Goal: Task Accomplishment & Management: Complete application form

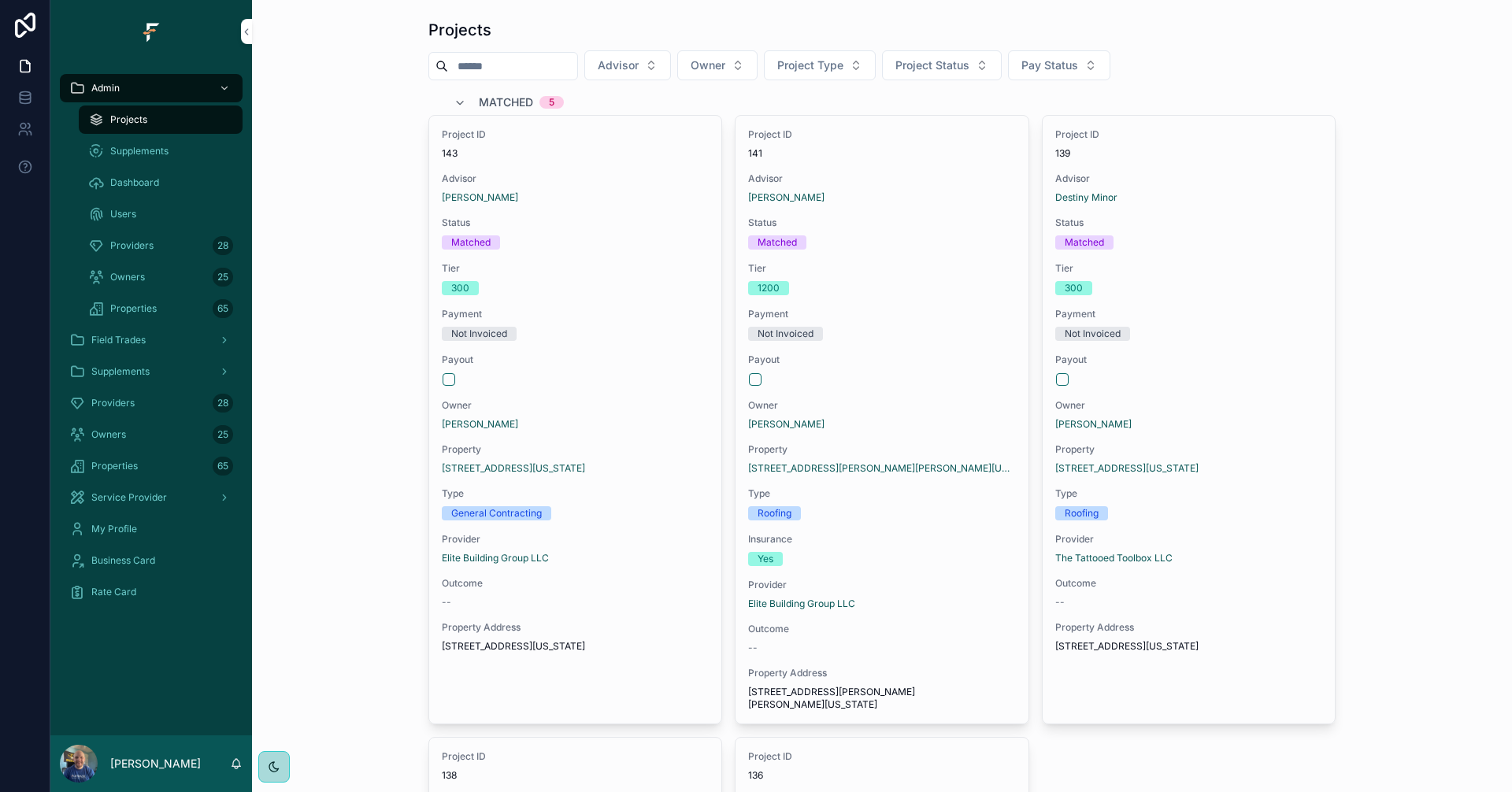
click at [638, 69] on span "Advisor" at bounding box center [618, 65] width 41 height 16
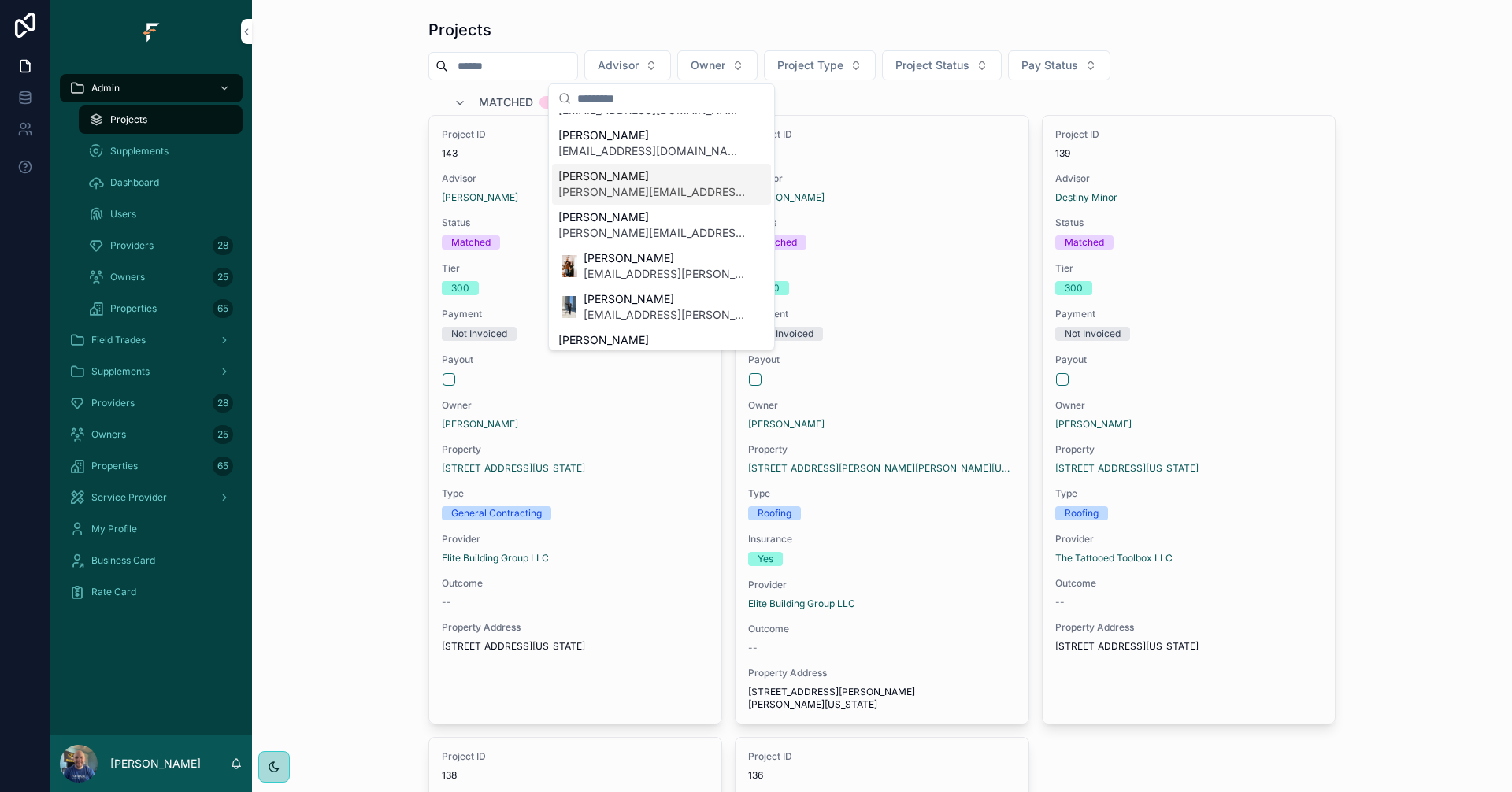
click at [652, 198] on span "[PERSON_NAME][EMAIL_ADDRESS][PERSON_NAME][DOMAIN_NAME]" at bounding box center [652, 192] width 188 height 16
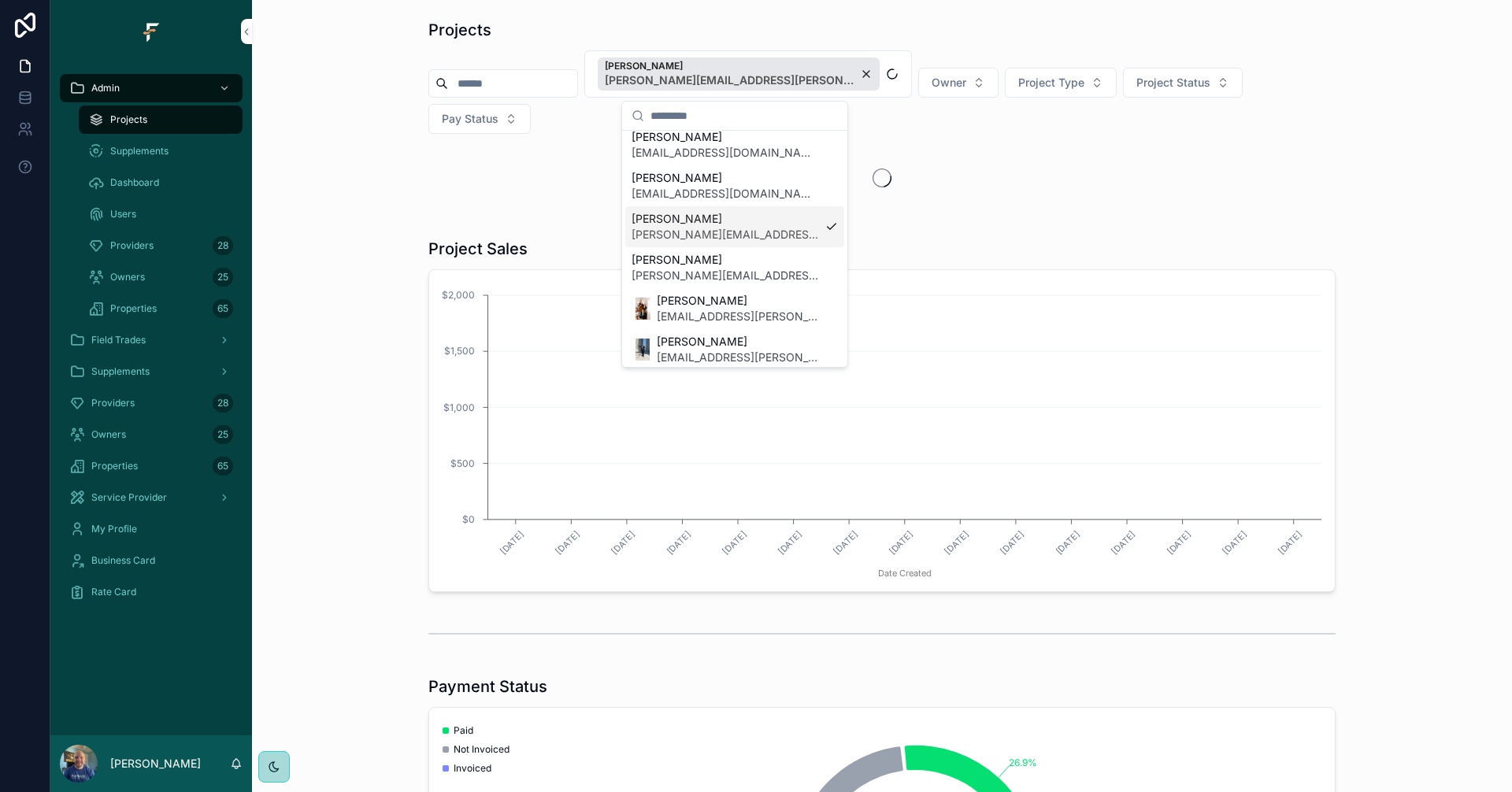
scroll to position [182, 0]
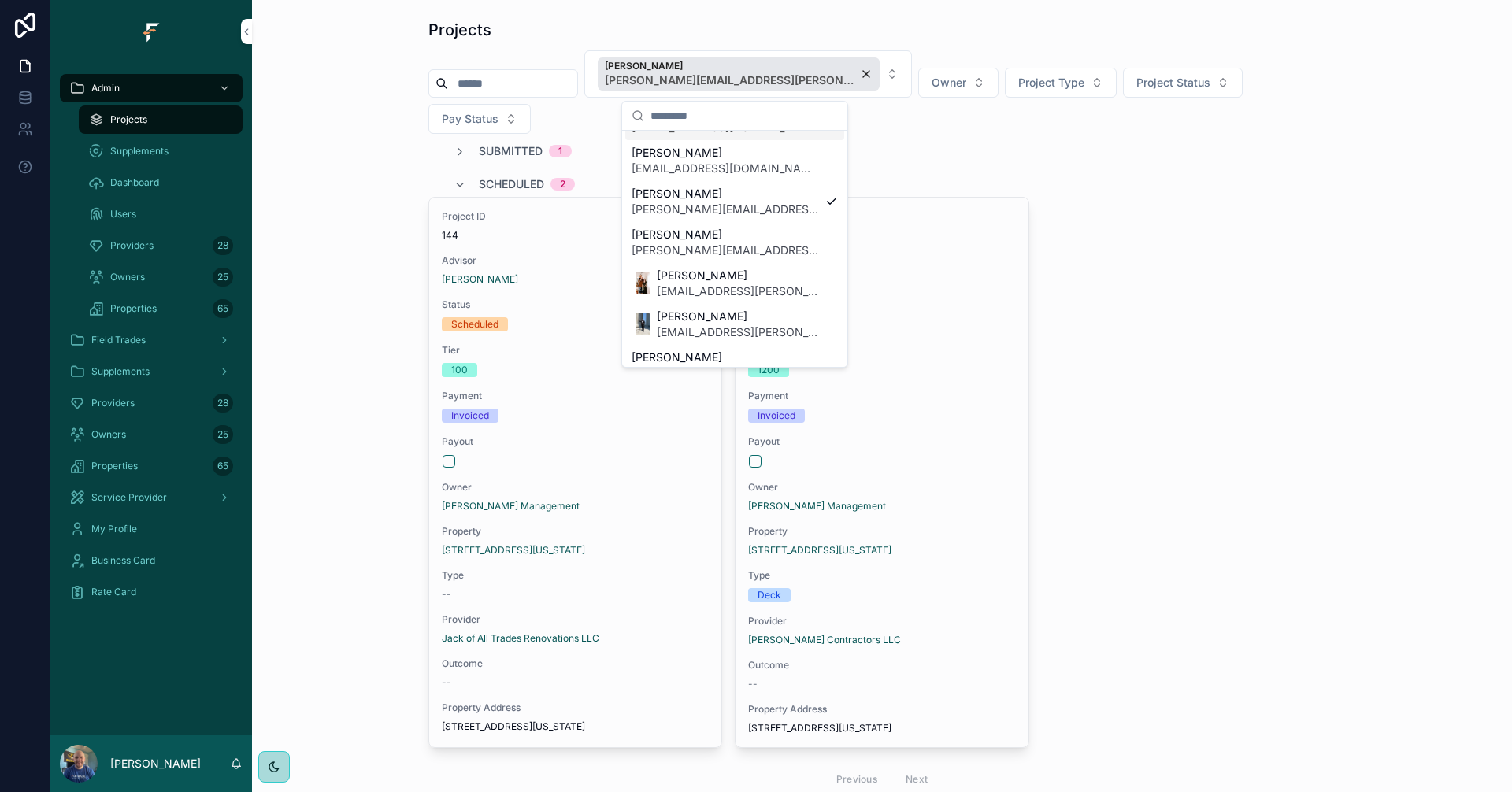
click at [839, 63] on button "Kyler Ferguson [EMAIL_ADDRESS][PERSON_NAME][DOMAIN_NAME]" at bounding box center [748, 73] width 327 height 47
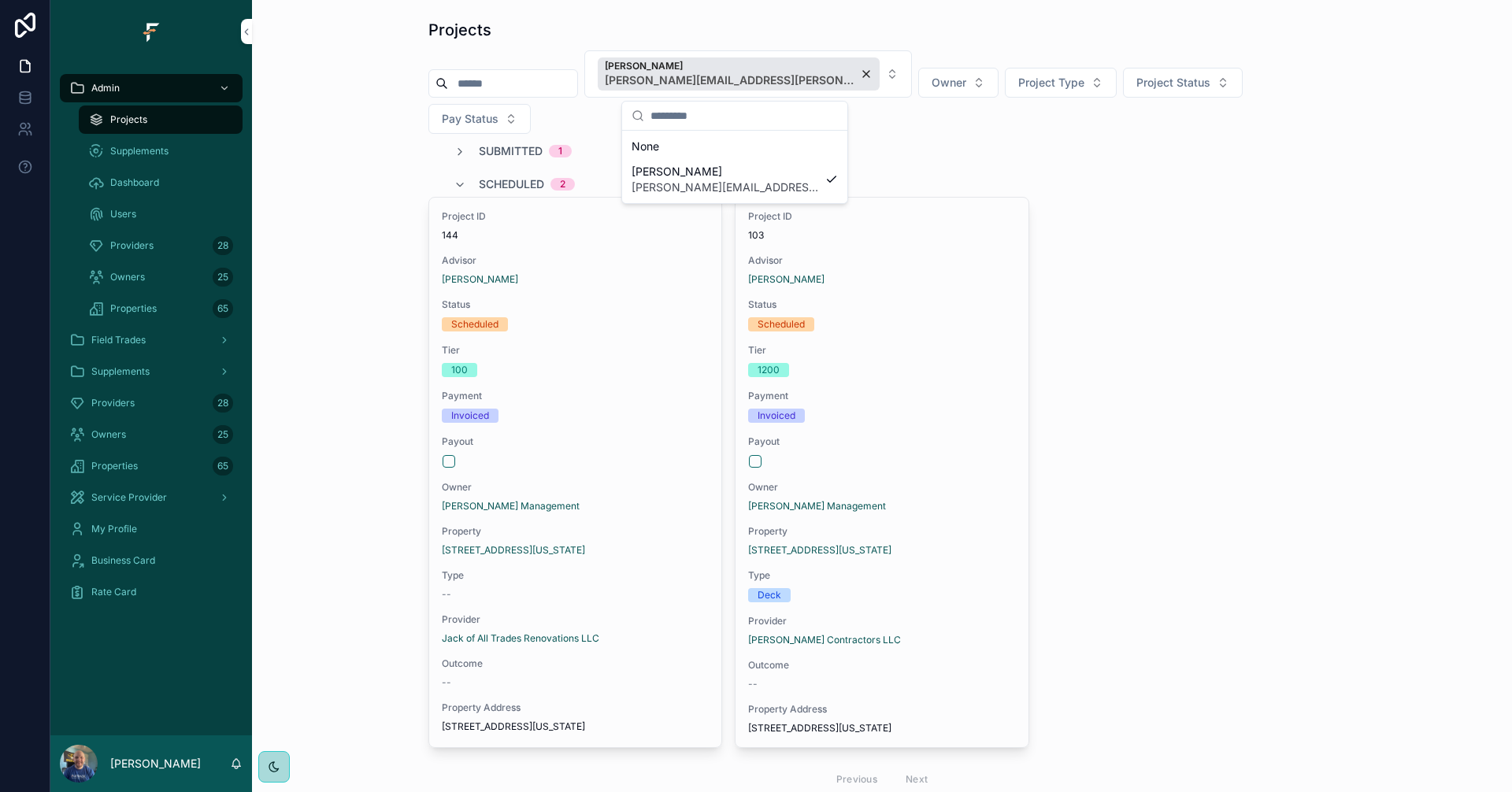
scroll to position [0, 0]
click at [933, 588] on div "Deck" at bounding box center [881, 595] width 266 height 14
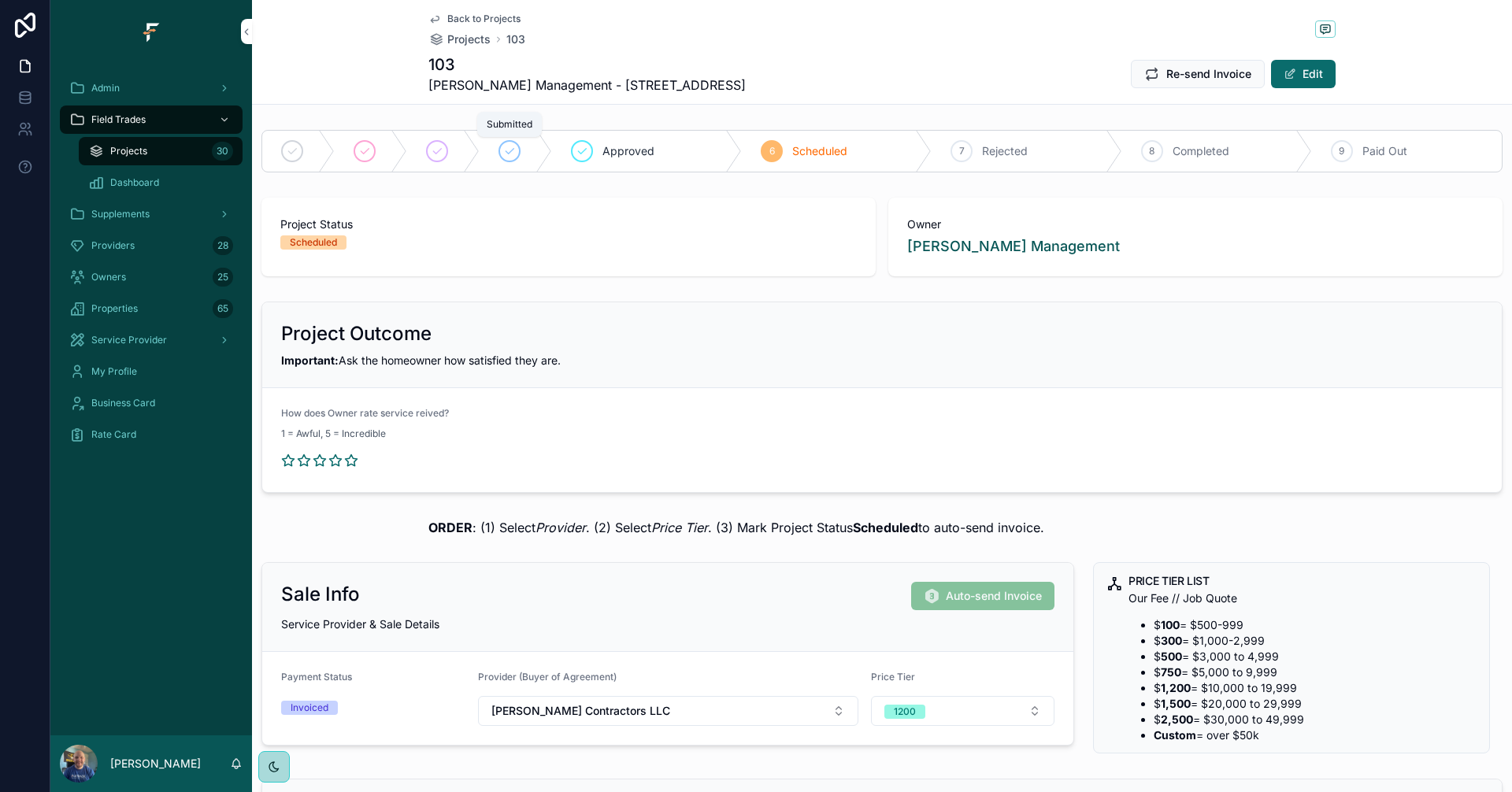
click at [509, 155] on icon "scrollable content" at bounding box center [510, 151] width 13 height 13
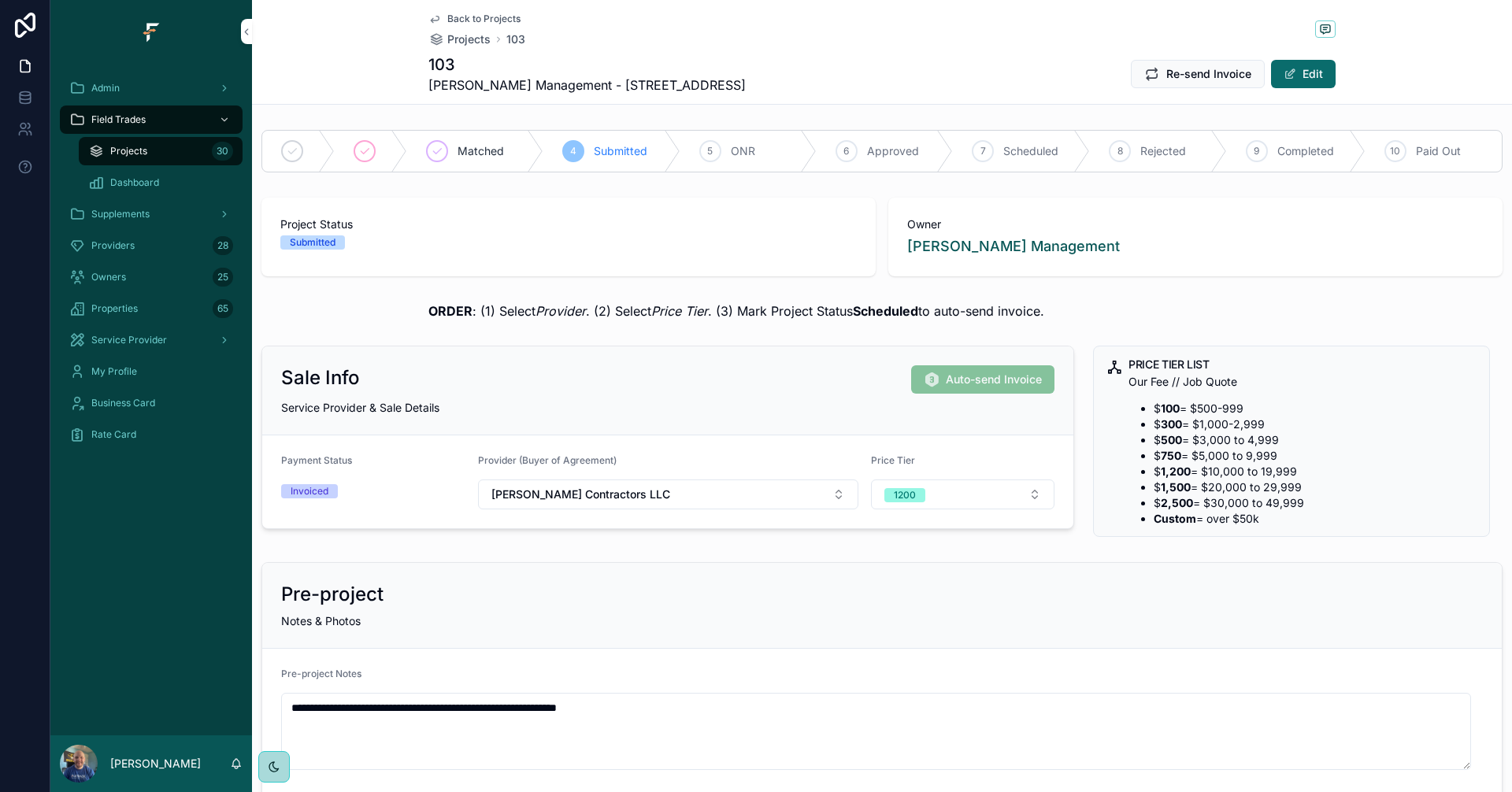
click at [1014, 153] on span "Scheduled" at bounding box center [1031, 151] width 55 height 16
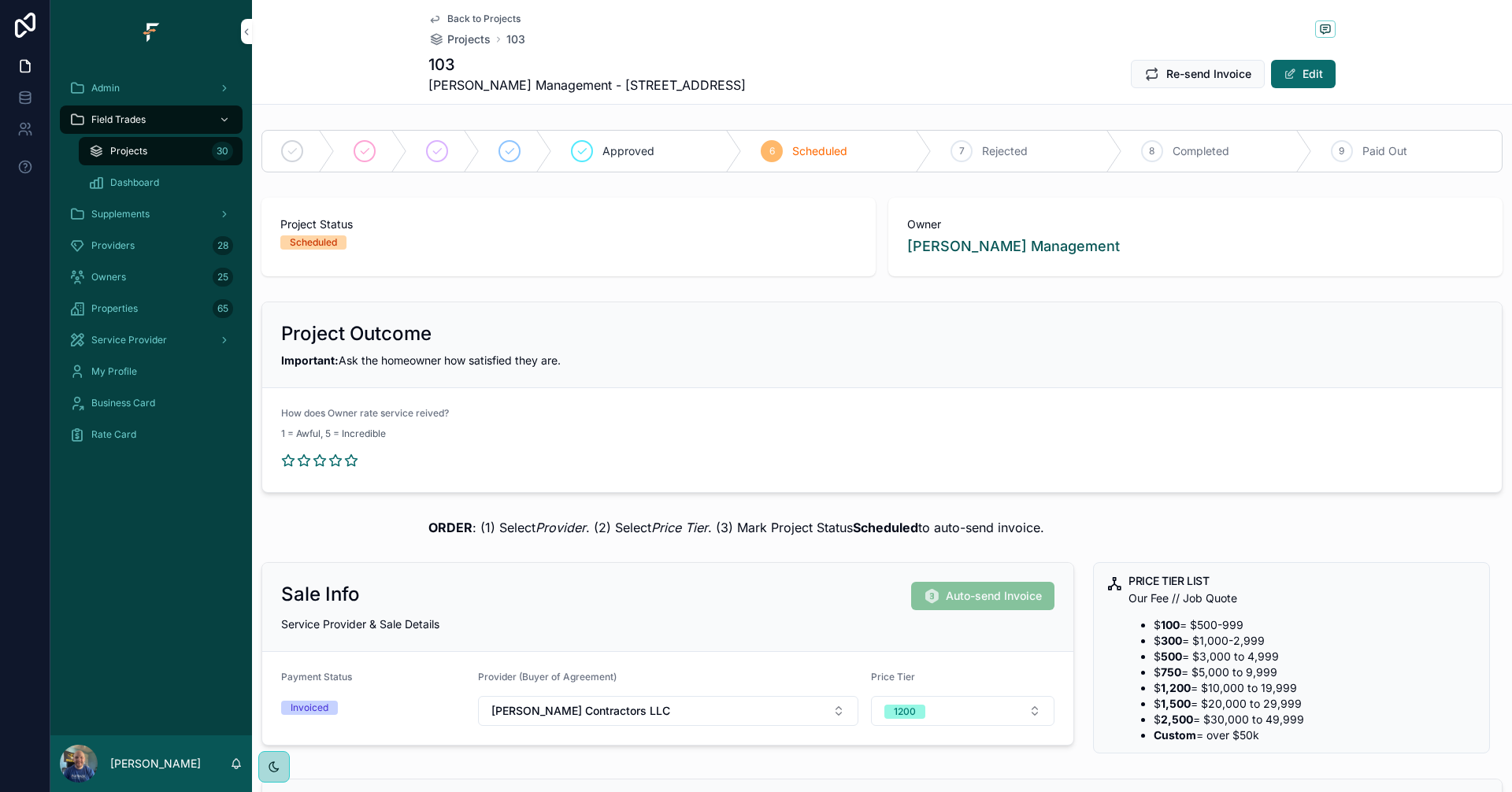
click at [466, 14] on span "Back to Projects" at bounding box center [484, 19] width 73 height 13
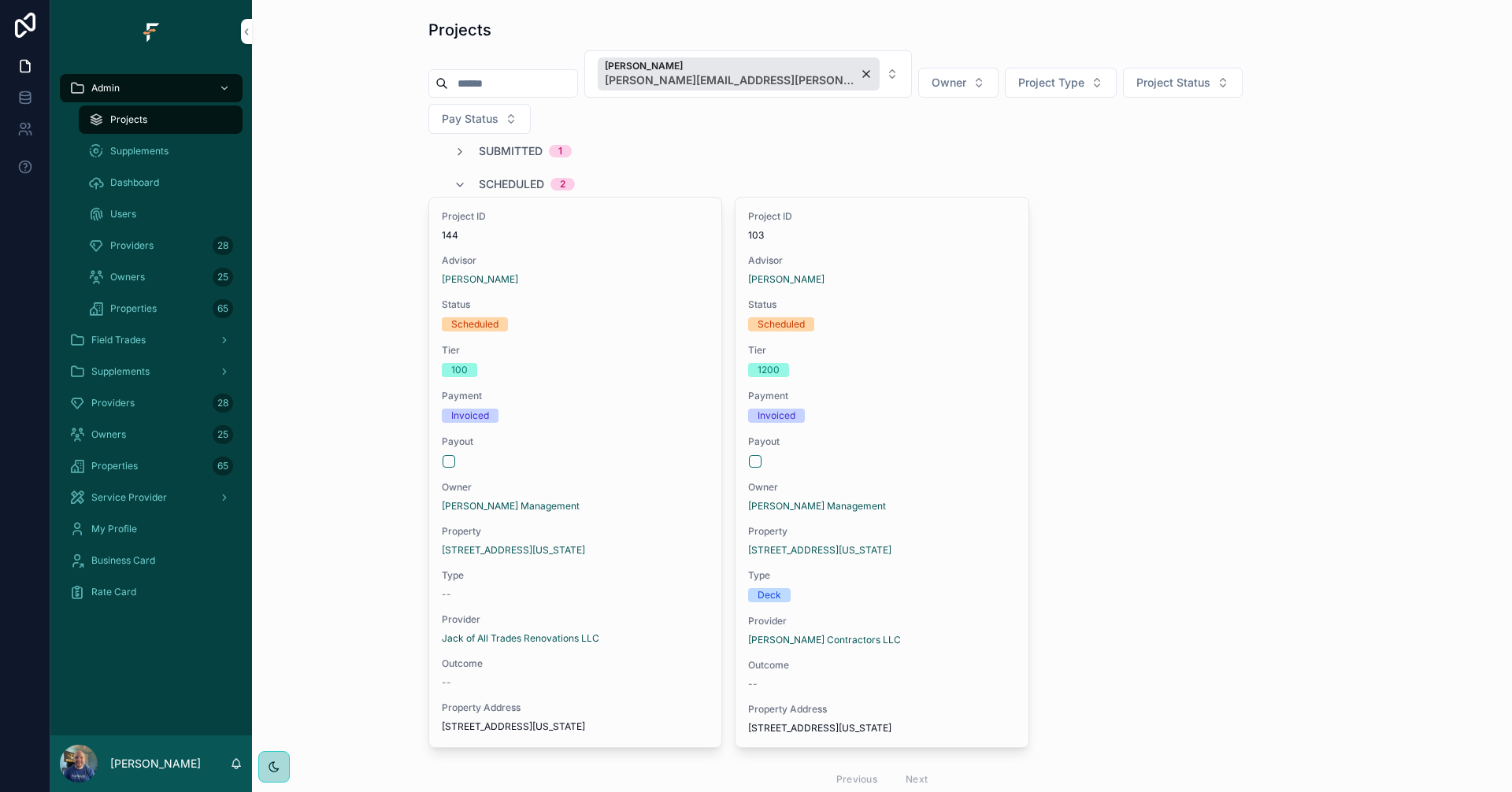
click at [596, 397] on div "Project ID 144 Advisor [PERSON_NAME] Status Scheduled Tier 100 Payment Invoiced…" at bounding box center [575, 471] width 292 height 548
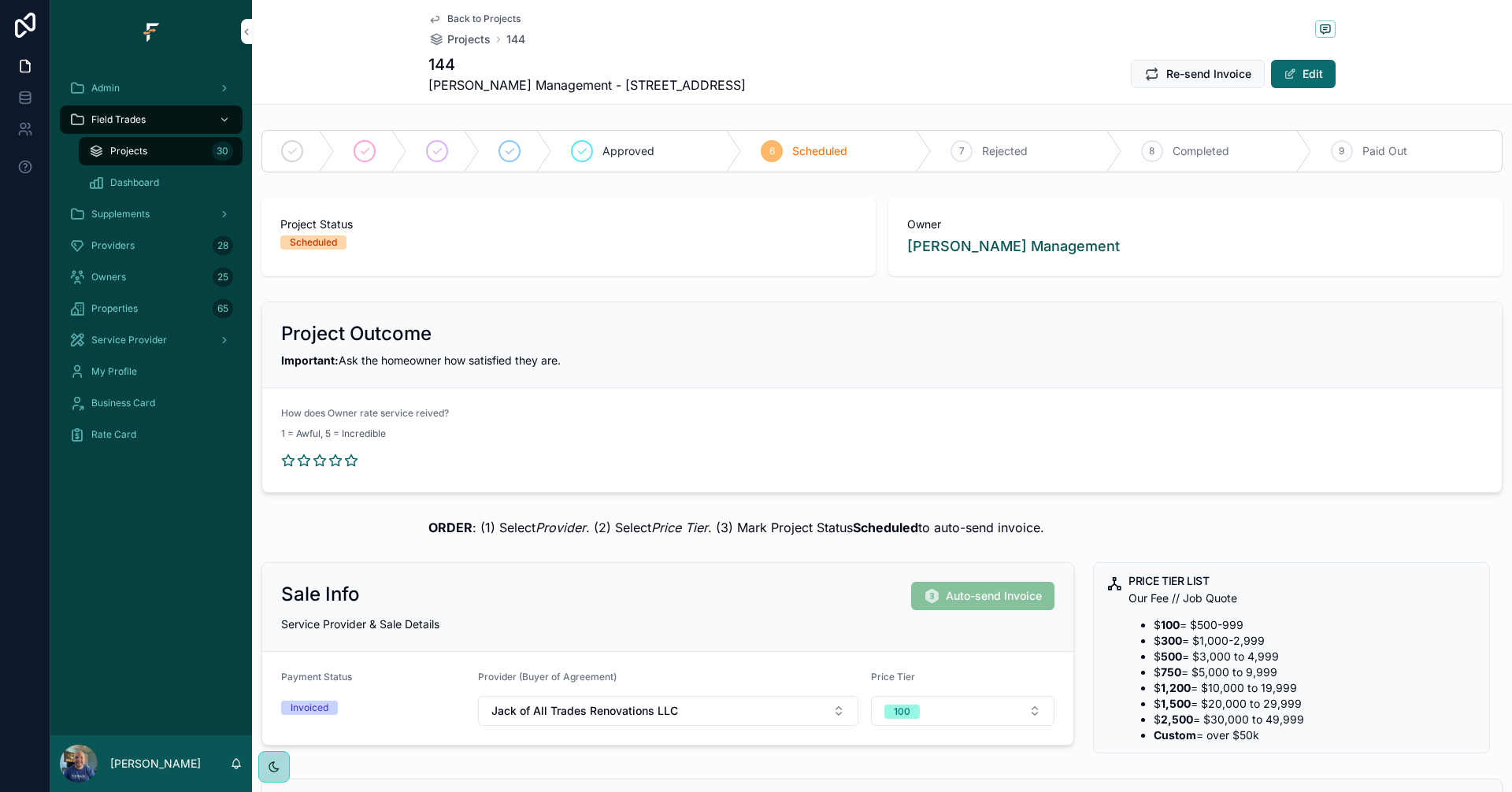
click at [474, 12] on div "Back to Projects Projects 144 144 [PERSON_NAME] Management - [STREET_ADDRESS] I…" at bounding box center [882, 52] width 907 height 104
click at [473, 17] on span "Back to Projects" at bounding box center [484, 19] width 73 height 13
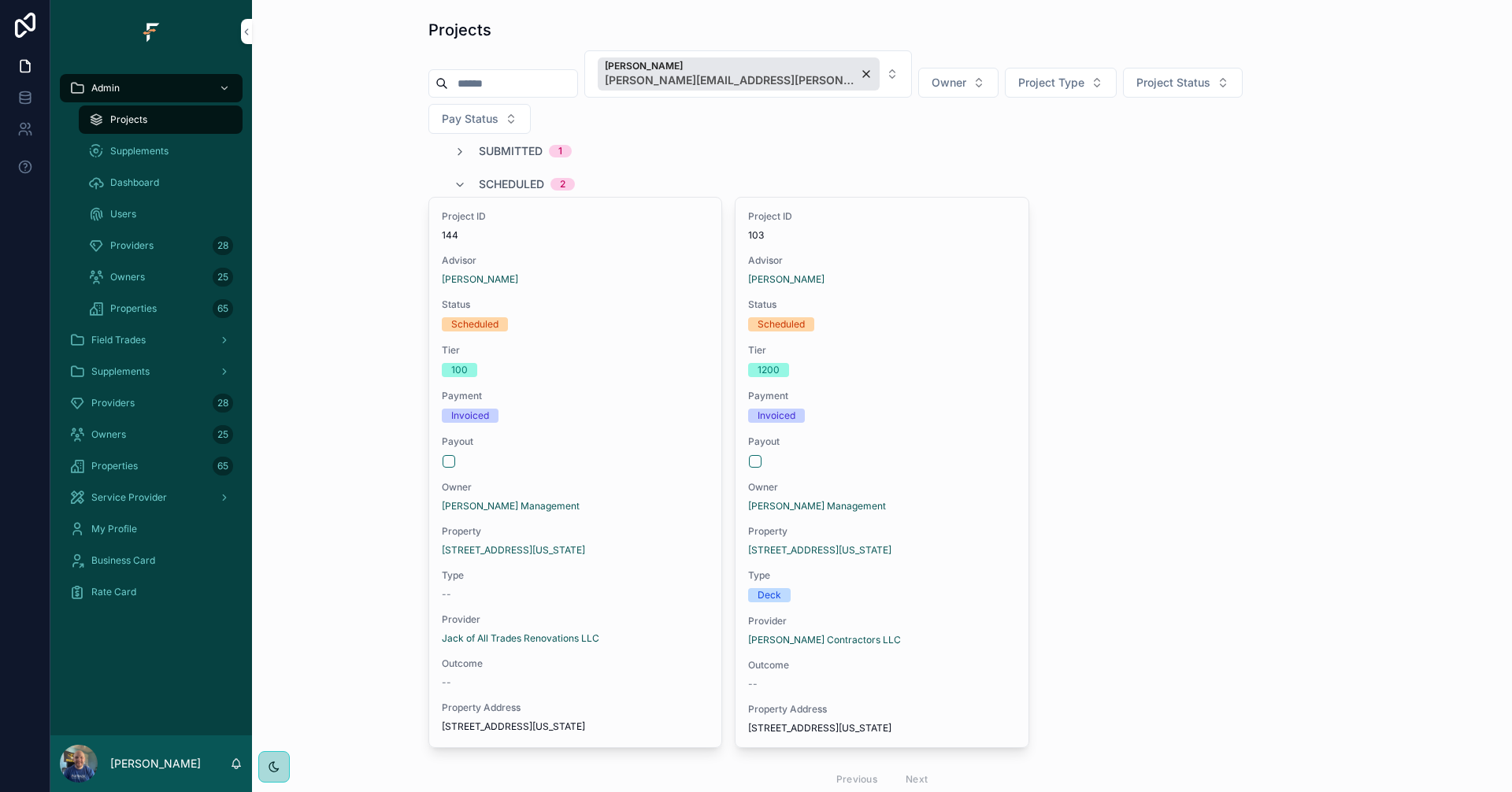
click at [172, 349] on div "Field Trades" at bounding box center [150, 340] width 164 height 25
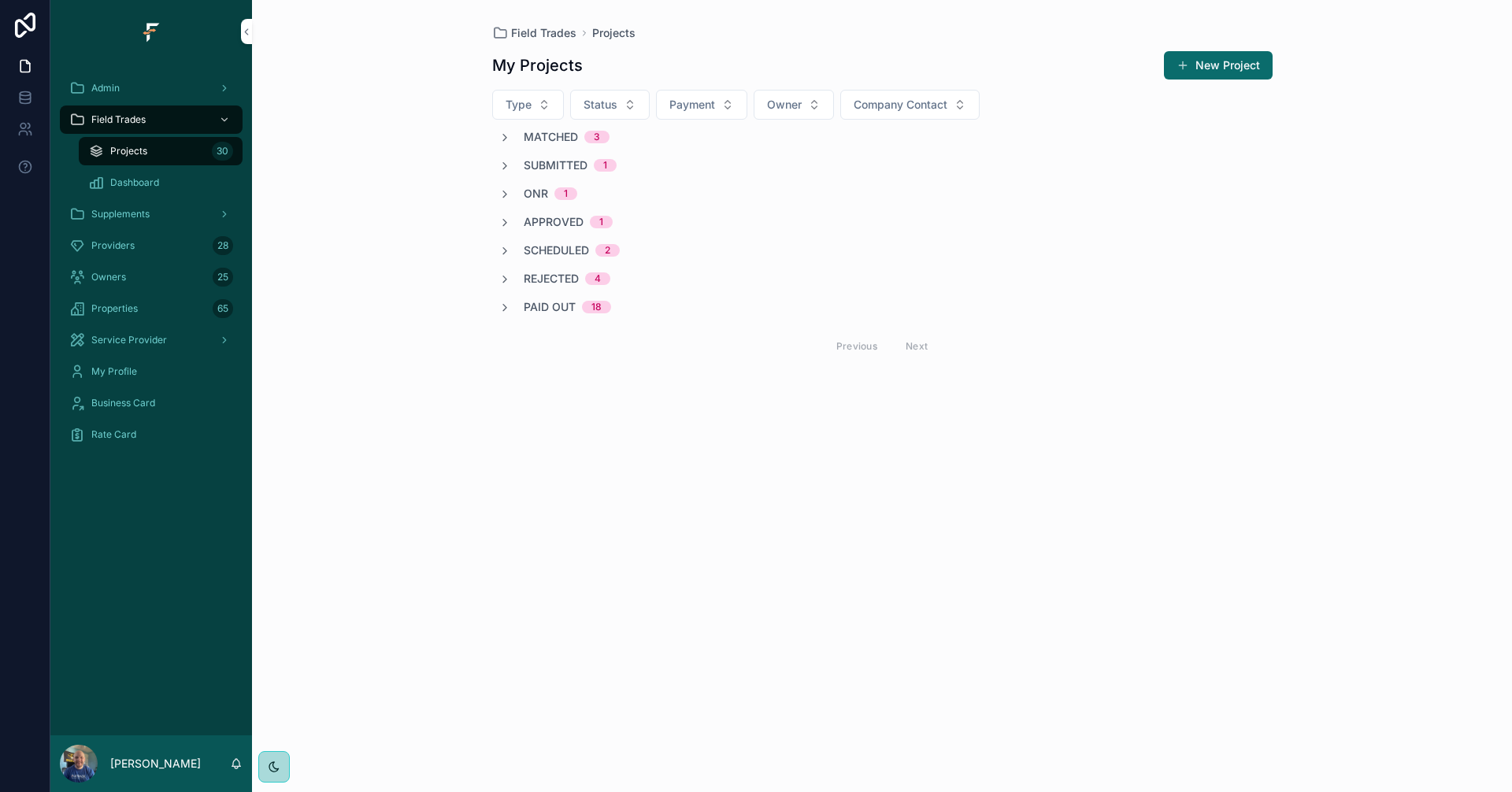
click at [544, 137] on span "Matched" at bounding box center [551, 137] width 55 height 16
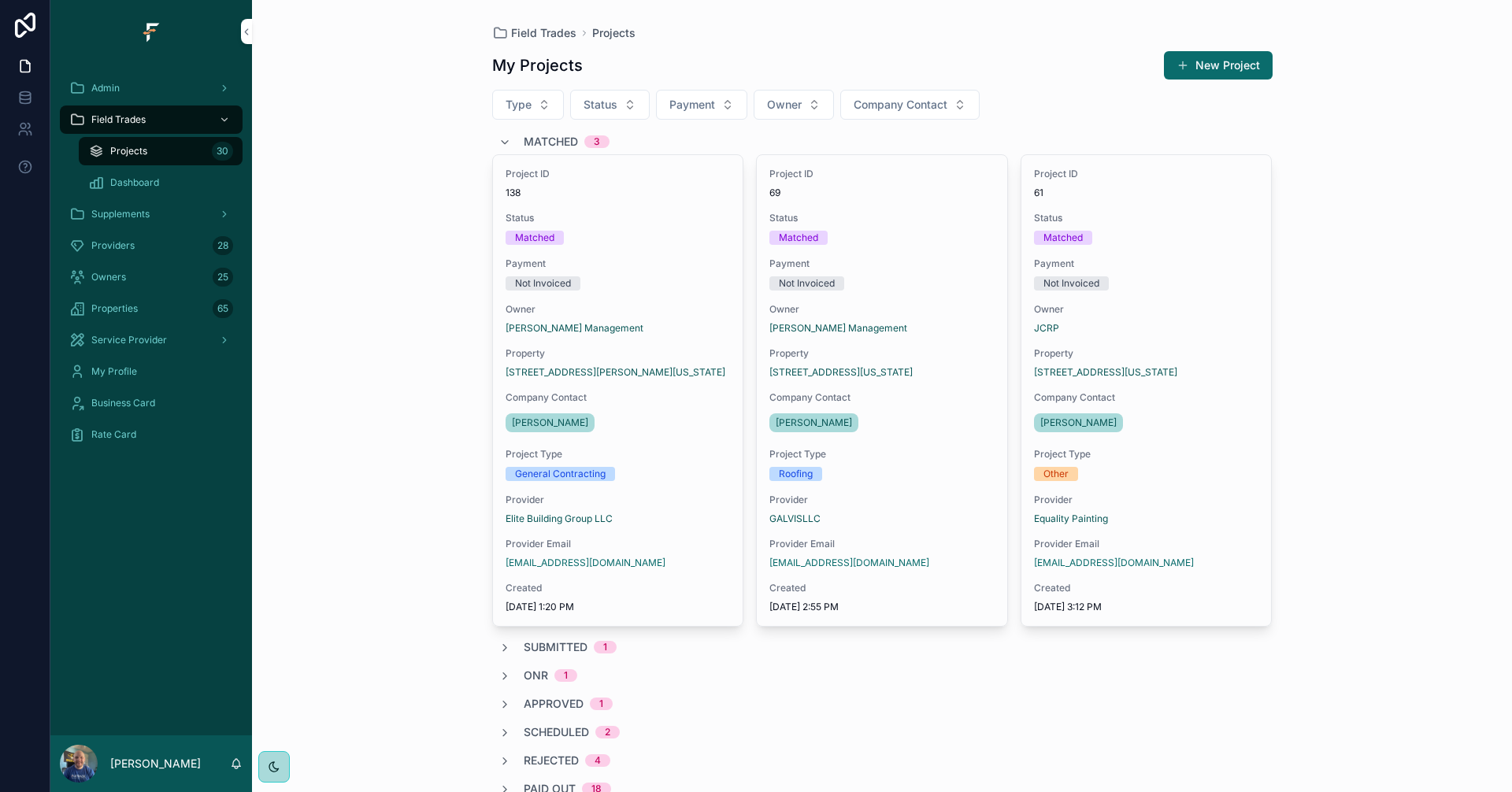
click at [562, 144] on span "Matched" at bounding box center [551, 142] width 55 height 16
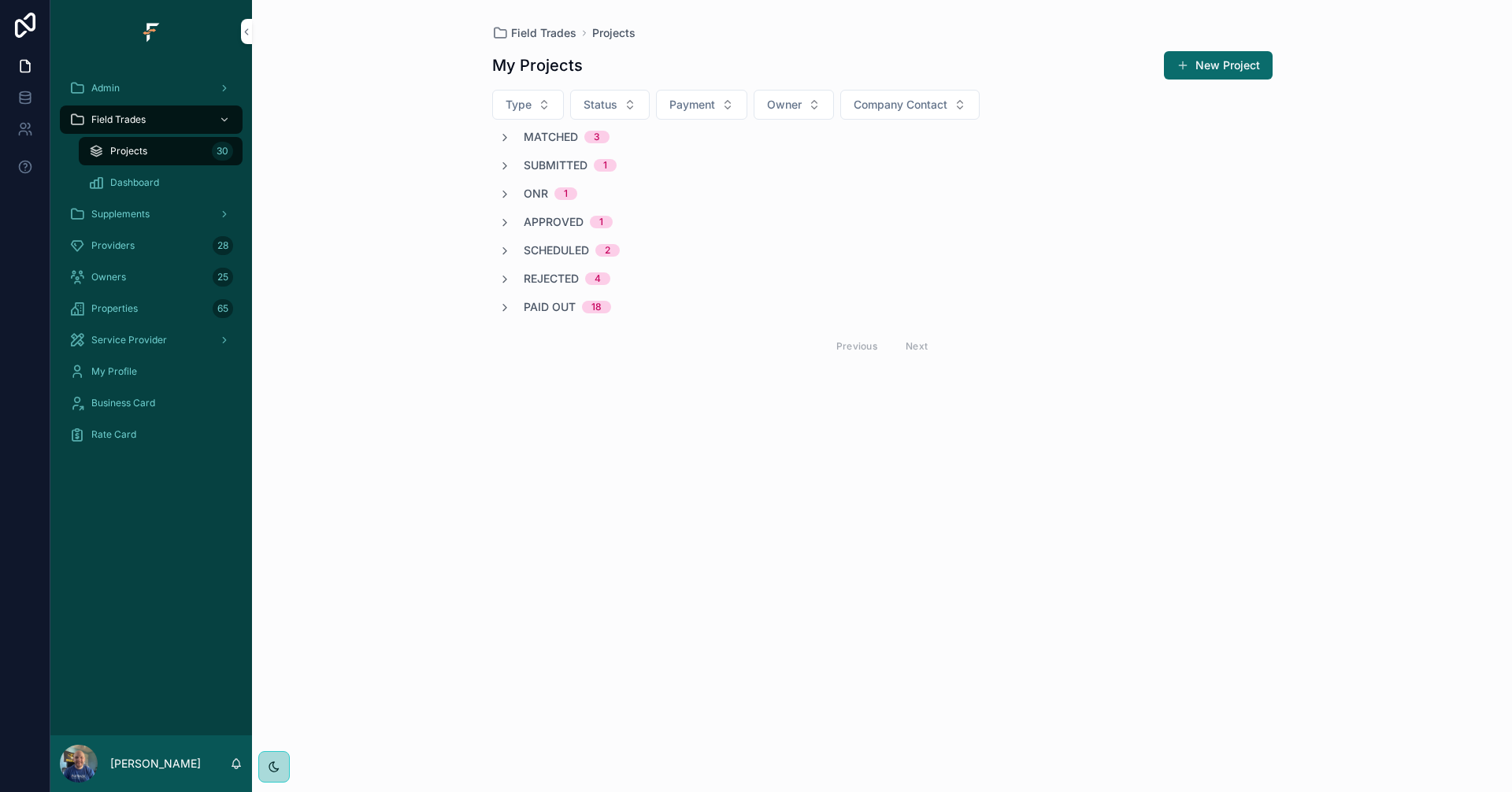
click at [578, 172] on span "Submitted" at bounding box center [555, 165] width 63 height 16
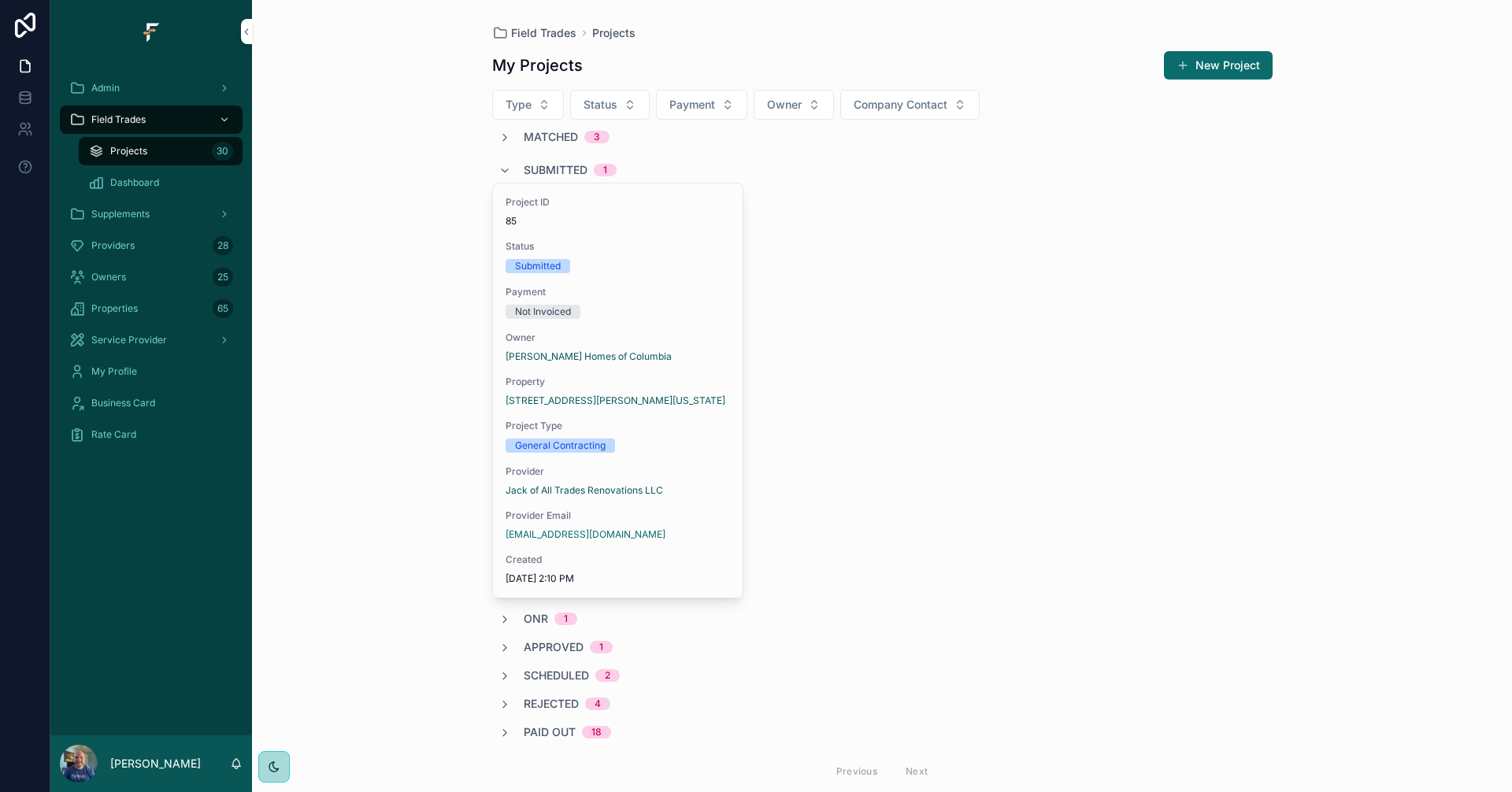
click at [562, 142] on span "Matched" at bounding box center [551, 137] width 55 height 16
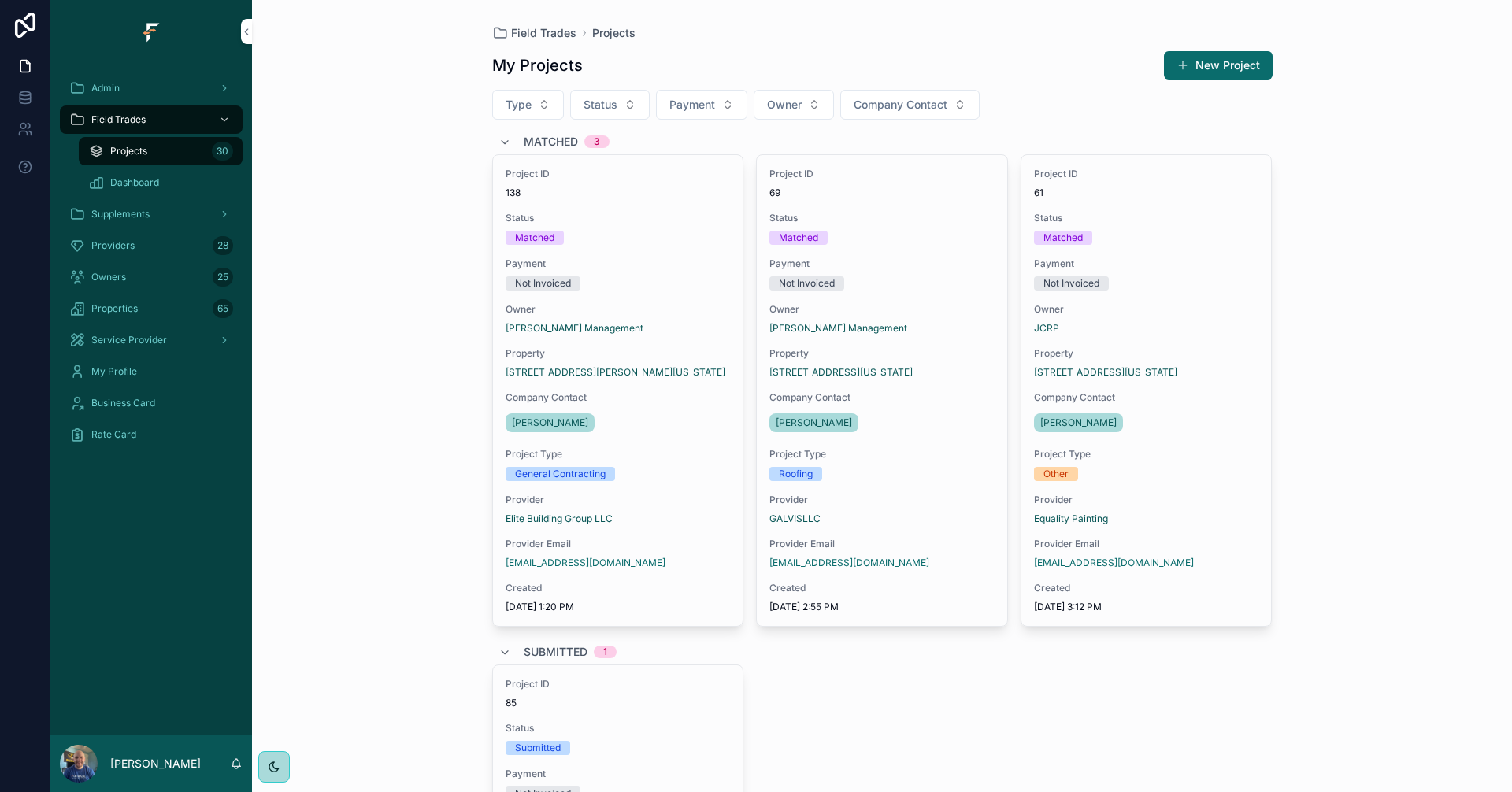
click at [688, 432] on div "[PERSON_NAME]" at bounding box center [618, 423] width 225 height 25
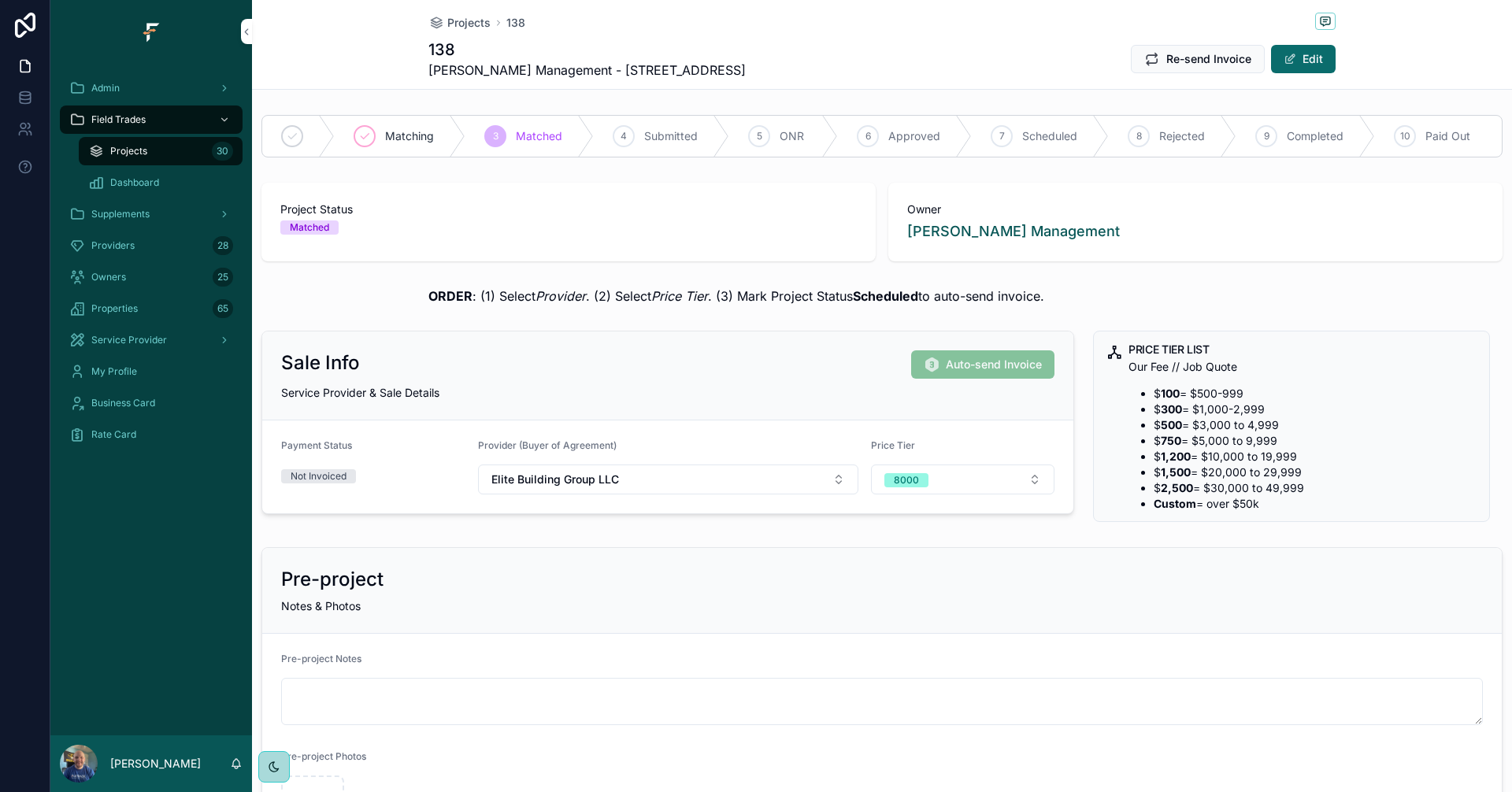
click at [669, 140] on span "Submitted" at bounding box center [671, 137] width 54 height 16
click at [157, 142] on div "Projects 30" at bounding box center [161, 151] width 145 height 25
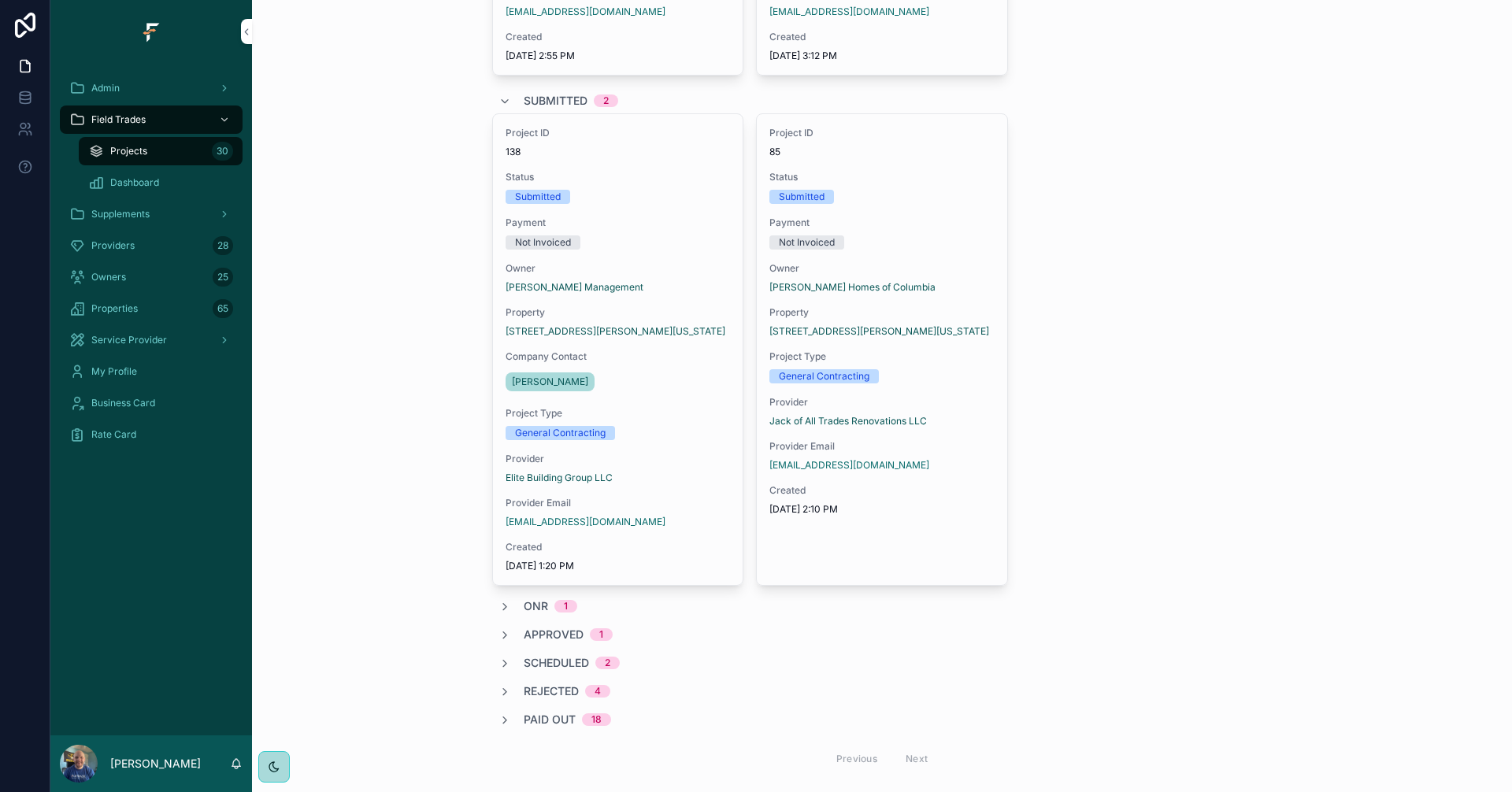
scroll to position [586, 0]
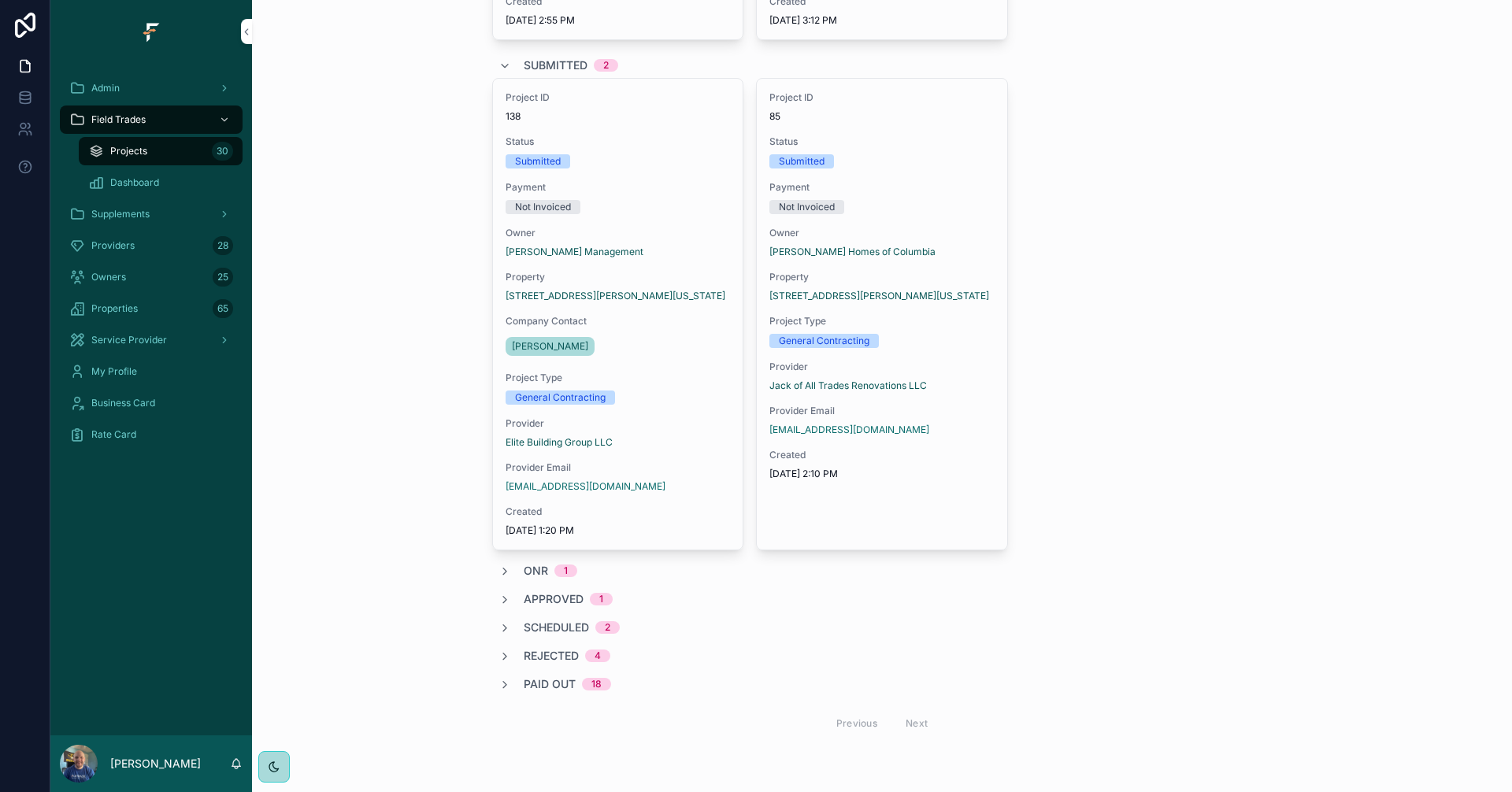
click at [526, 62] on span "Submitted" at bounding box center [555, 65] width 63 height 16
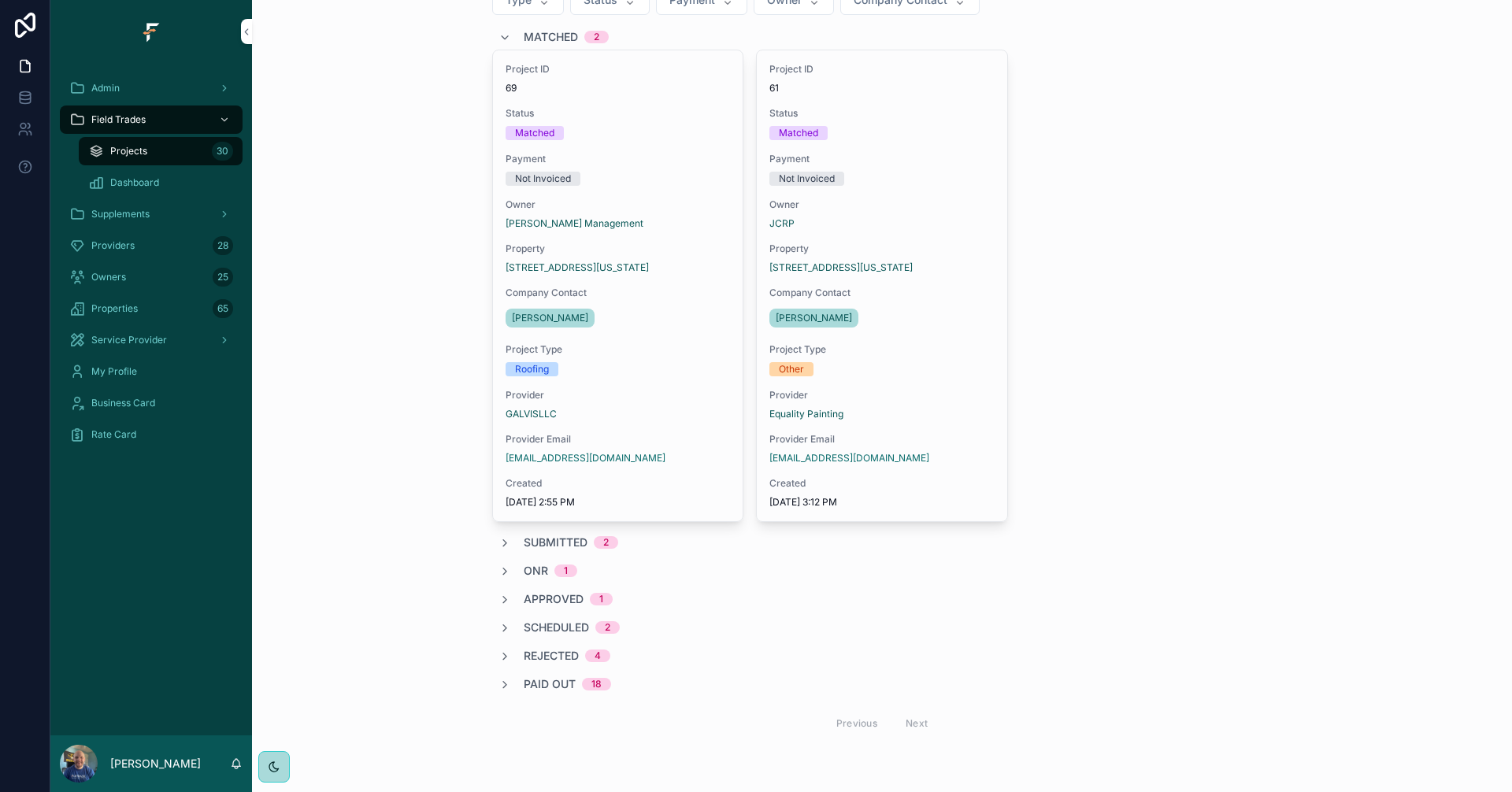
click at [531, 38] on span "Matched" at bounding box center [551, 38] width 55 height 16
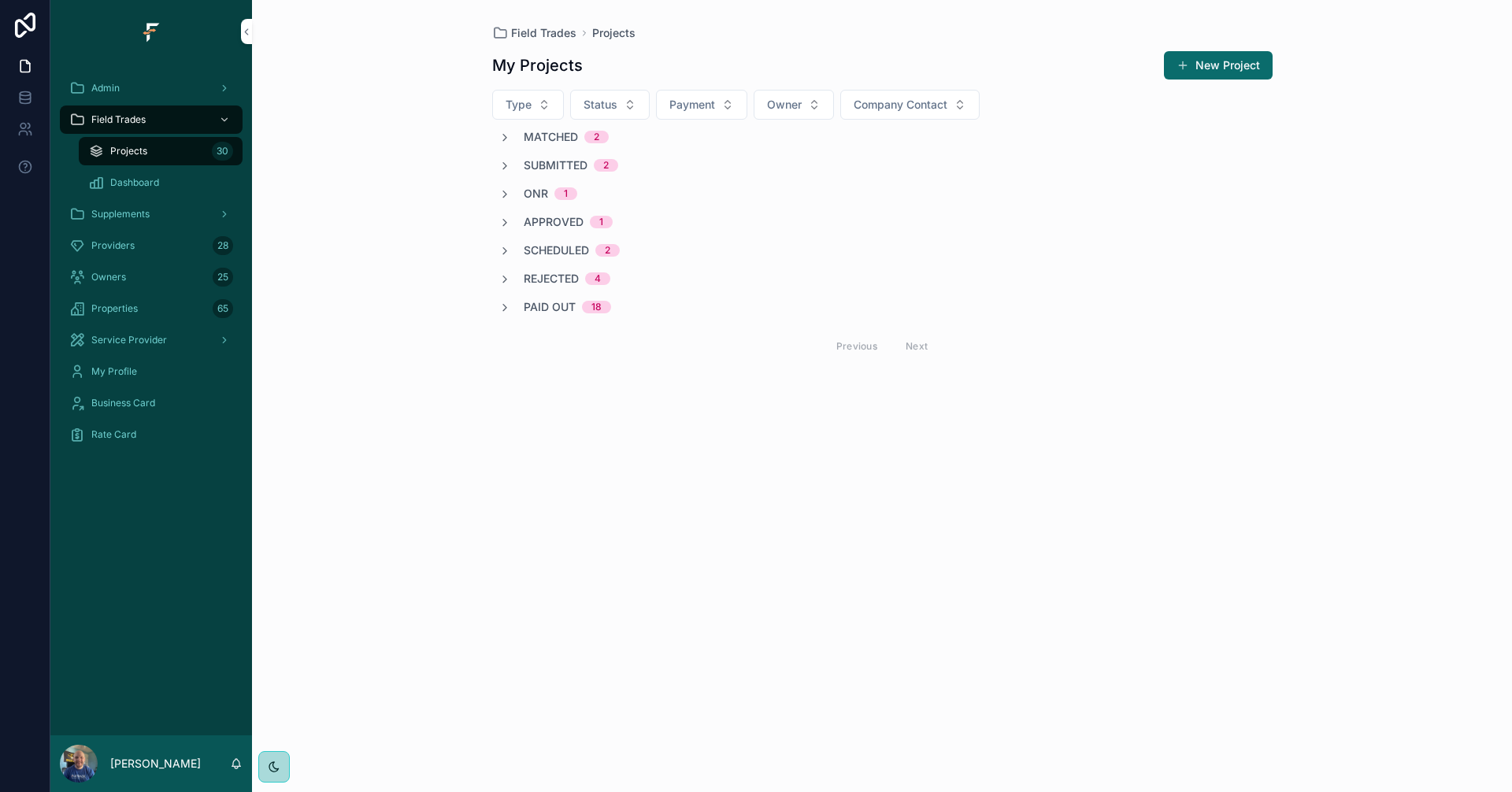
click at [561, 223] on span "Approved" at bounding box center [553, 222] width 60 height 16
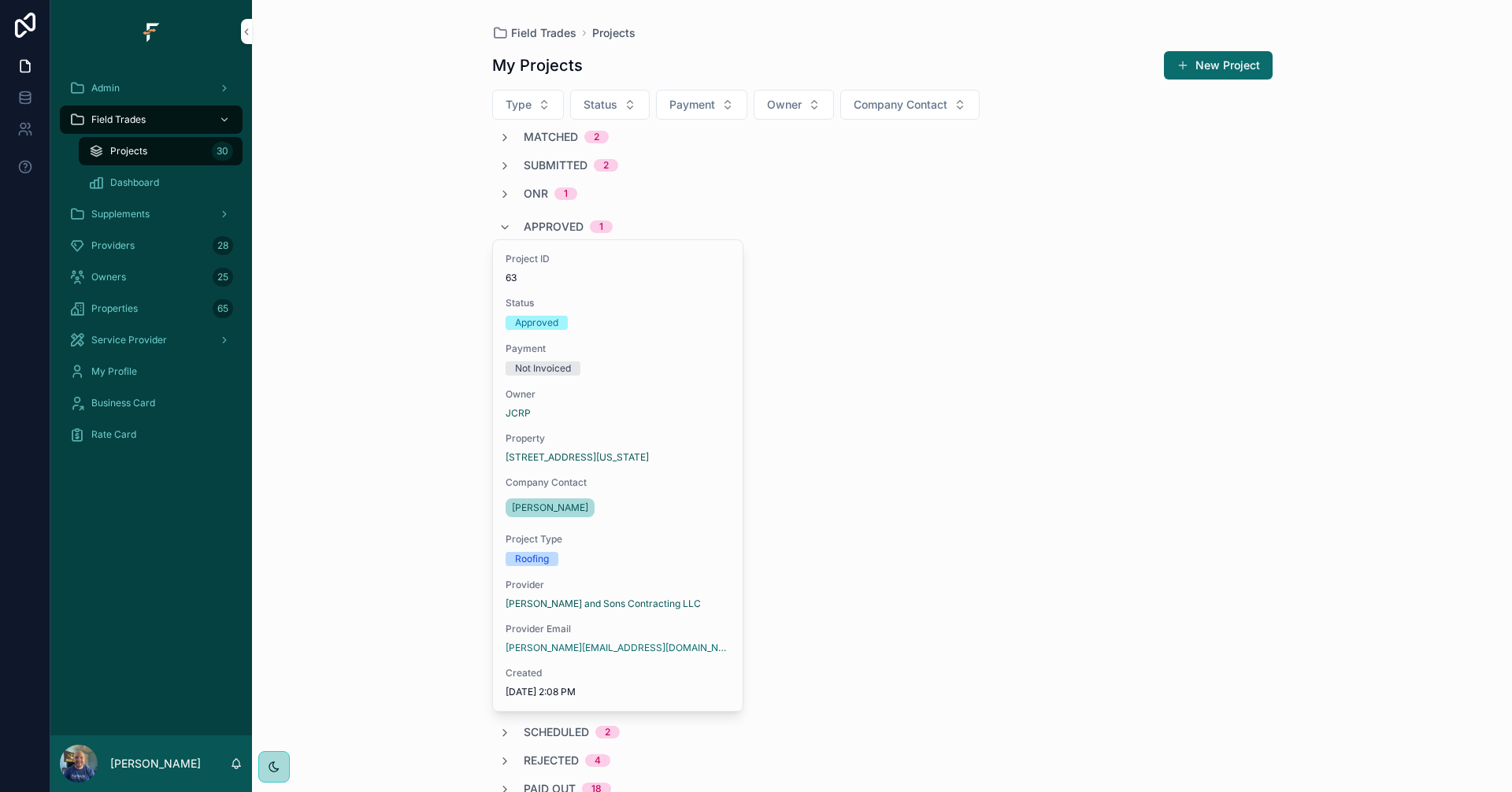
click at [561, 223] on span "Approved" at bounding box center [553, 227] width 60 height 16
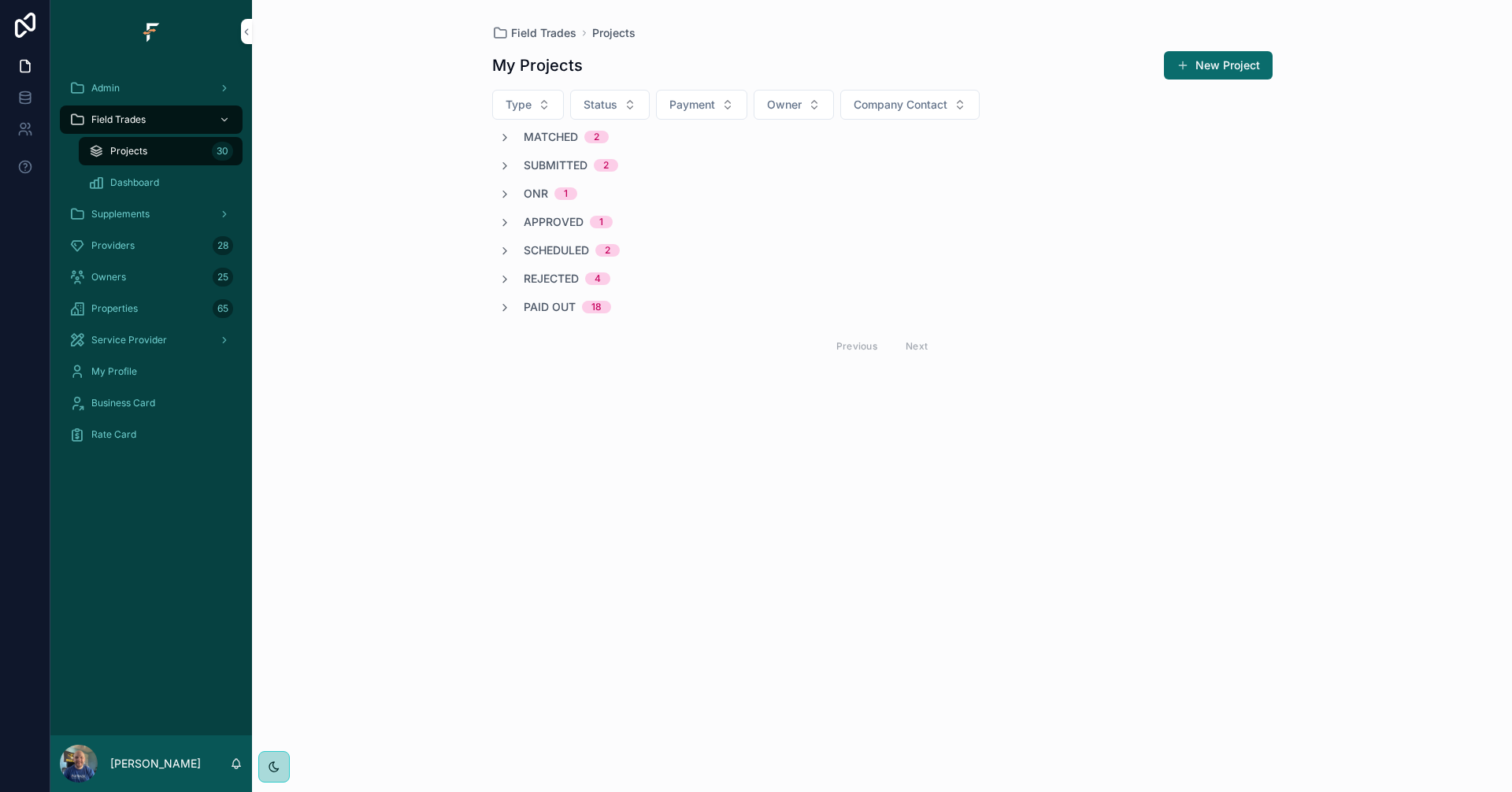
click at [558, 247] on span "Scheduled" at bounding box center [556, 250] width 65 height 16
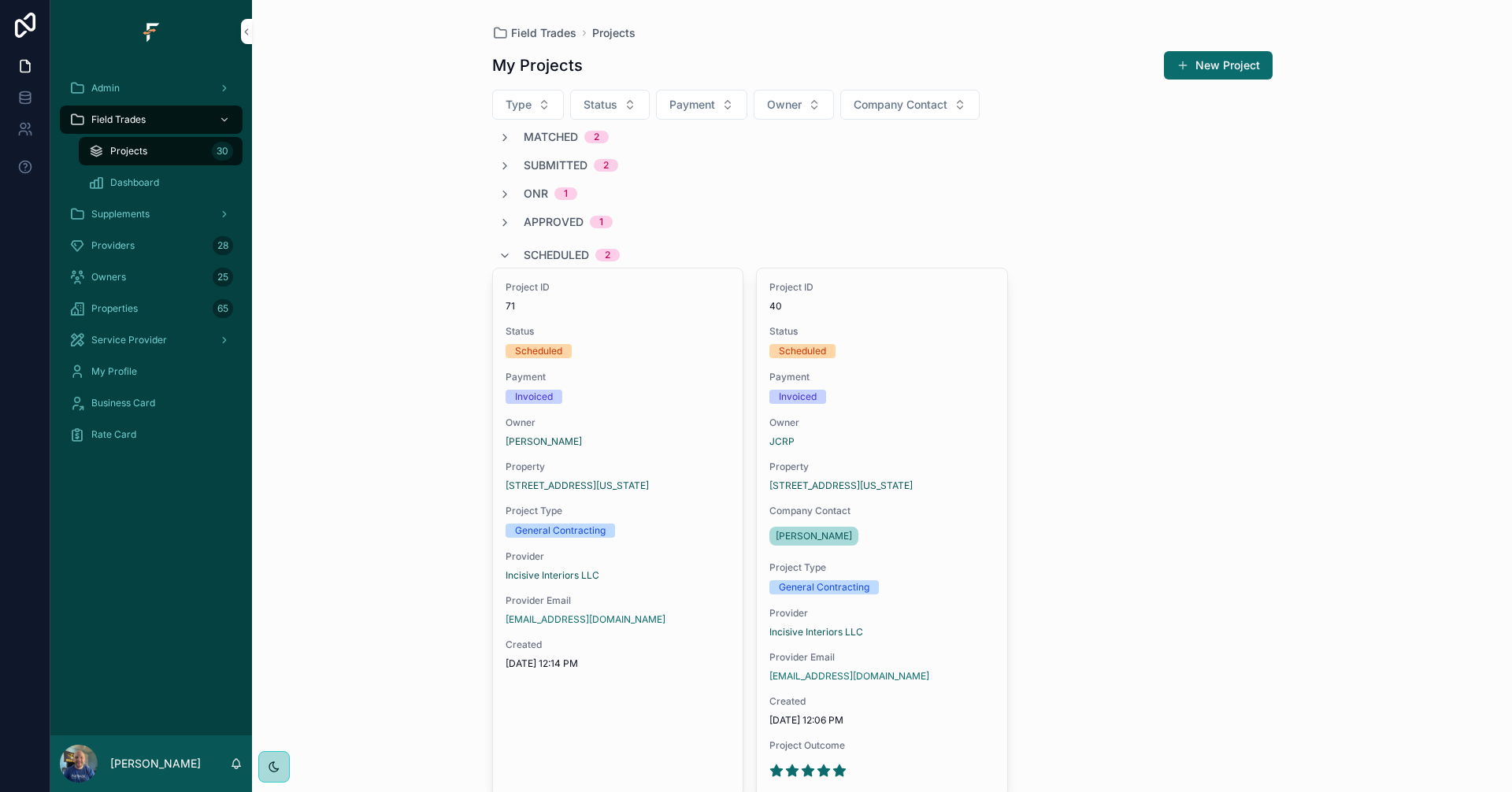
click at [557, 249] on span "Scheduled" at bounding box center [556, 255] width 65 height 16
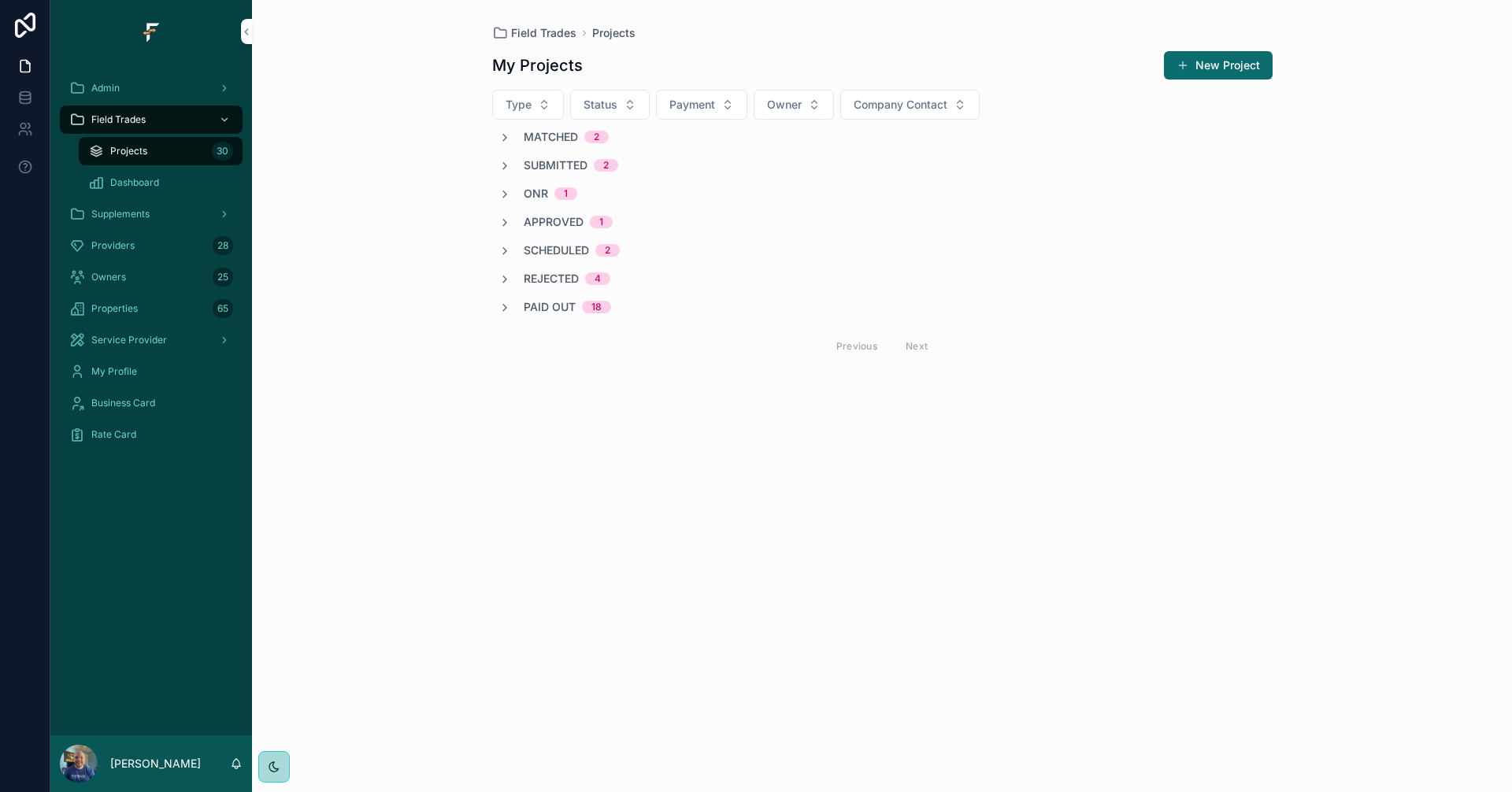
click at [551, 275] on span "Rejected" at bounding box center [552, 279] width 55 height 16
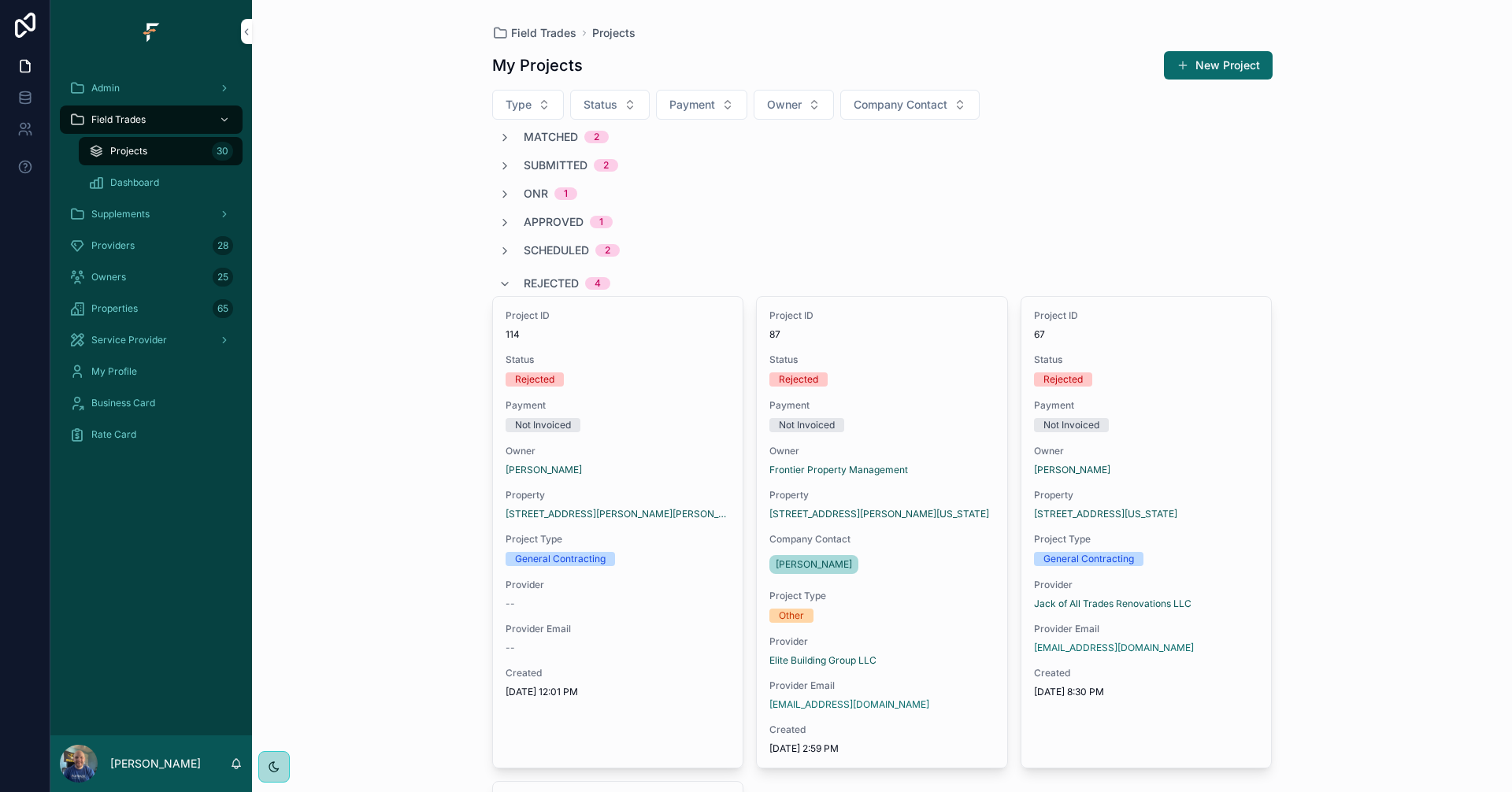
click at [552, 281] on span "Rejected" at bounding box center [552, 283] width 55 height 16
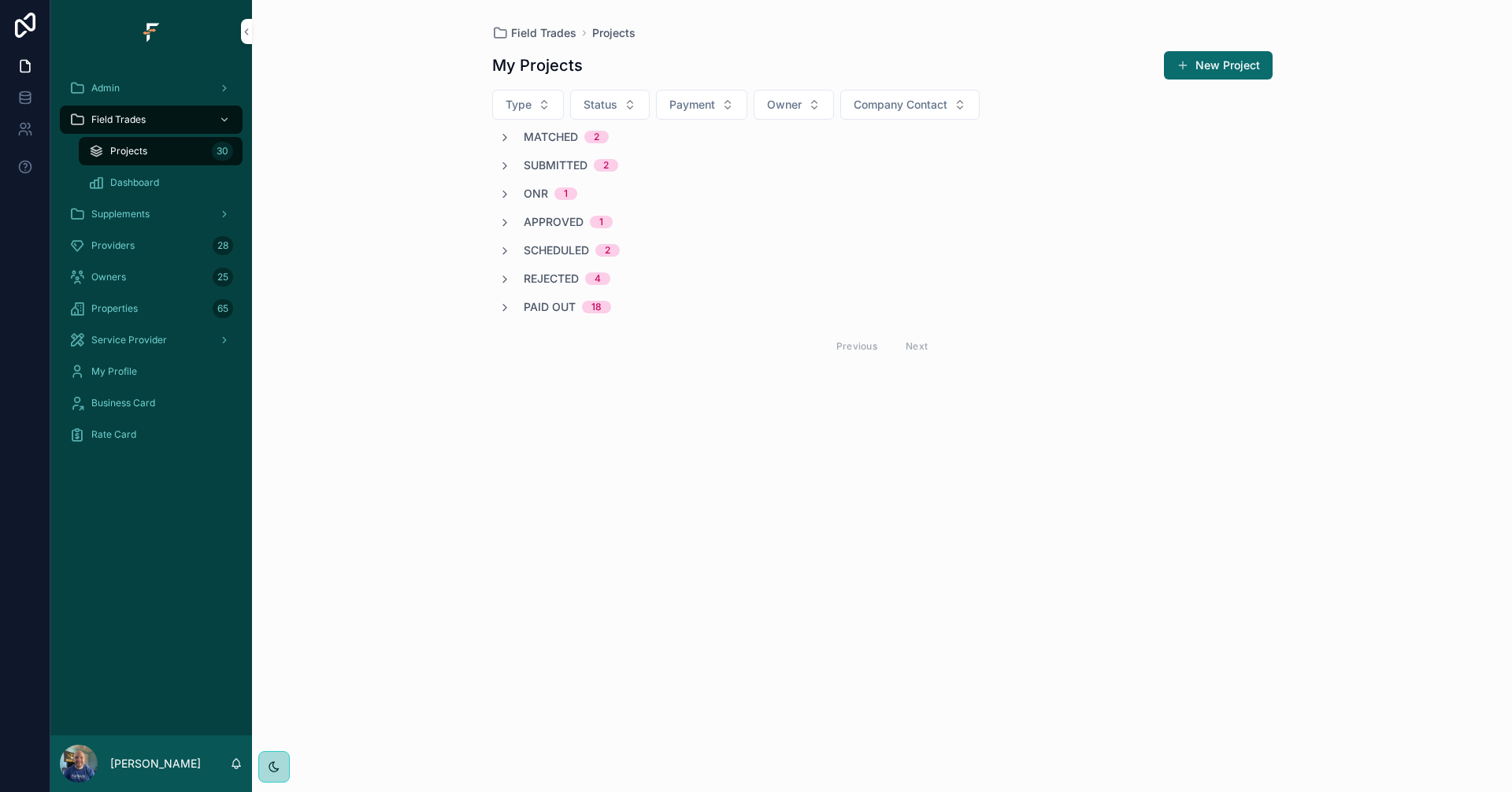
click at [534, 308] on span "Paid Out" at bounding box center [550, 308] width 52 height 16
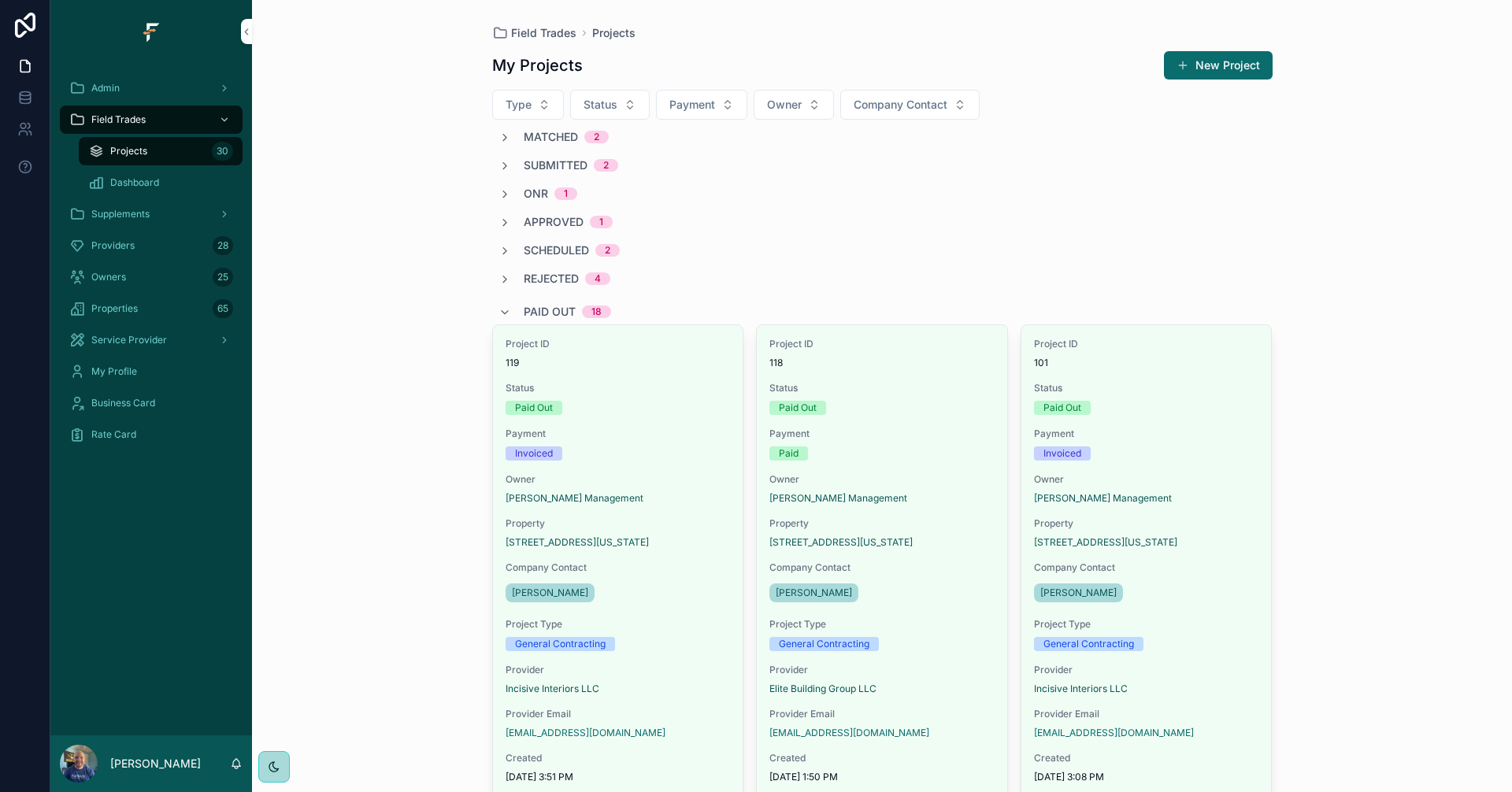
click at [534, 308] on span "Paid Out" at bounding box center [550, 312] width 52 height 16
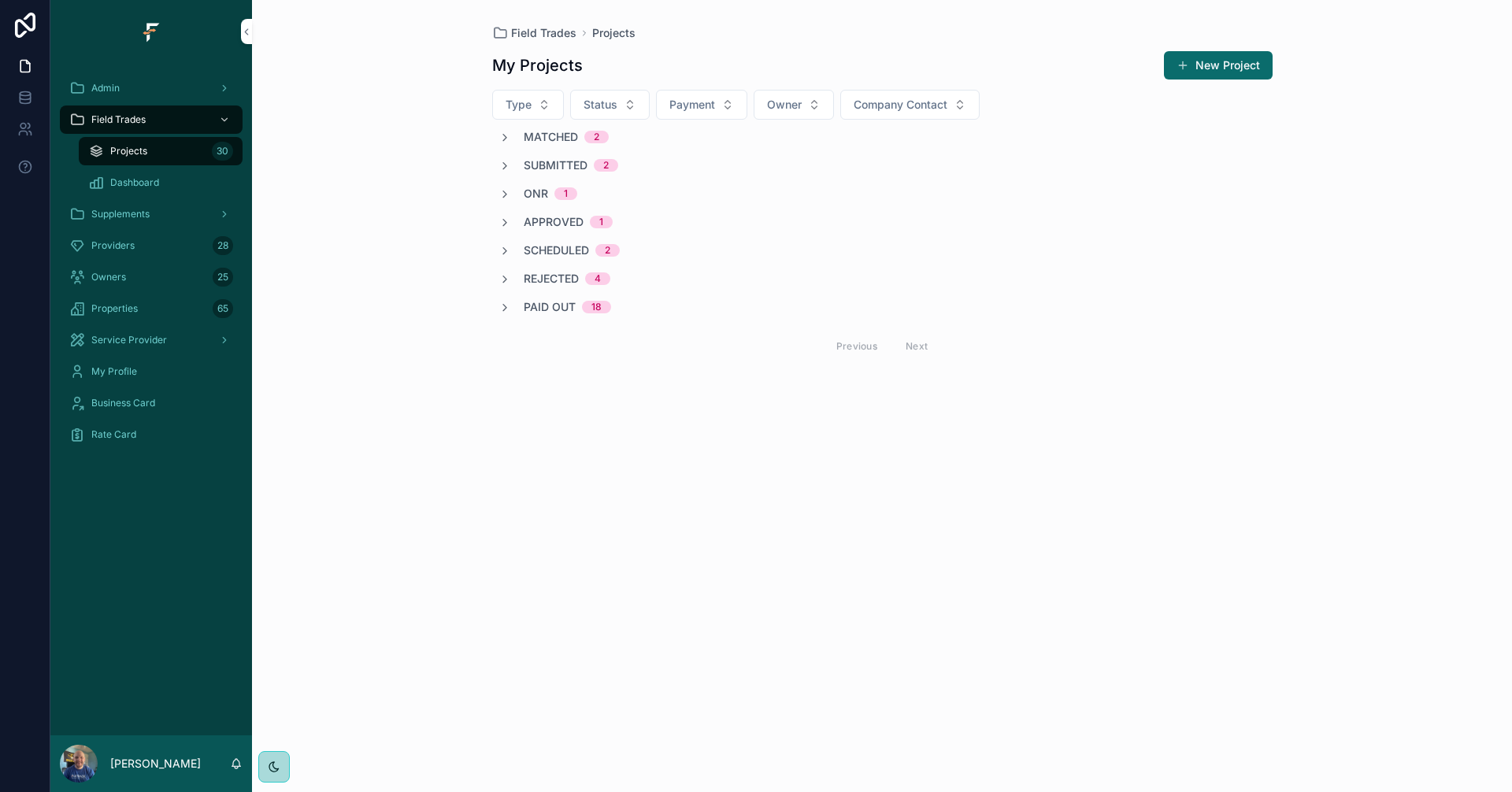
click at [184, 80] on div "Admin" at bounding box center [150, 88] width 164 height 25
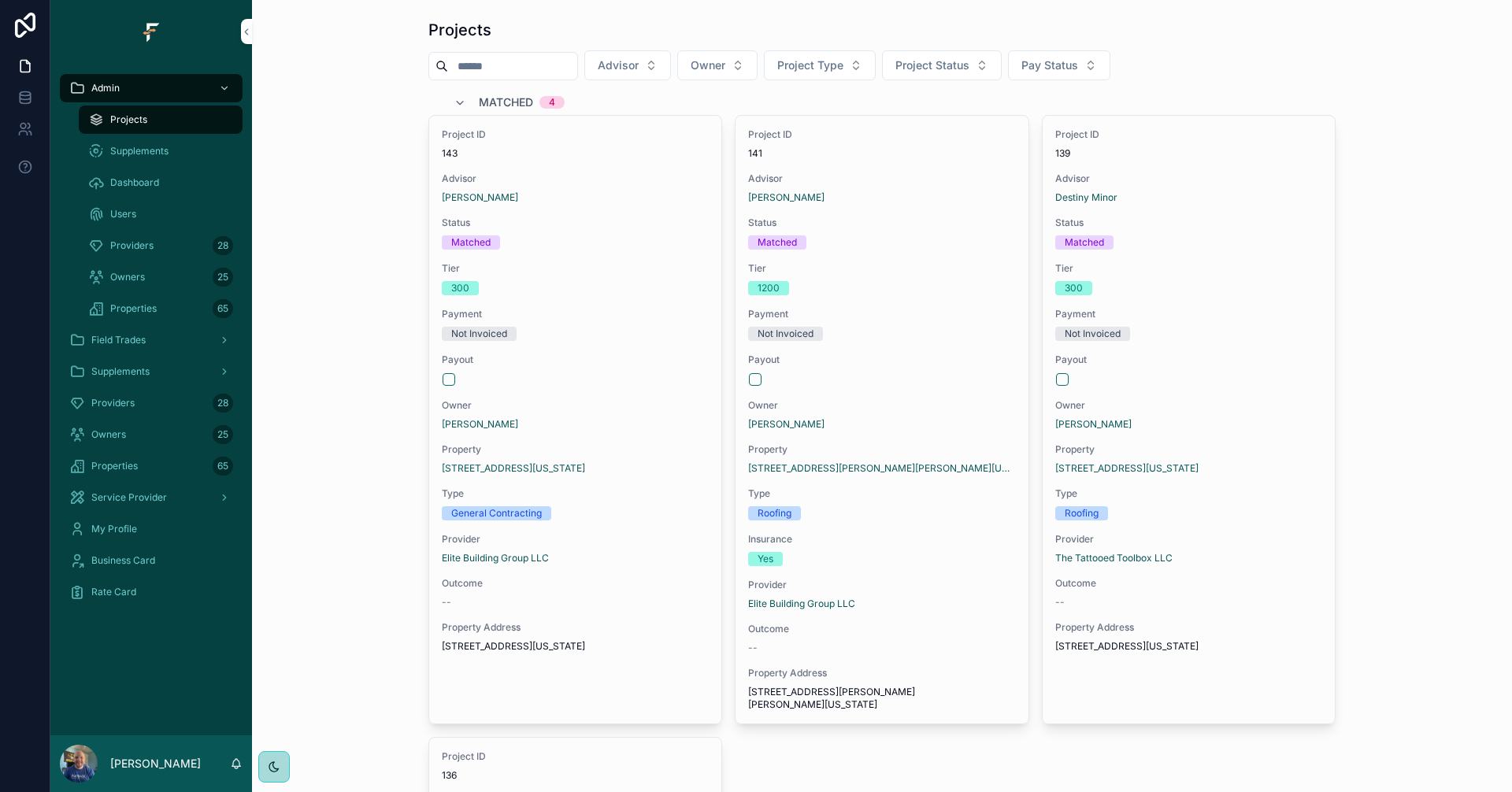
click at [491, 97] on span "Matched" at bounding box center [505, 103] width 55 height 16
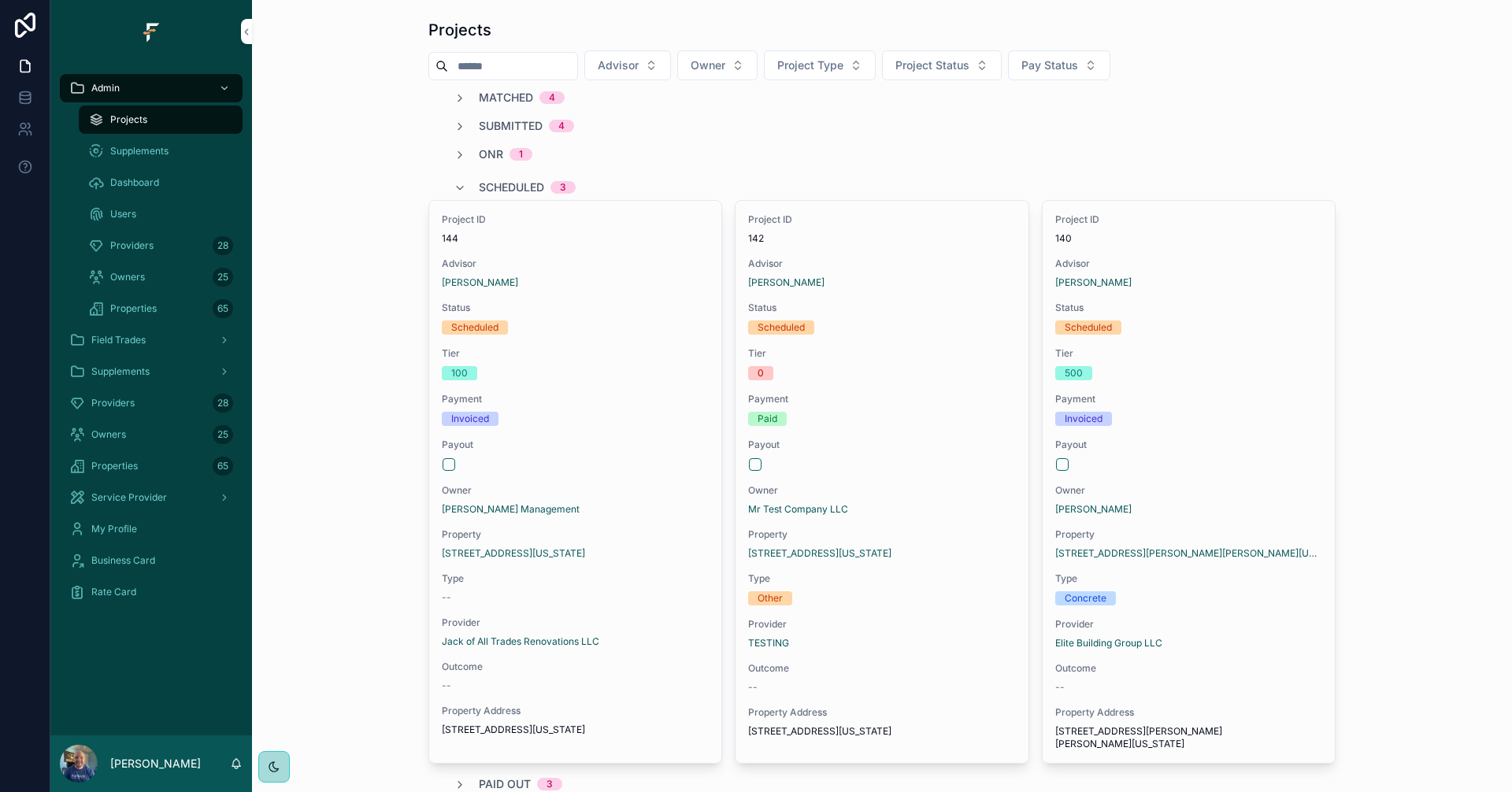
click at [504, 190] on span "Scheduled" at bounding box center [511, 188] width 65 height 16
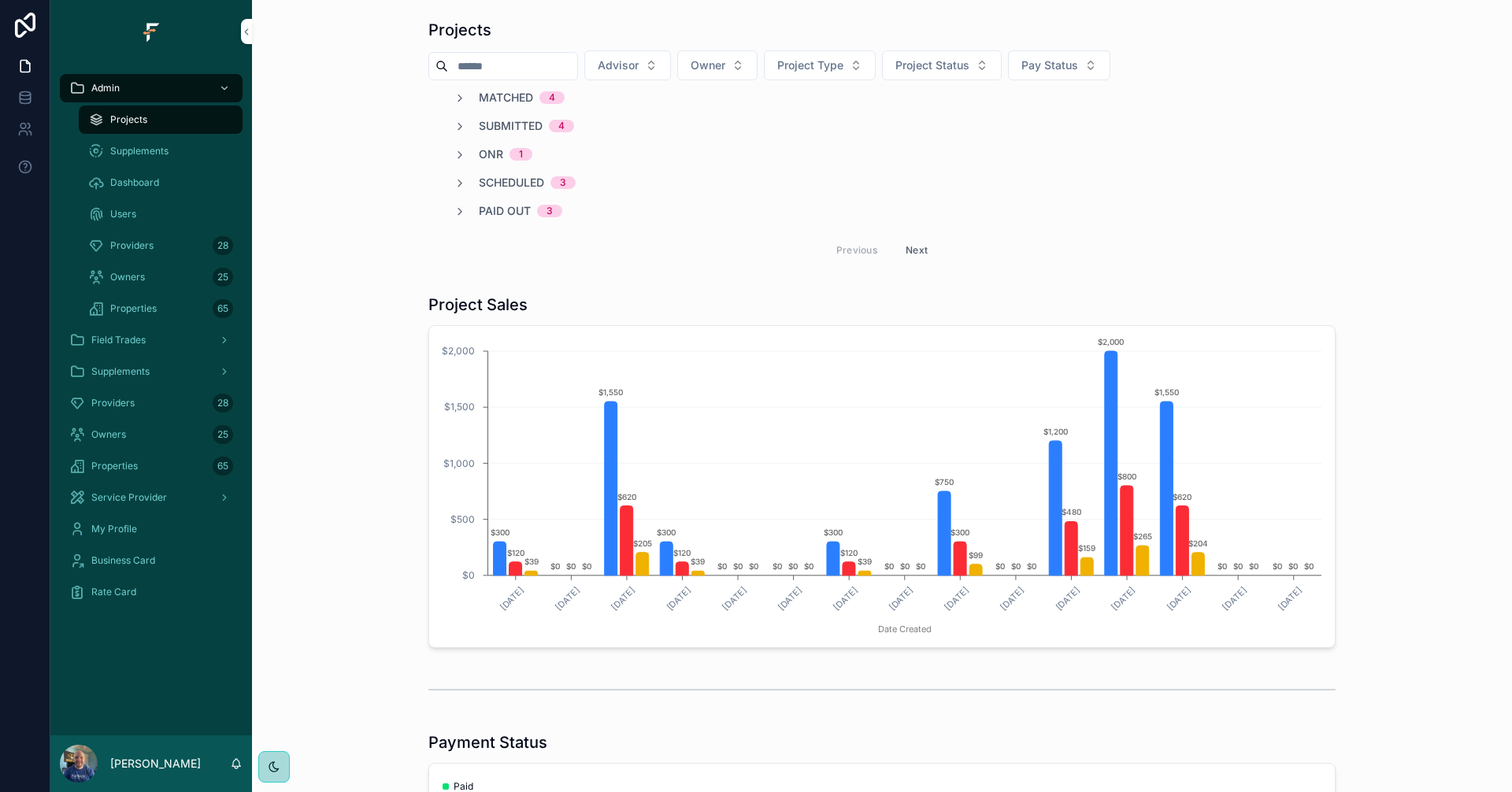
click at [125, 405] on span "Providers" at bounding box center [113, 403] width 43 height 13
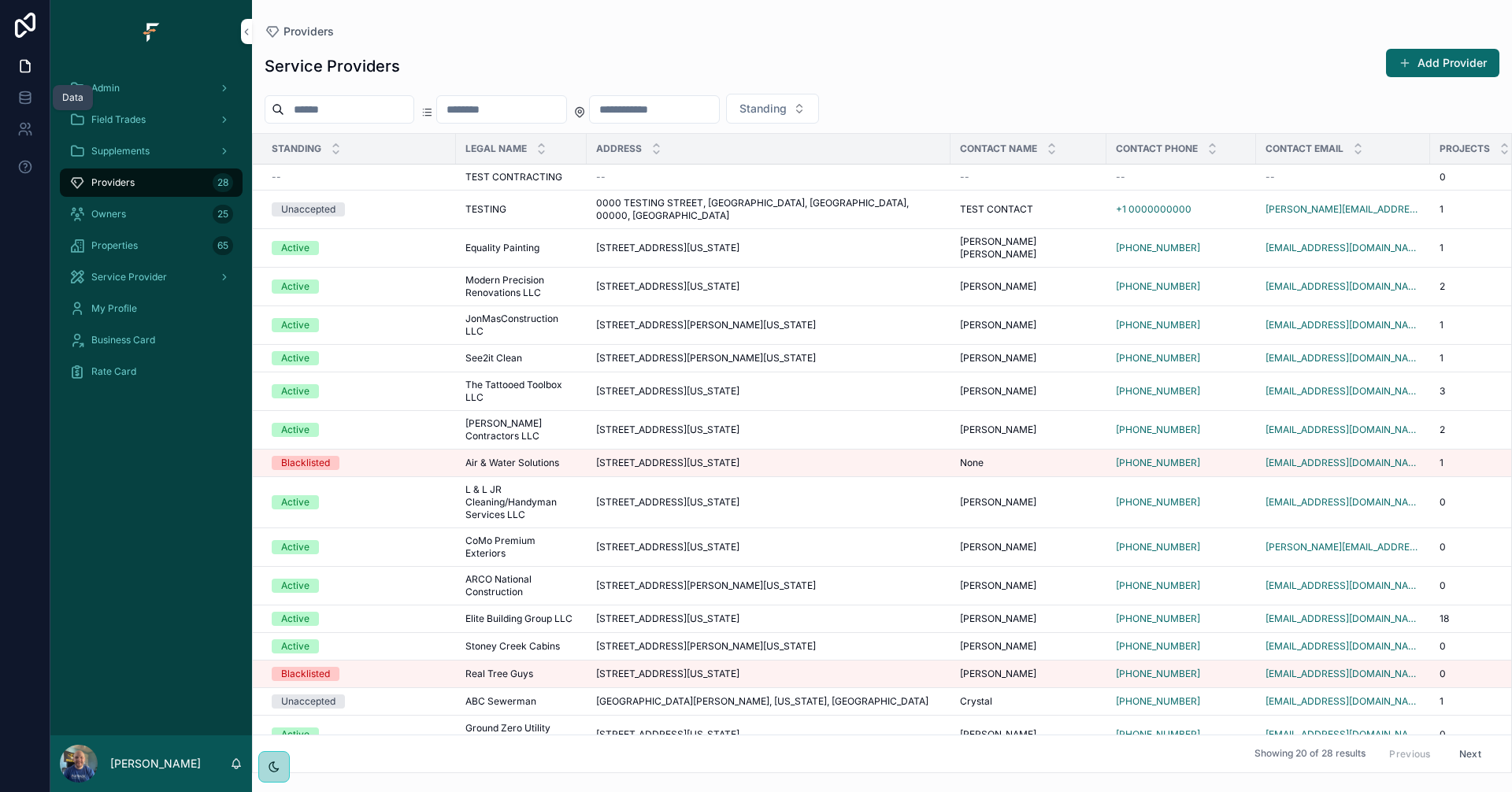
click at [21, 96] on icon at bounding box center [25, 97] width 16 height 16
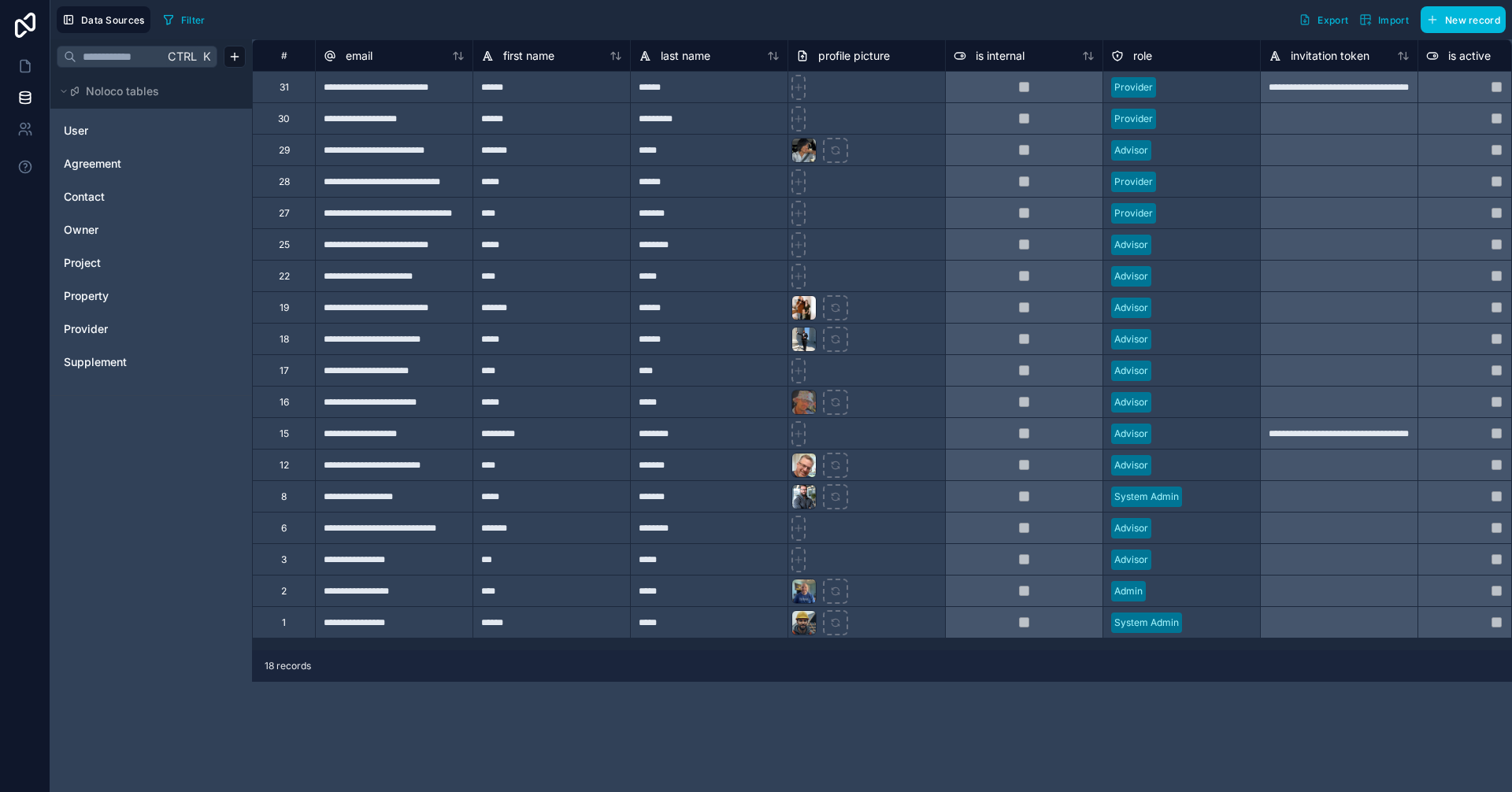
click at [114, 328] on link "Provider" at bounding box center [149, 329] width 172 height 16
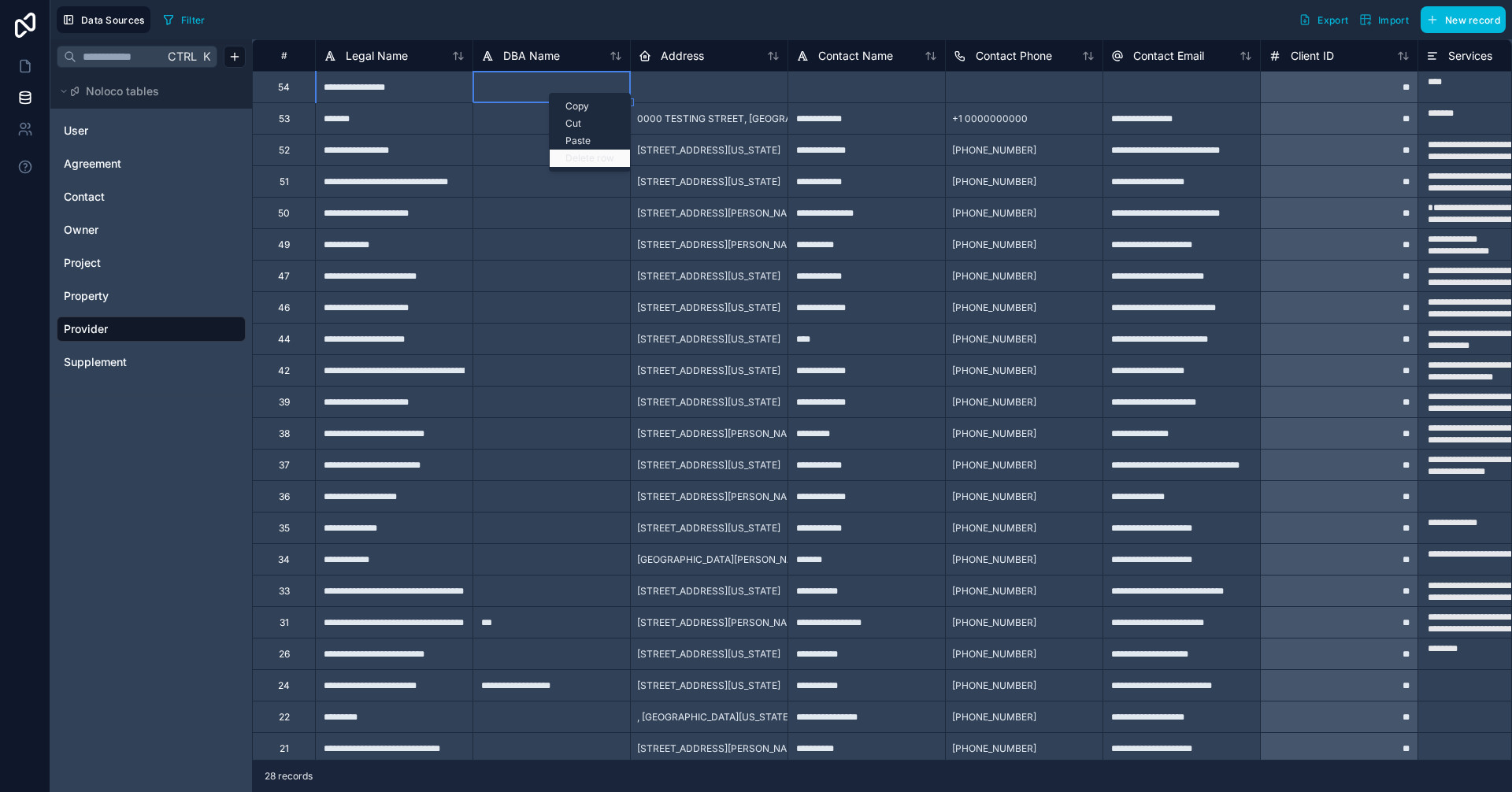
click at [583, 154] on div "Delete row" at bounding box center [590, 157] width 80 height 17
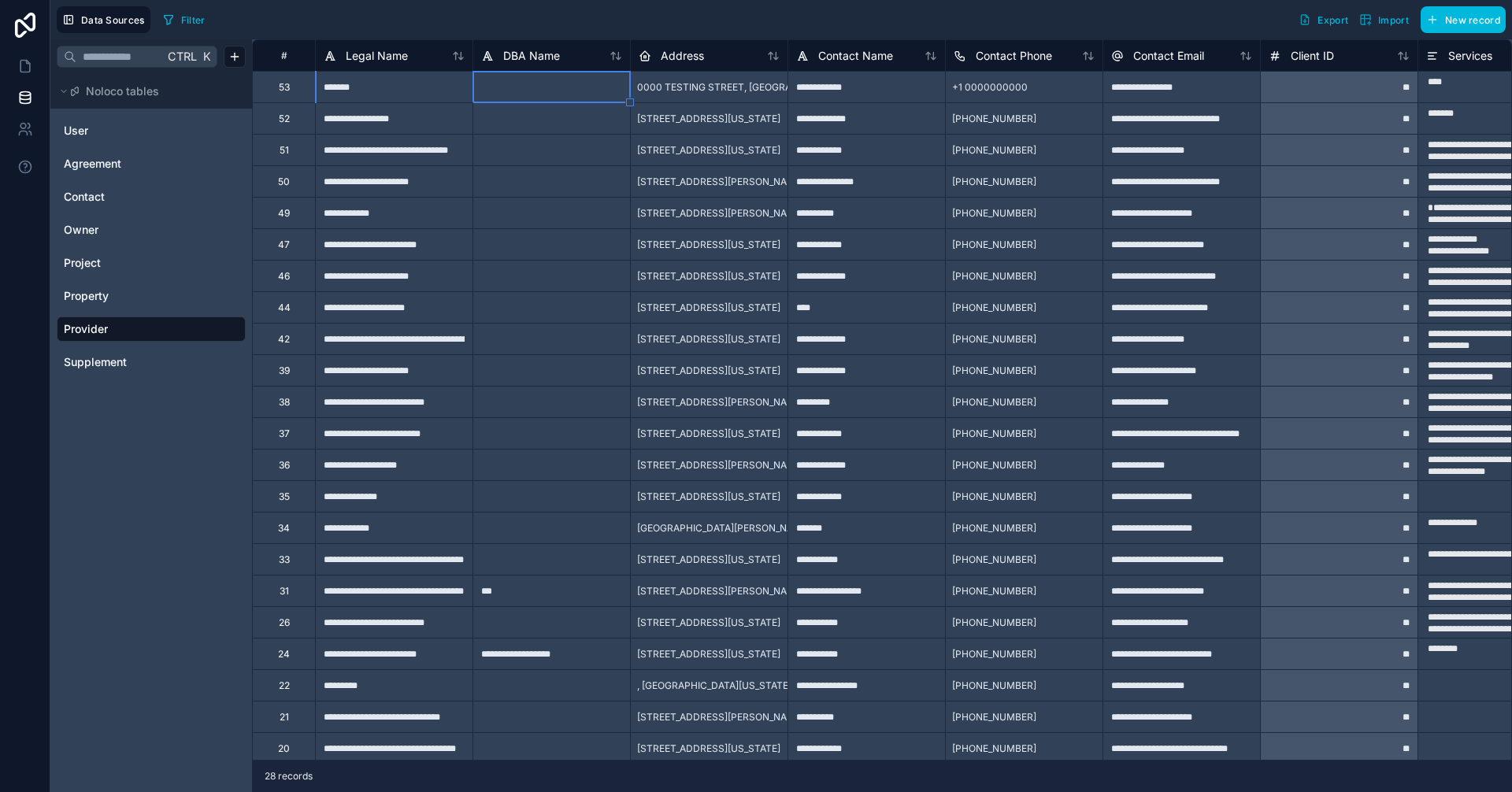
type textarea "*******"
type textarea "**********"
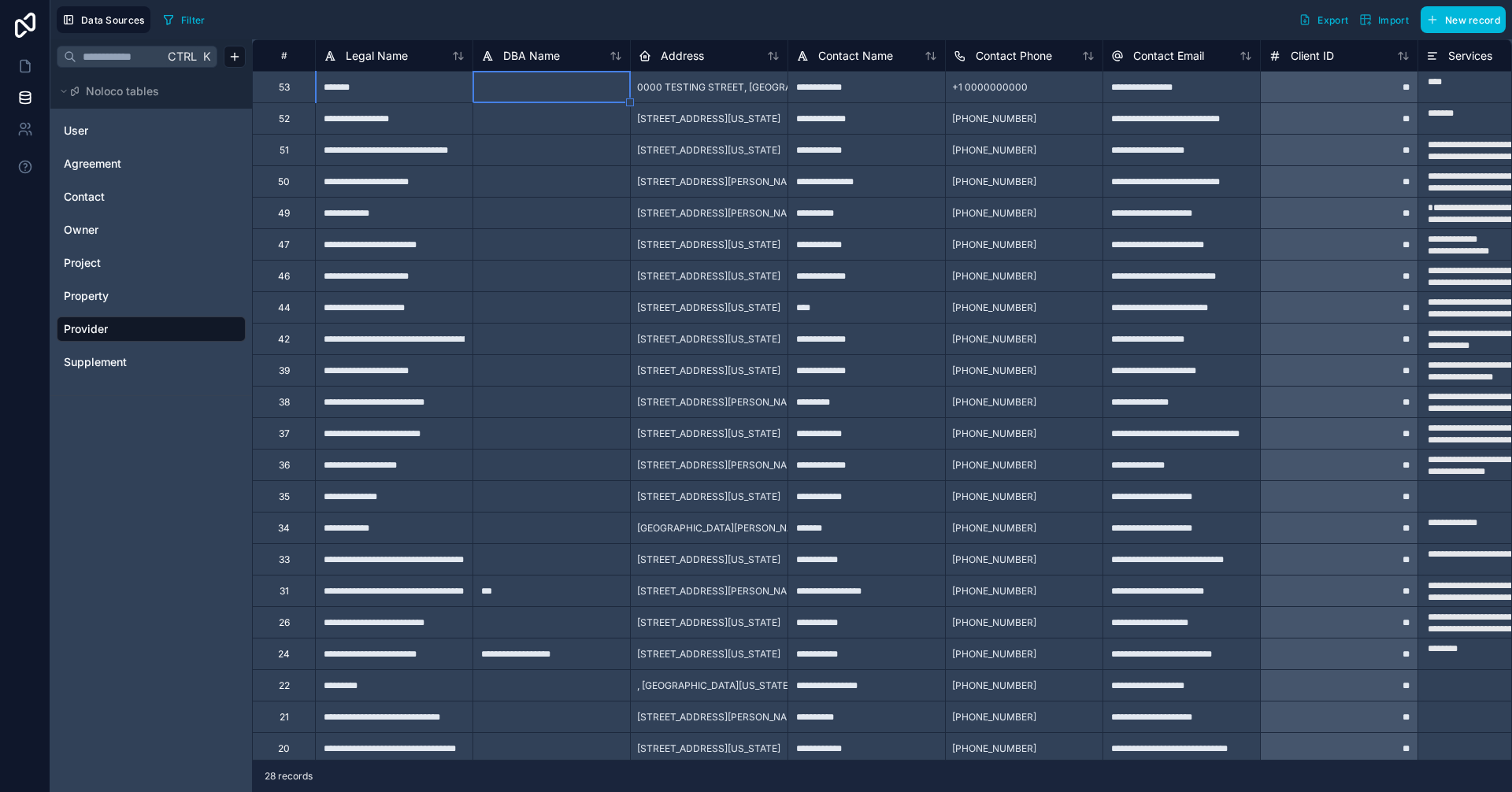
type textarea "**********"
type textarea "*********"
type textarea "**********"
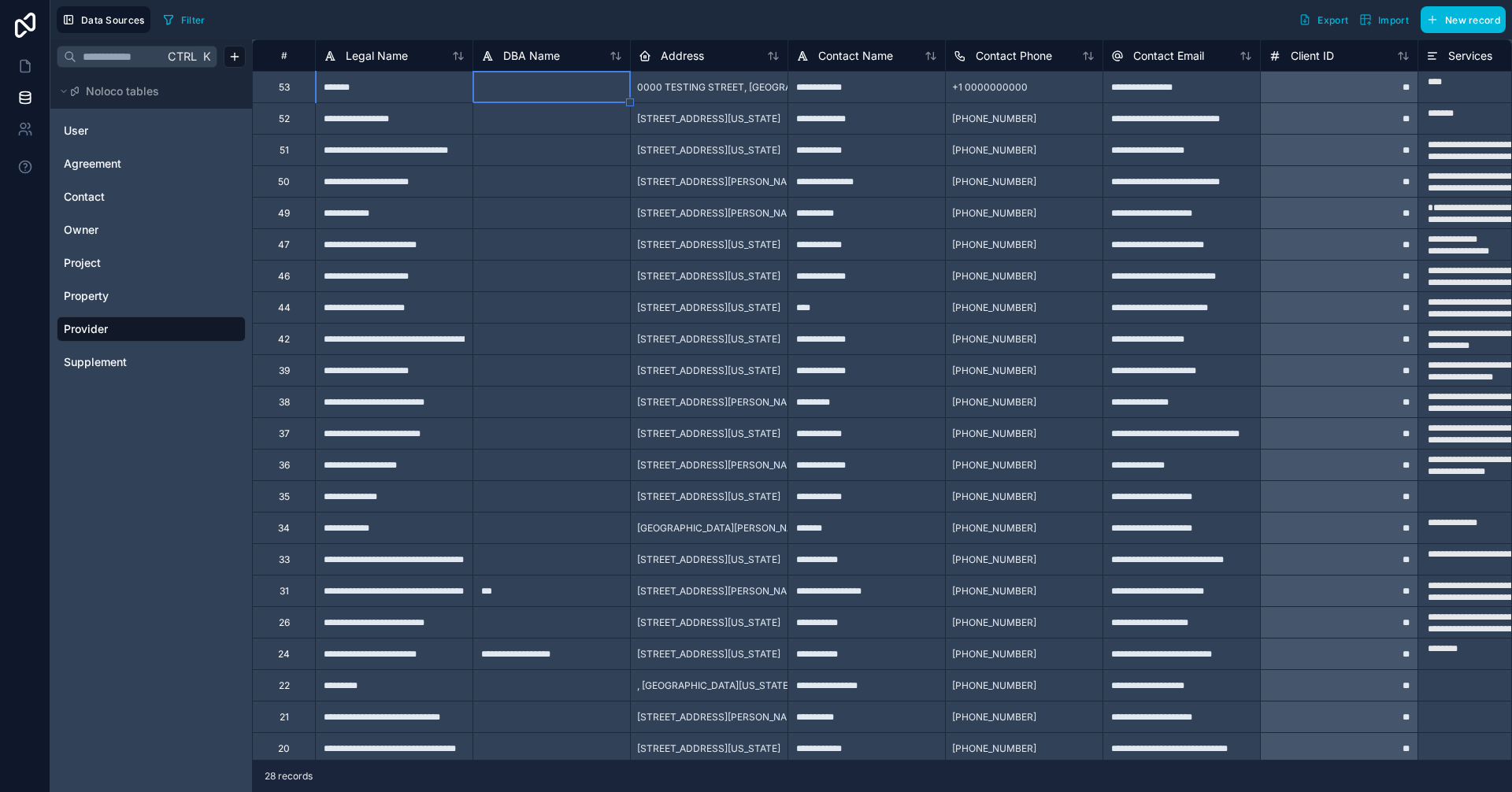
type textarea "**********"
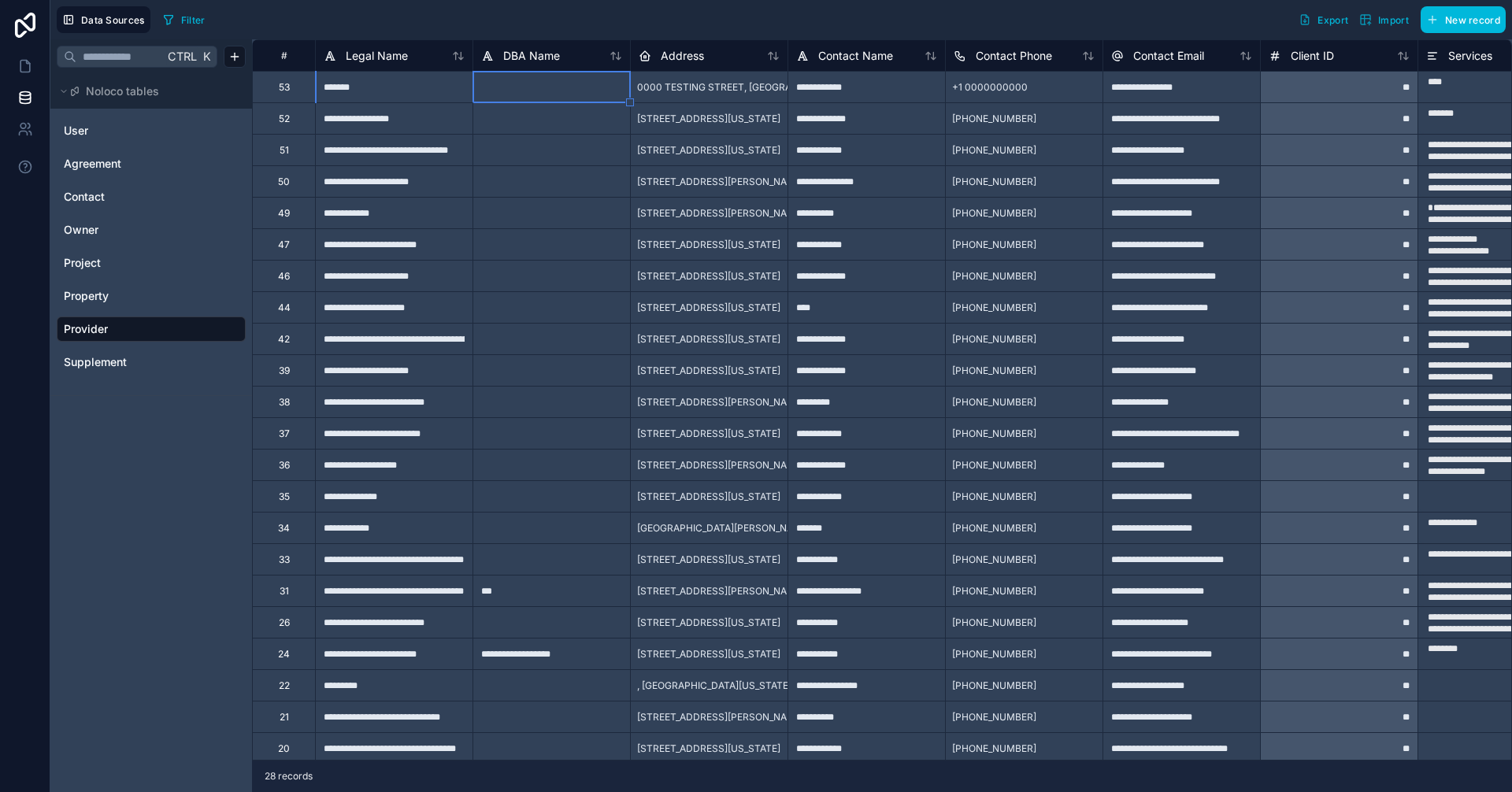
type textarea "**********"
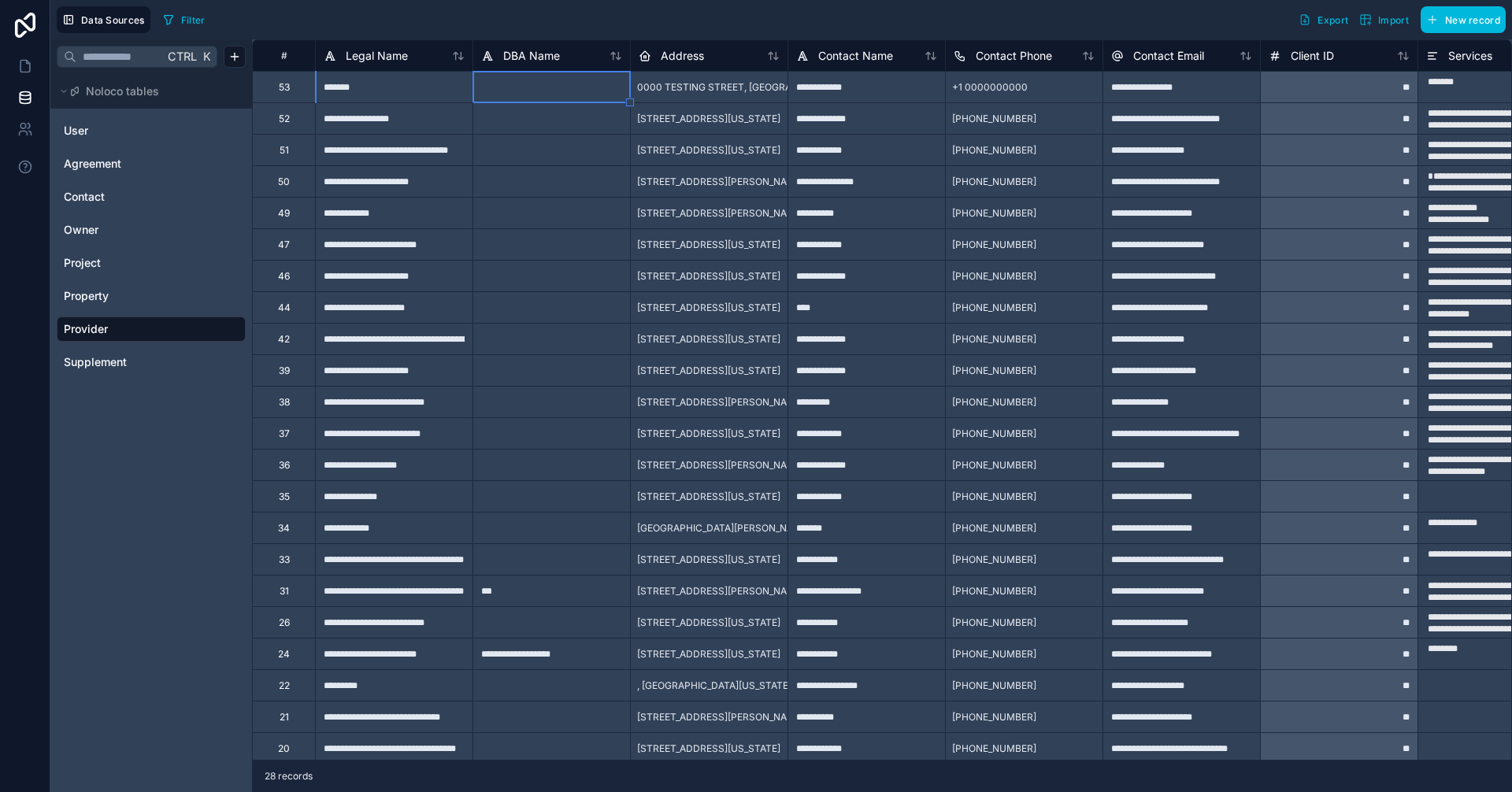
type textarea "**********"
type textarea "********"
type textarea "**********"
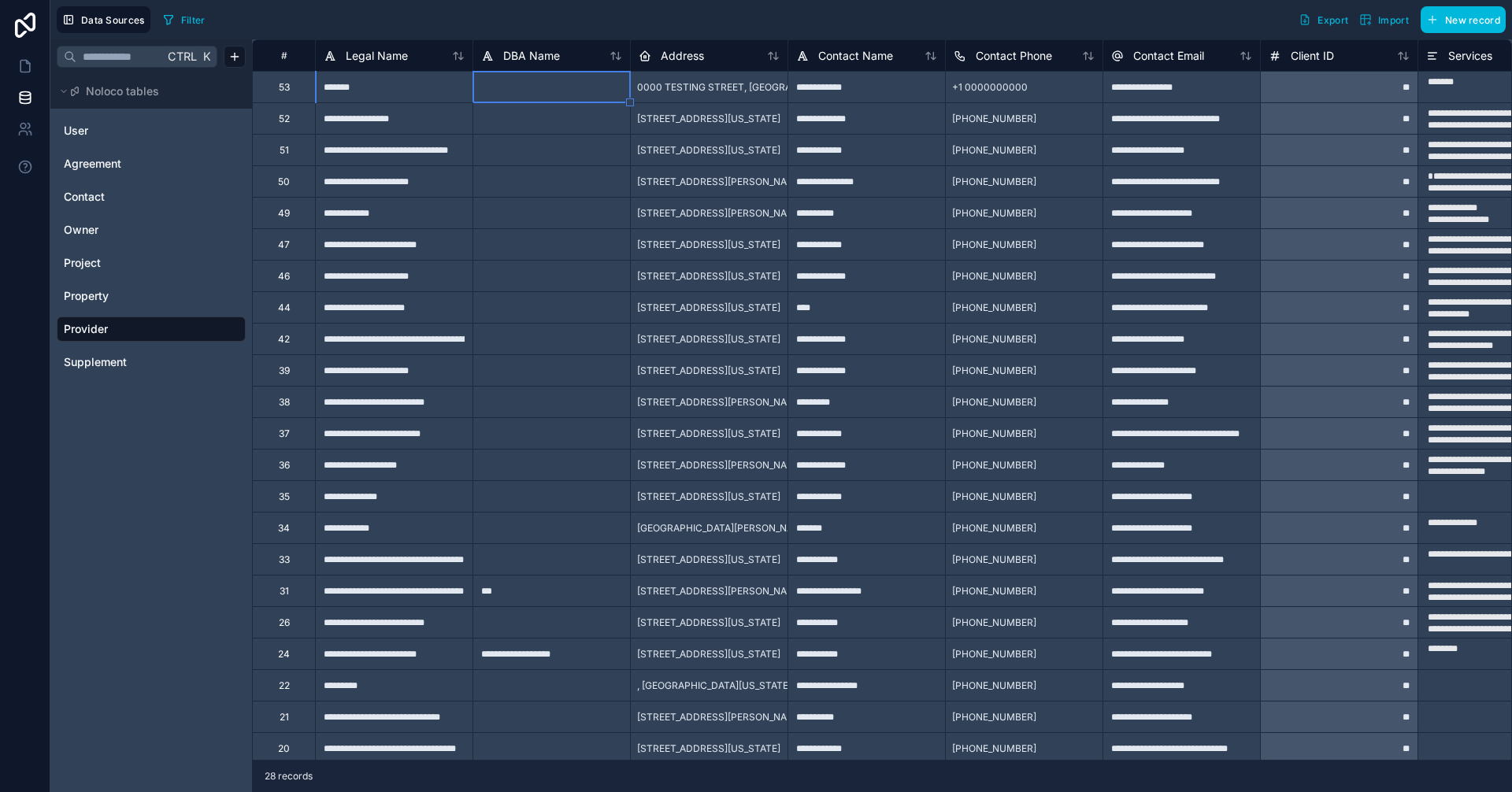
type textarea "**********"
type textarea "********"
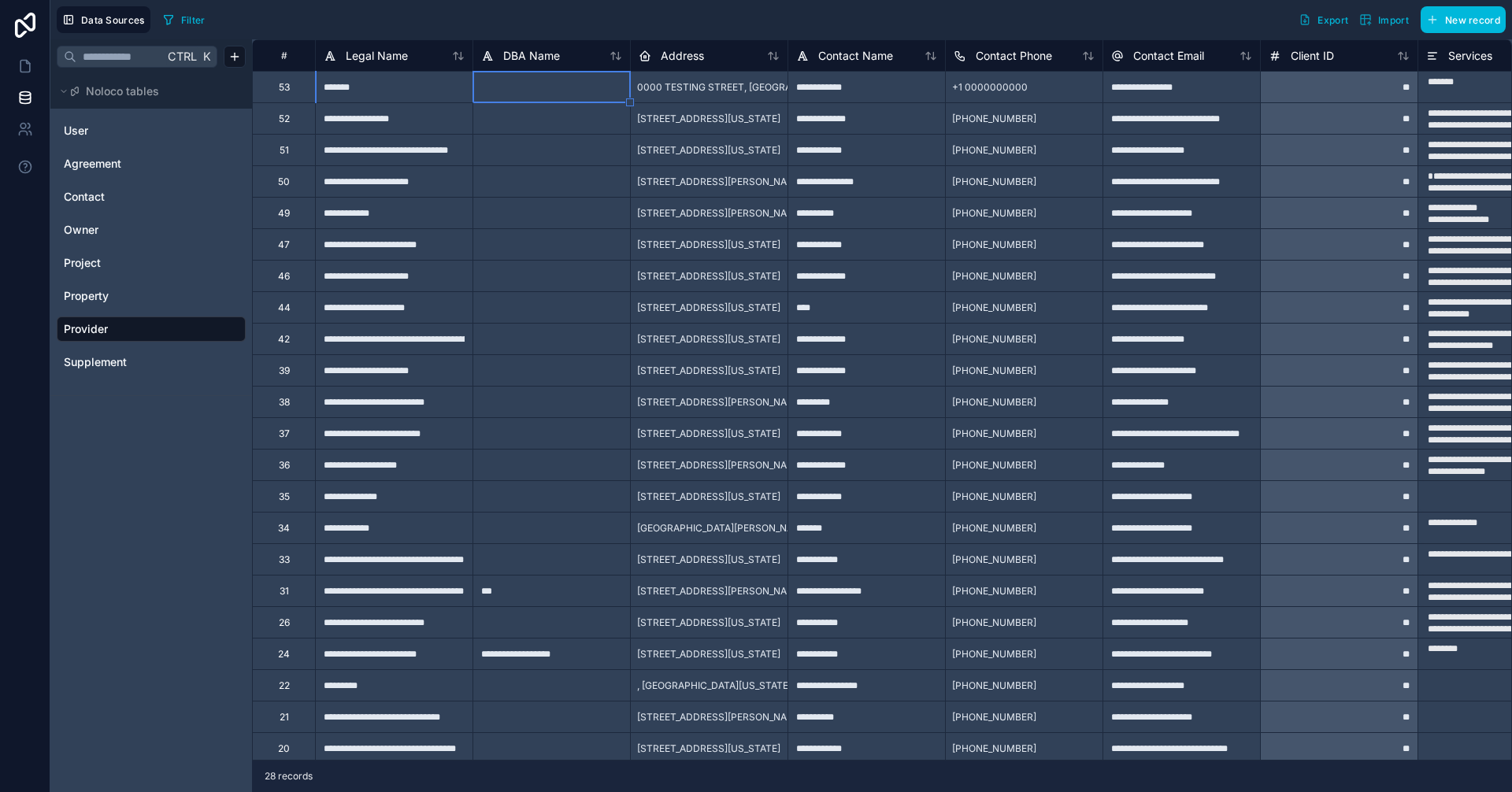
type textarea "**********"
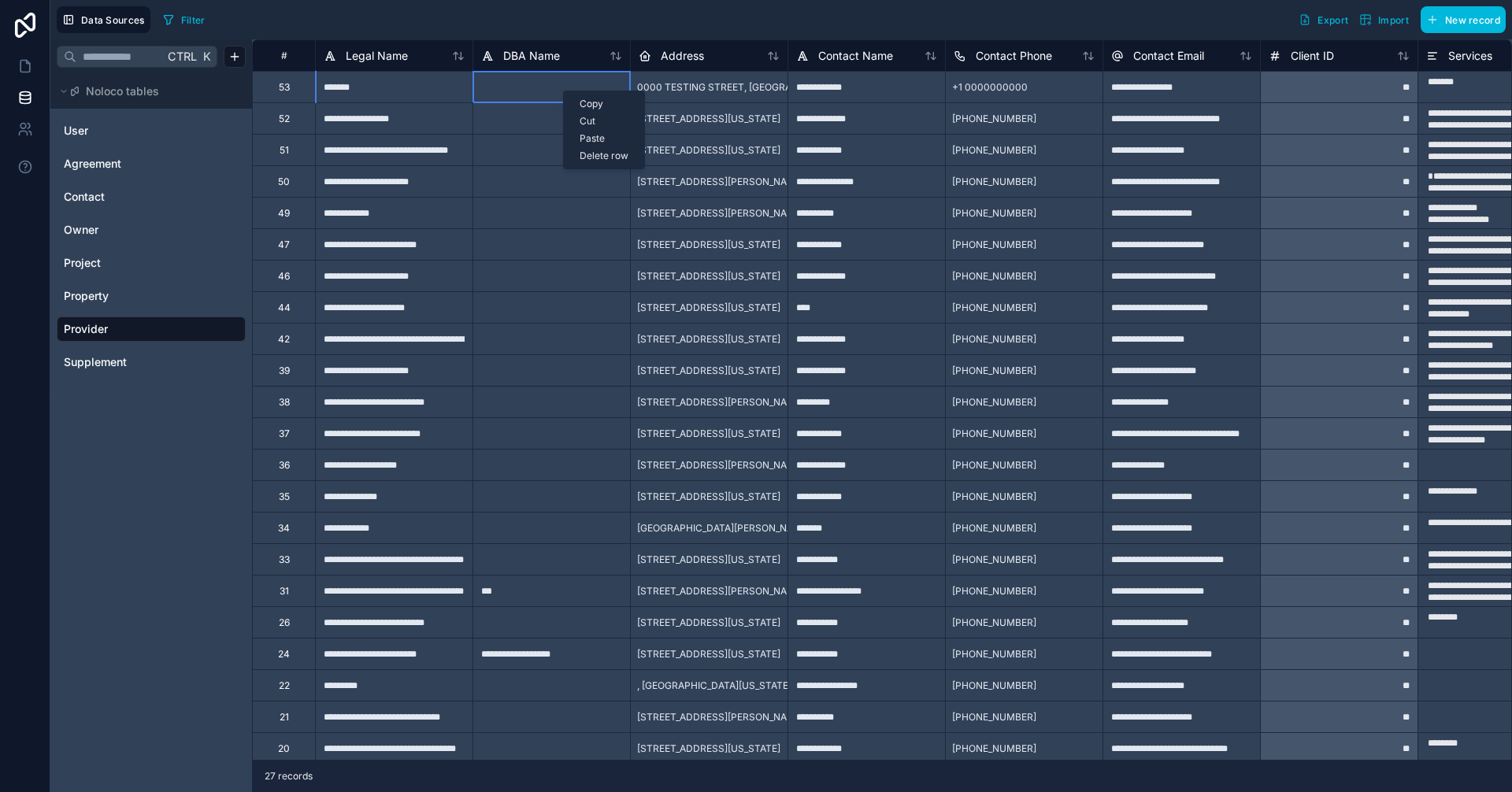
click at [515, 92] on div at bounding box center [551, 86] width 157 height 31
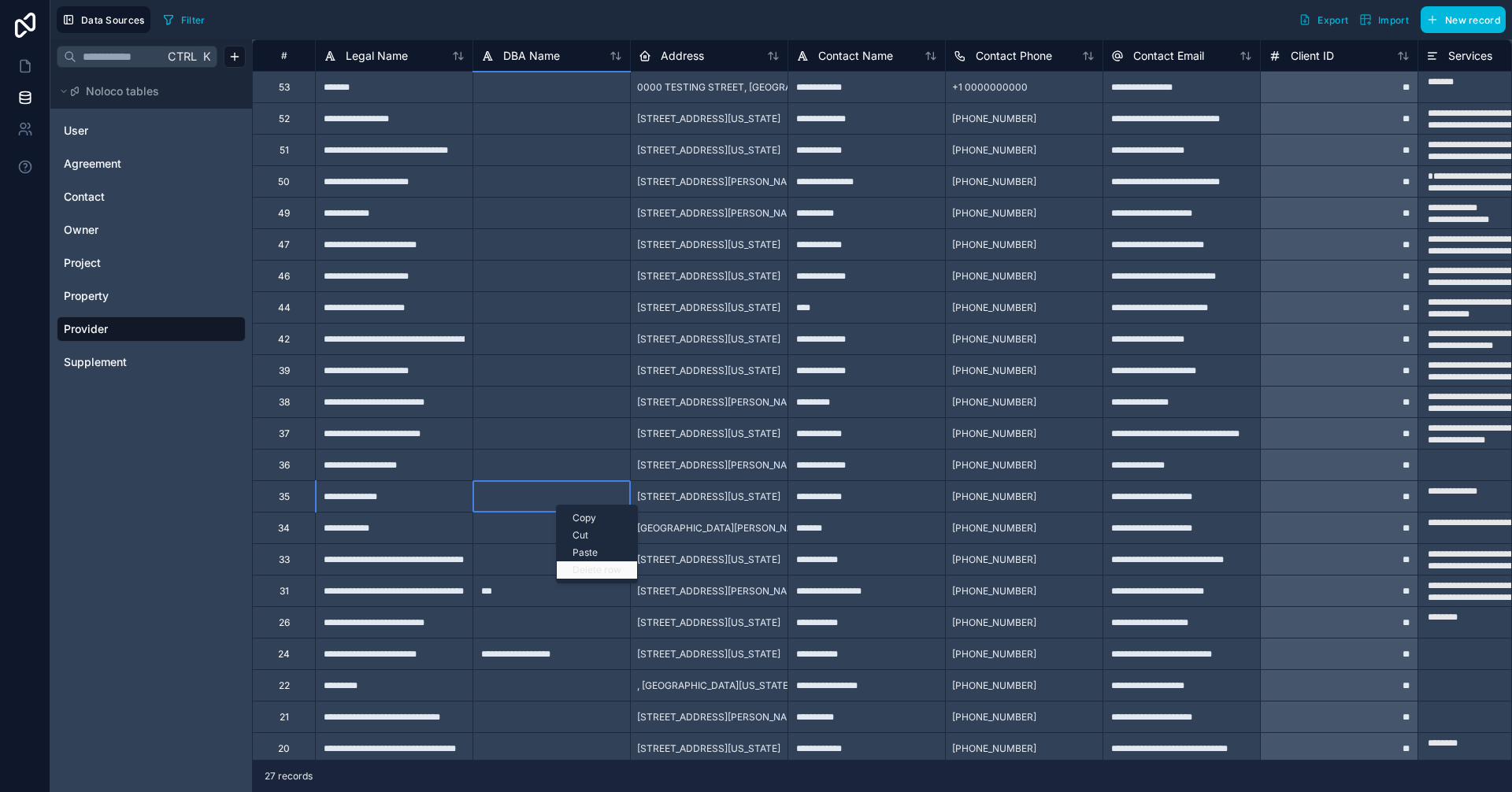
click at [590, 570] on div "Delete row" at bounding box center [597, 569] width 80 height 17
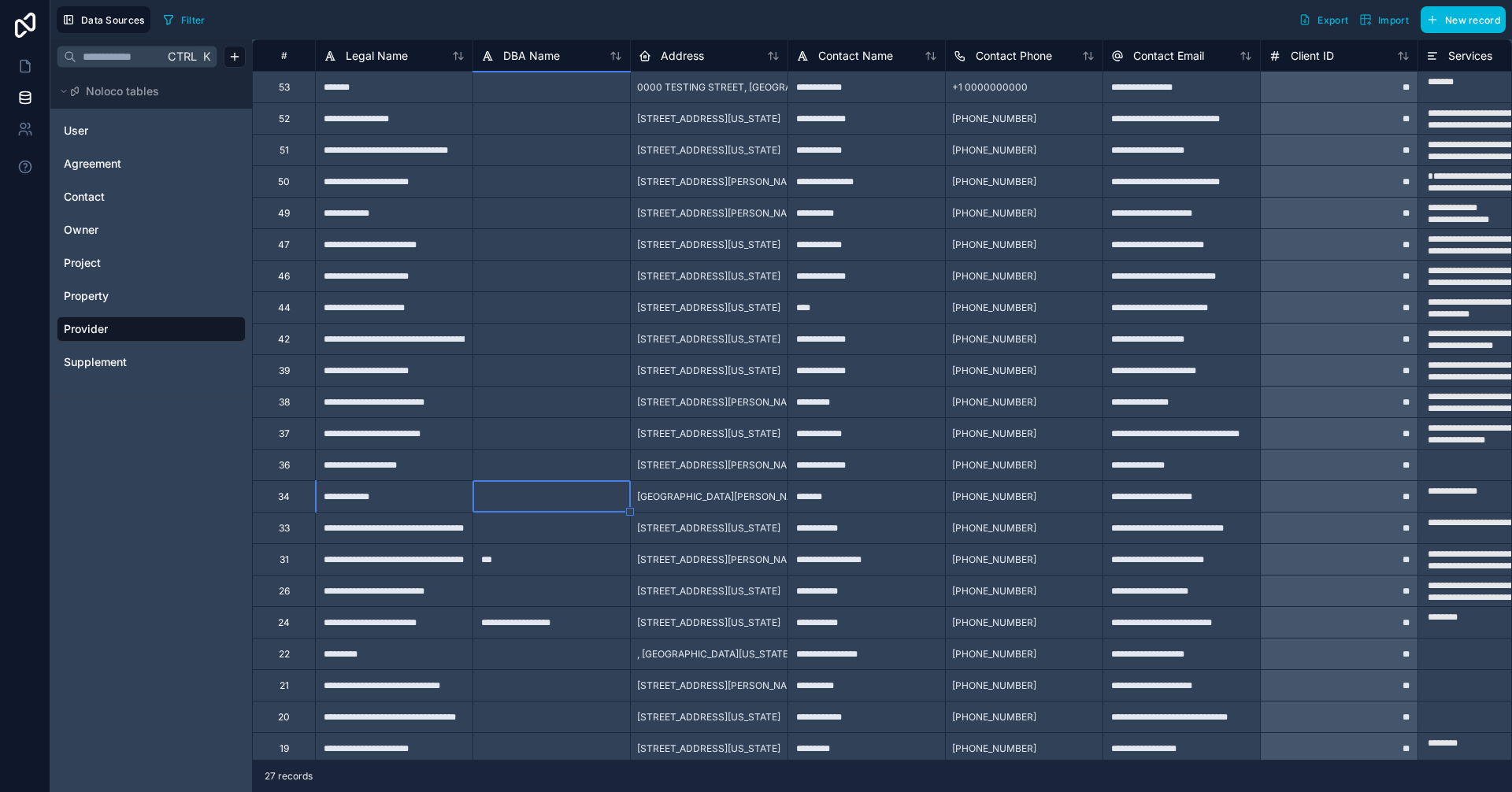
type textarea "**********"
type textarea "********"
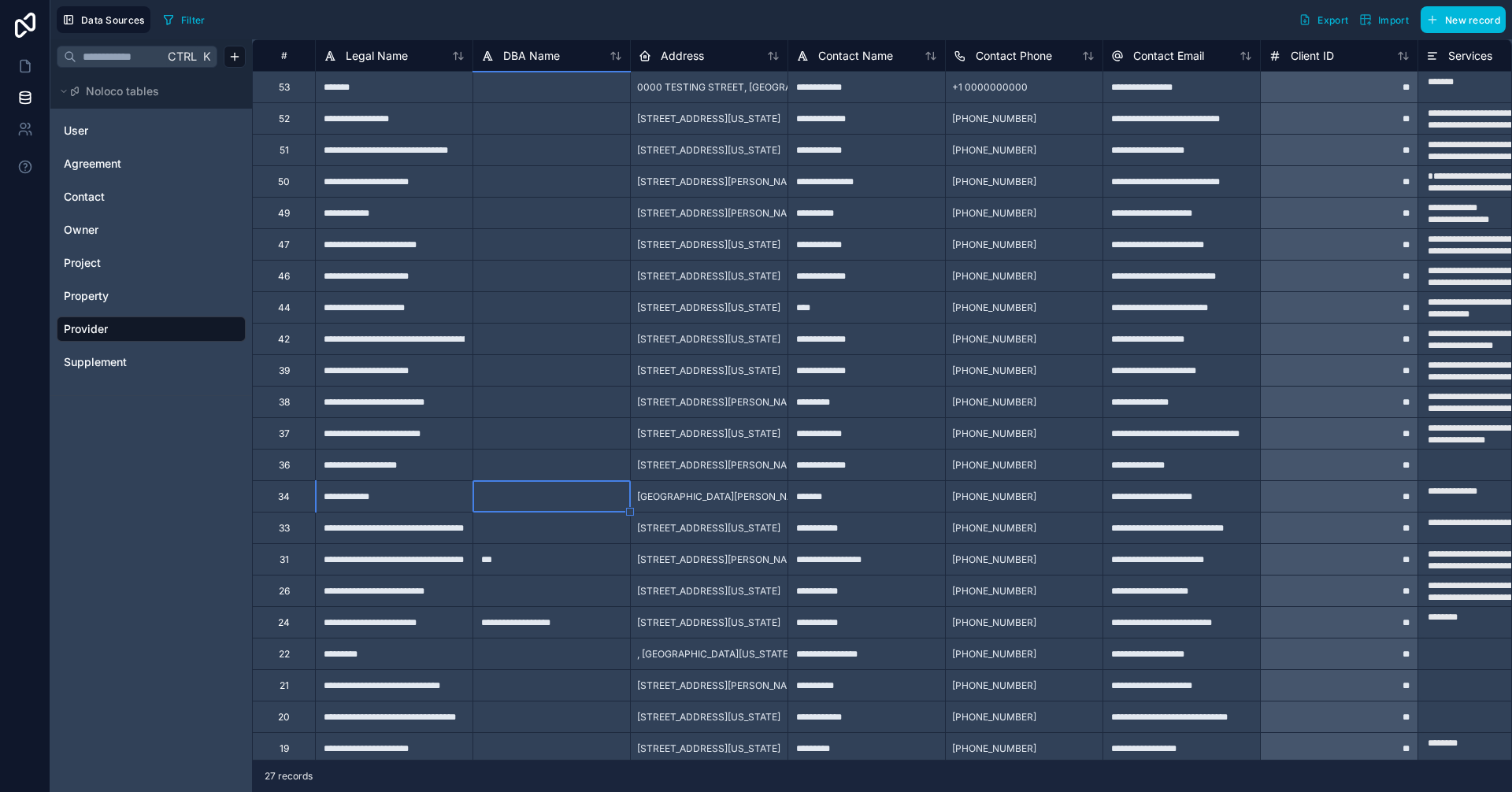
type textarea "**********"
click at [442, 494] on div "**********" at bounding box center [393, 495] width 157 height 31
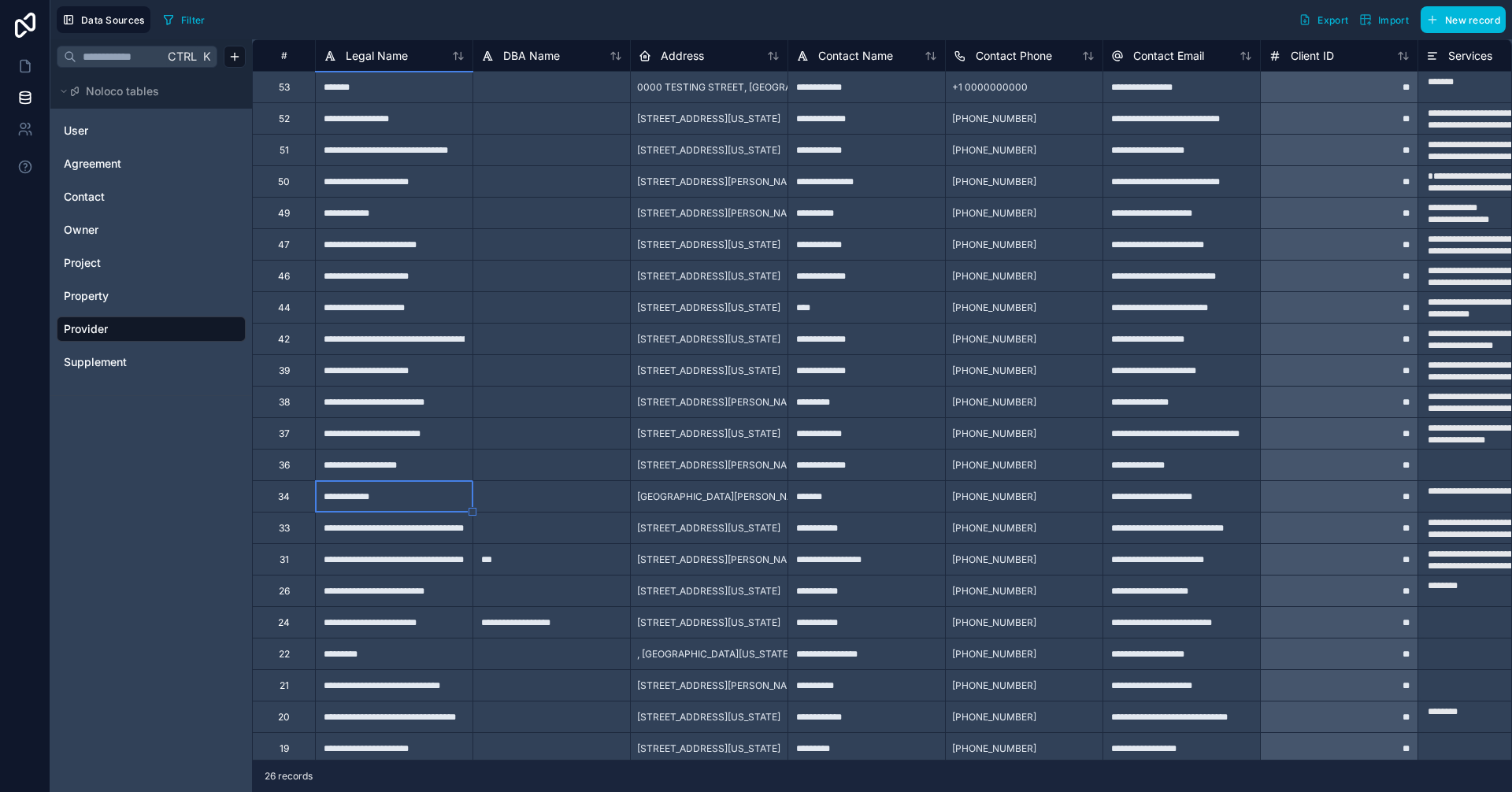
click at [508, 508] on div at bounding box center [551, 495] width 157 height 31
click at [29, 63] on icon at bounding box center [25, 66] width 10 height 12
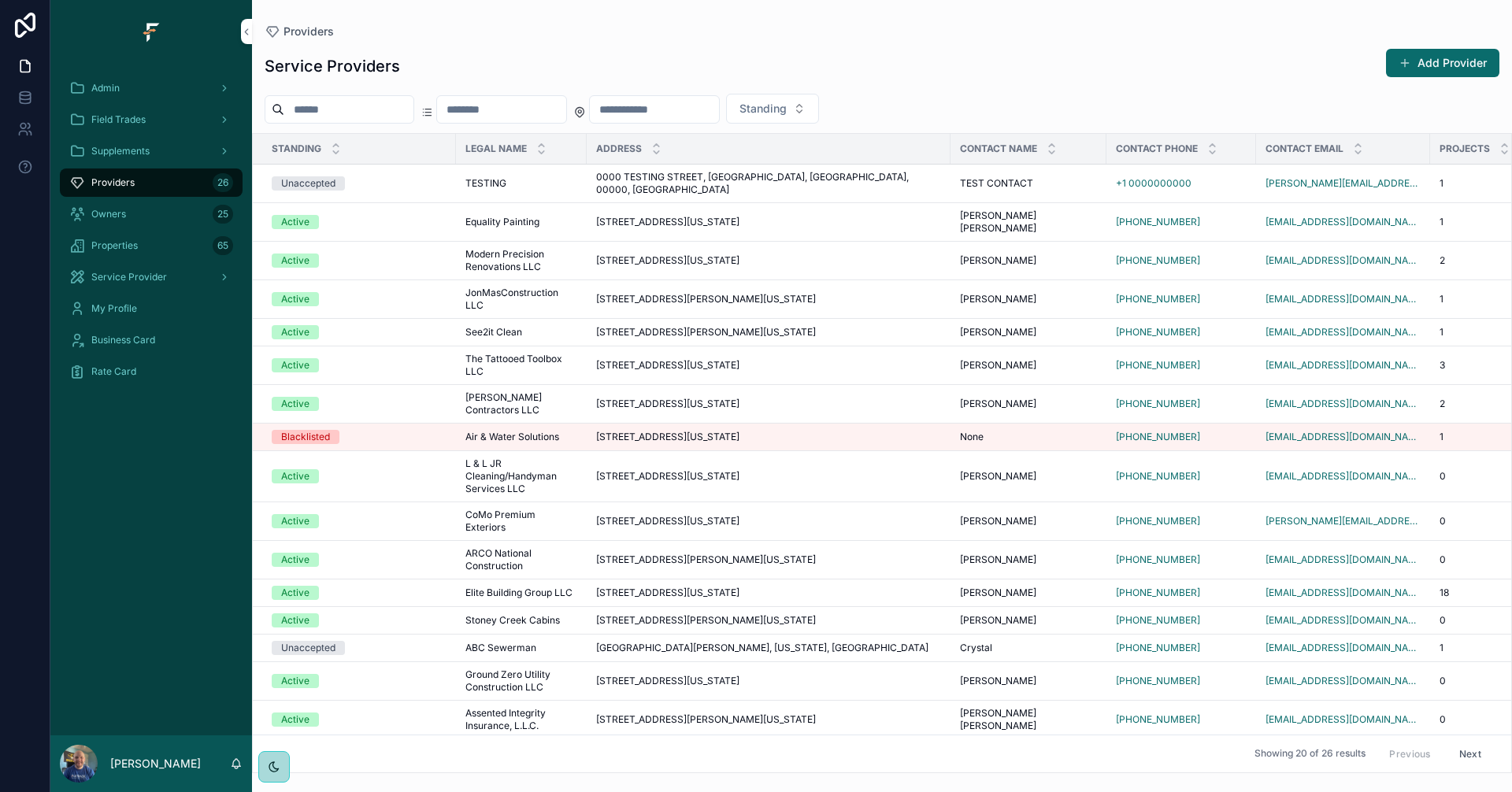
click at [333, 641] on div "Unaccepted" at bounding box center [308, 648] width 55 height 14
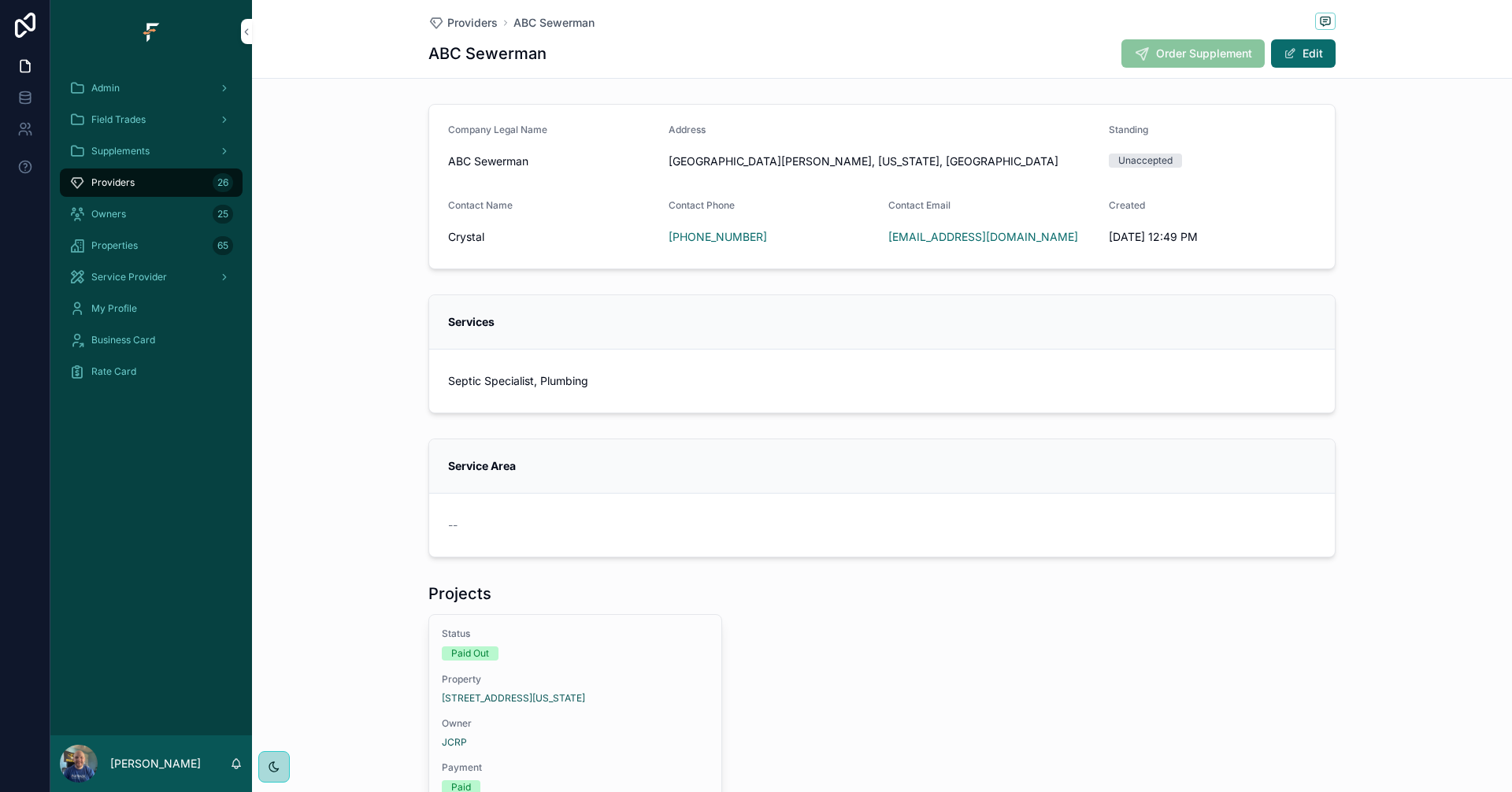
click at [1297, 55] on button "Edit" at bounding box center [1303, 54] width 64 height 29
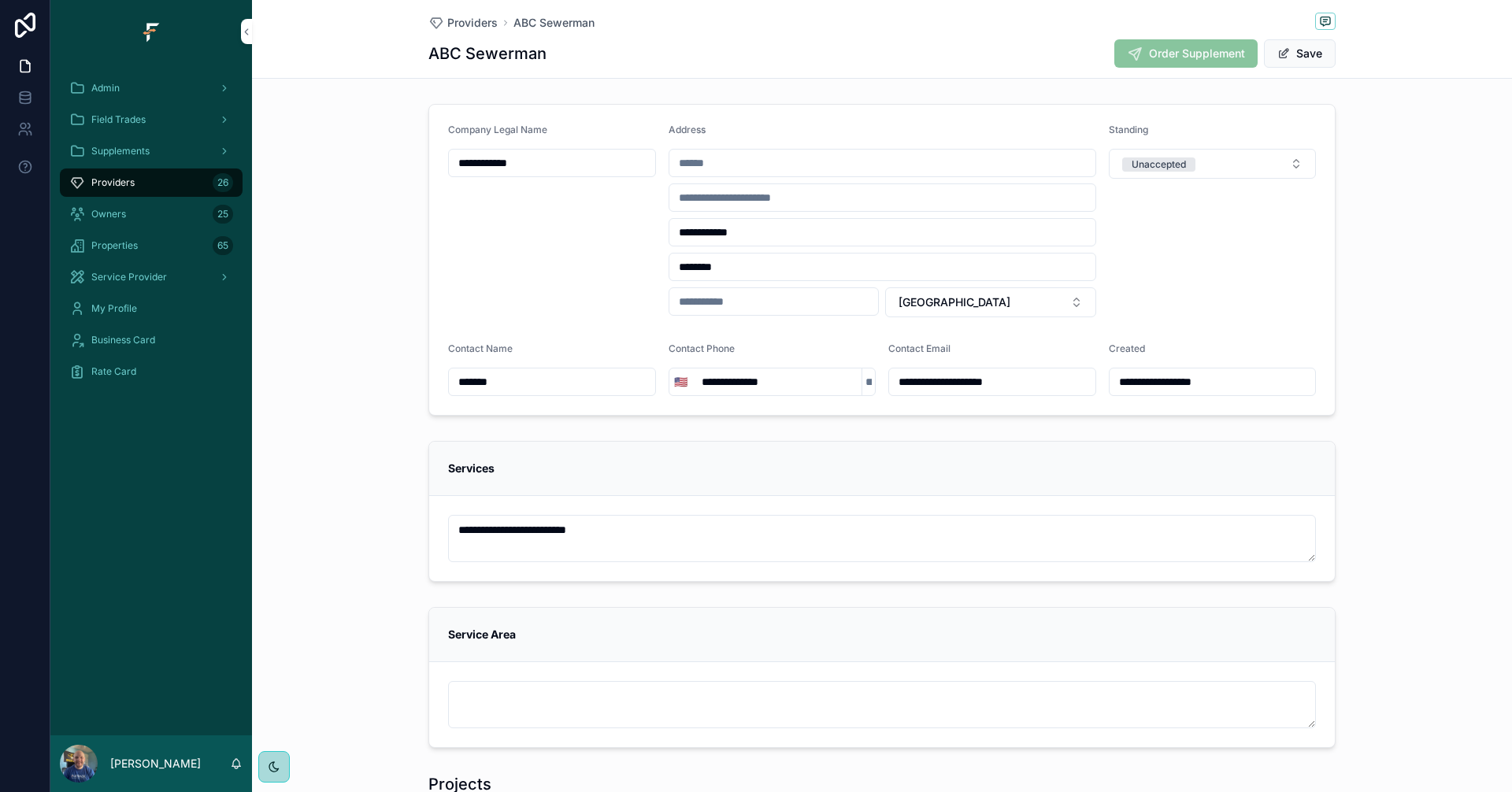
click at [1216, 173] on button "Unaccepted" at bounding box center [1212, 163] width 207 height 29
click at [1172, 277] on div "Blacklisted" at bounding box center [1206, 274] width 219 height 23
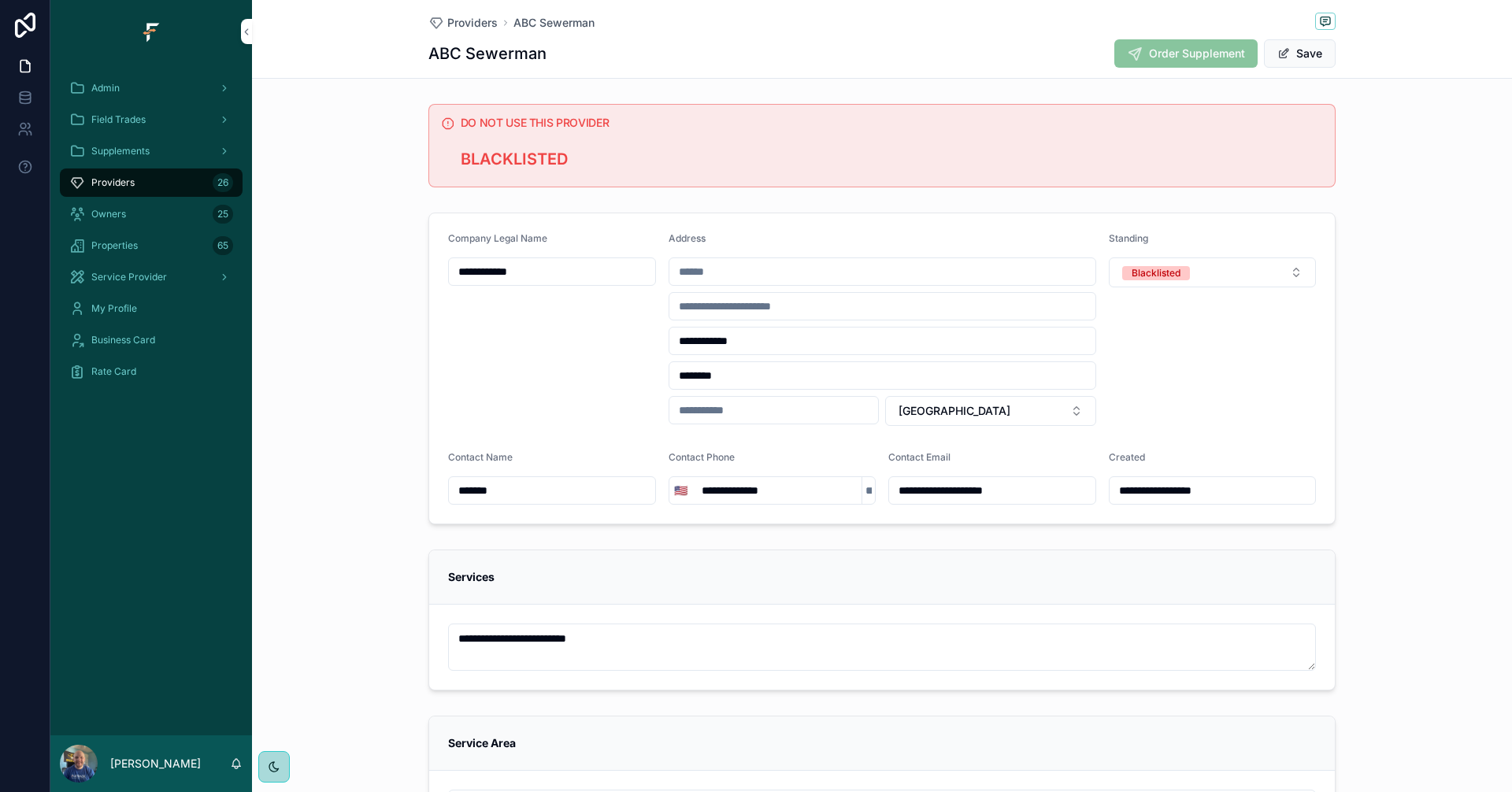
click at [1309, 57] on button "Save" at bounding box center [1299, 54] width 72 height 29
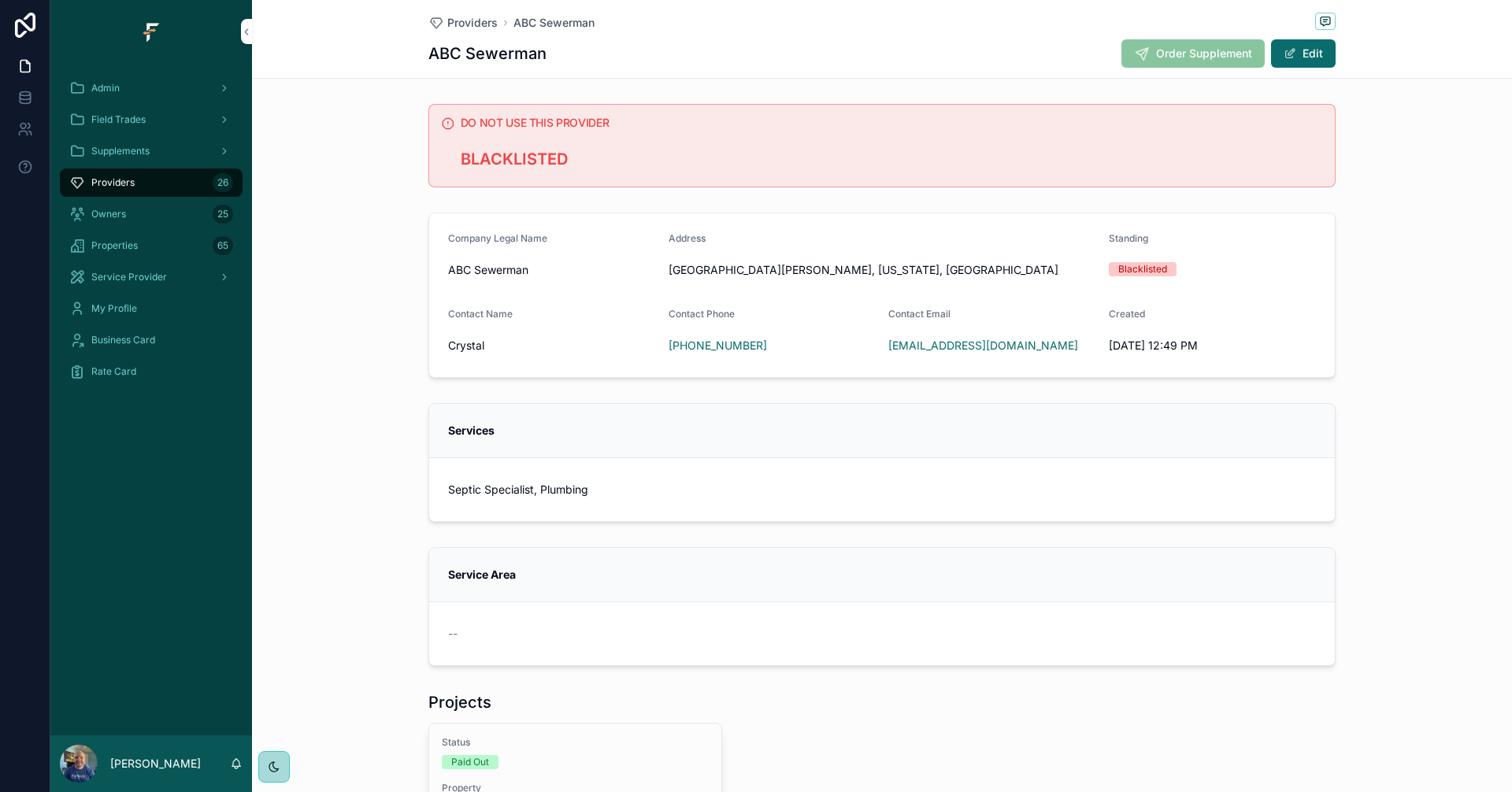
click at [456, 22] on span "Providers" at bounding box center [472, 23] width 50 height 16
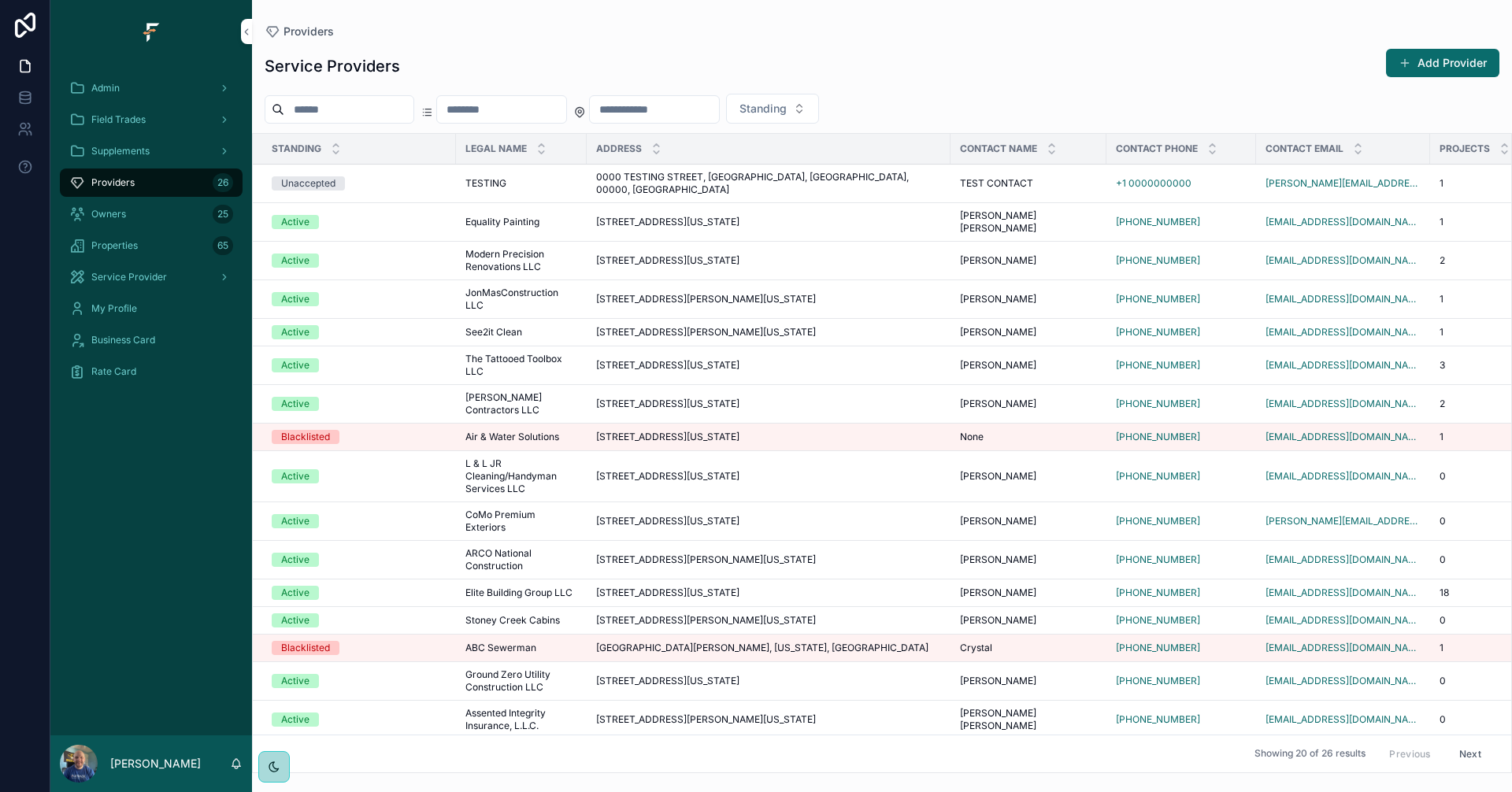
click at [89, 88] on div "Admin" at bounding box center [150, 88] width 164 height 25
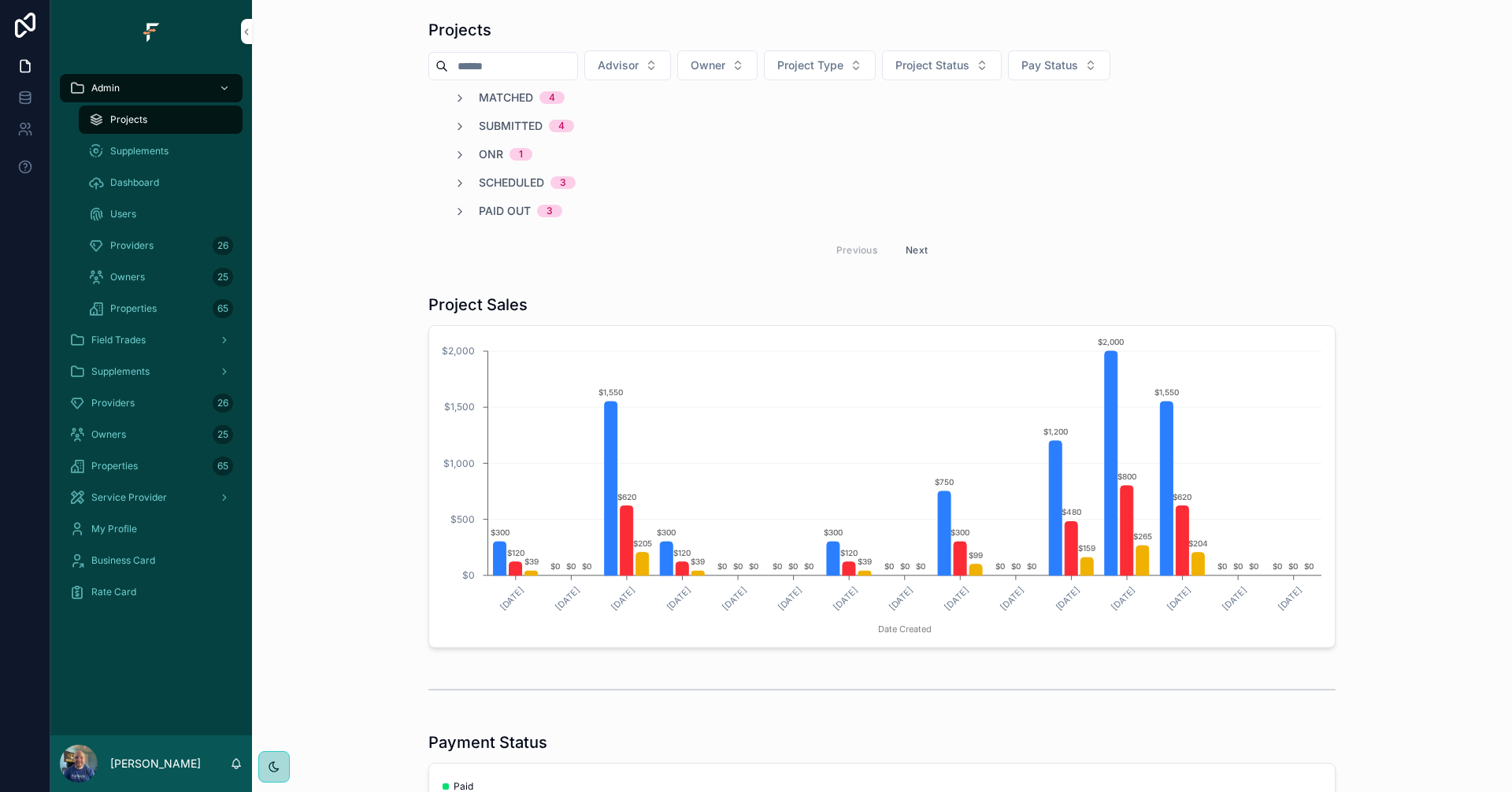
click at [147, 406] on div "Providers 26" at bounding box center [150, 403] width 164 height 25
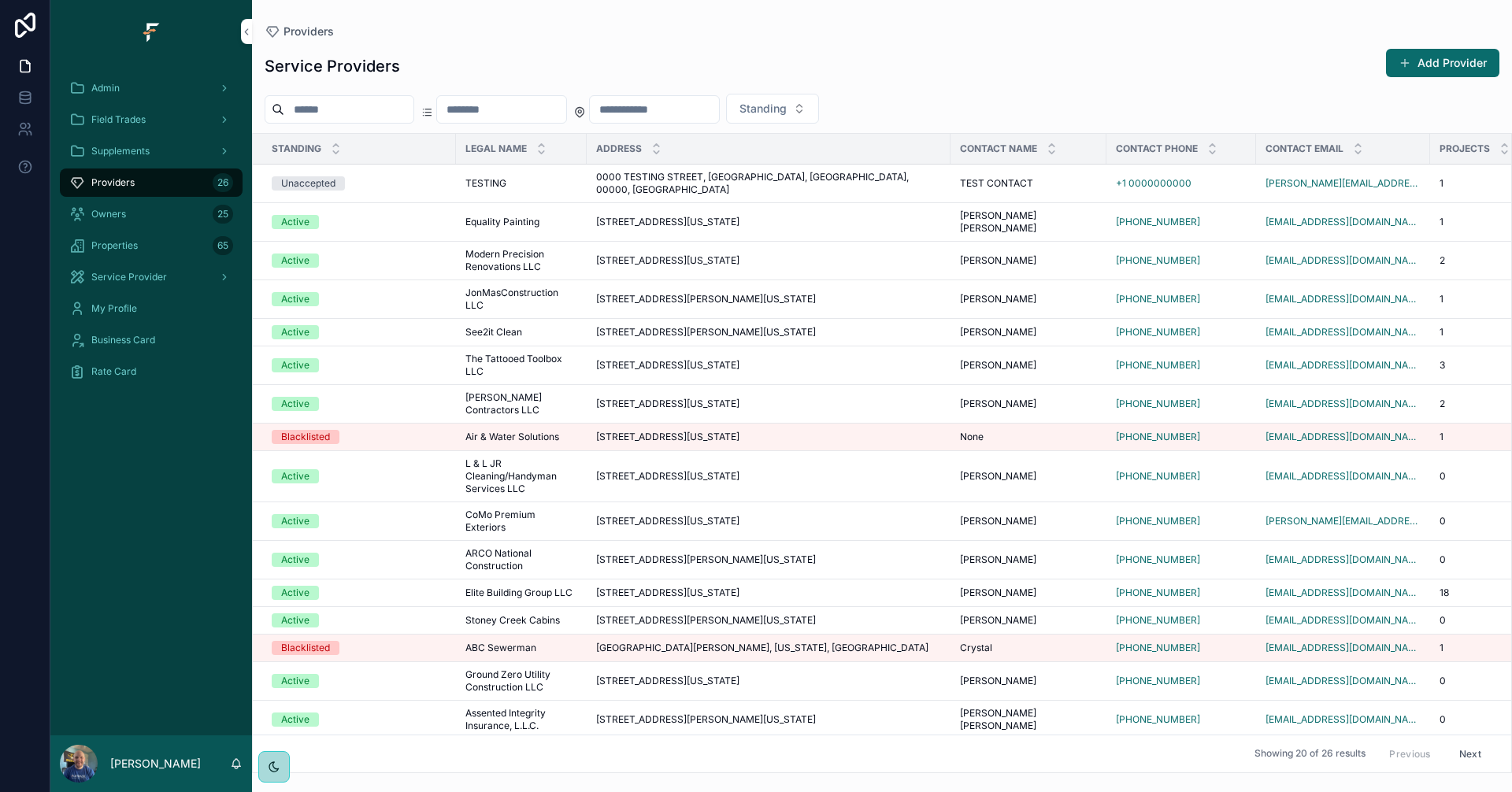
click at [1448, 67] on button "Add Provider" at bounding box center [1442, 63] width 114 height 29
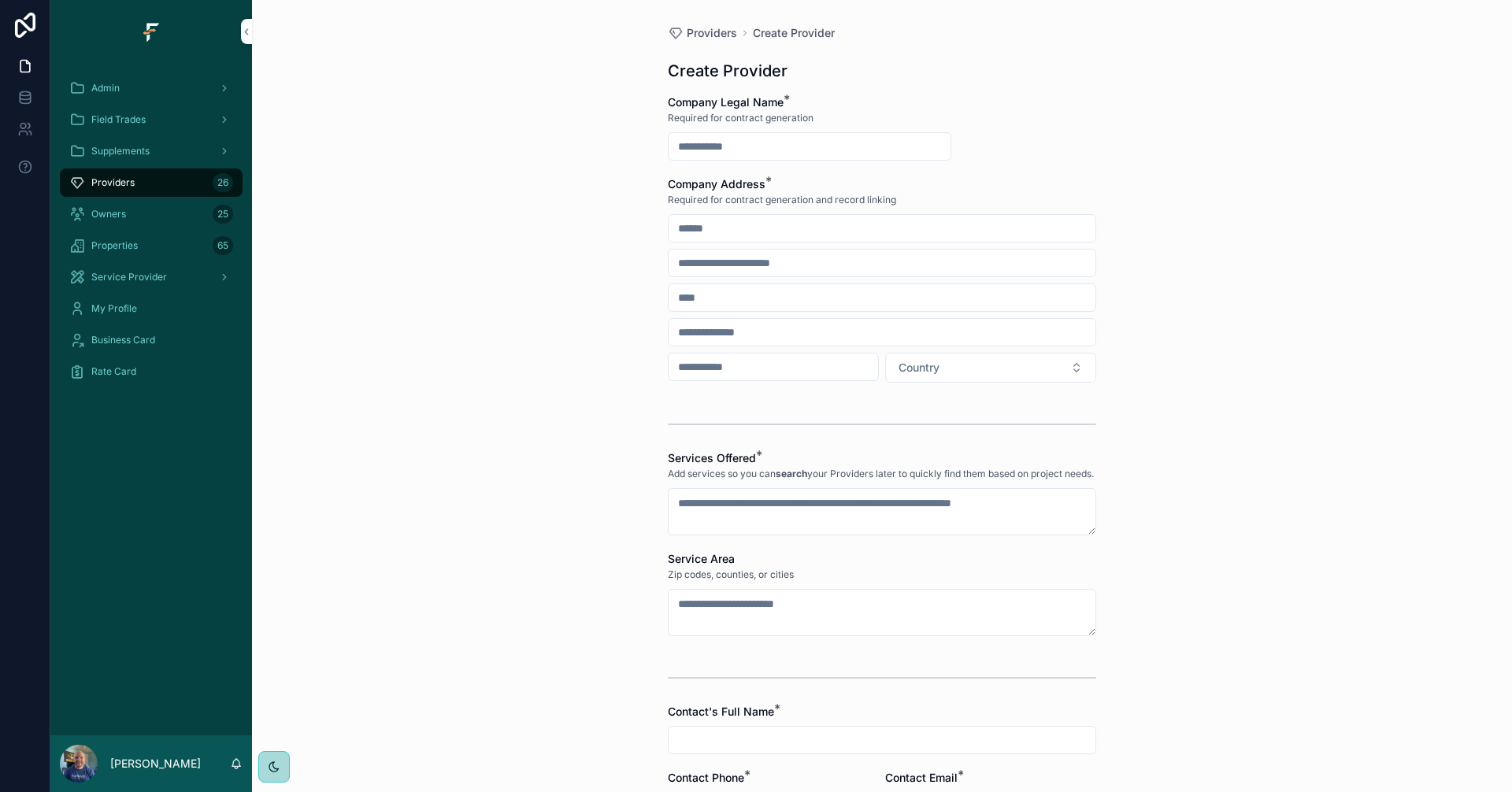
click at [805, 144] on input "scrollable content" at bounding box center [809, 146] width 282 height 22
type input "**********"
click at [748, 218] on input "scrollable content" at bounding box center [882, 228] width 427 height 22
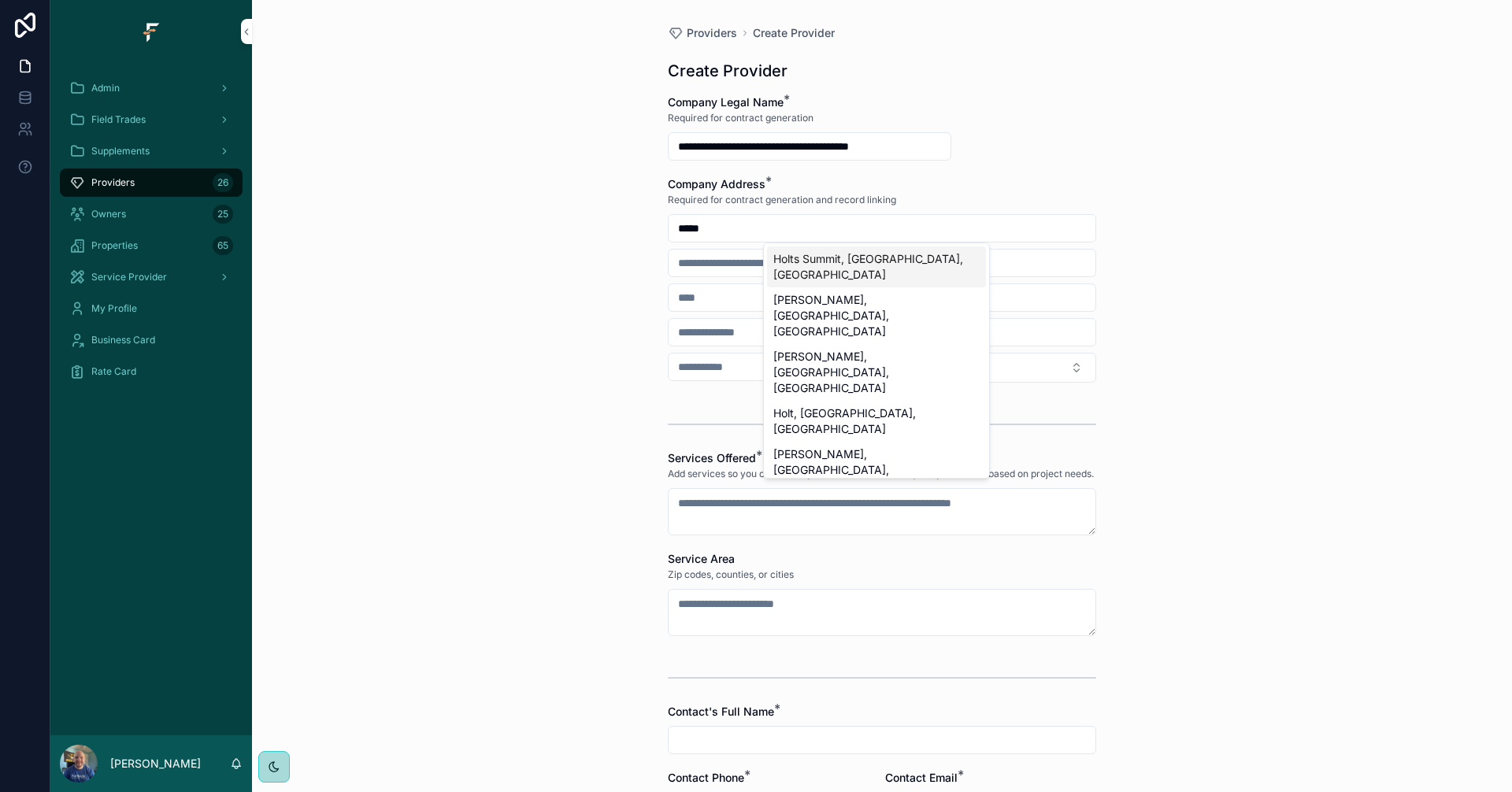
type input "*****"
click at [908, 258] on div "Holts Summit, [GEOGRAPHIC_DATA], [GEOGRAPHIC_DATA]" at bounding box center [876, 267] width 219 height 41
type input "**********"
type input "********"
type input "*****"
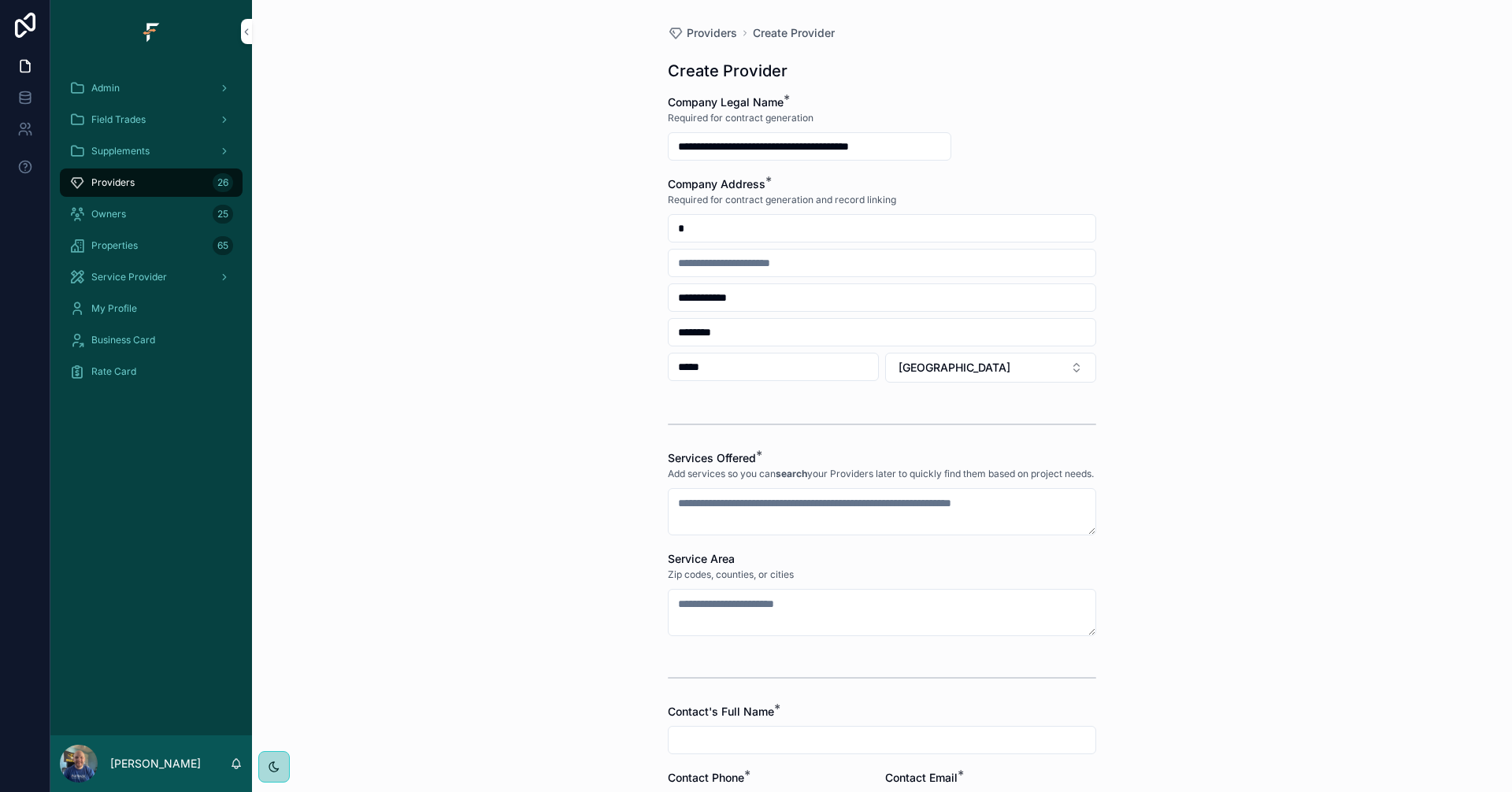
click at [908, 513] on textarea "scrollable content" at bounding box center [882, 511] width 428 height 47
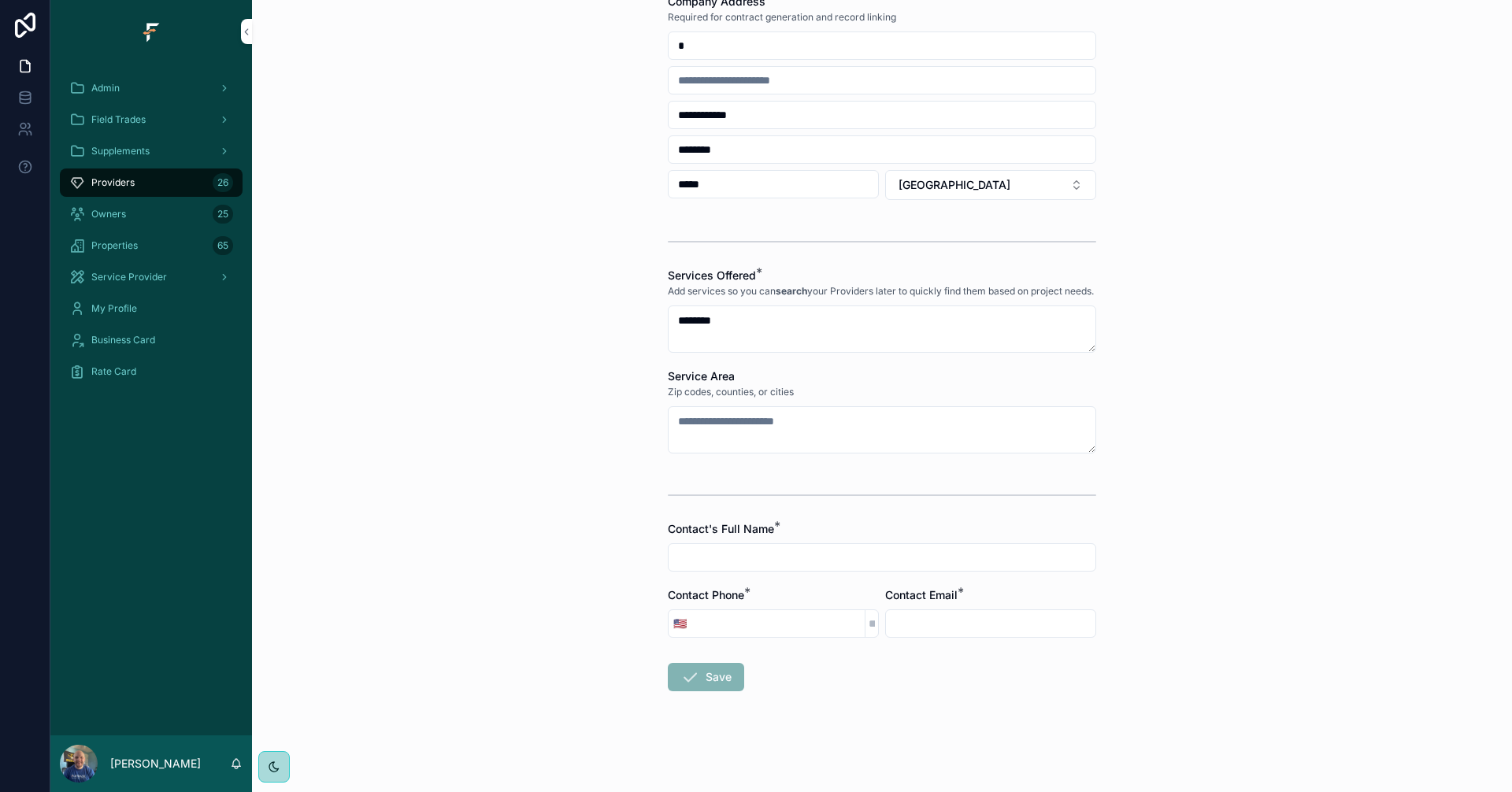
scroll to position [195, 0]
type textarea "********"
click at [879, 420] on textarea "scrollable content" at bounding box center [882, 429] width 428 height 47
type textarea "**********"
click at [869, 555] on input "scrollable content" at bounding box center [882, 557] width 427 height 22
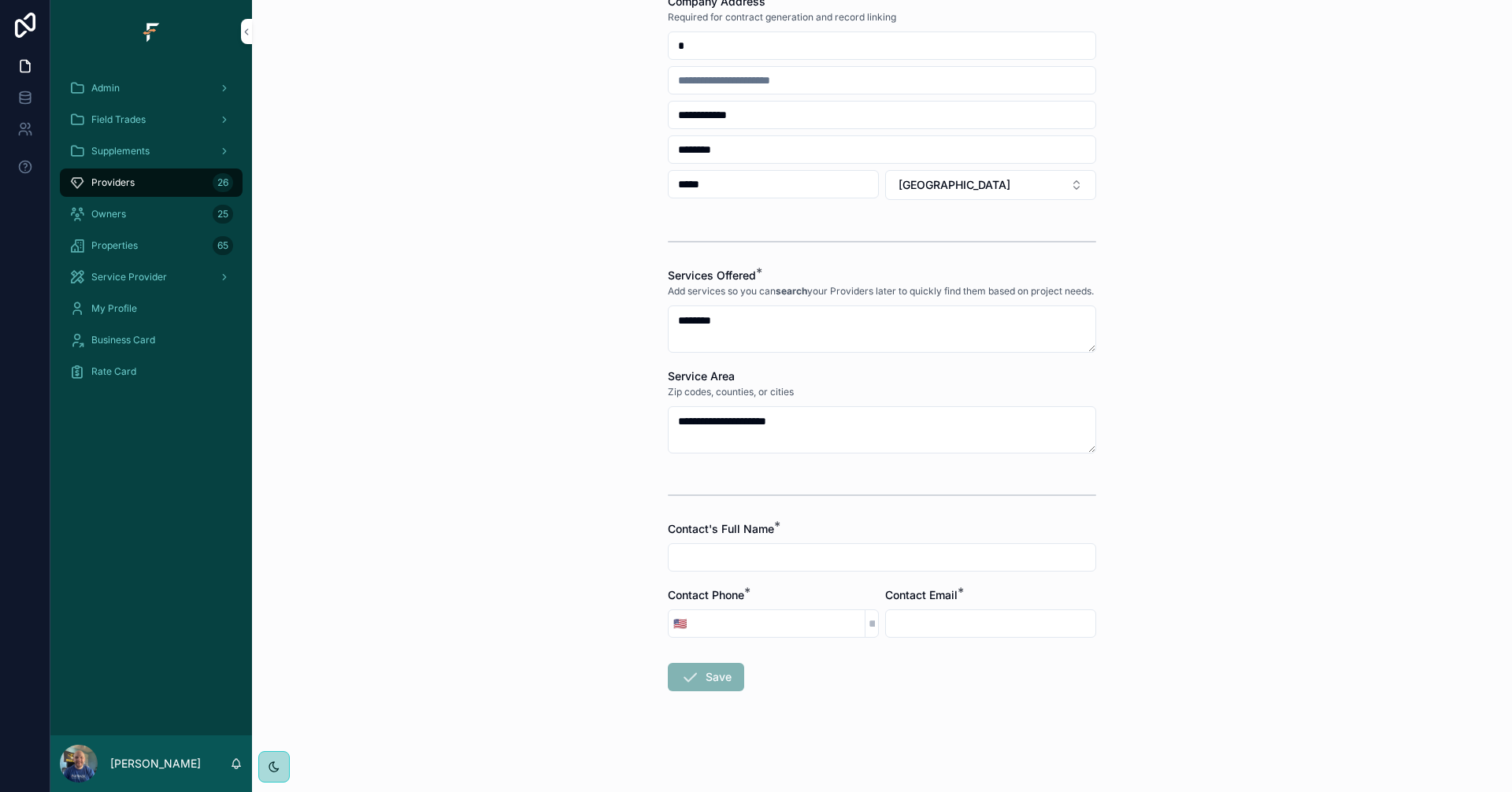
type input "**********"
click at [771, 613] on input "scrollable content" at bounding box center [778, 623] width 173 height 22
drag, startPoint x: 1348, startPoint y: 513, endPoint x: 1331, endPoint y: 510, distance: 17.3
click at [1348, 513] on div "**********" at bounding box center [882, 214] width 1260 height 792
click at [934, 555] on input "**********" at bounding box center [882, 557] width 427 height 22
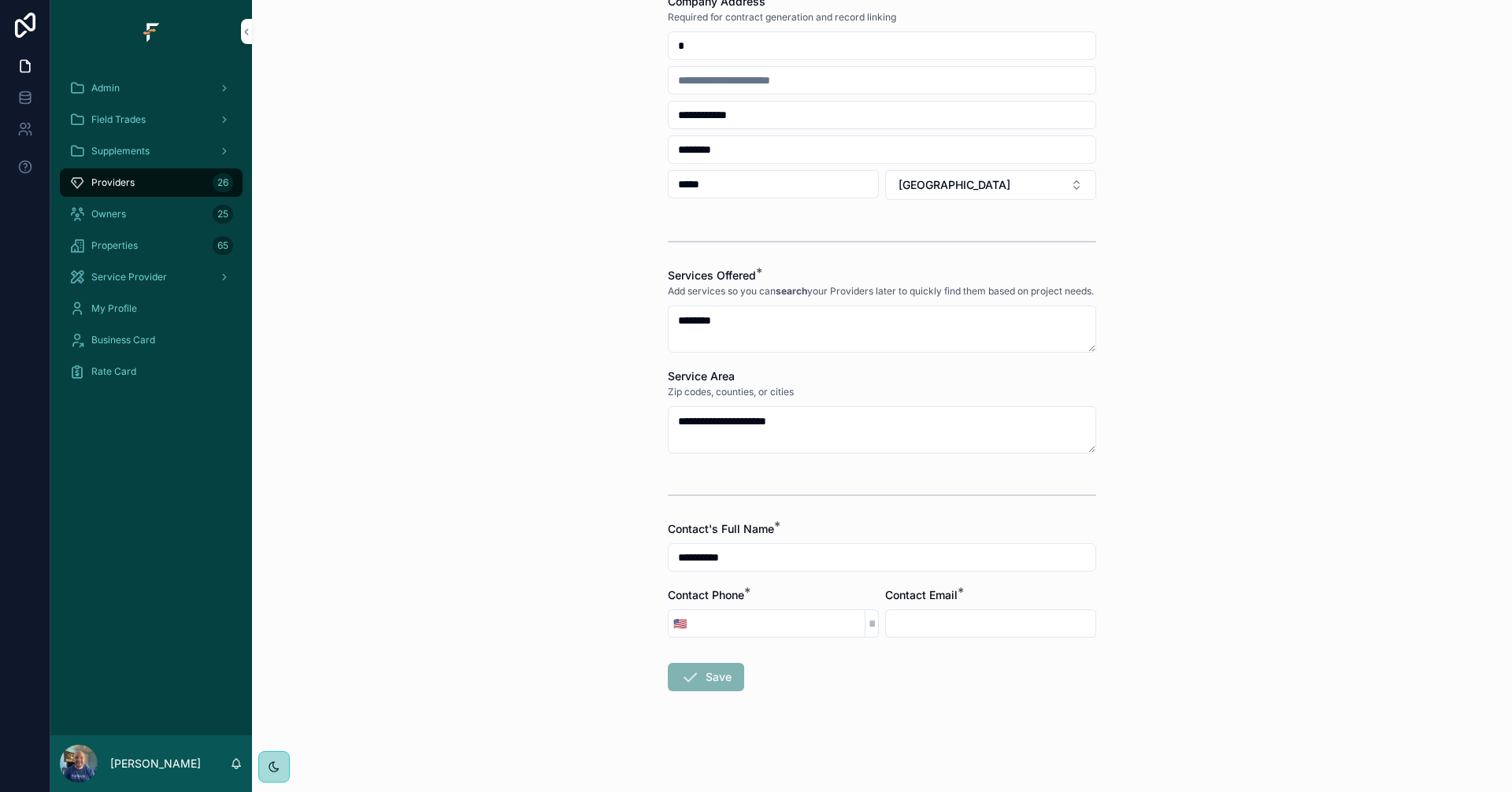
click at [790, 621] on input "scrollable content" at bounding box center [778, 623] width 173 height 22
type input "**********"
click at [958, 617] on input "scrollable content" at bounding box center [991, 623] width 209 height 22
type input "**********"
click at [731, 686] on button "Save" at bounding box center [705, 677] width 76 height 29
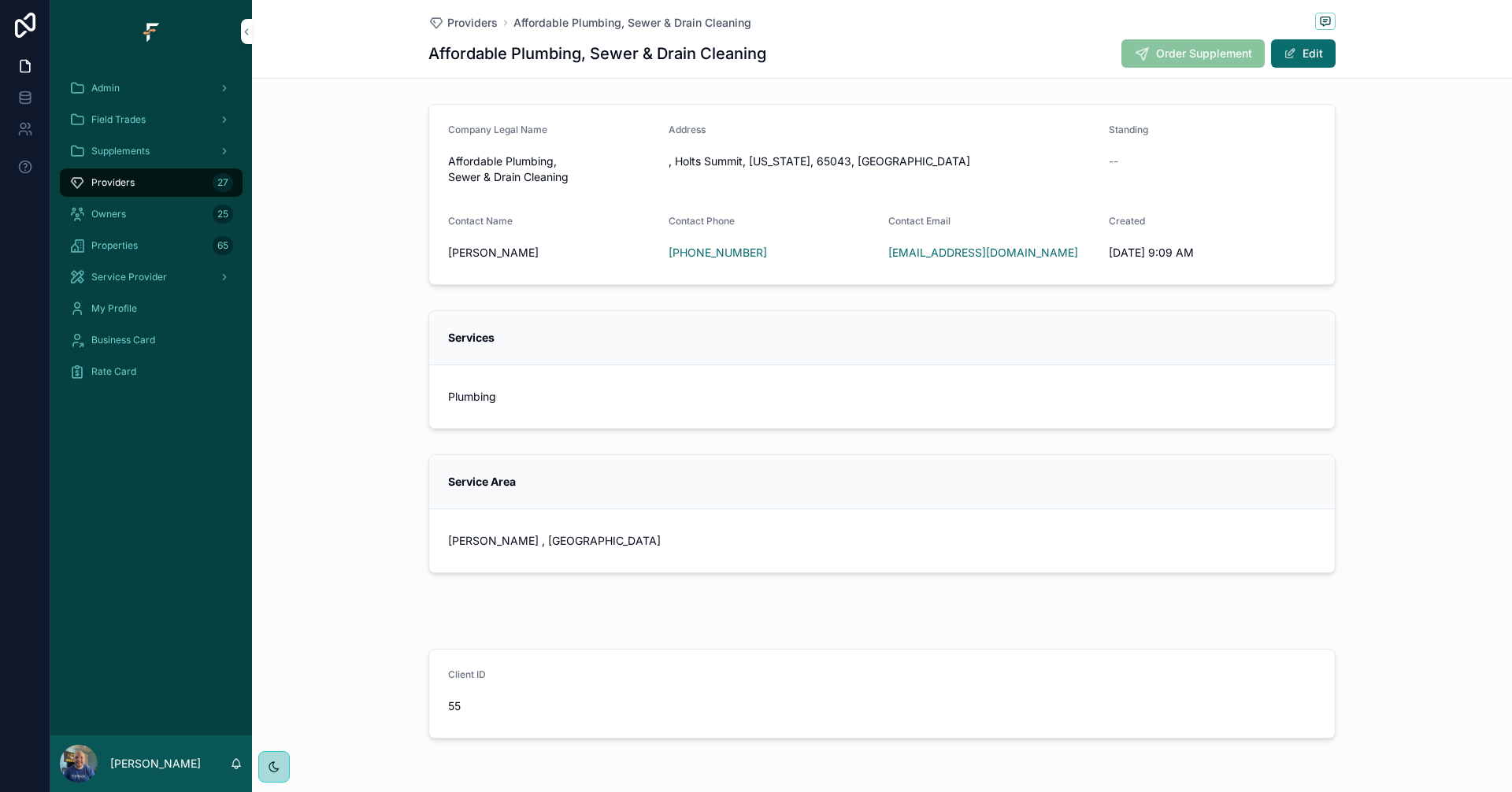
click at [1295, 50] on button "Edit" at bounding box center [1303, 54] width 64 height 29
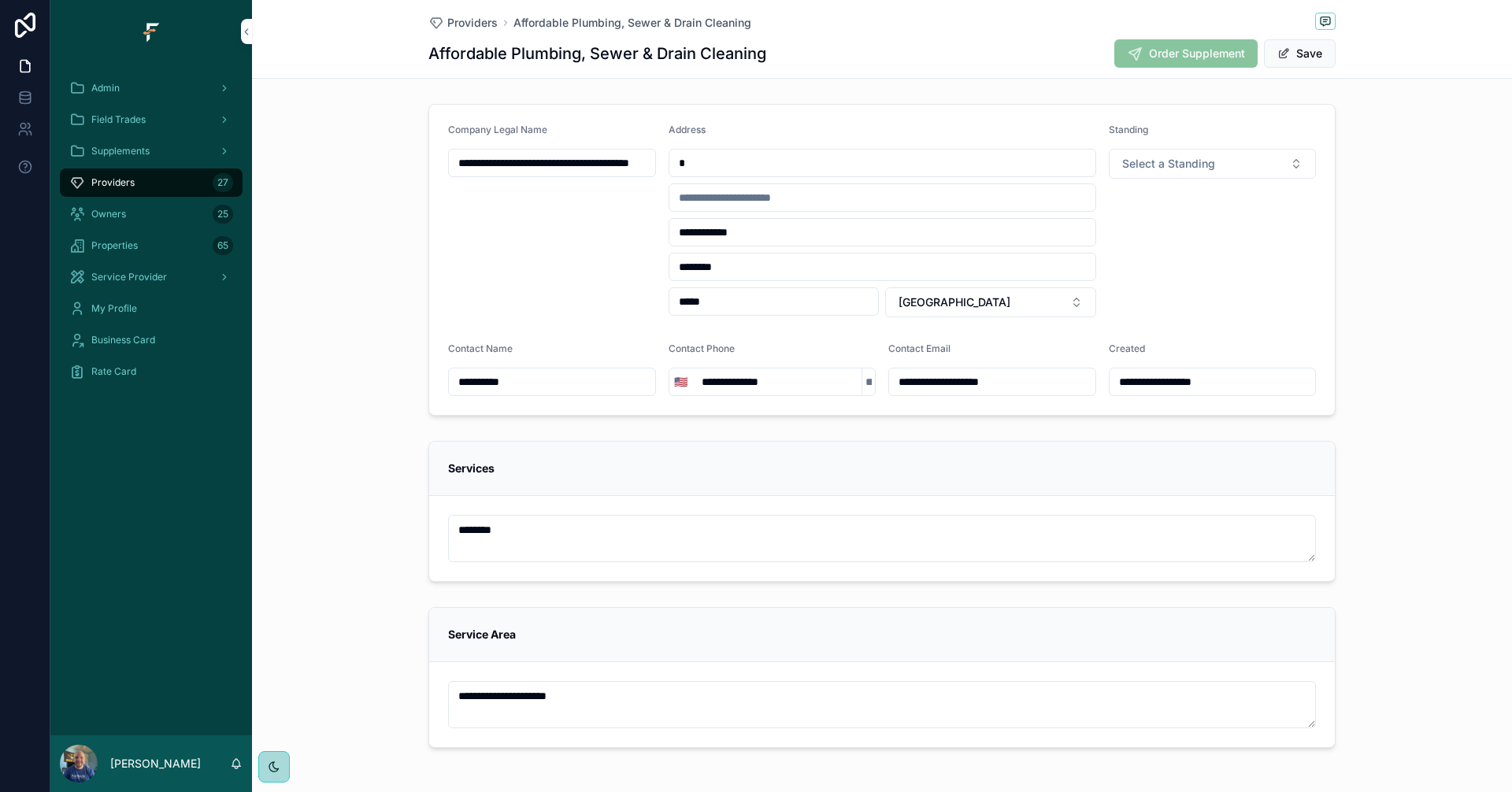
click at [1255, 160] on button "Select a Standing" at bounding box center [1212, 163] width 207 height 29
click at [1149, 248] on div "Blacklisted" at bounding box center [1136, 250] width 49 height 14
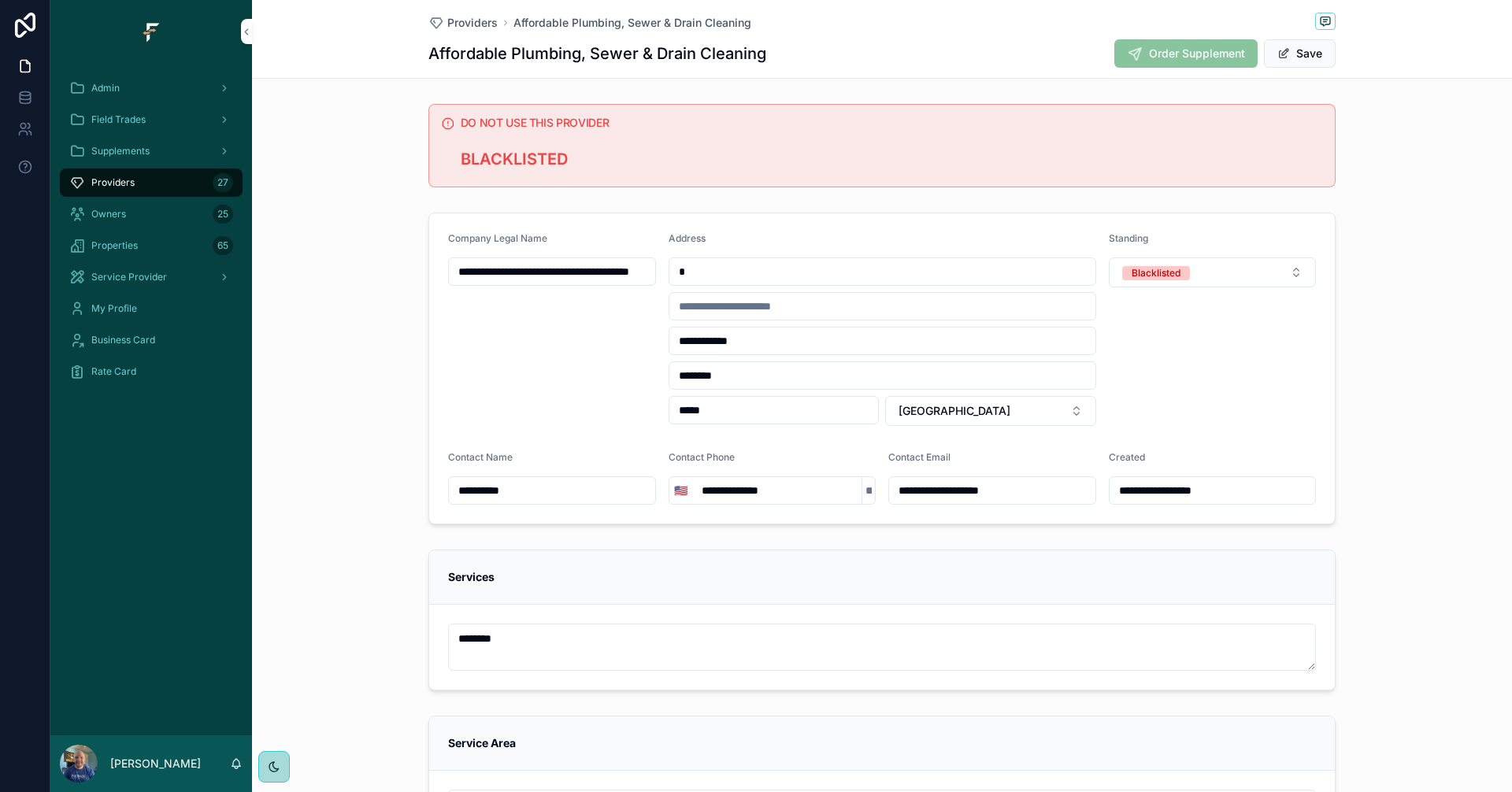
click at [1305, 56] on button "Save" at bounding box center [1299, 54] width 72 height 29
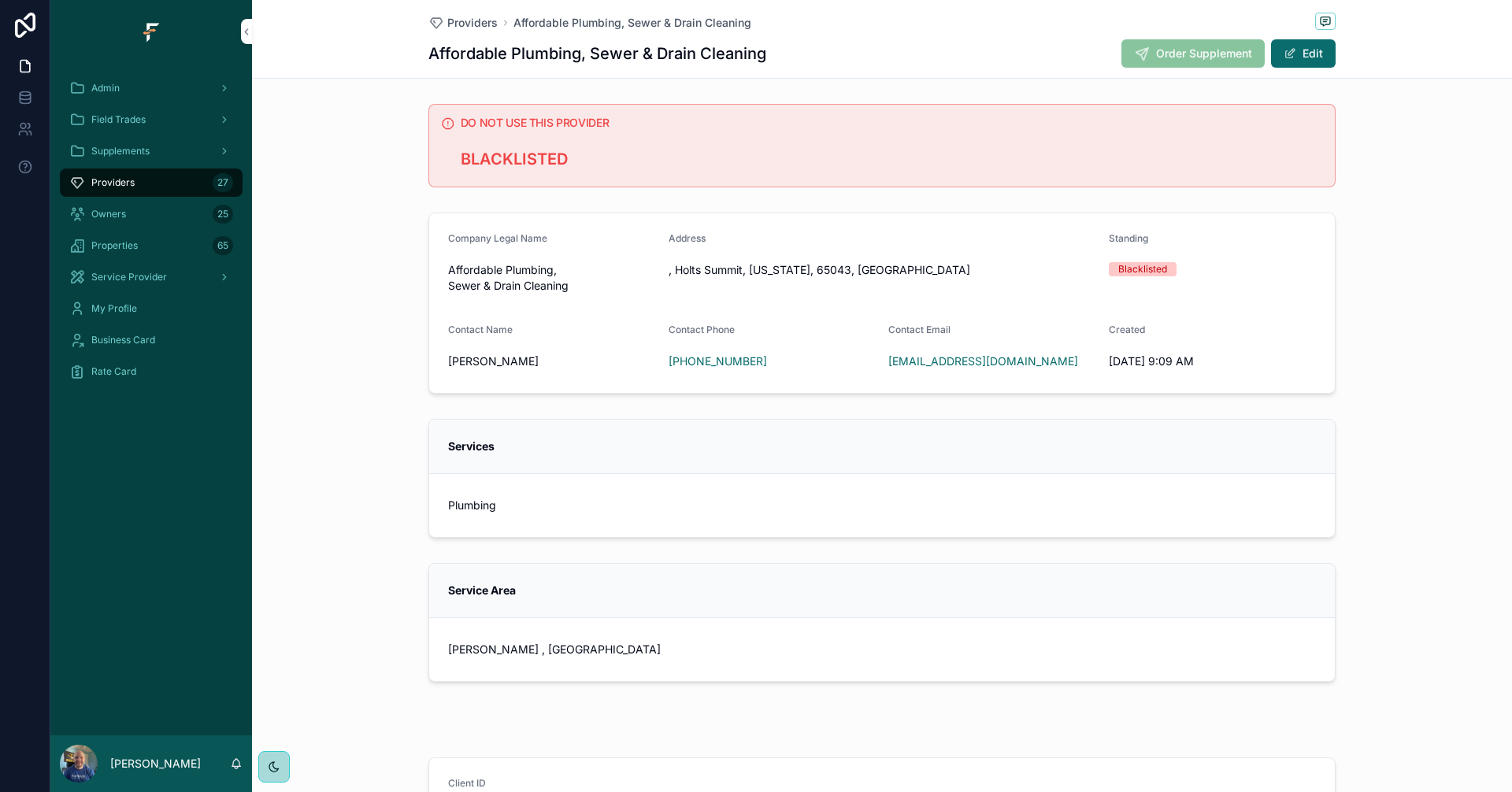
click at [132, 184] on span "Providers" at bounding box center [113, 182] width 43 height 13
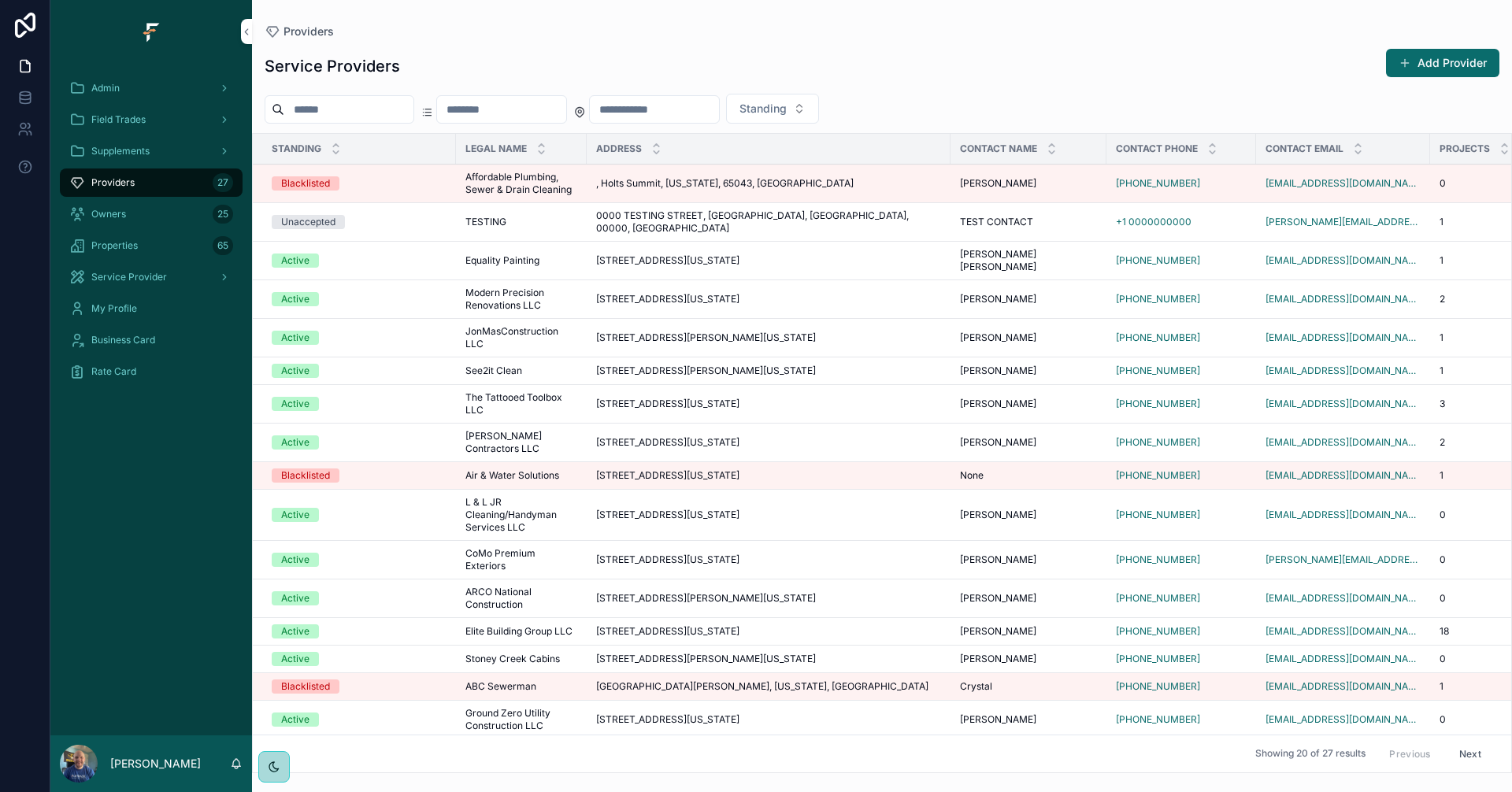
click at [128, 96] on div "Admin" at bounding box center [150, 88] width 164 height 25
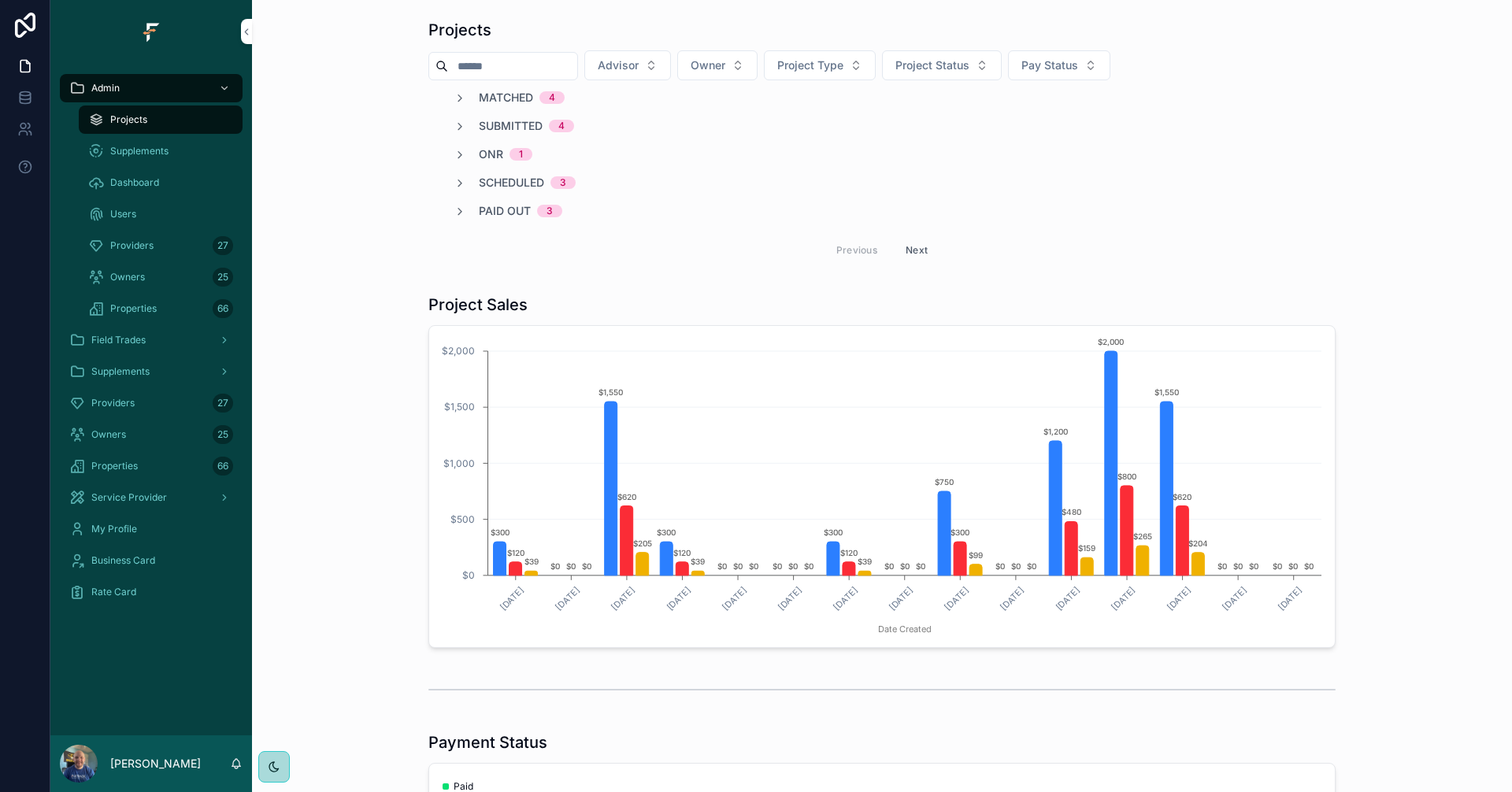
click at [133, 86] on div "Admin" at bounding box center [150, 88] width 164 height 25
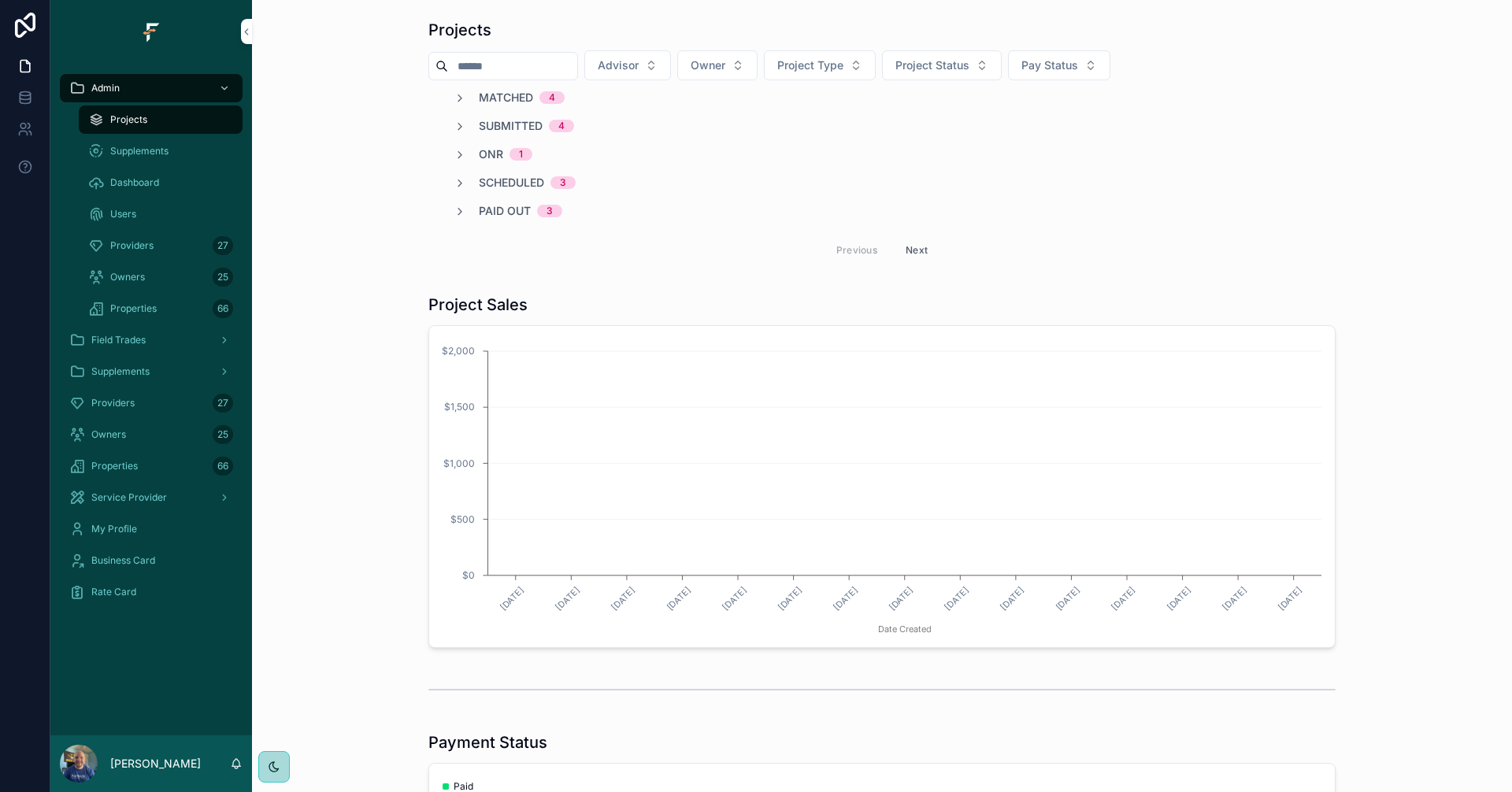
click at [497, 108] on div "Matched 4 Submitted 4 ONR 1 Scheduled 3 Paid Out 3 Previous Next" at bounding box center [882, 179] width 907 height 179
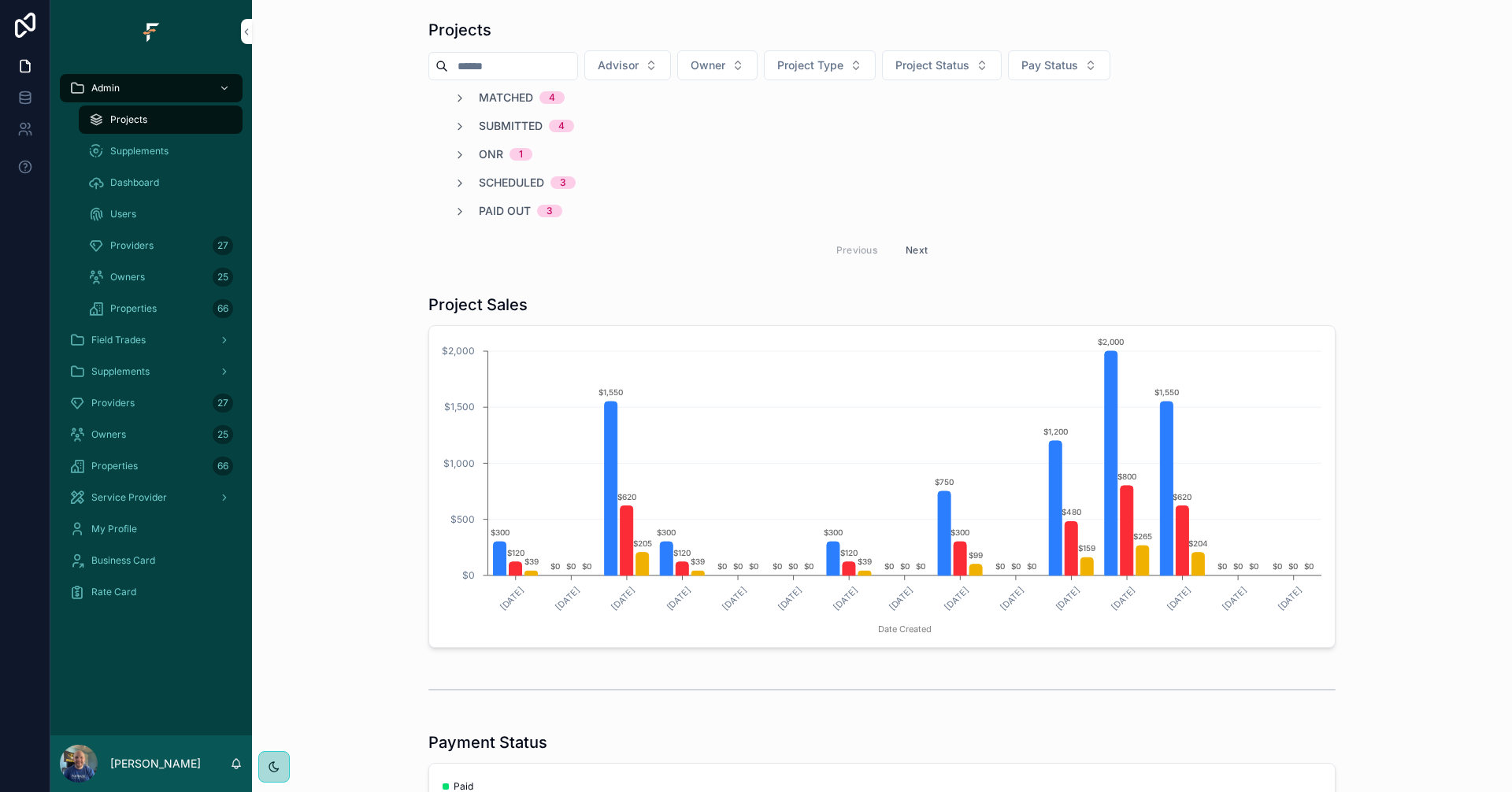
click at [133, 340] on span "Field Trades" at bounding box center [118, 340] width 55 height 13
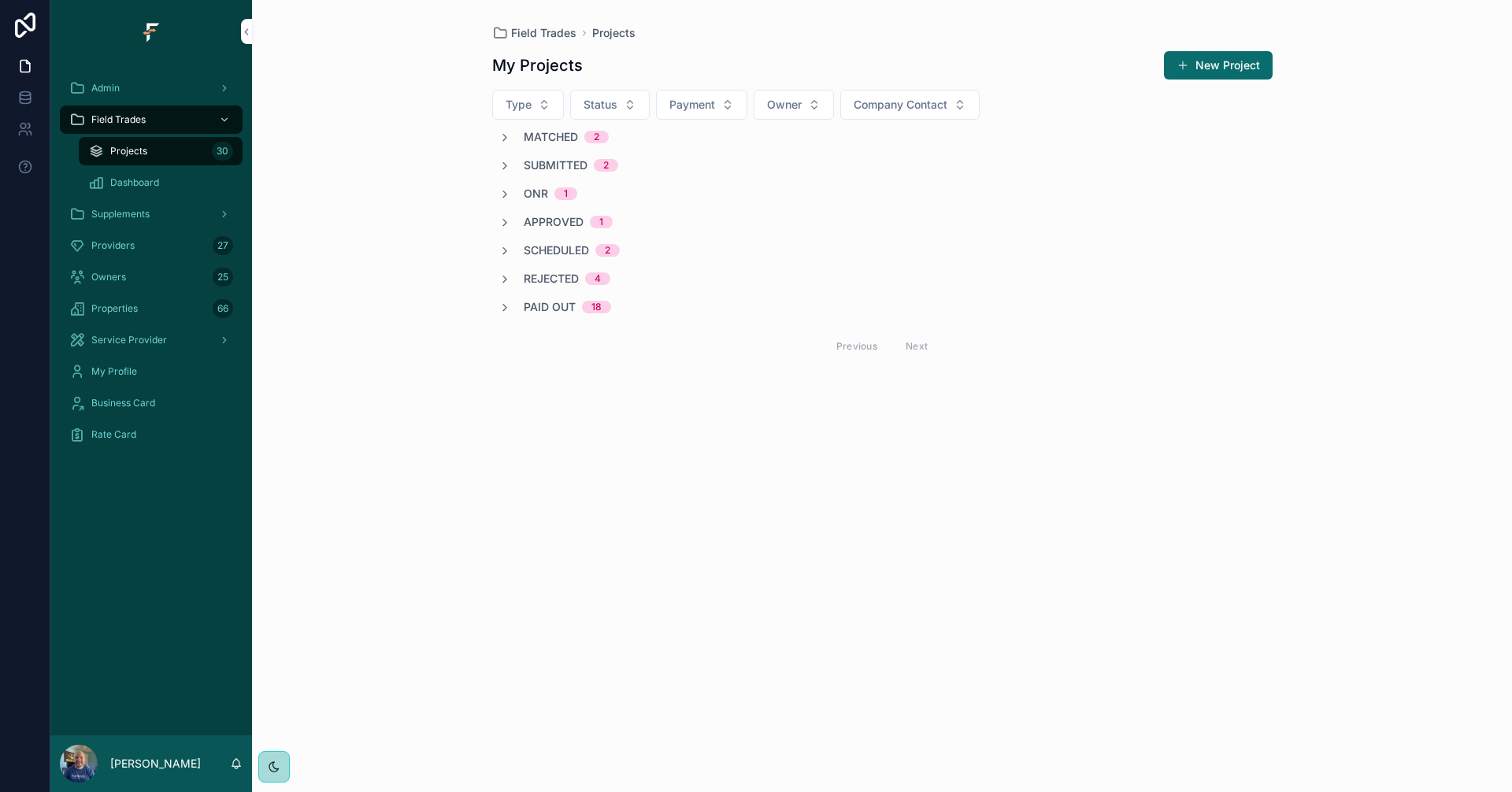
click at [145, 267] on div "Owners 25" at bounding box center [150, 277] width 164 height 25
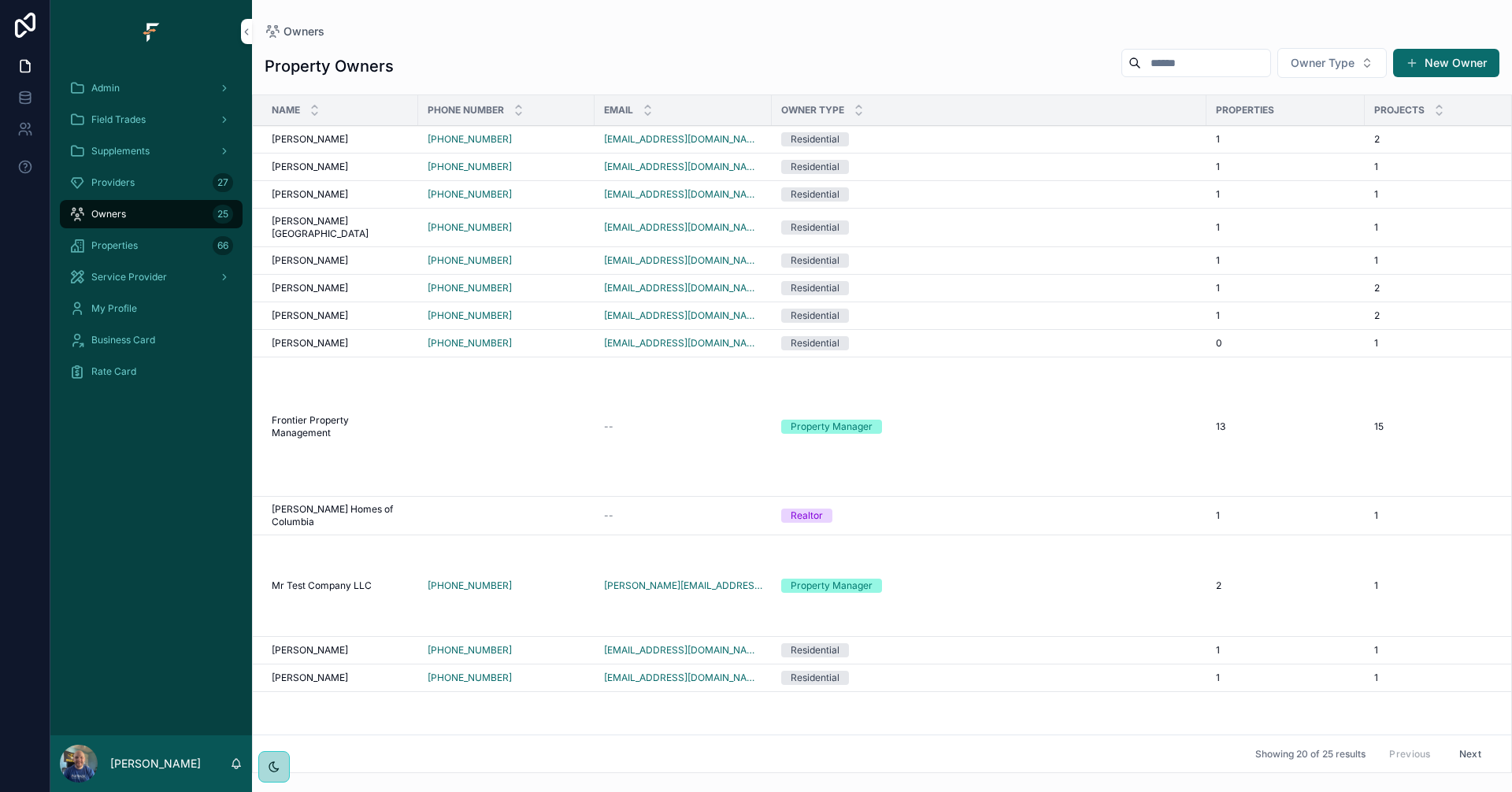
scroll to position [311, 0]
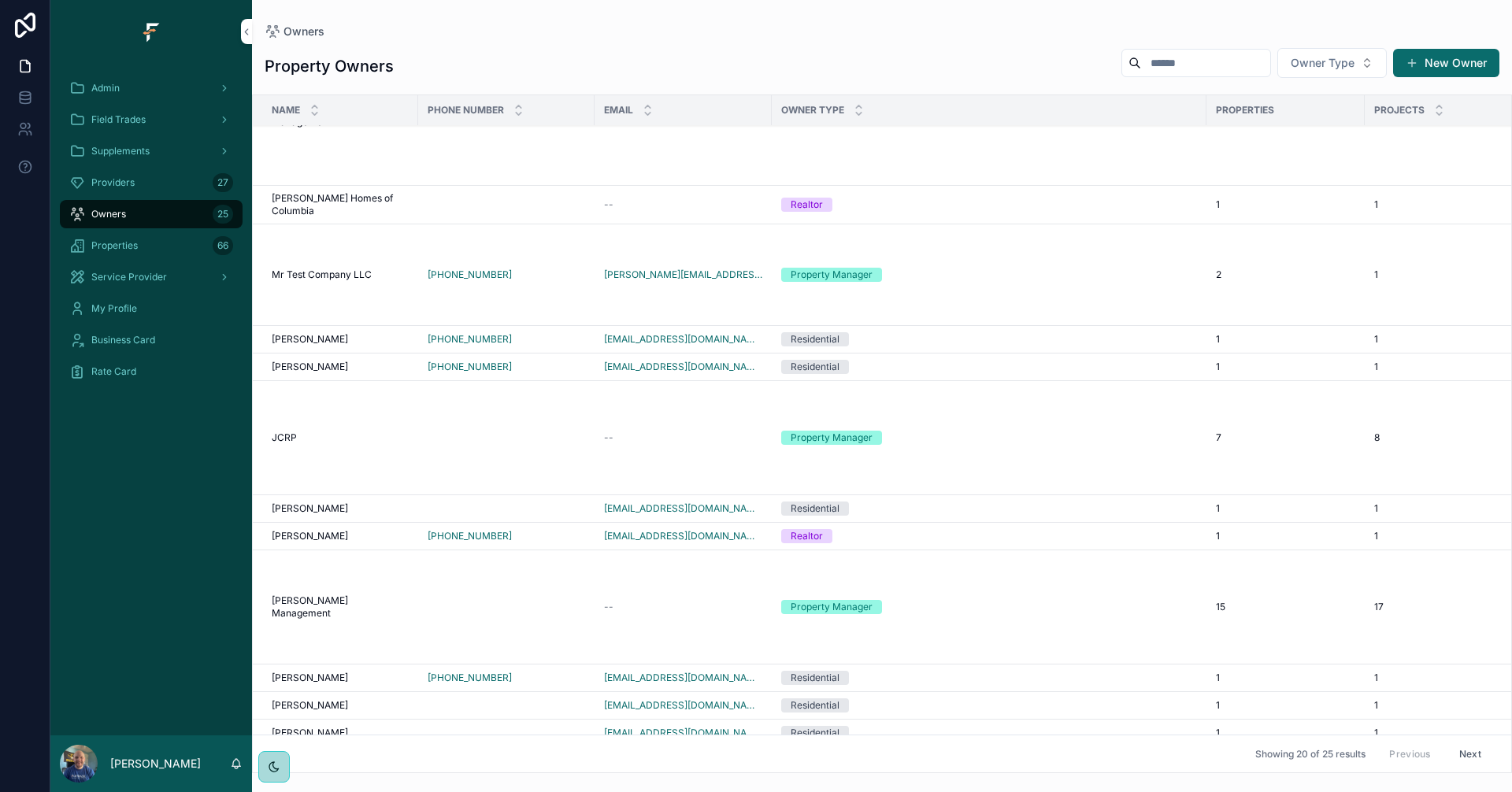
click at [947, 405] on td "Property Manager" at bounding box center [989, 438] width 435 height 114
click at [939, 431] on div "Property Manager" at bounding box center [988, 438] width 416 height 14
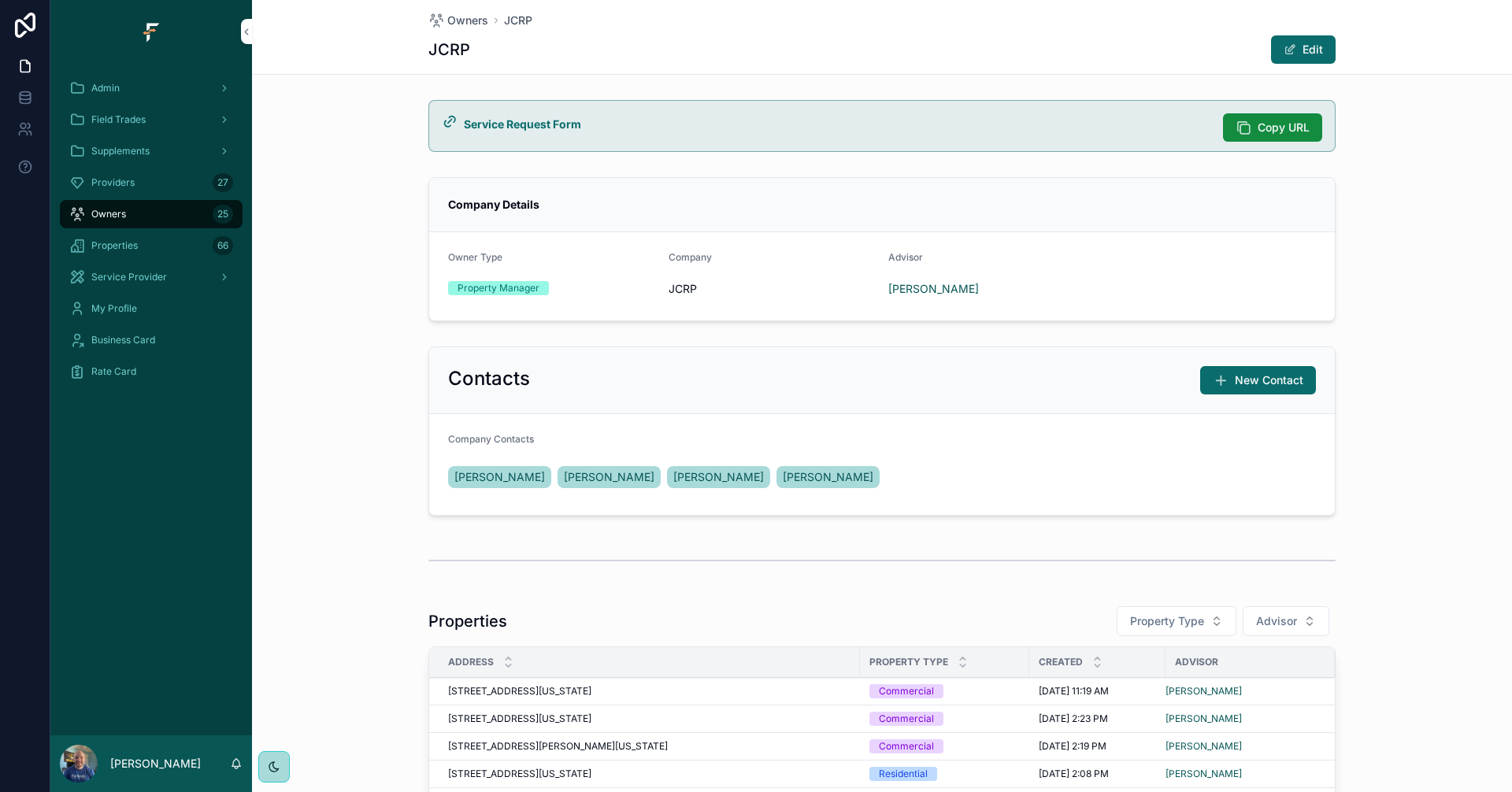
click at [782, 474] on span "[PERSON_NAME]" at bounding box center [827, 477] width 90 height 16
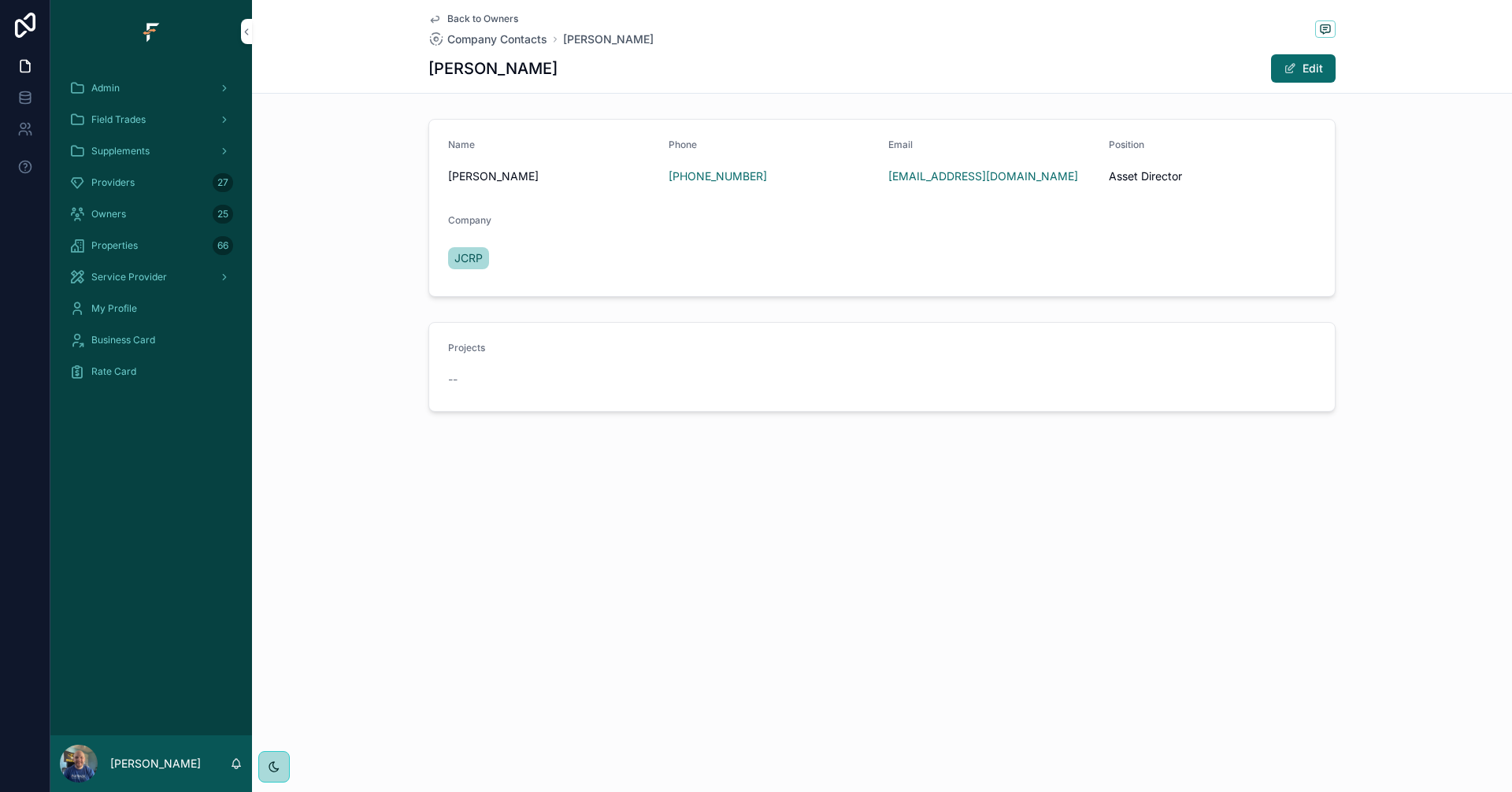
click at [1313, 80] on button "Edit" at bounding box center [1303, 69] width 64 height 29
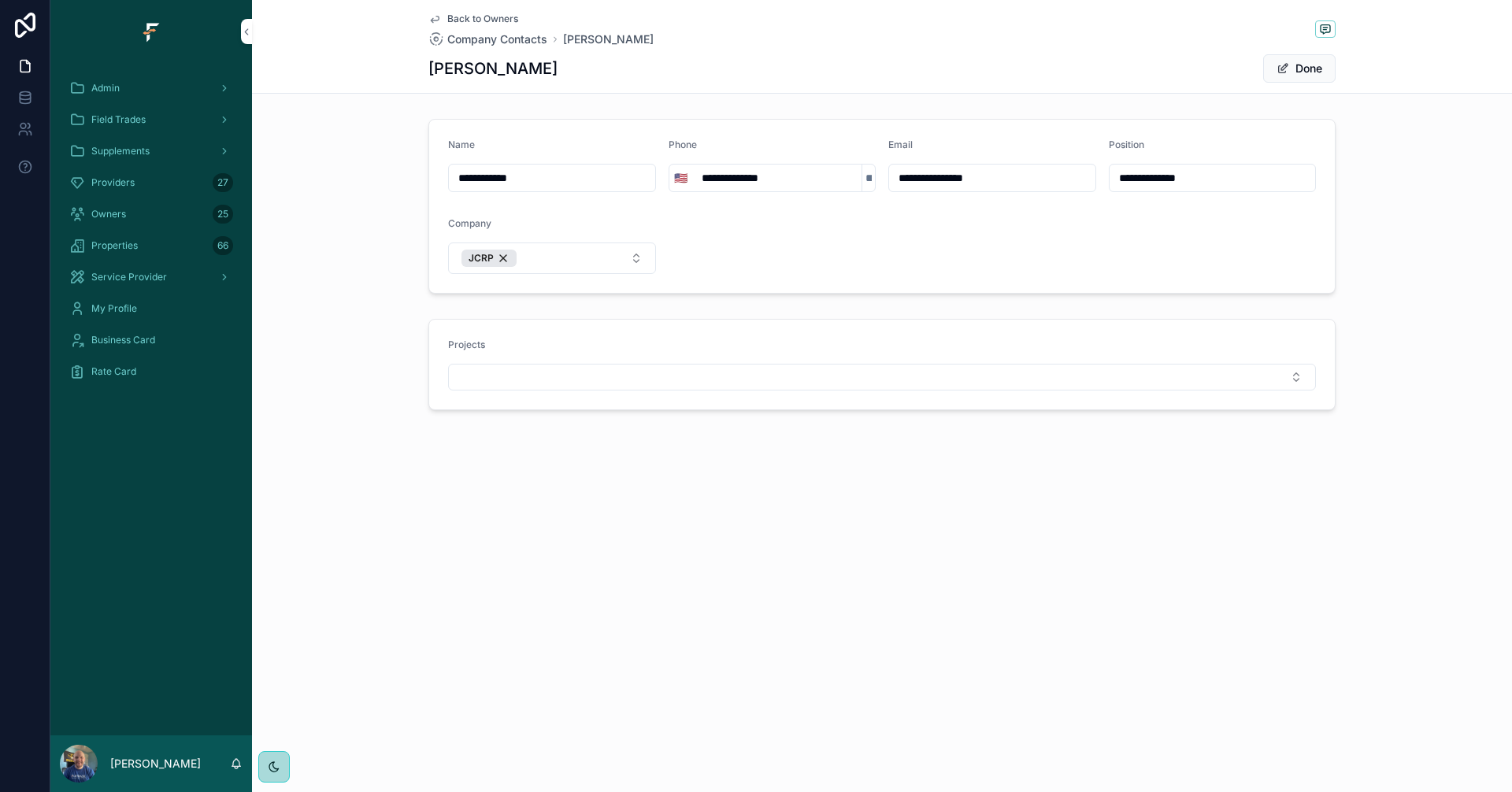
click at [972, 176] on input "**********" at bounding box center [992, 178] width 207 height 22
type input "**********"
click at [1310, 72] on button "Done" at bounding box center [1298, 69] width 72 height 29
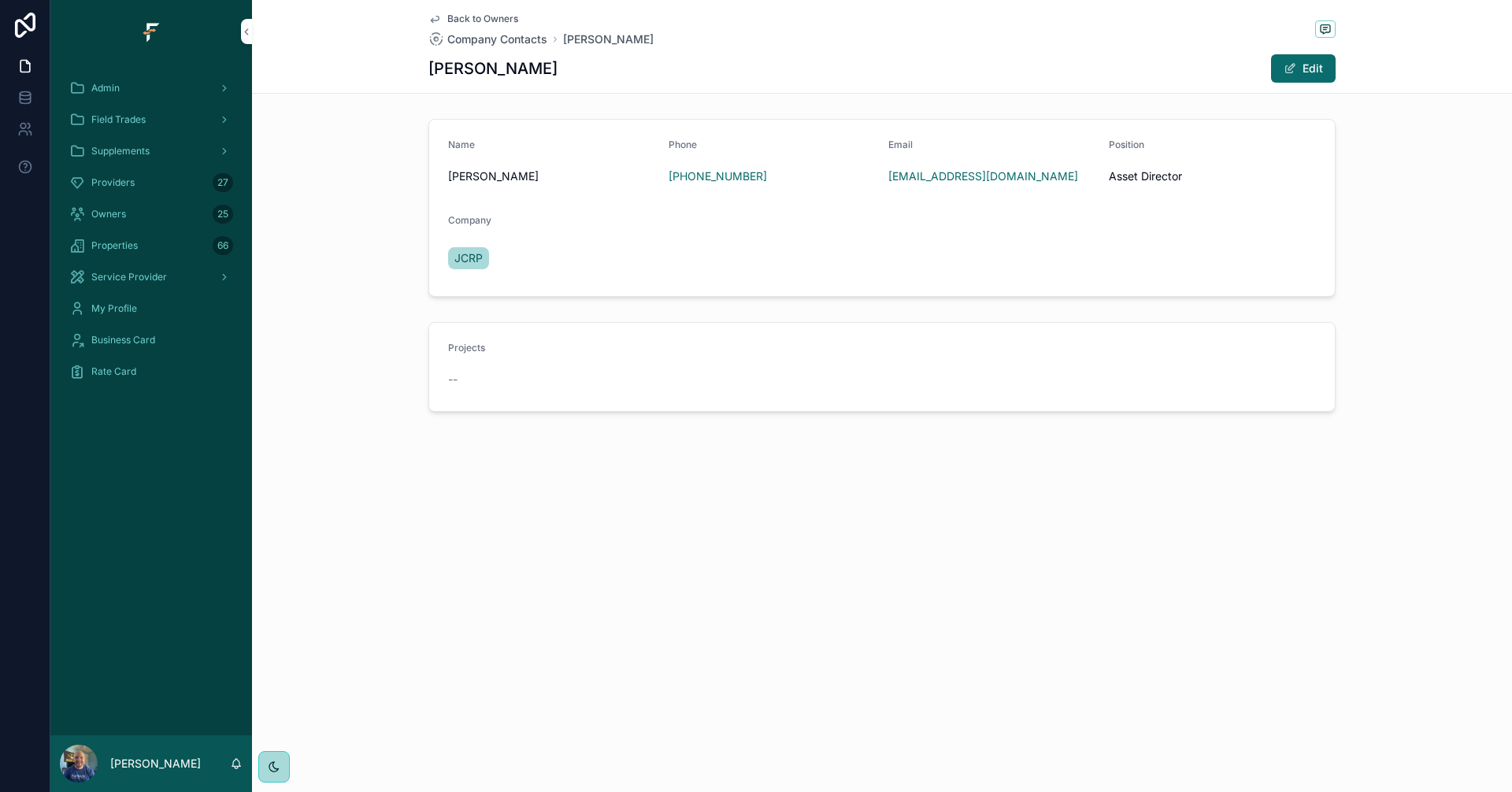
click at [157, 122] on div "Field Trades" at bounding box center [150, 120] width 164 height 25
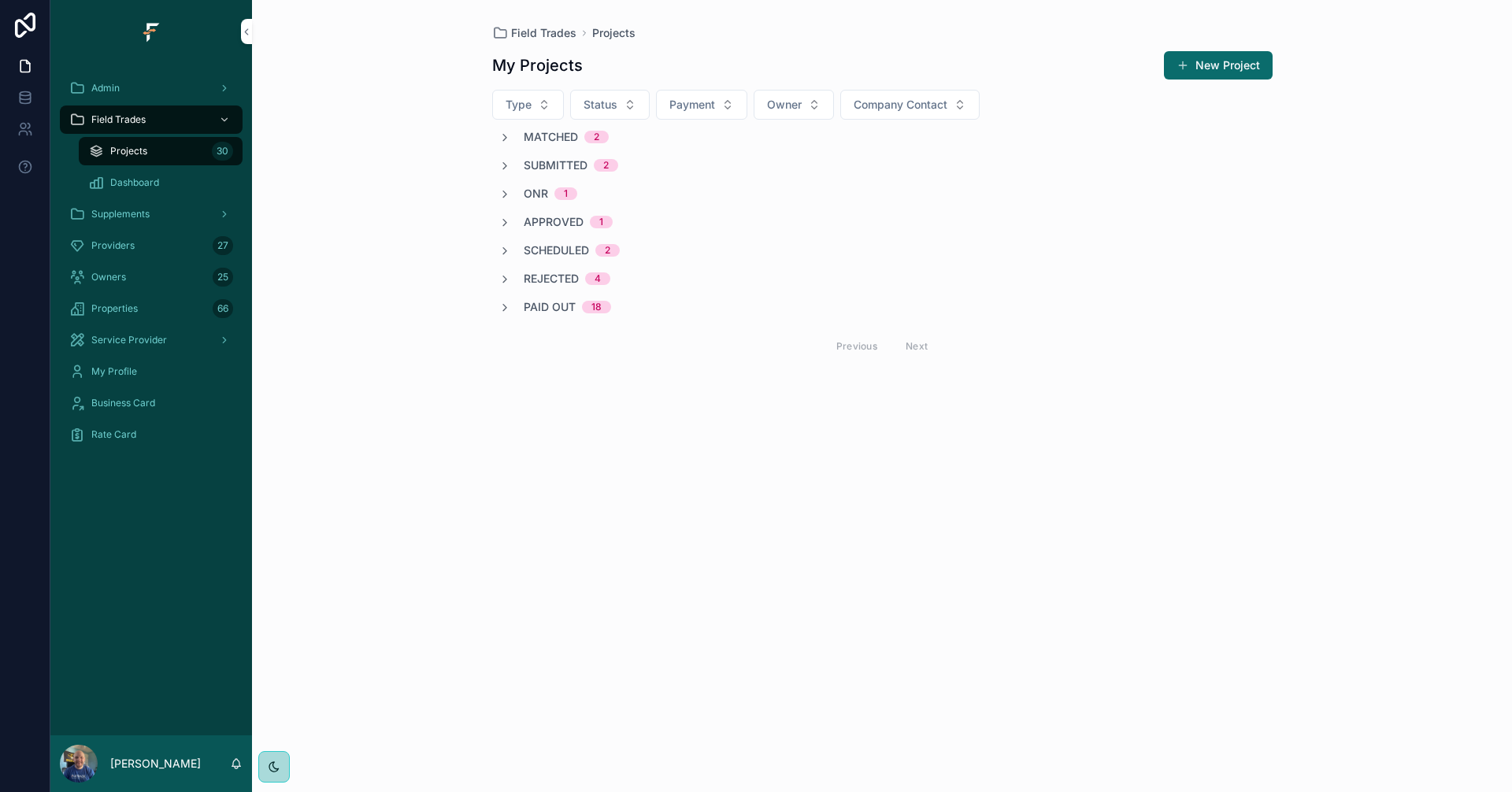
click at [1267, 64] on button "New Project" at bounding box center [1218, 65] width 109 height 29
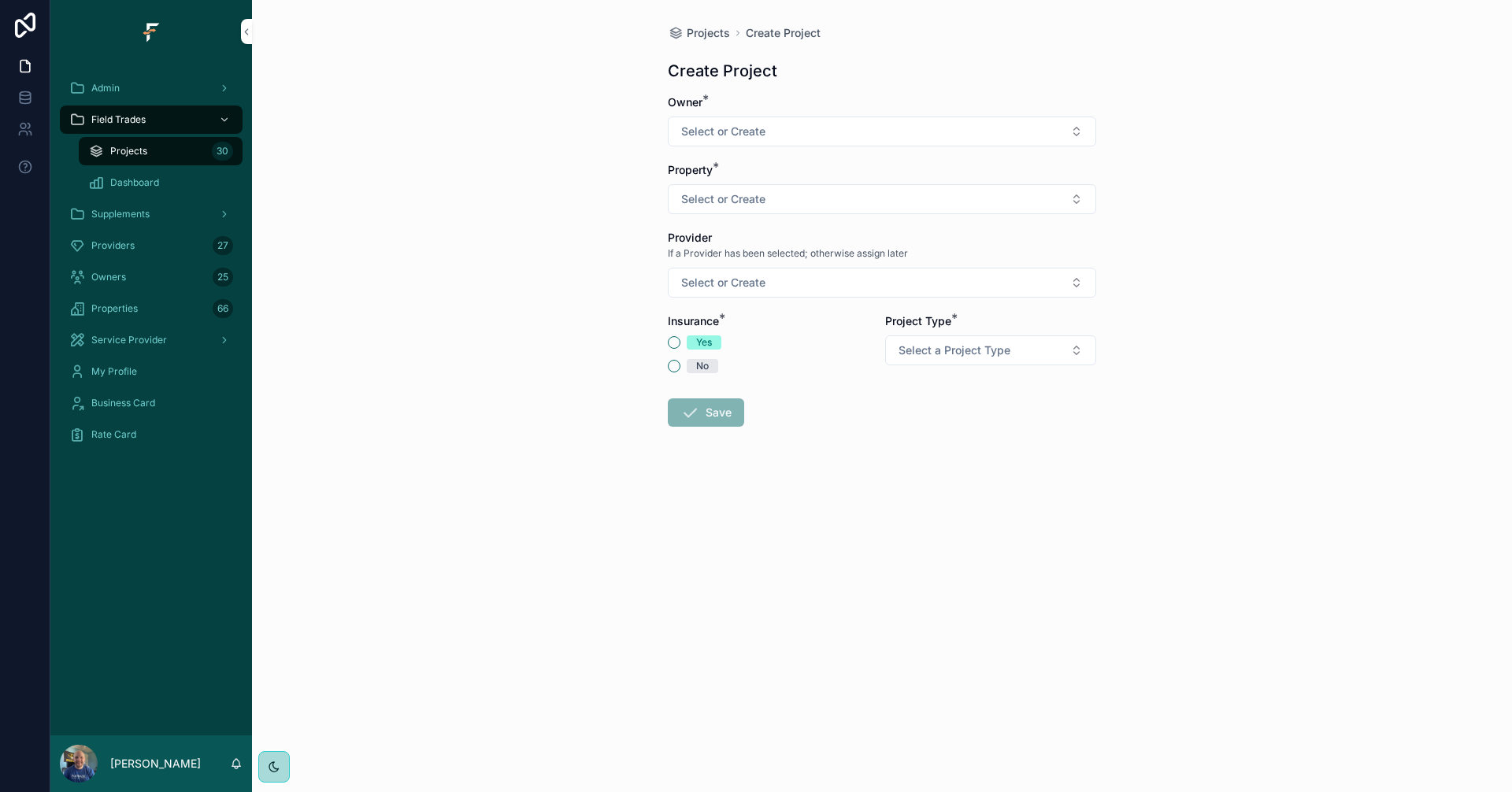
click at [1042, 135] on button "Select or Create" at bounding box center [882, 131] width 428 height 29
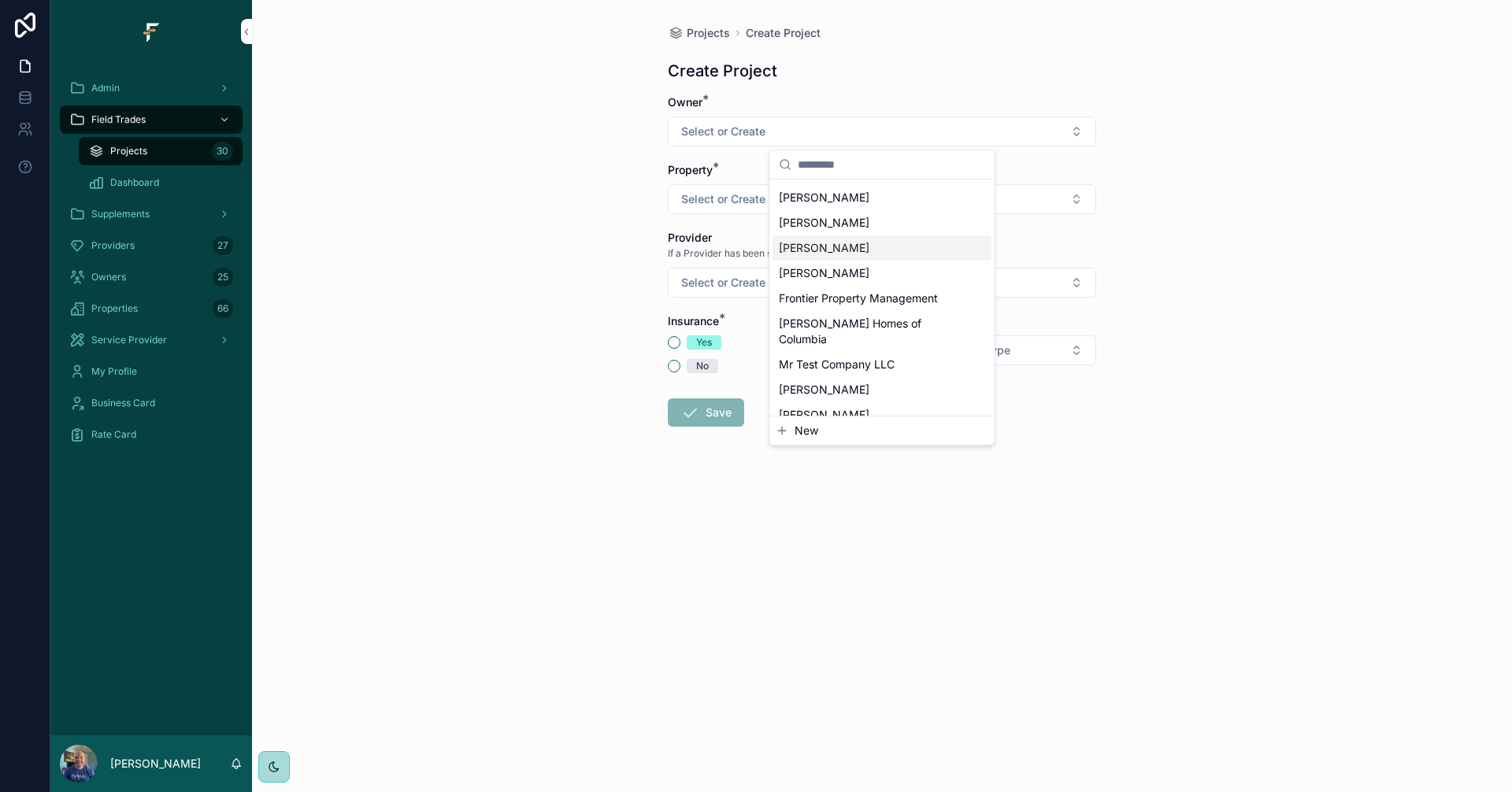
scroll to position [157, 0]
click at [829, 384] on div "JCRP" at bounding box center [882, 397] width 219 height 25
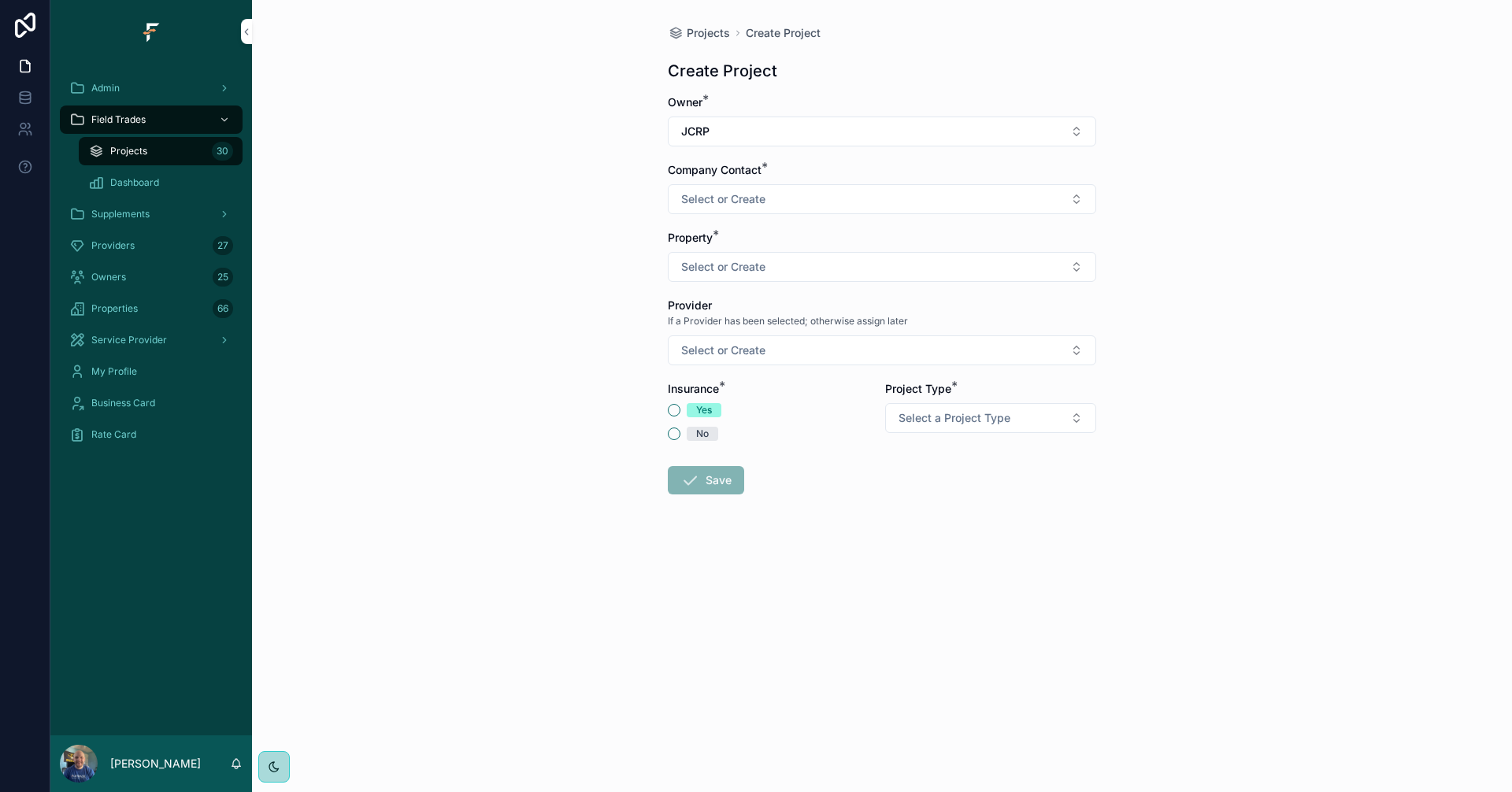
click at [846, 198] on button "Select or Create" at bounding box center [882, 198] width 428 height 29
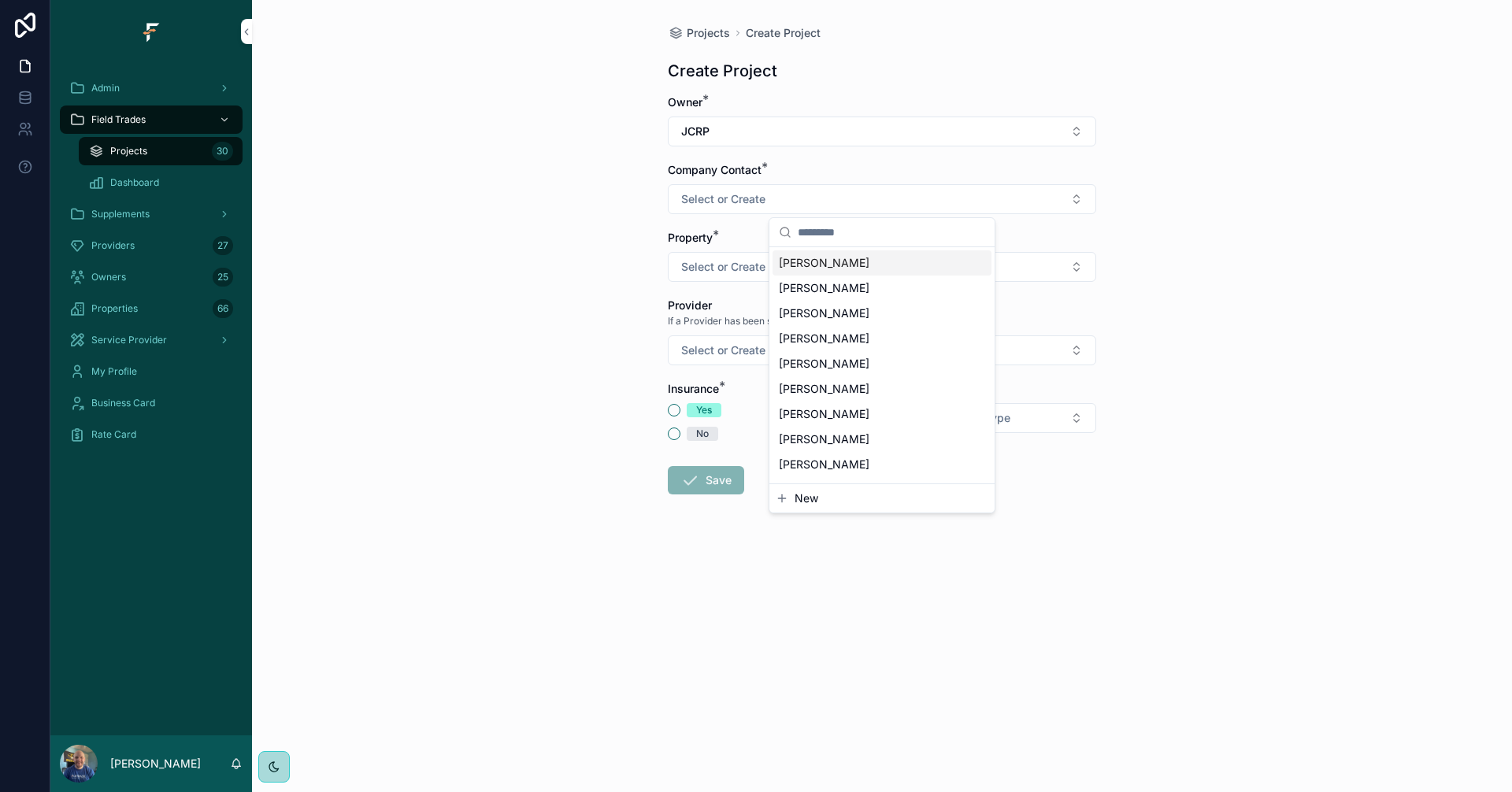
click at [849, 261] on div "[PERSON_NAME]" at bounding box center [882, 263] width 219 height 25
click at [1339, 296] on div "Projects Create Project Create Project Owner * JCRP Company Contact * [PERSON_N…" at bounding box center [882, 396] width 1260 height 792
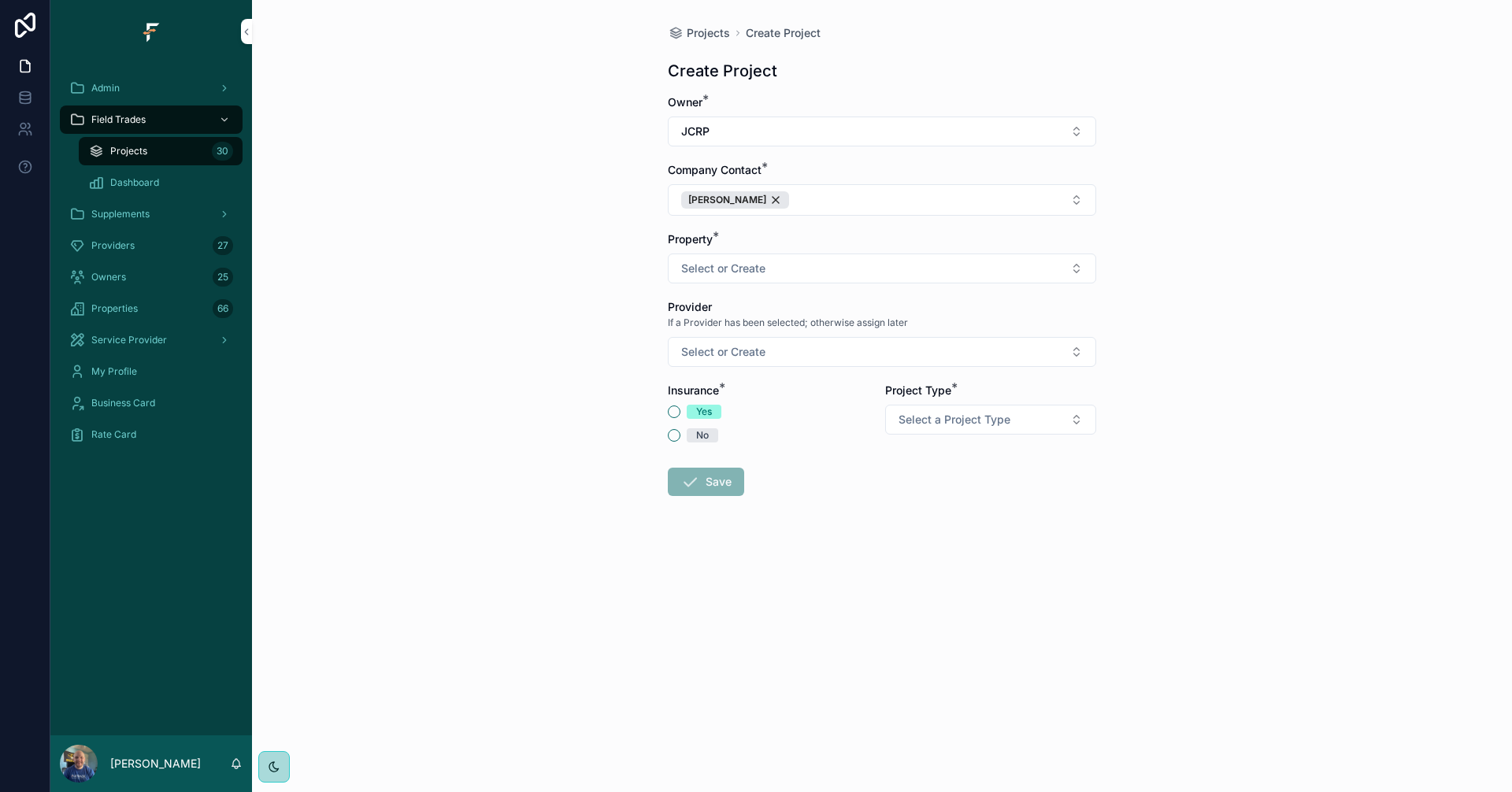
click at [1027, 259] on button "Select or Create" at bounding box center [882, 268] width 428 height 29
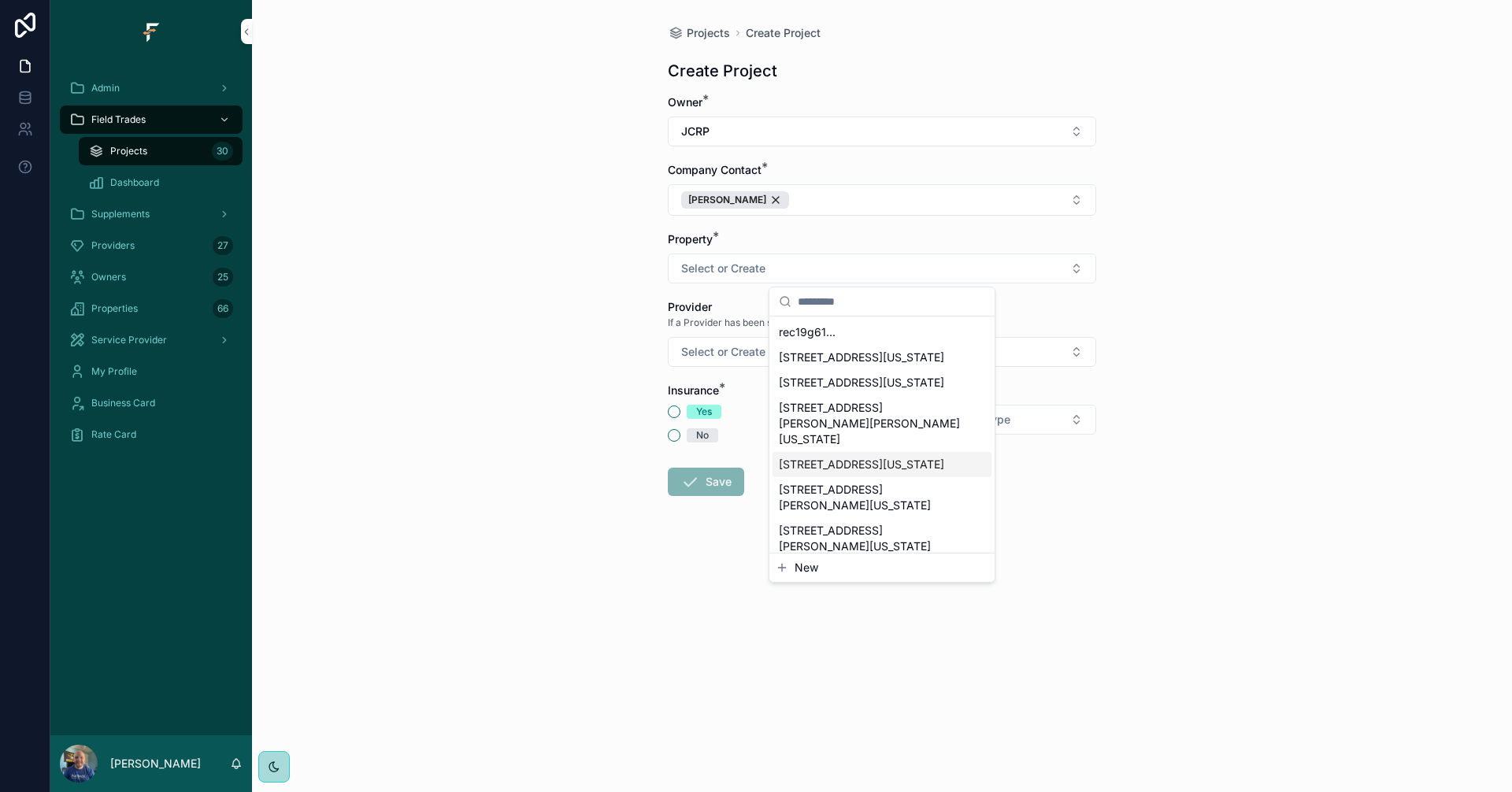
click at [810, 569] on span "New" at bounding box center [806, 568] width 23 height 16
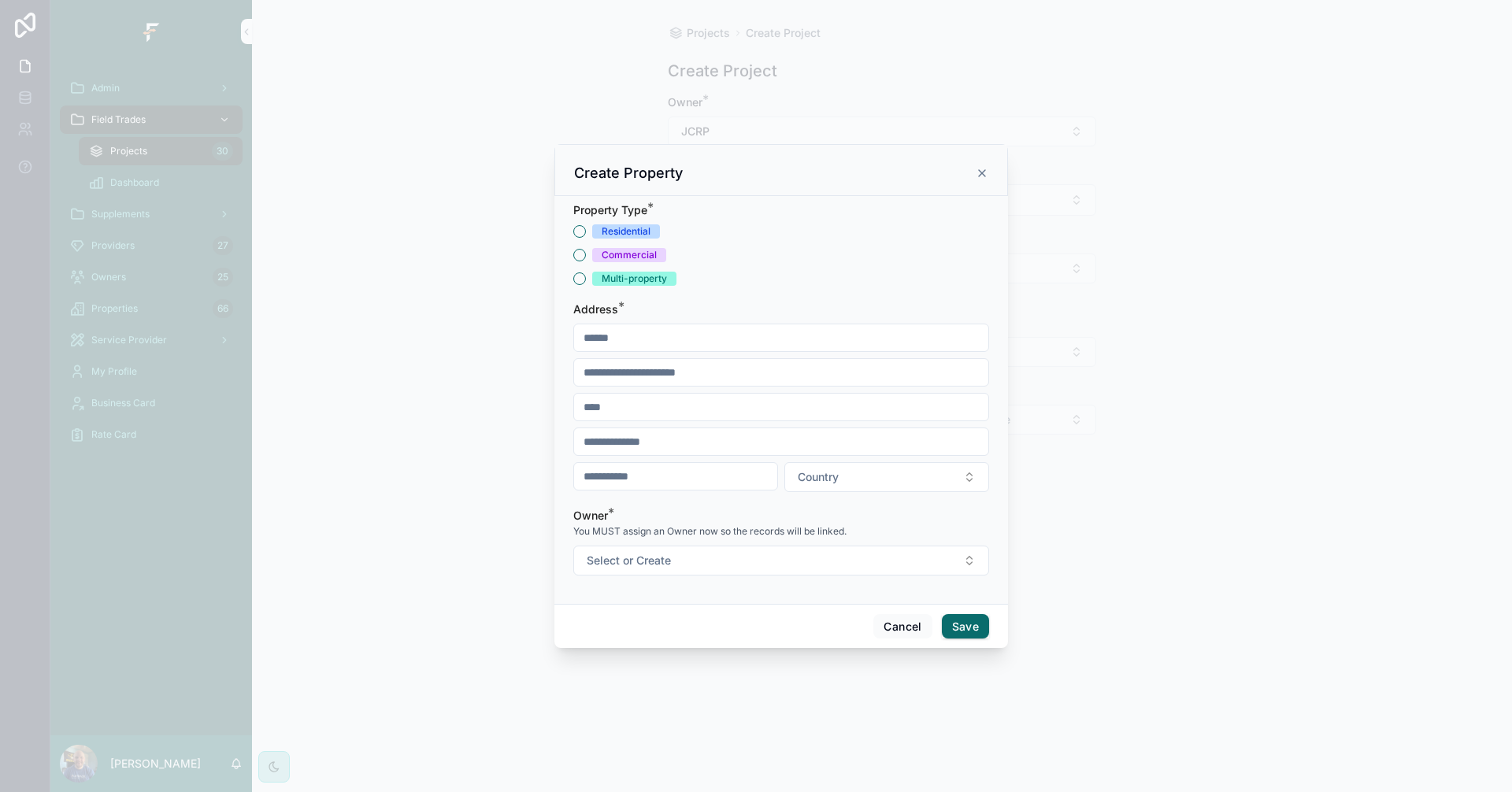
click at [582, 232] on button "Residential" at bounding box center [579, 232] width 13 height 13
click at [743, 344] on input "scrollable content" at bounding box center [781, 337] width 414 height 22
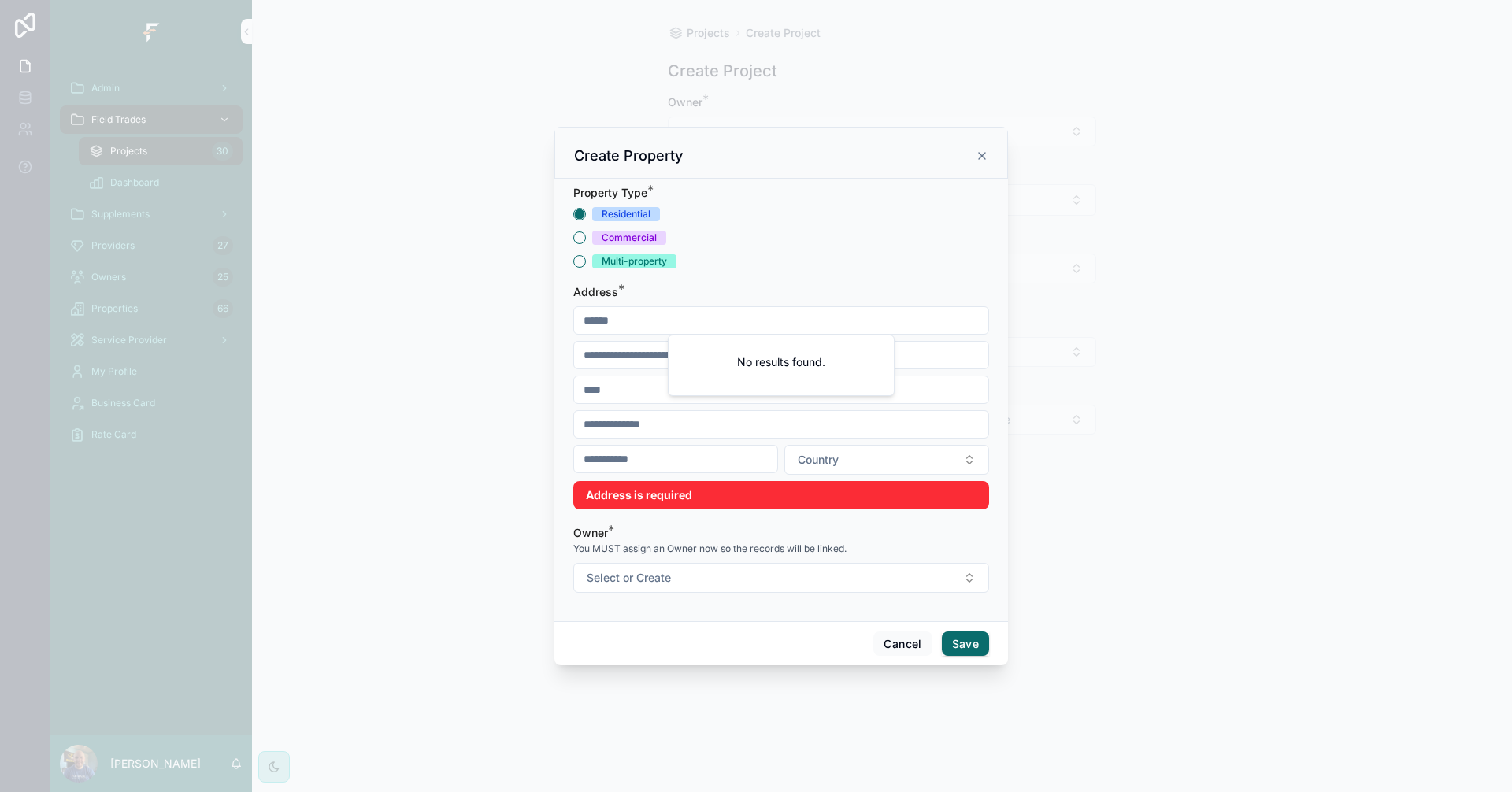
click at [580, 254] on div "Residential Commercial Multi-property" at bounding box center [781, 238] width 416 height 62
click at [584, 234] on button "Commercial" at bounding box center [579, 238] width 13 height 13
click at [742, 312] on input "scrollable content" at bounding box center [781, 320] width 414 height 22
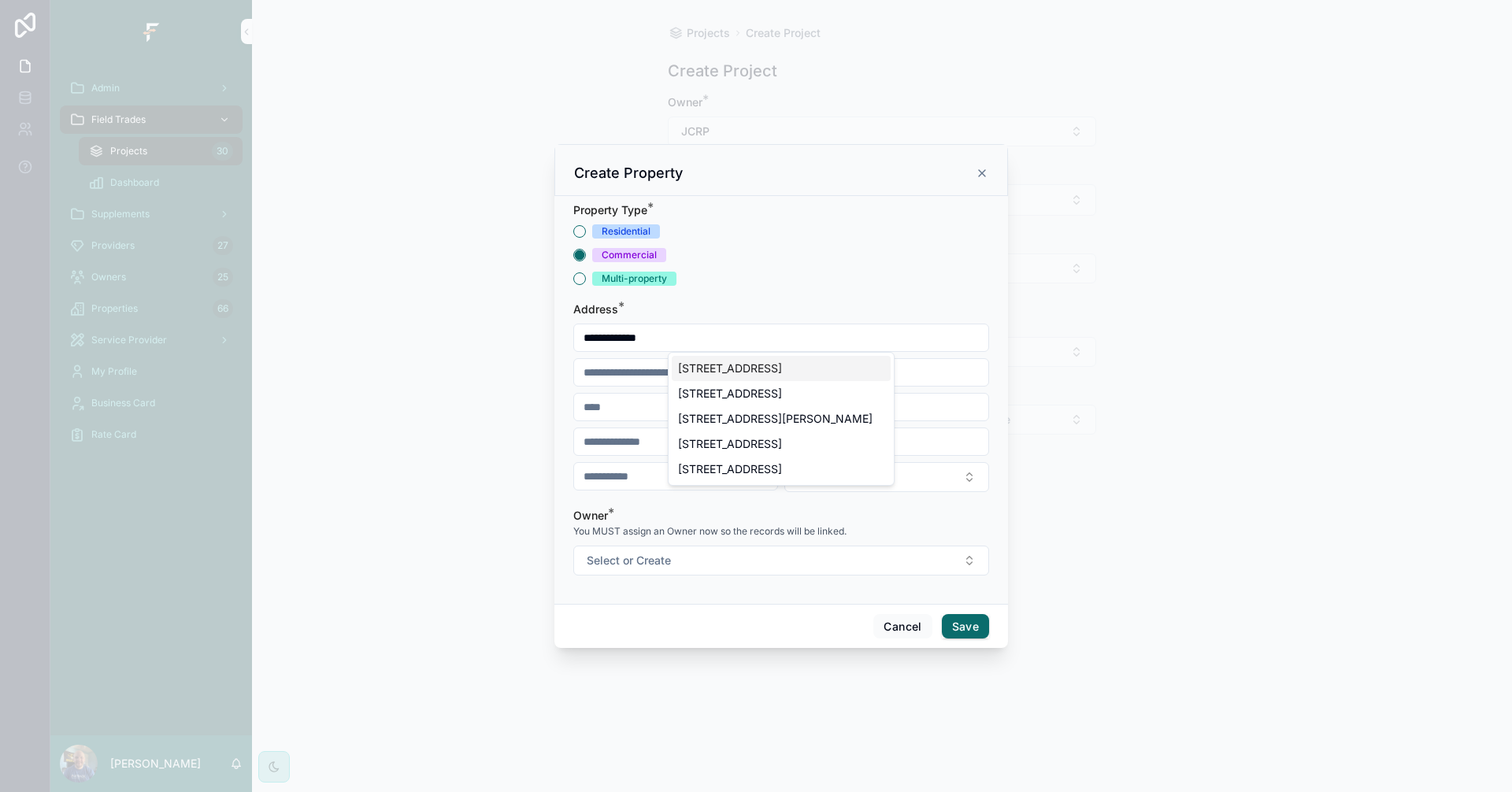
click at [767, 374] on div "[STREET_ADDRESS]" at bounding box center [781, 368] width 219 height 25
type input "**********"
type input "********"
type input "*****"
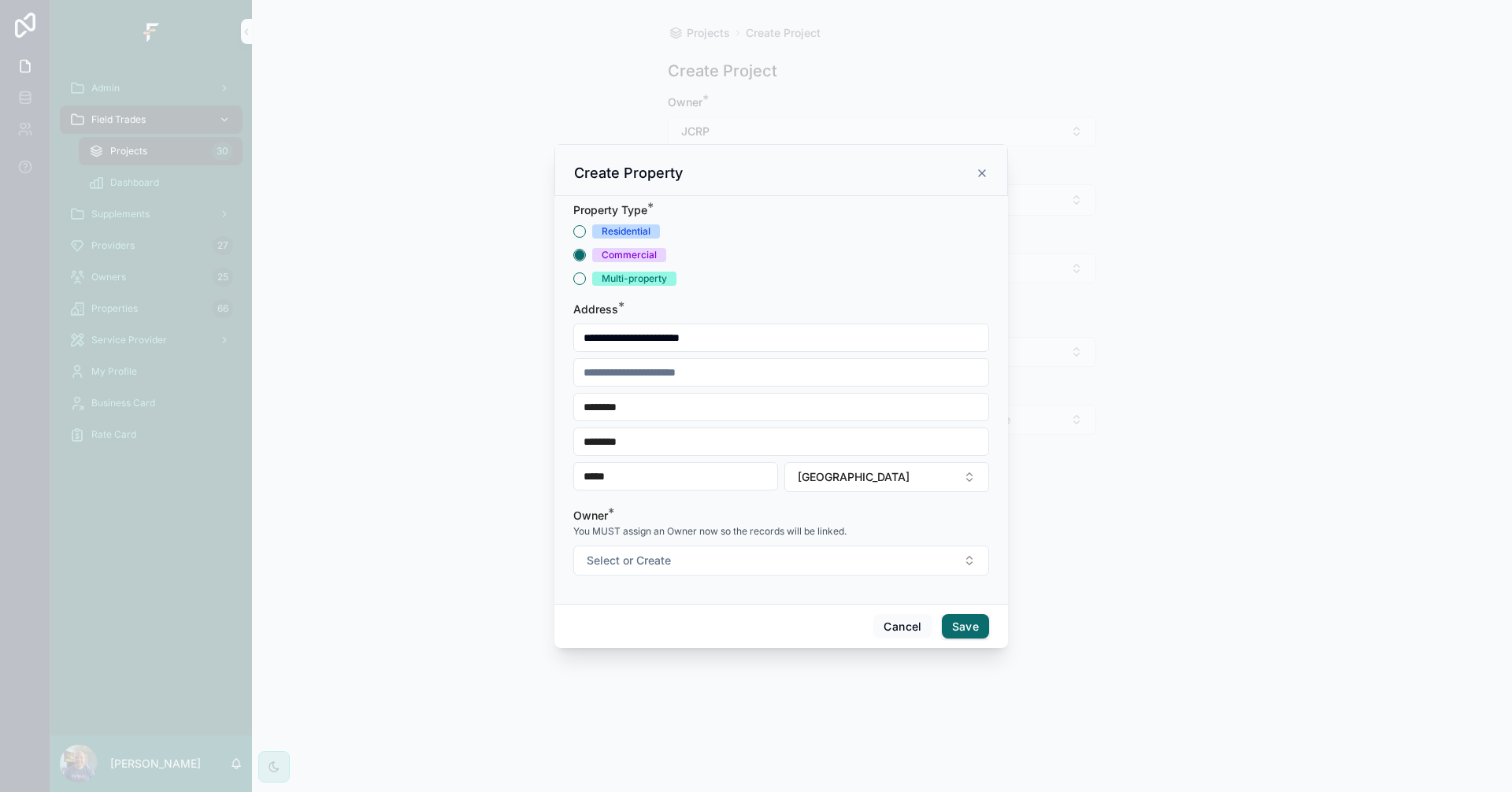
type input "**********"
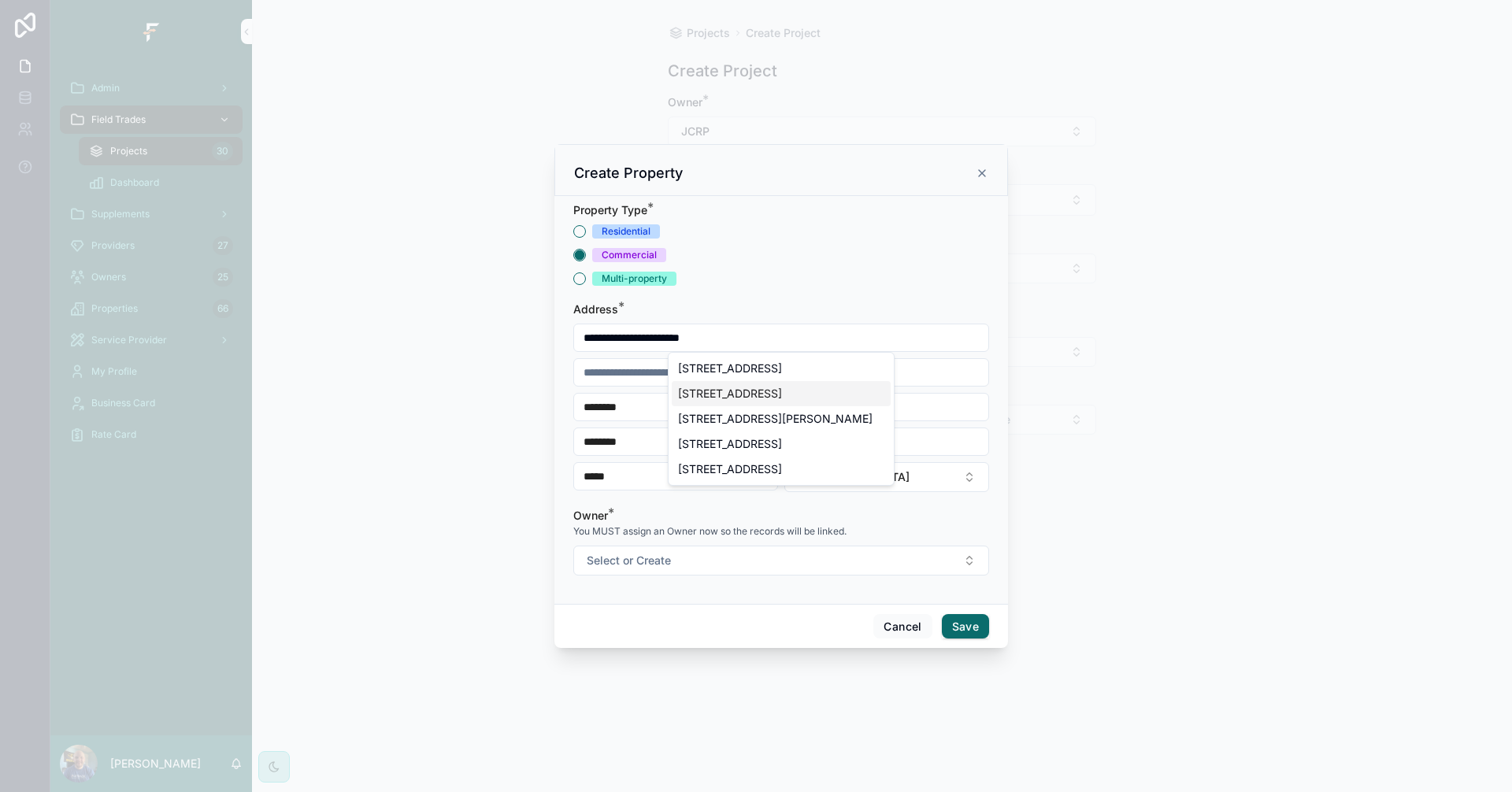
click at [705, 622] on div "Cancel Save" at bounding box center [781, 626] width 453 height 45
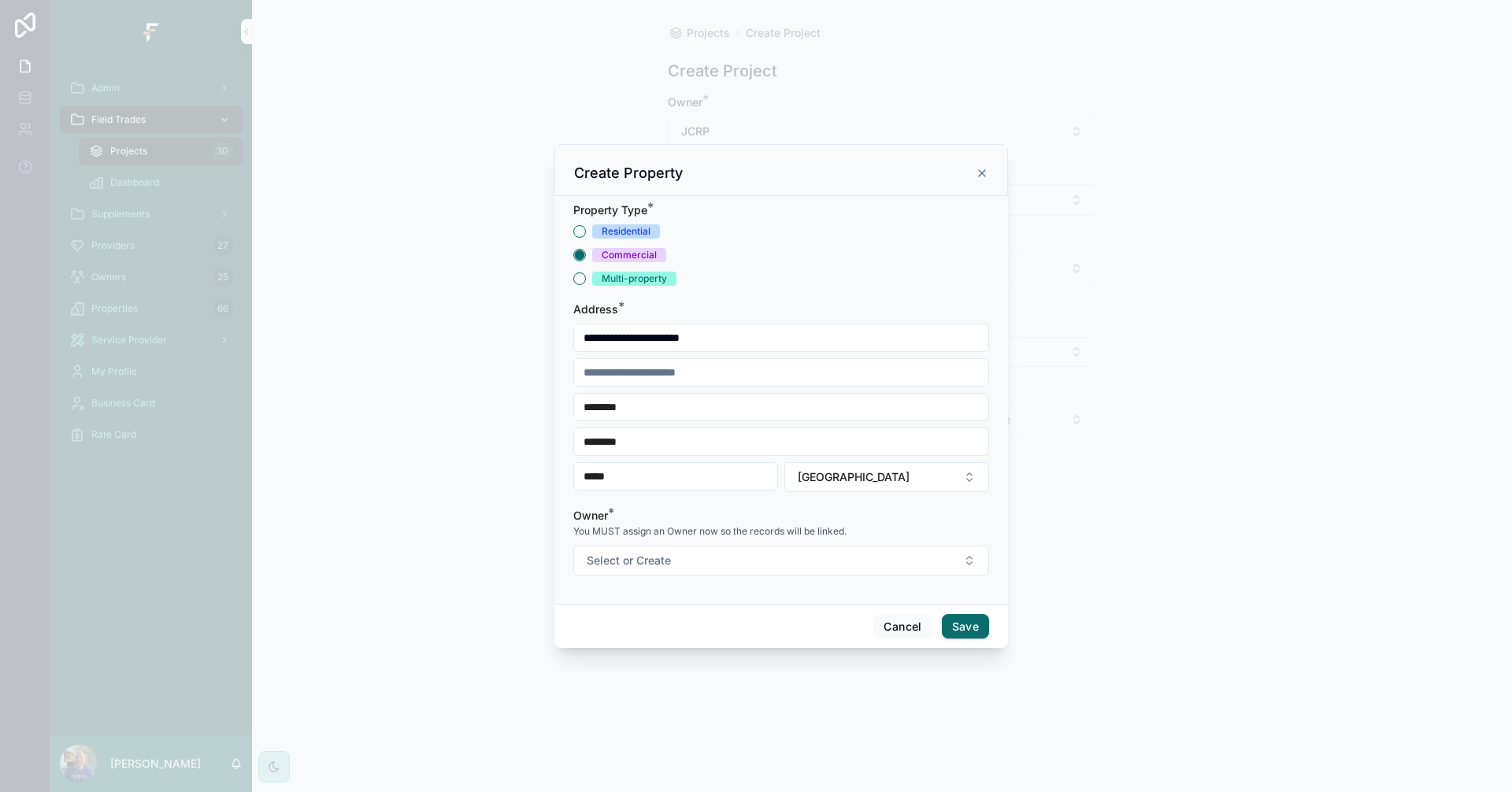
click at [756, 563] on button "Select or Create" at bounding box center [781, 560] width 416 height 29
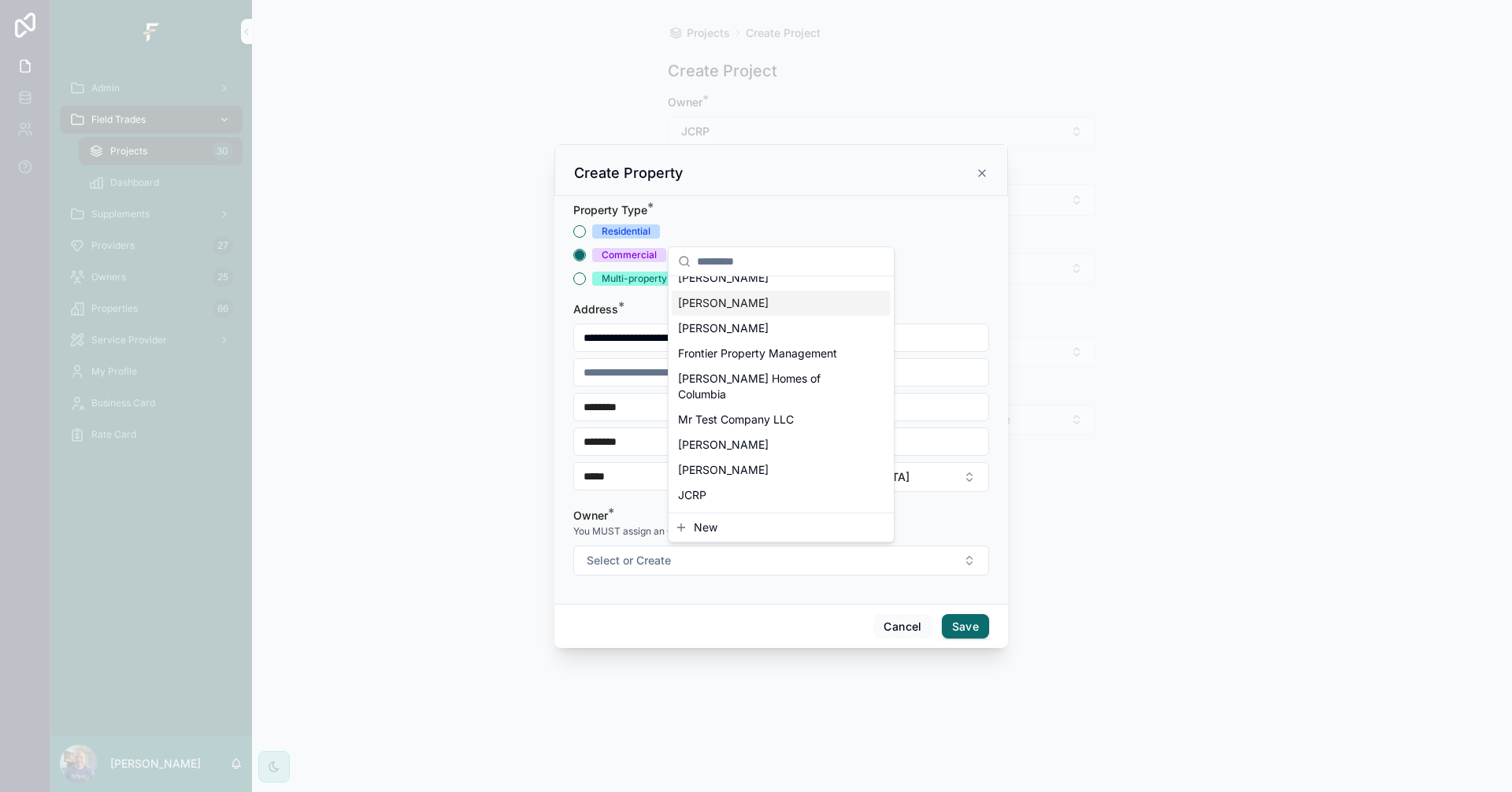
scroll to position [236, 0]
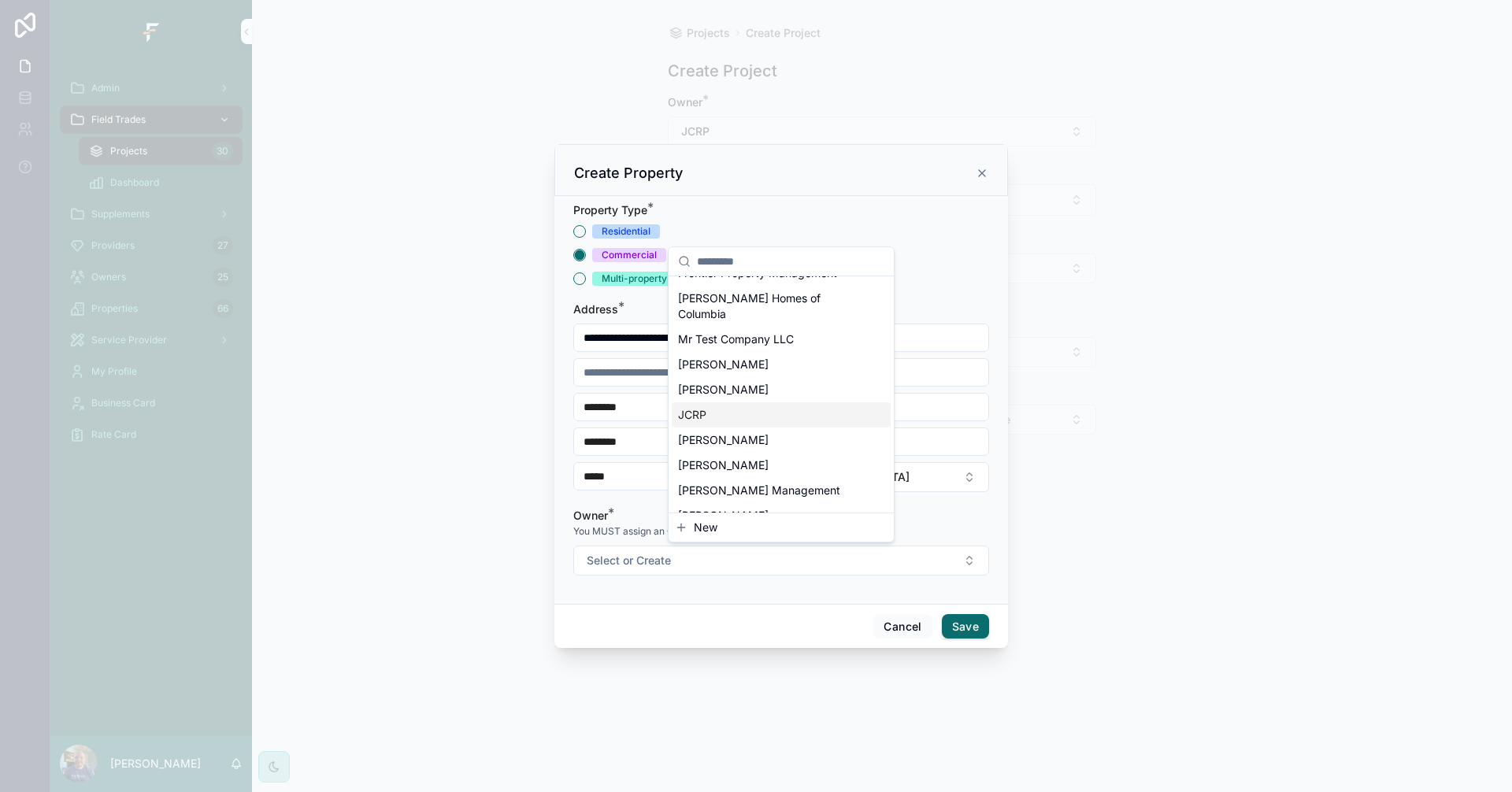
click at [708, 402] on div "JCRP" at bounding box center [781, 415] width 219 height 25
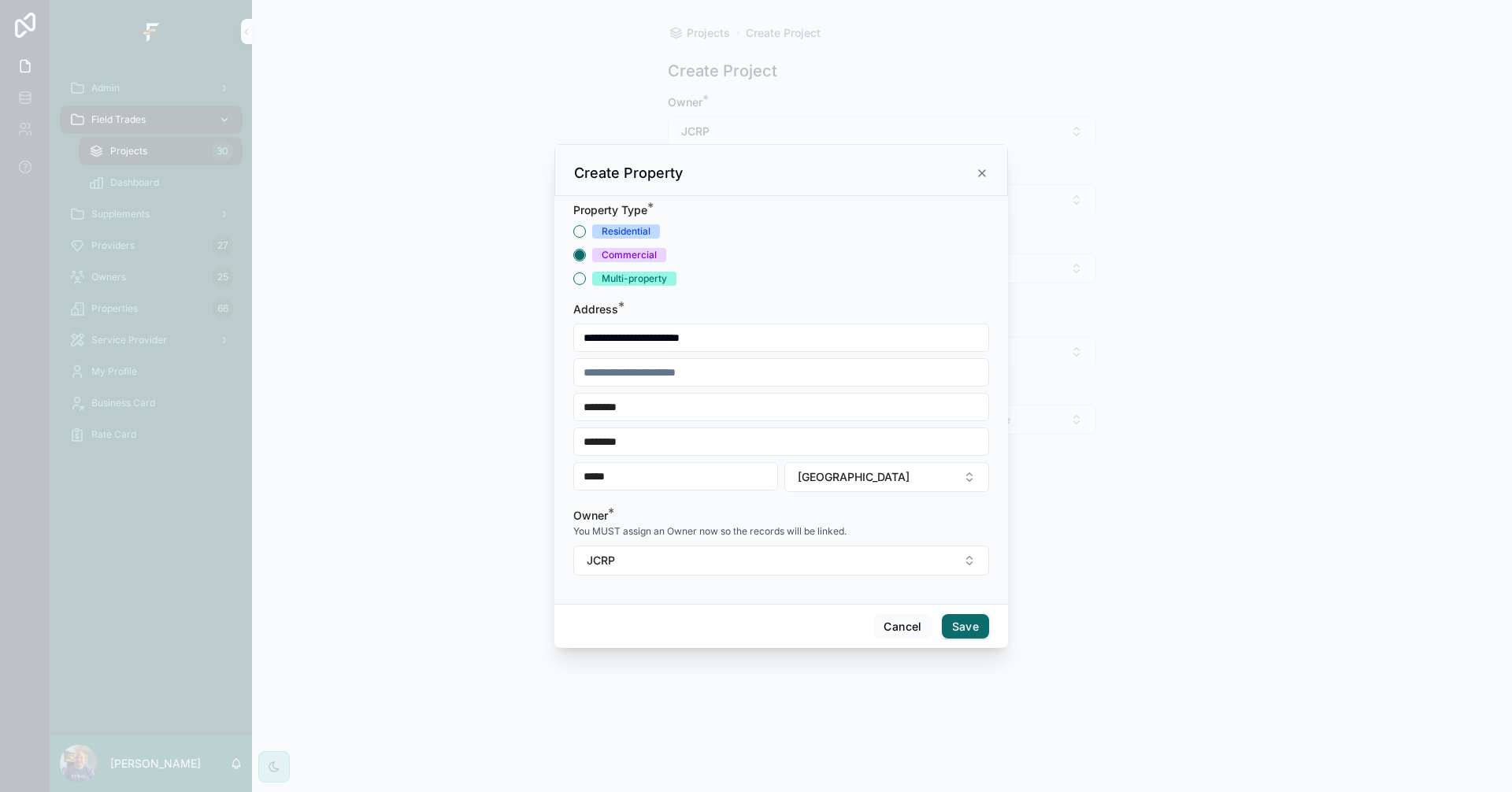
click at [974, 621] on button "Save" at bounding box center [965, 627] width 47 height 25
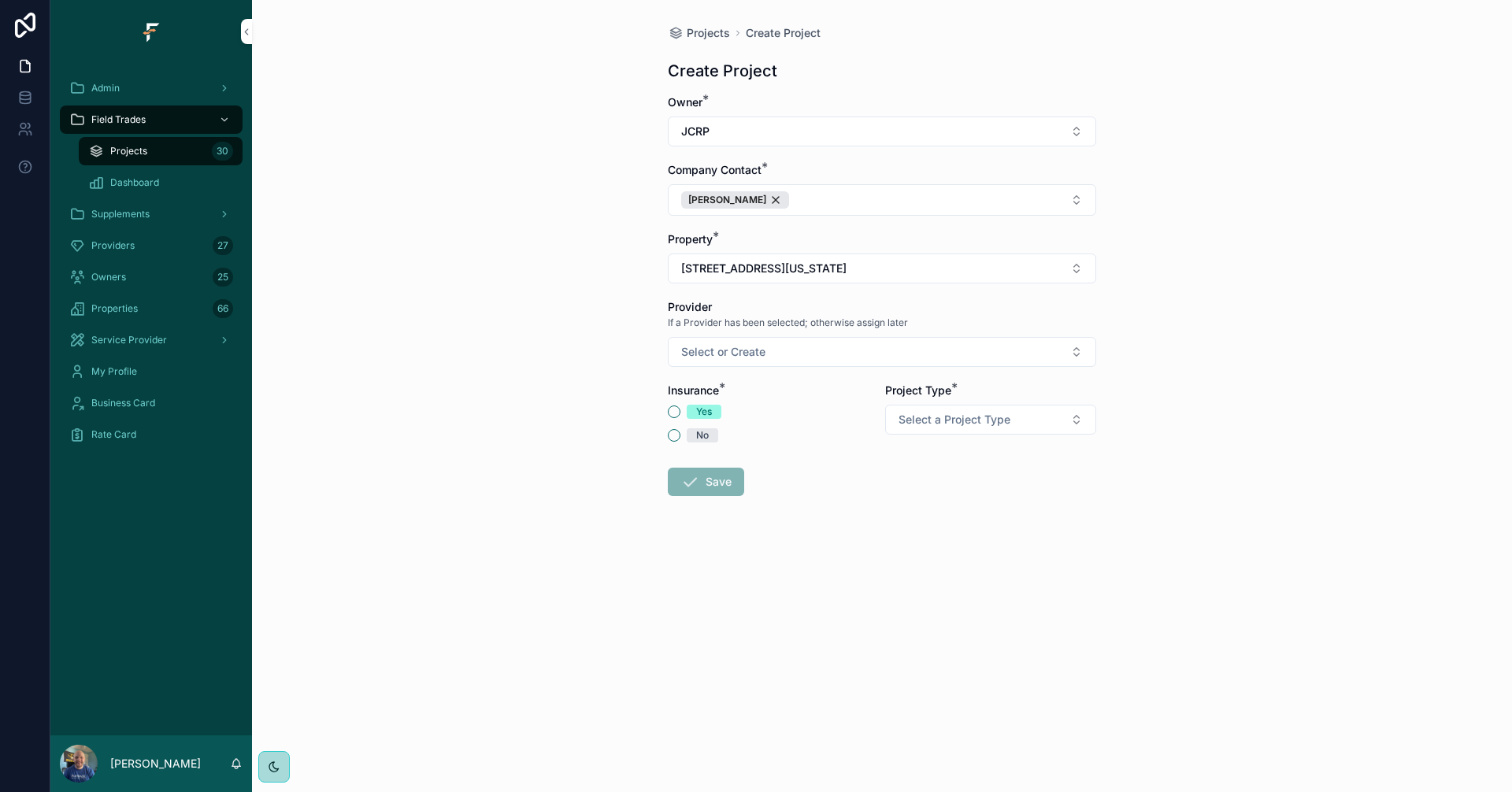
click at [672, 432] on button "No" at bounding box center [674, 435] width 13 height 13
click at [1032, 412] on button "Select a Project Type" at bounding box center [991, 419] width 211 height 29
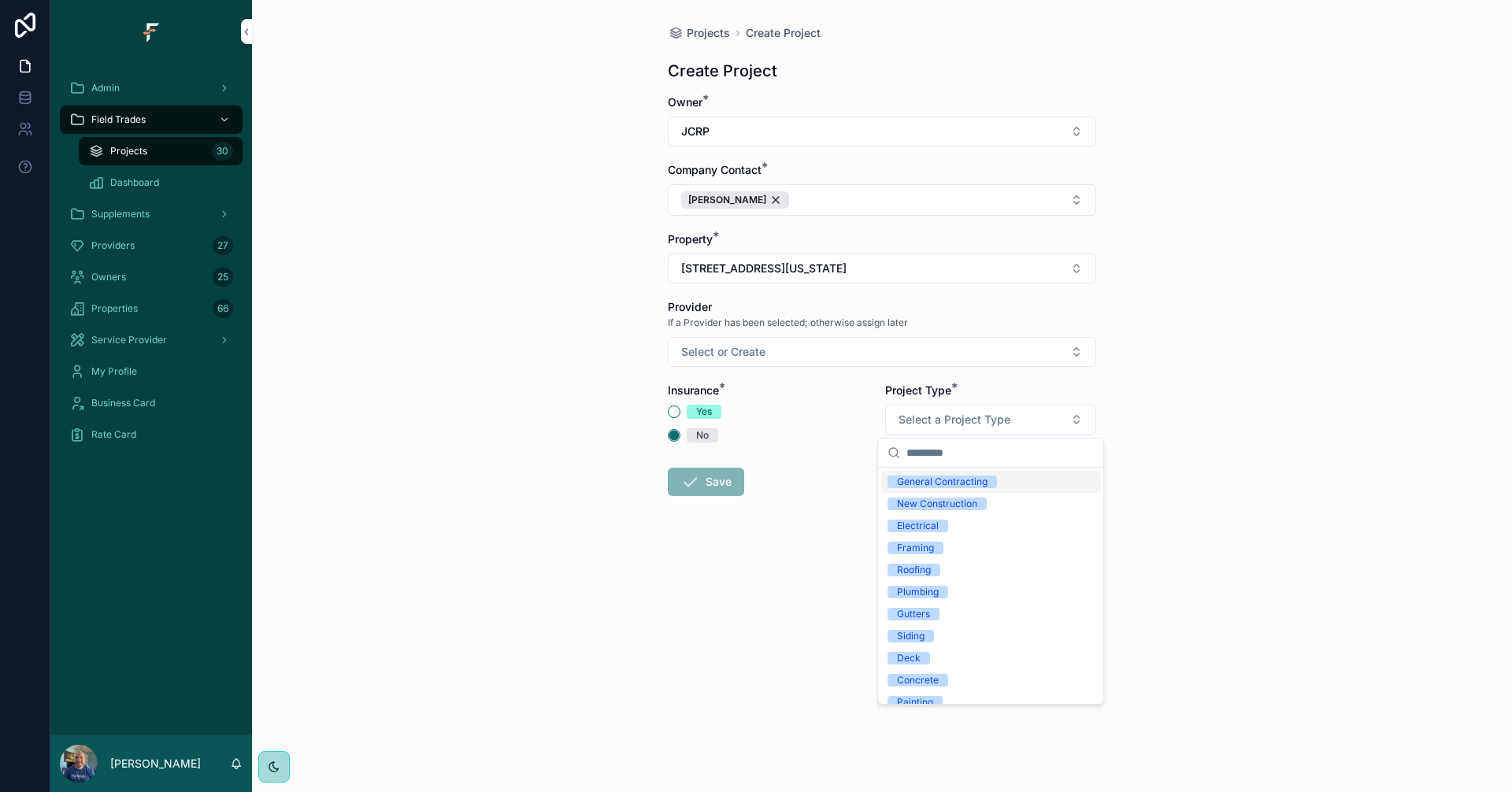
click at [979, 479] on div "General Contracting" at bounding box center [942, 482] width 90 height 13
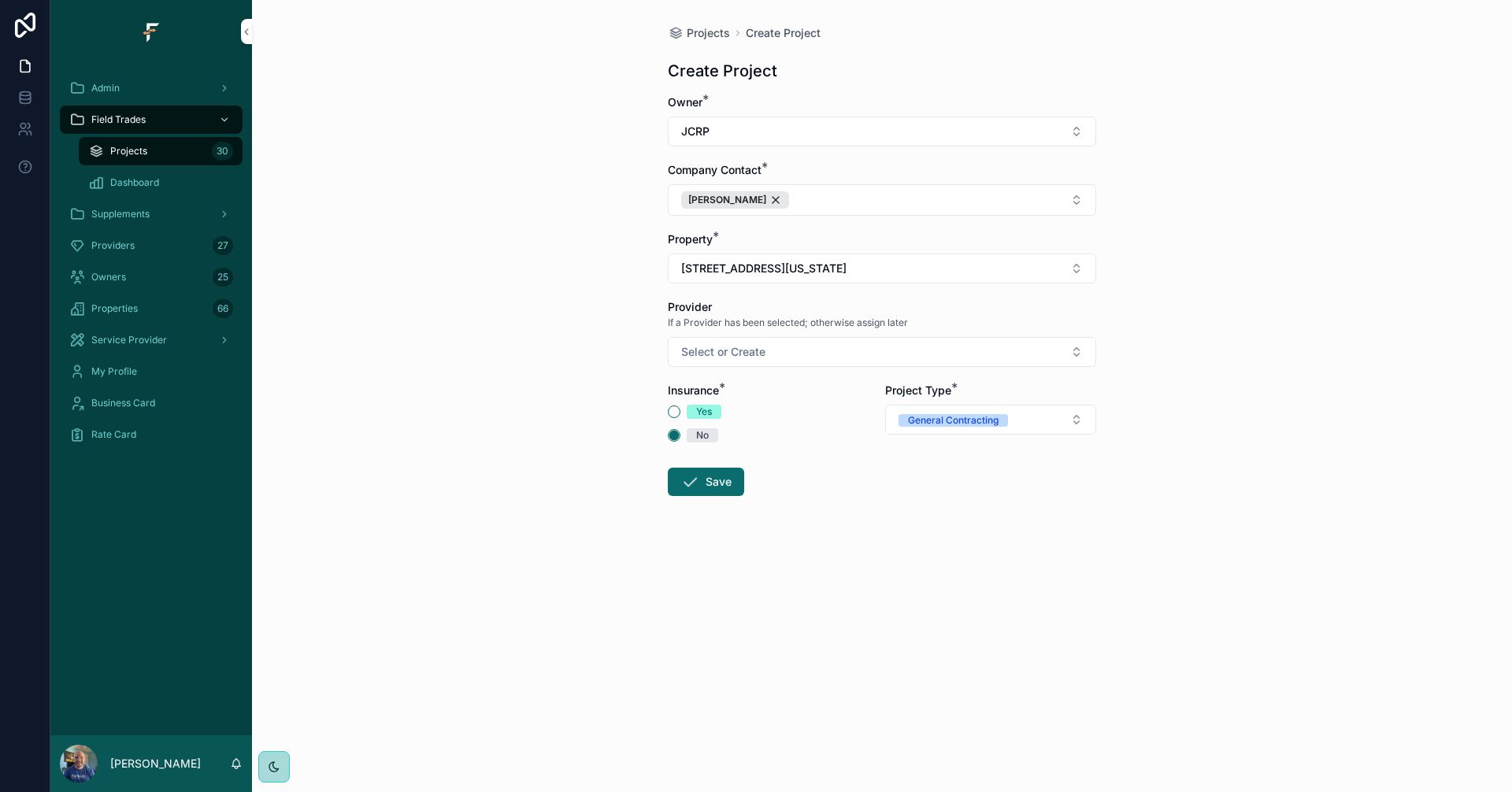
click at [716, 484] on button "Save" at bounding box center [705, 482] width 76 height 29
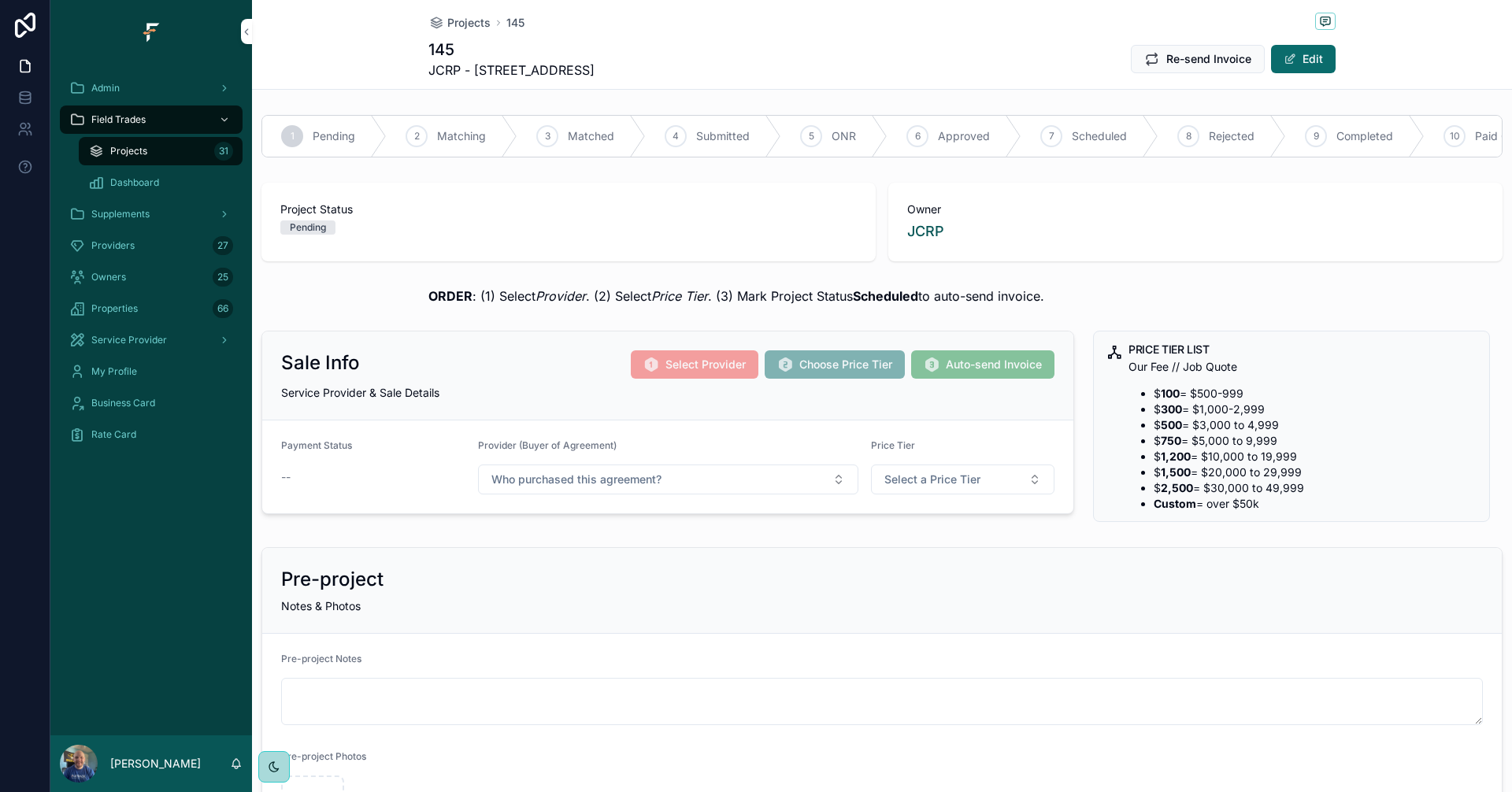
click at [440, 129] on span "Matching" at bounding box center [461, 137] width 49 height 16
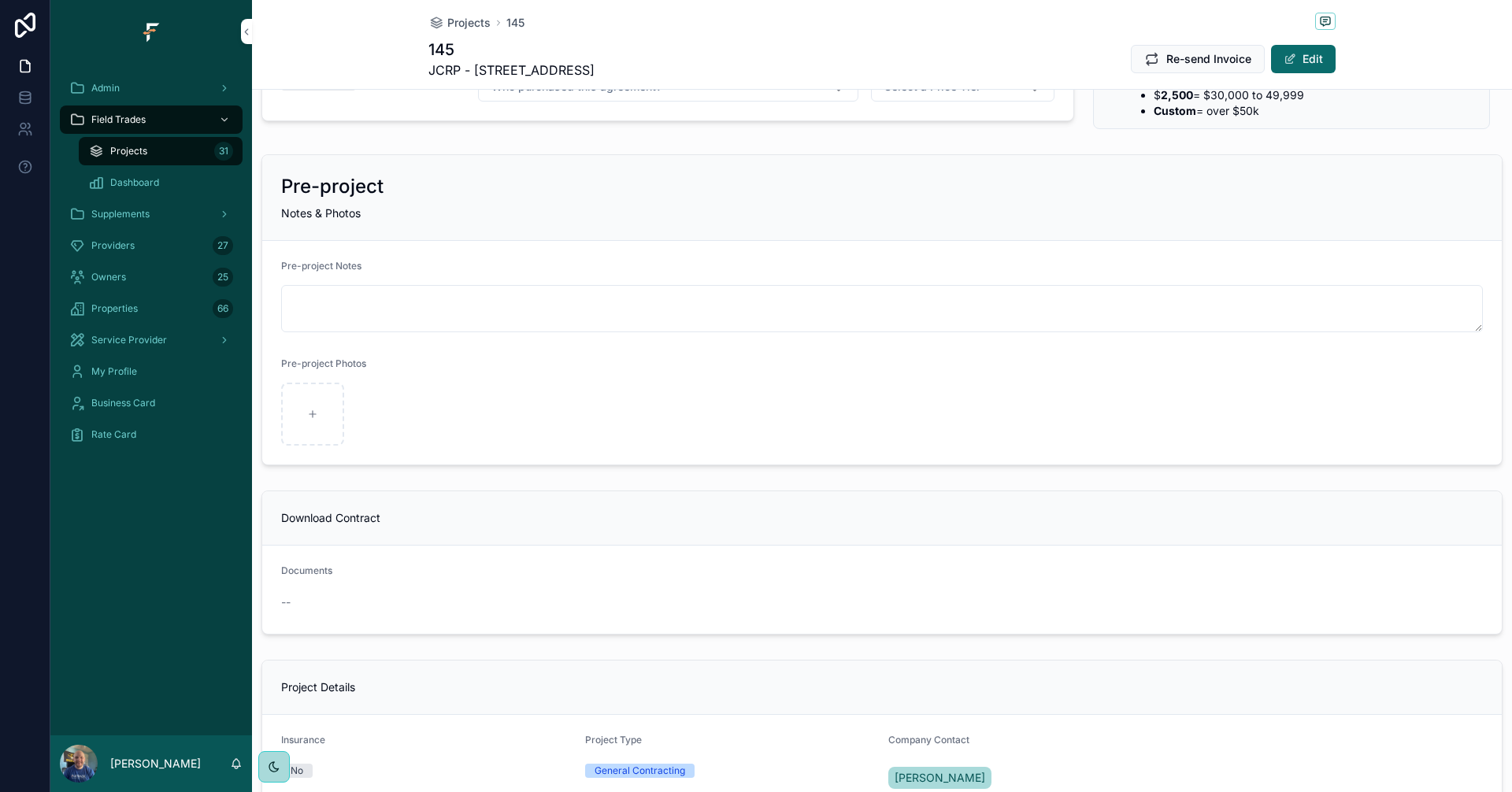
scroll to position [393, 0]
click at [506, 316] on textarea "scrollable content" at bounding box center [882, 308] width 1202 height 47
paste textarea "**********"
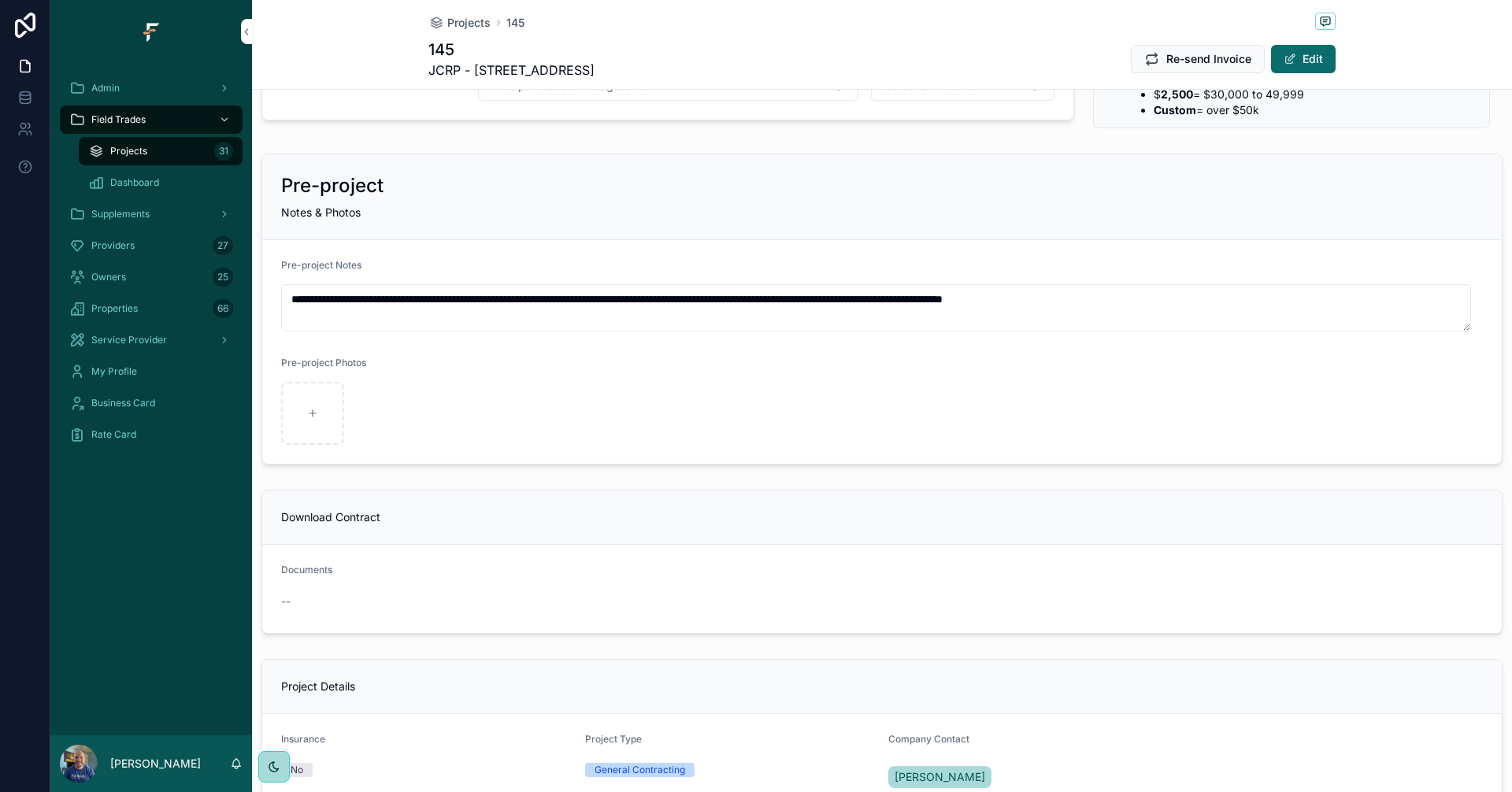
drag, startPoint x: 1467, startPoint y: 447, endPoint x: 1468, endPoint y: 326, distance: 121.0
click at [1468, 326] on textarea "**********" at bounding box center [875, 308] width 1189 height 47
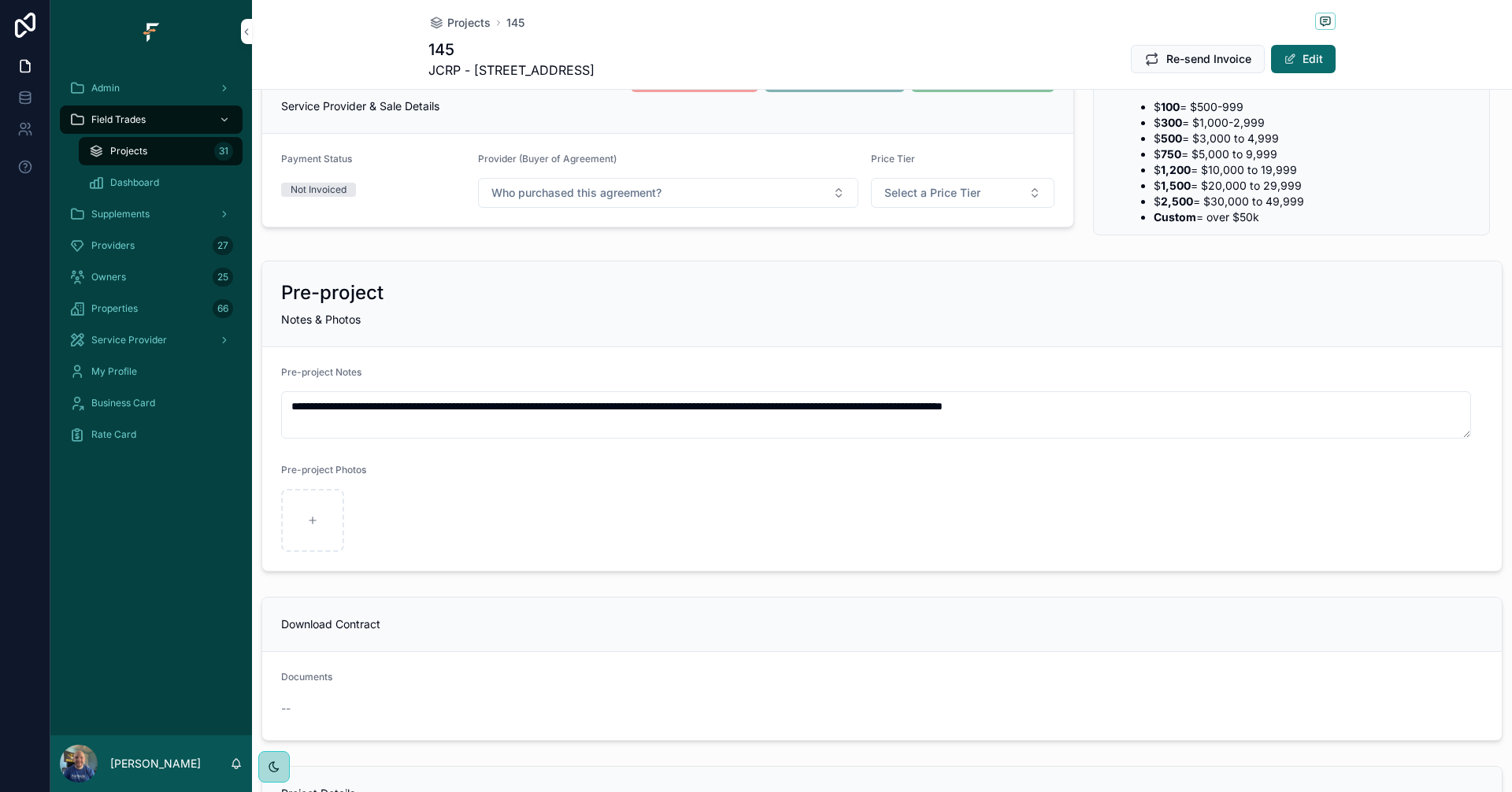
scroll to position [472, 0]
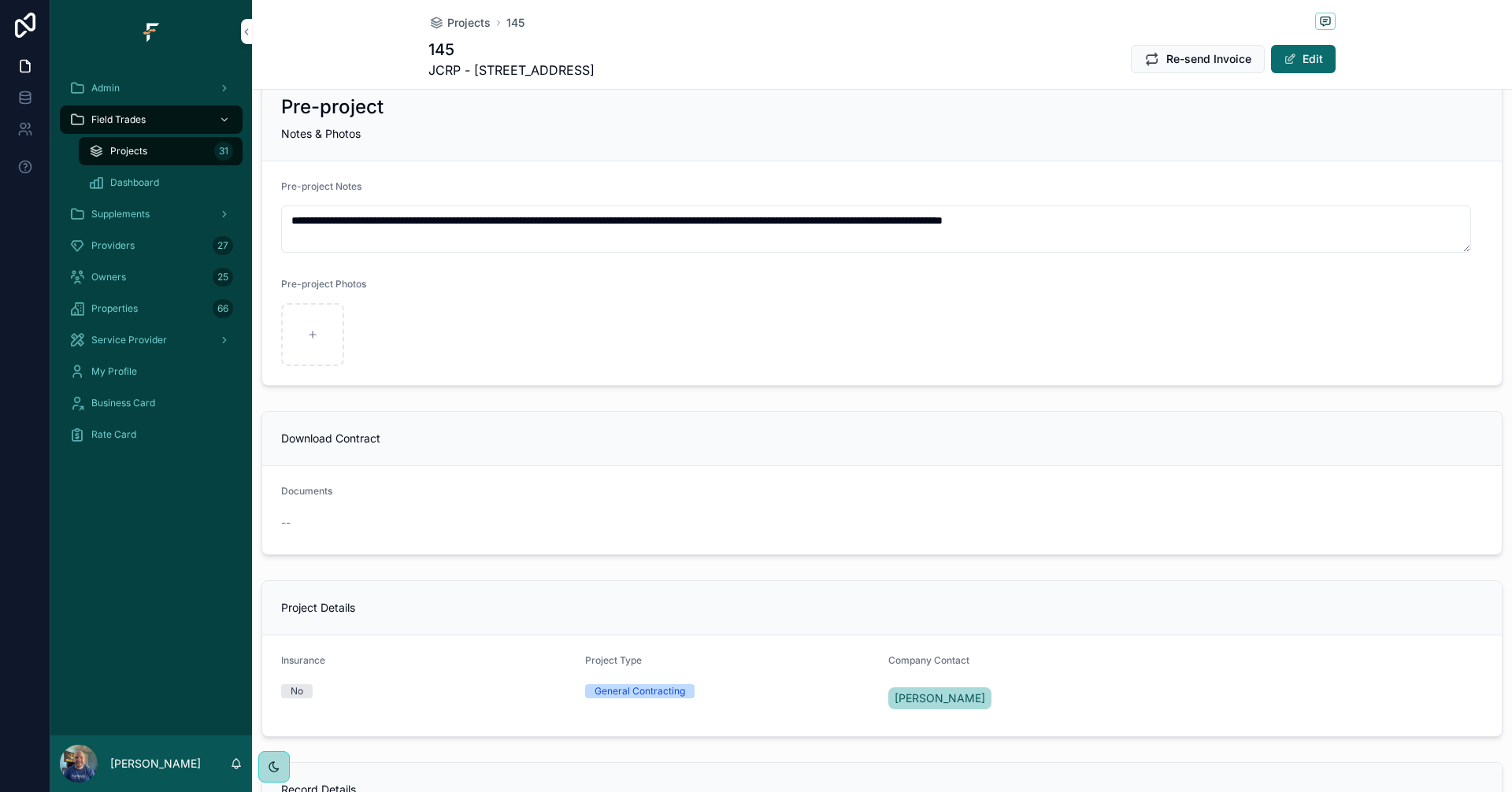
type textarea "**********"
click at [1144, 407] on div "**********" at bounding box center [882, 350] width 1260 height 1427
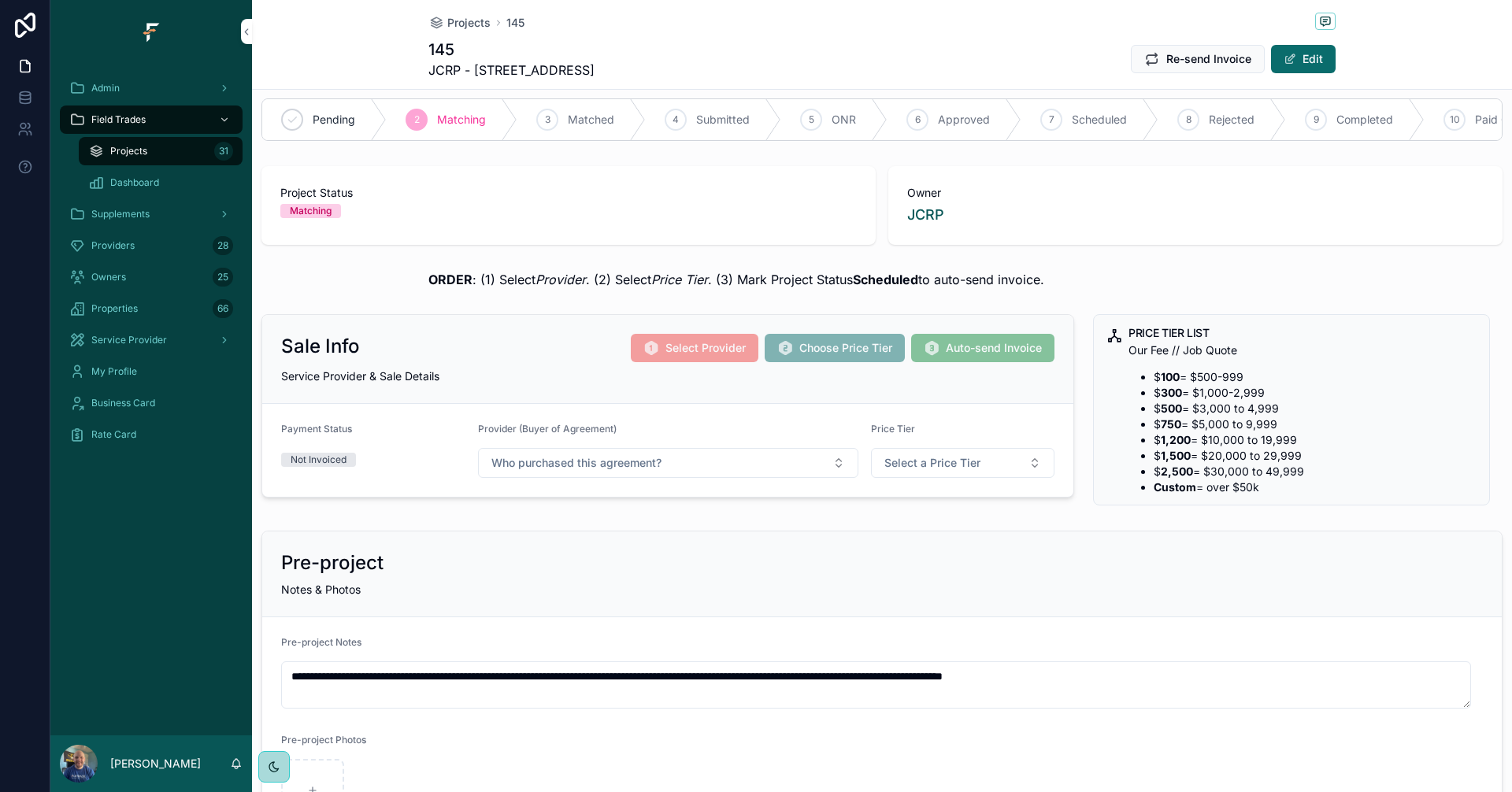
scroll to position [0, 0]
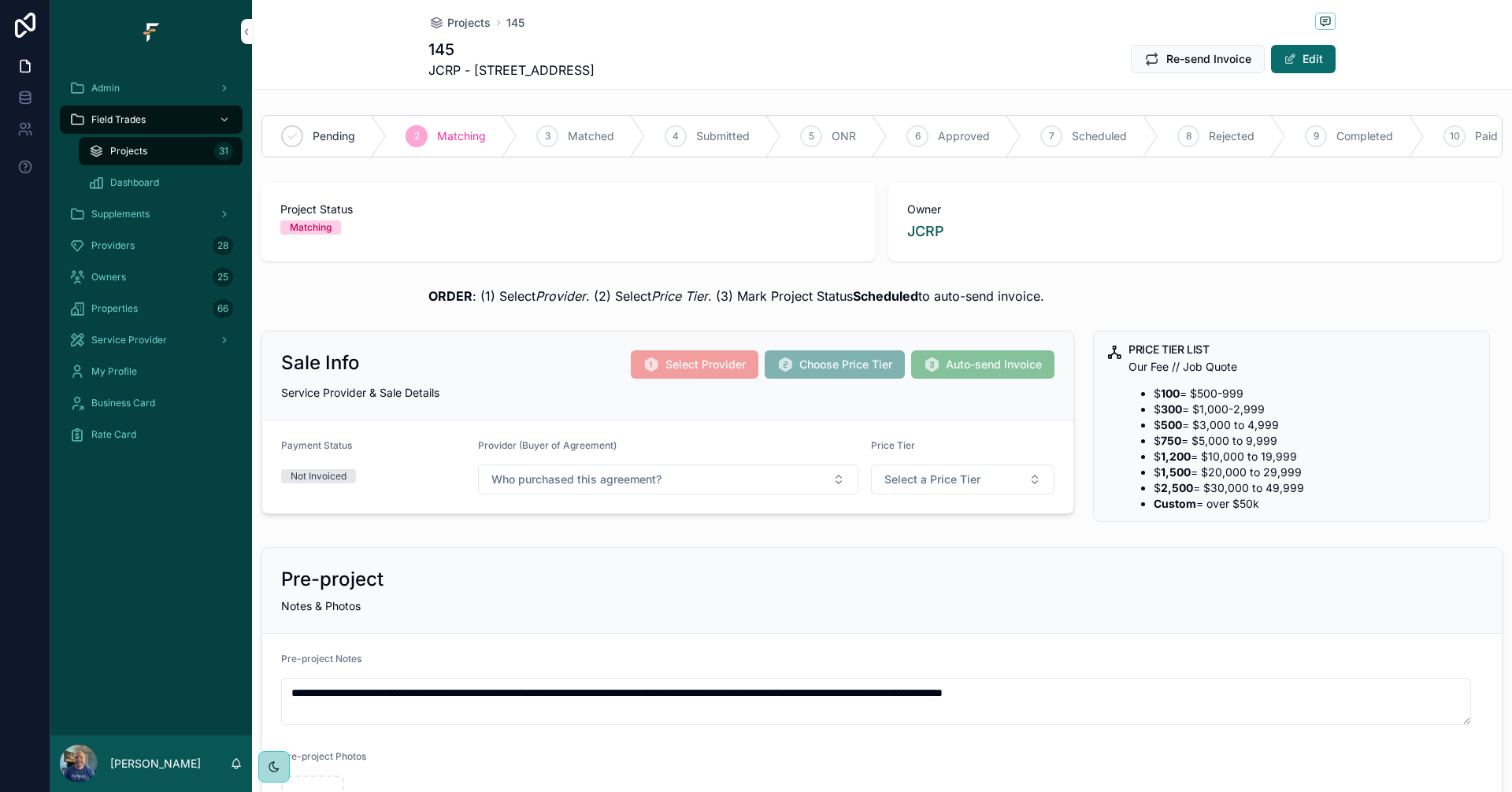
drag, startPoint x: 417, startPoint y: 307, endPoint x: 1127, endPoint y: 305, distance: 710.0
click at [1120, 308] on div "ORDER : (1) Select Provider . (2) Select Price Tier . (3) Mark Project Status S…" at bounding box center [882, 295] width 1260 height 31
click at [1161, 297] on div "ORDER : (1) Select Provider . (2) Select Price Tier . (3) Mark Project Status S…" at bounding box center [882, 295] width 1260 height 31
click at [820, 492] on button "Who purchased this agreement?" at bounding box center [667, 479] width 380 height 29
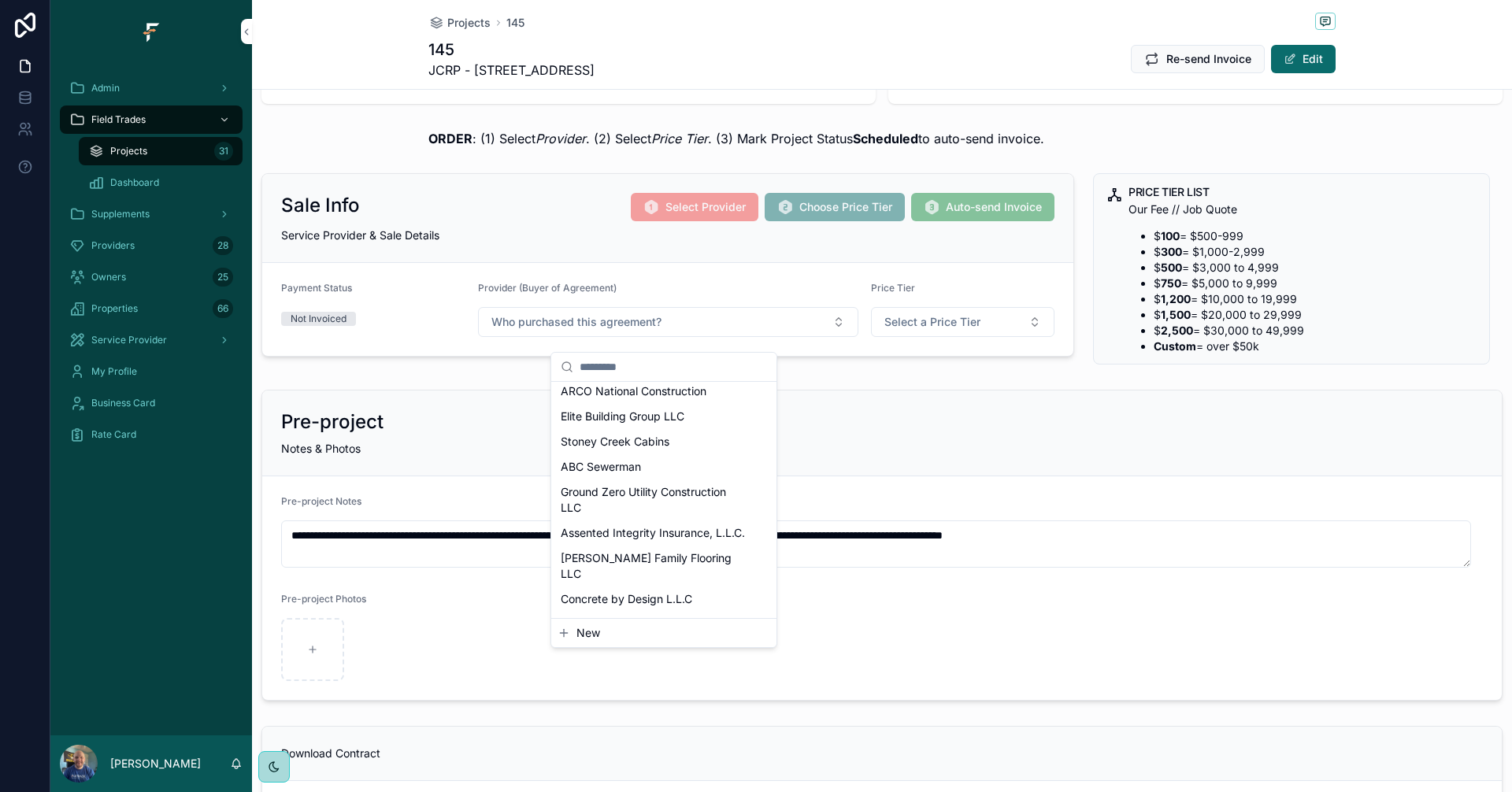
scroll to position [333, 0]
click at [660, 431] on span "Elite Building Group LLC" at bounding box center [622, 423] width 123 height 16
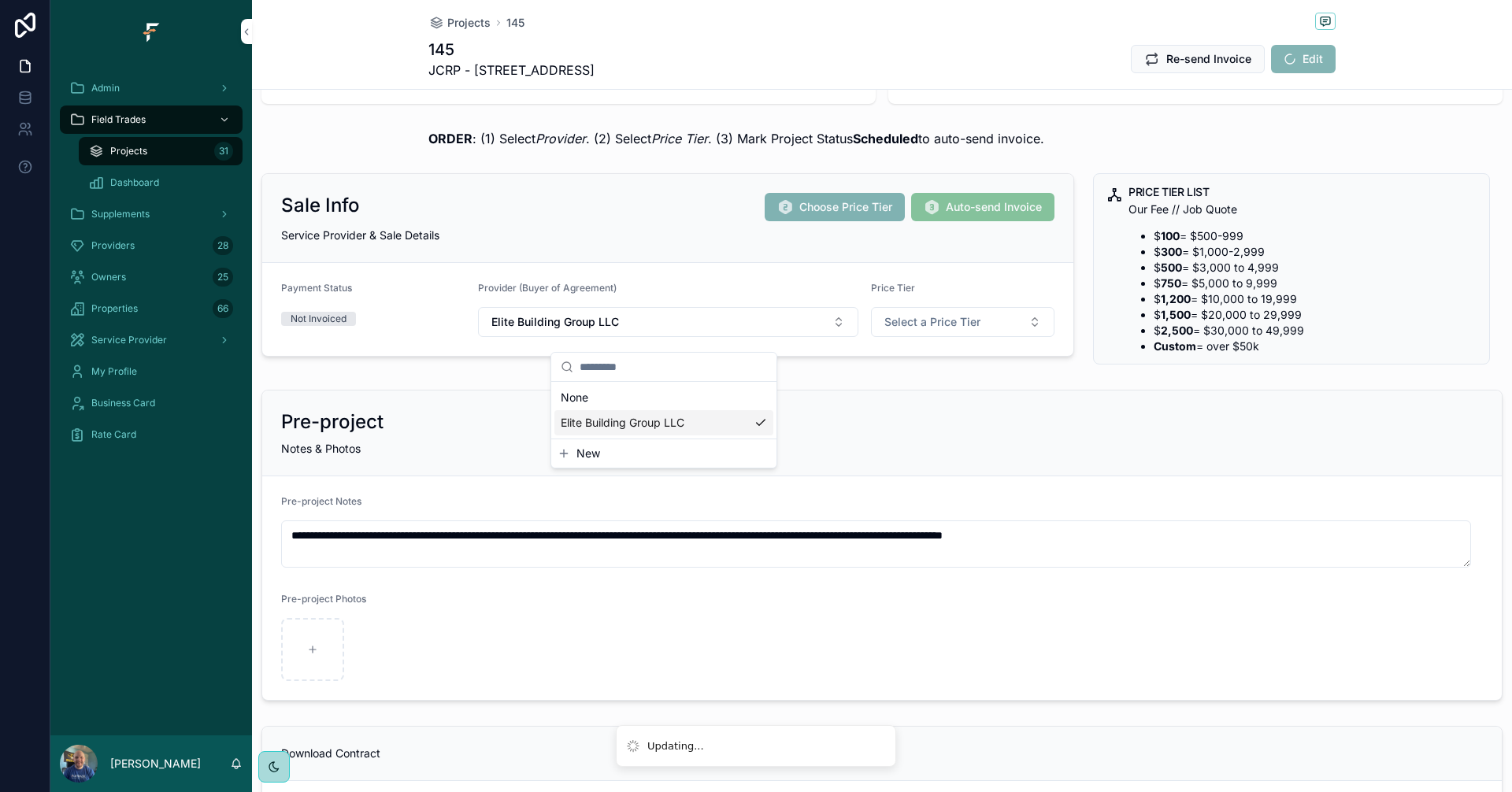
scroll to position [0, 0]
click at [984, 335] on button "Select a Price Tier" at bounding box center [963, 321] width 184 height 29
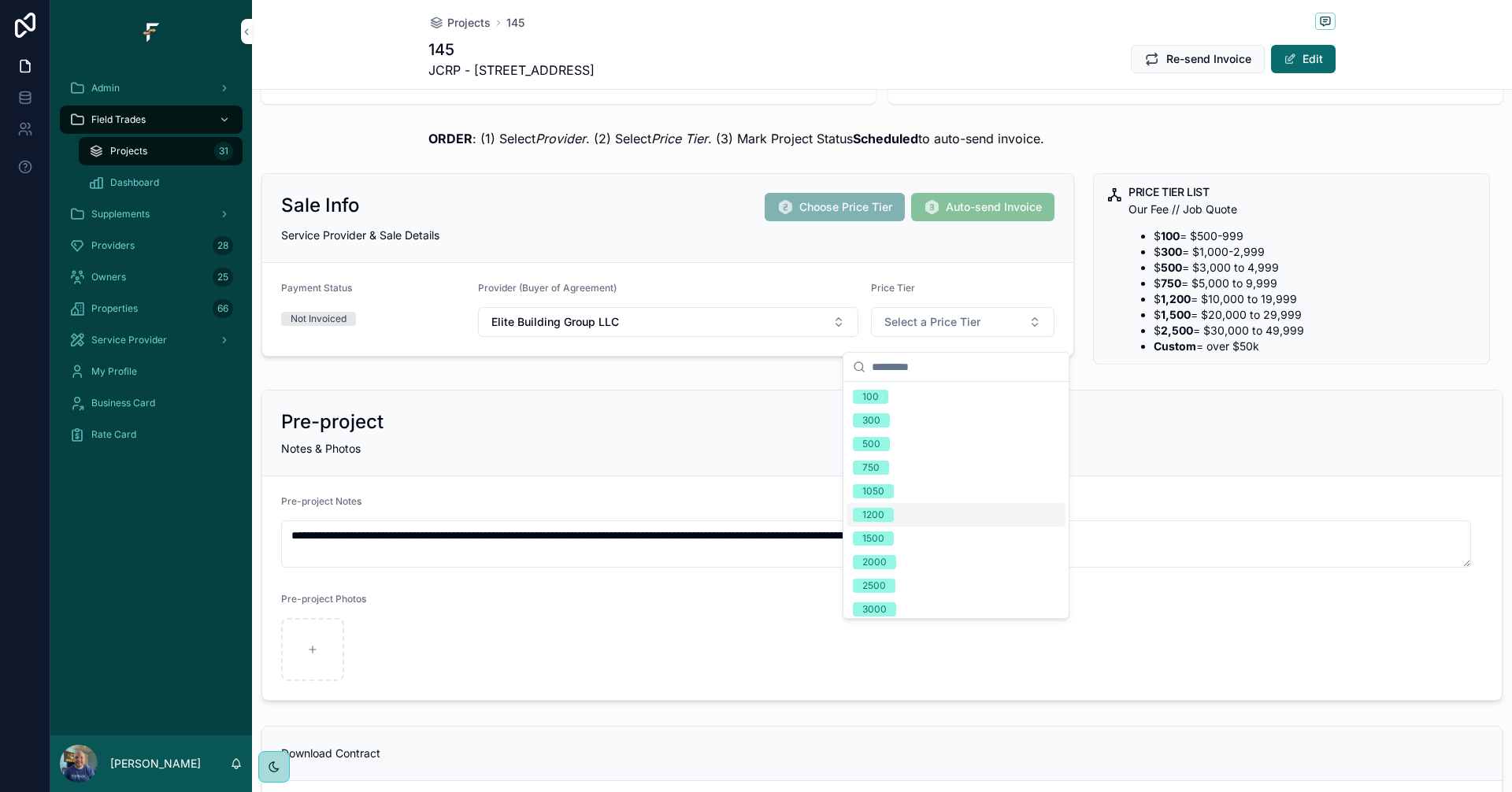
click at [1154, 434] on div "Pre-project" at bounding box center [882, 422] width 1202 height 25
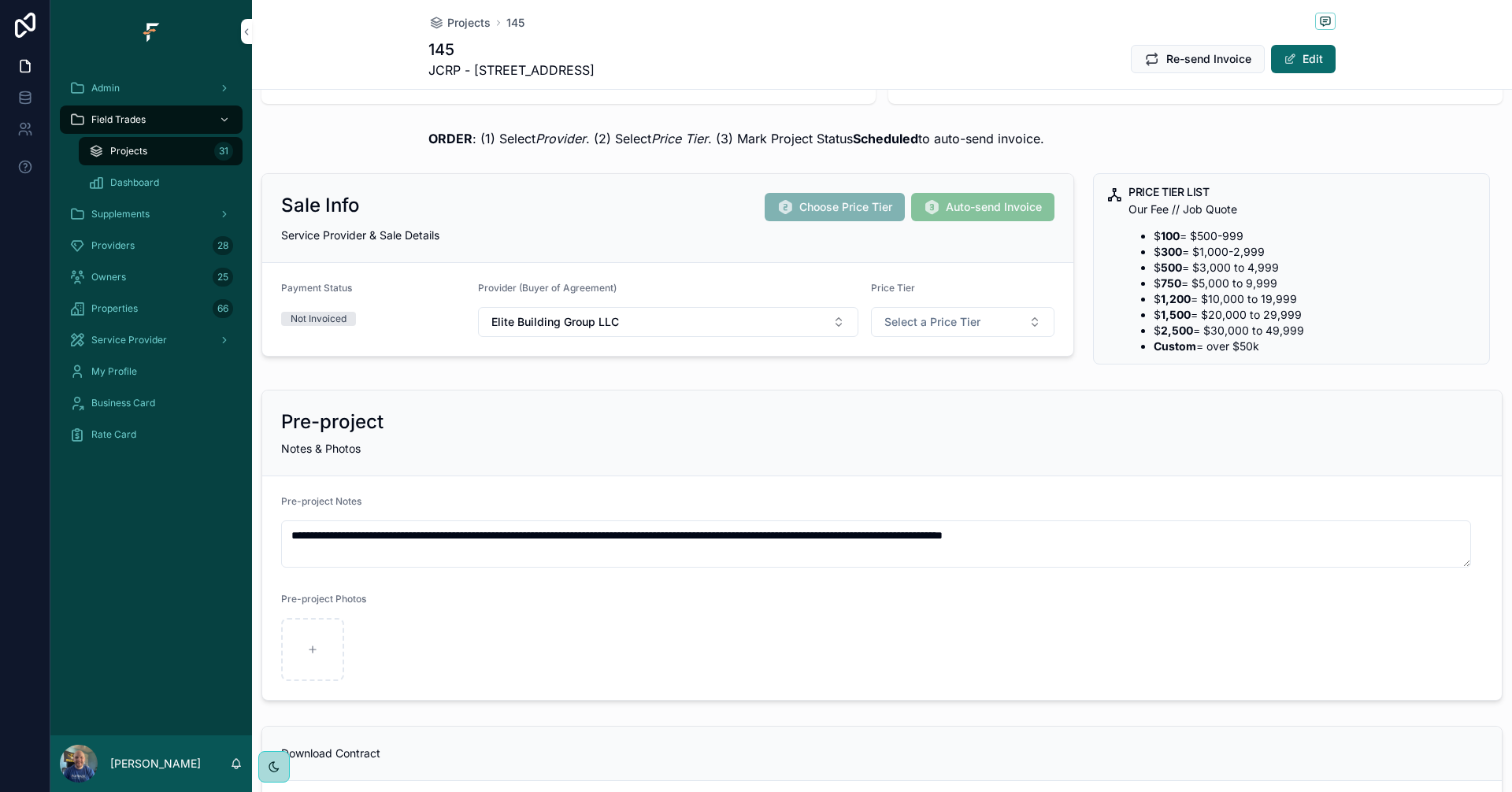
click at [1022, 329] on button "Select a Price Tier" at bounding box center [963, 321] width 184 height 29
click at [1186, 428] on div "Pre-project" at bounding box center [882, 422] width 1202 height 25
click at [1020, 330] on button "Select a Price Tier" at bounding box center [963, 321] width 184 height 29
click at [868, 604] on span "0" at bounding box center [866, 603] width 25 height 14
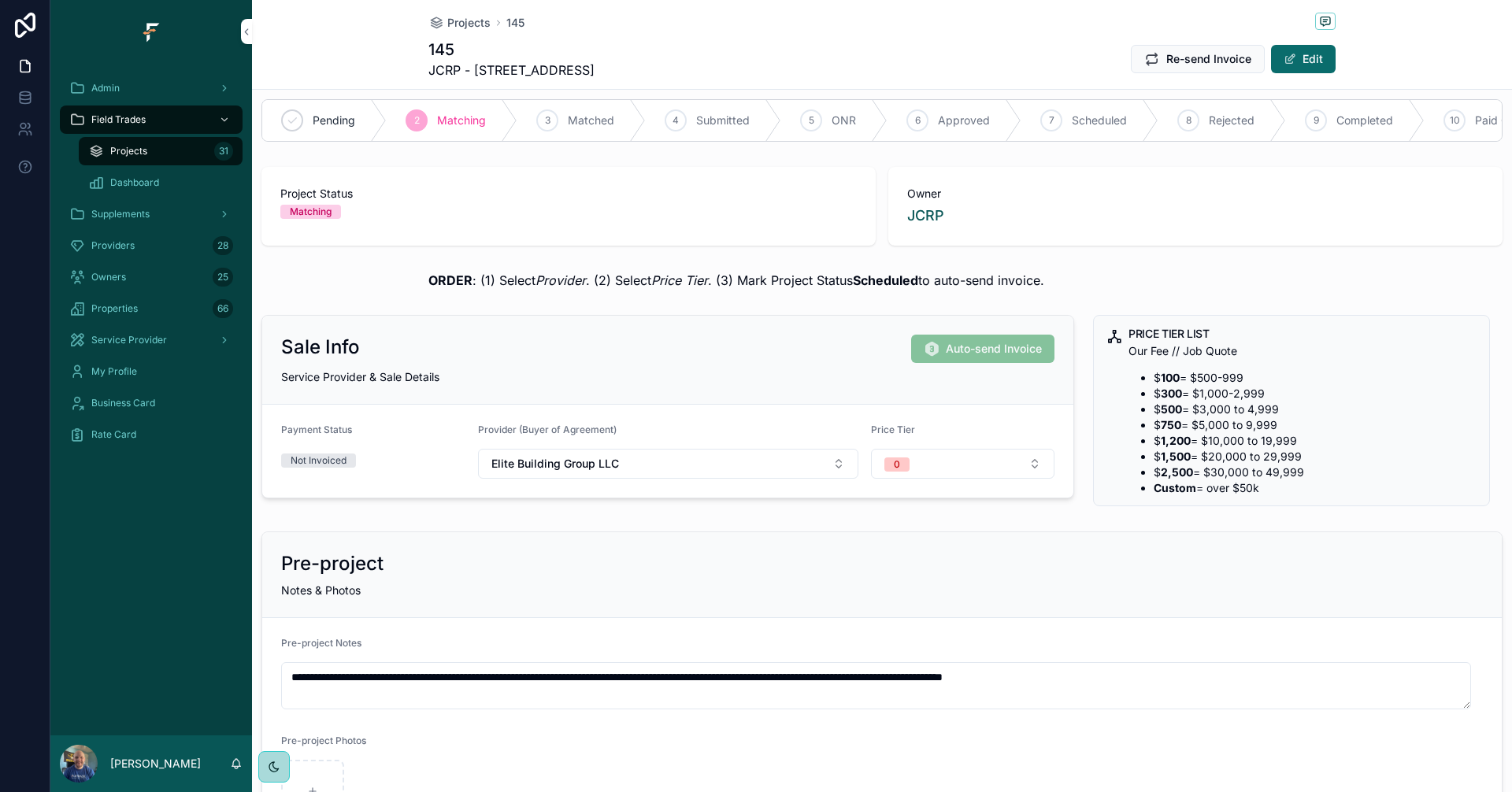
scroll to position [0, 0]
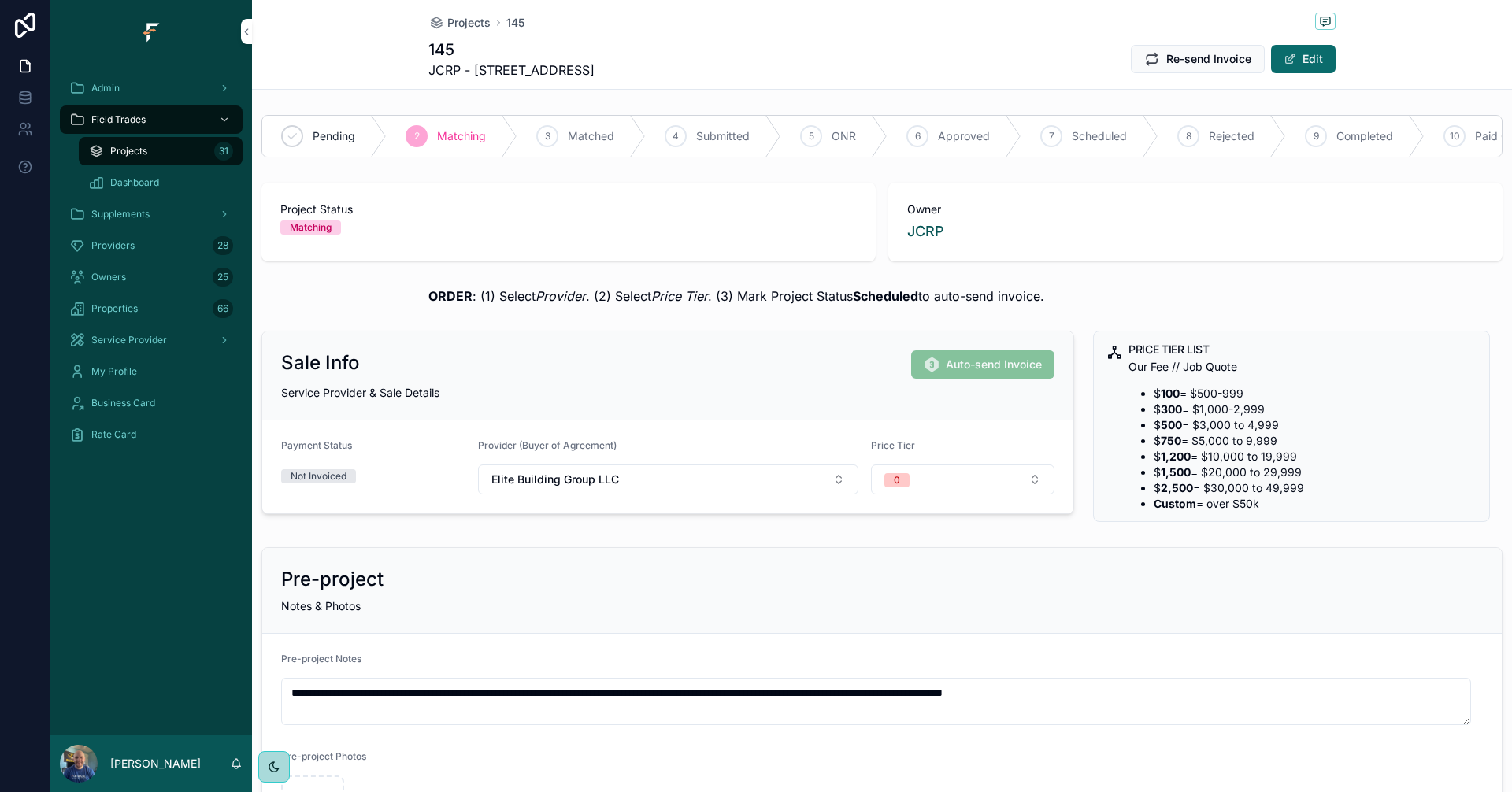
click at [581, 139] on span "Matched" at bounding box center [591, 137] width 46 height 16
drag, startPoint x: 1050, startPoint y: 311, endPoint x: 375, endPoint y: 297, distance: 675.1
click at [410, 312] on div "ORDER : (1) Select Provider . (2) Select Price Tier . (3) Mark Project Status S…" at bounding box center [882, 295] width 1260 height 31
click at [367, 293] on div "ORDER : (1) Select Provider . (2) Select Price Tier . (3) Mark Project Status S…" at bounding box center [882, 295] width 1260 height 31
drag, startPoint x: 1055, startPoint y: 311, endPoint x: 380, endPoint y: 301, distance: 675.1
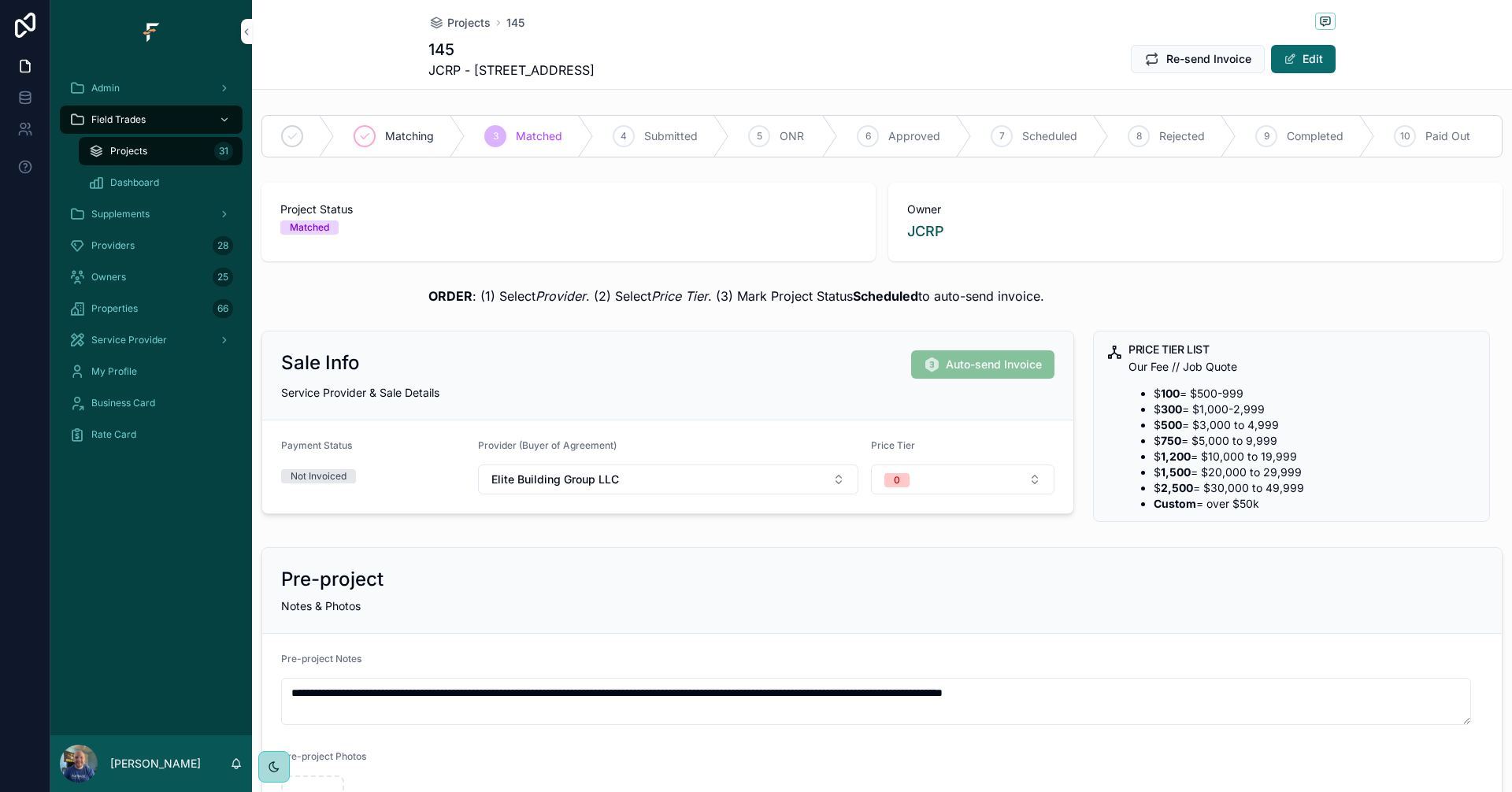
click at [380, 301] on div "ORDER : (1) Select Provider . (2) Select Price Tier . (3) Mark Project Status S…" at bounding box center [882, 295] width 1260 height 31
click at [379, 299] on div "ORDER : (1) Select Provider . (2) Select Price Tier . (3) Mark Project Status S…" at bounding box center [882, 295] width 1260 height 31
drag, startPoint x: 1048, startPoint y: 312, endPoint x: 378, endPoint y: 292, distance: 670.3
click at [378, 292] on div "ORDER : (1) Select Provider . (2) Select Price Tier . (3) Mark Project Status S…" at bounding box center [882, 295] width 1260 height 31
click at [378, 293] on div "ORDER : (1) Select Provider . (2) Select Price Tier . (3) Mark Project Status S…" at bounding box center [882, 295] width 1260 height 31
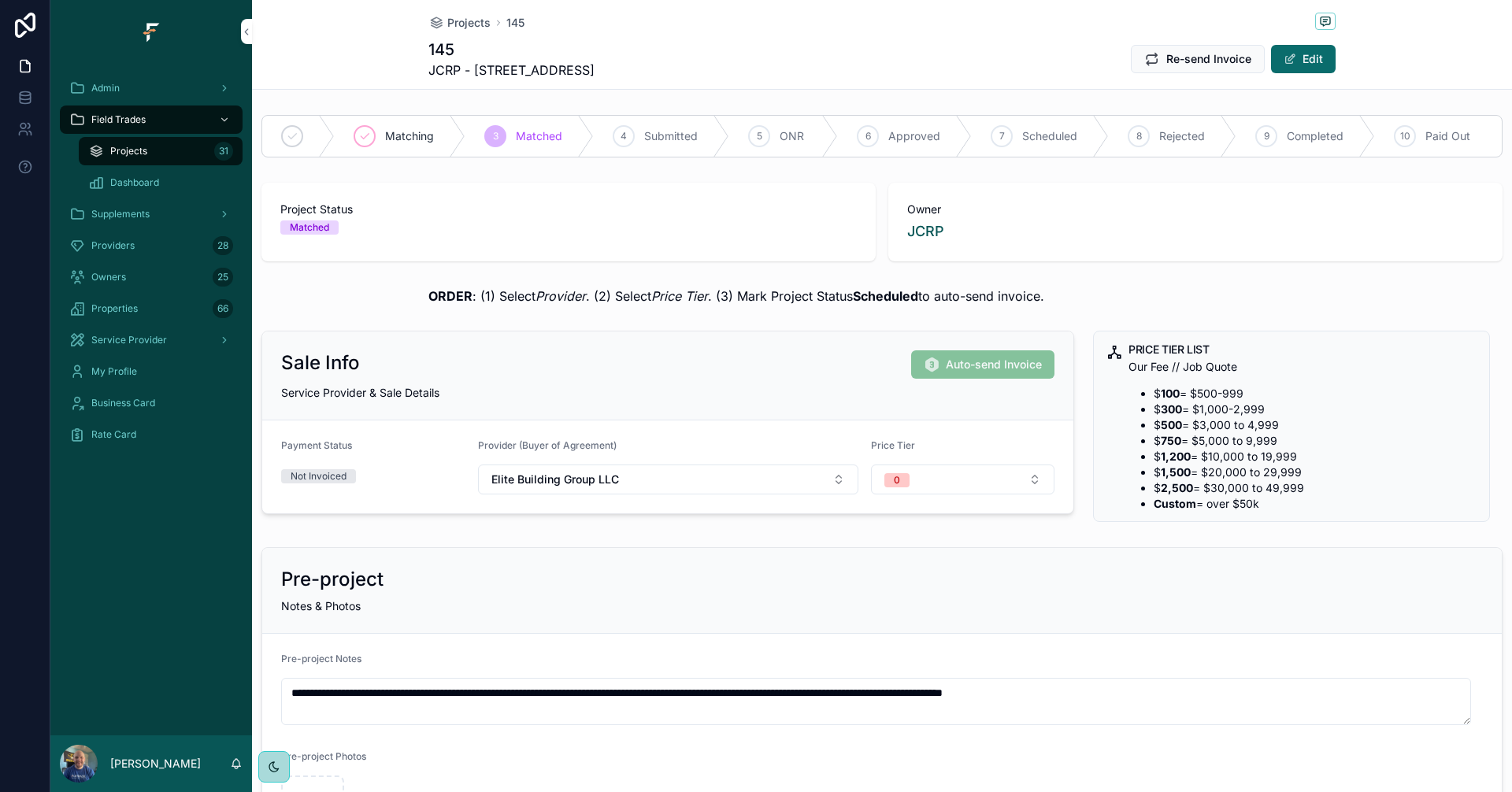
click at [132, 121] on span "Field Trades" at bounding box center [118, 120] width 55 height 13
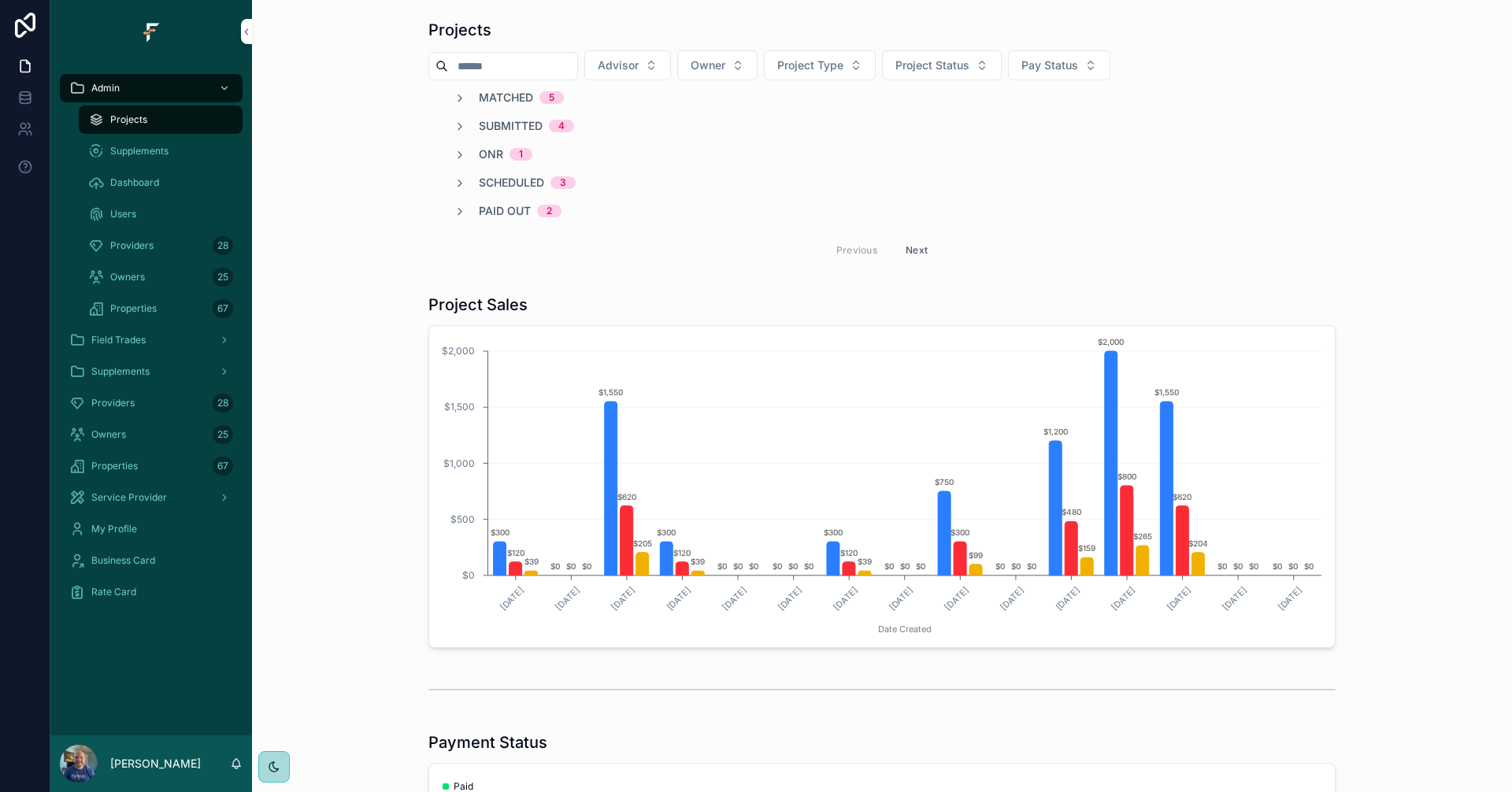
click at [152, 341] on div "Field Trades" at bounding box center [150, 340] width 164 height 25
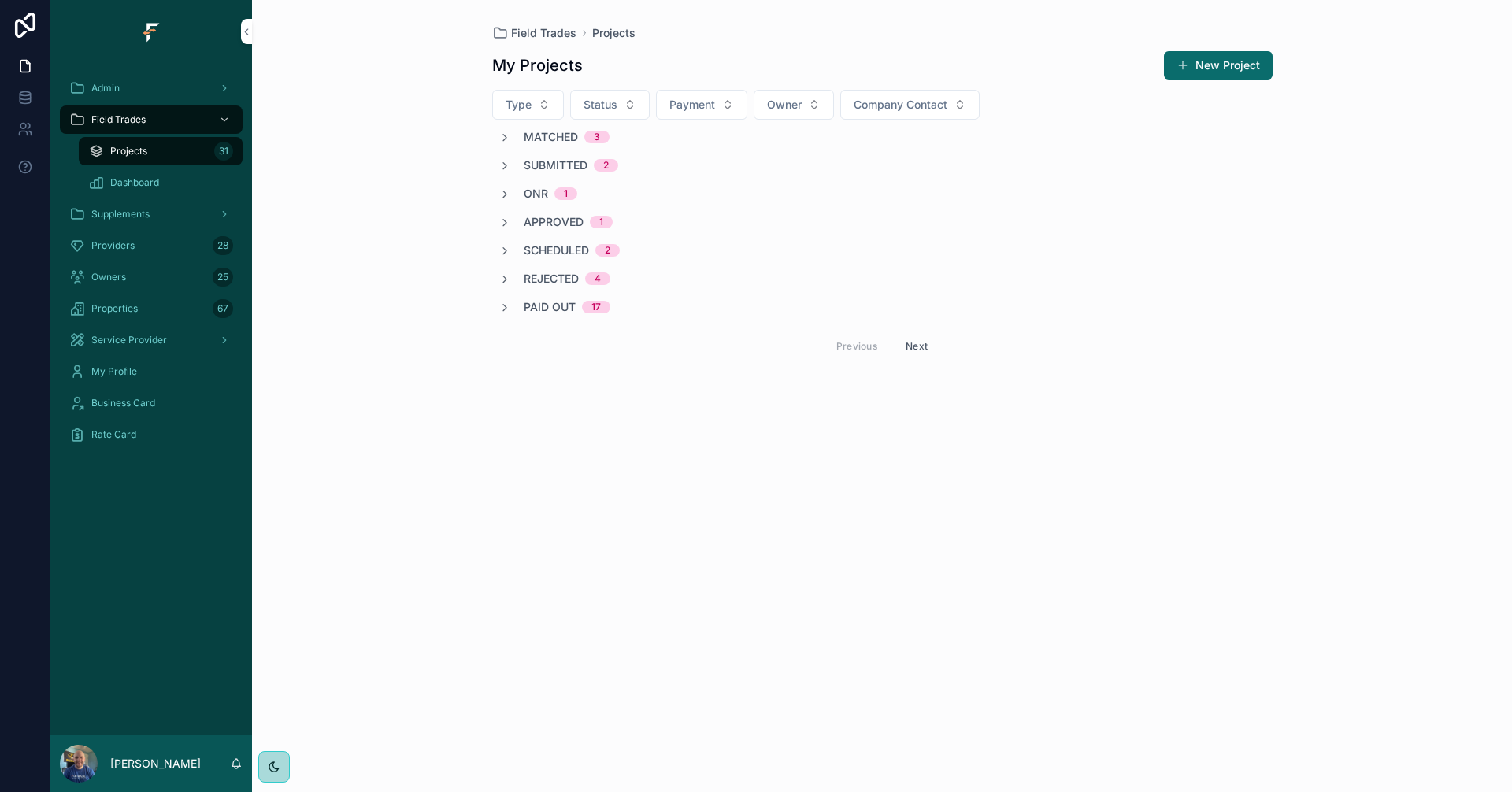
click at [546, 135] on span "Matched" at bounding box center [551, 137] width 55 height 16
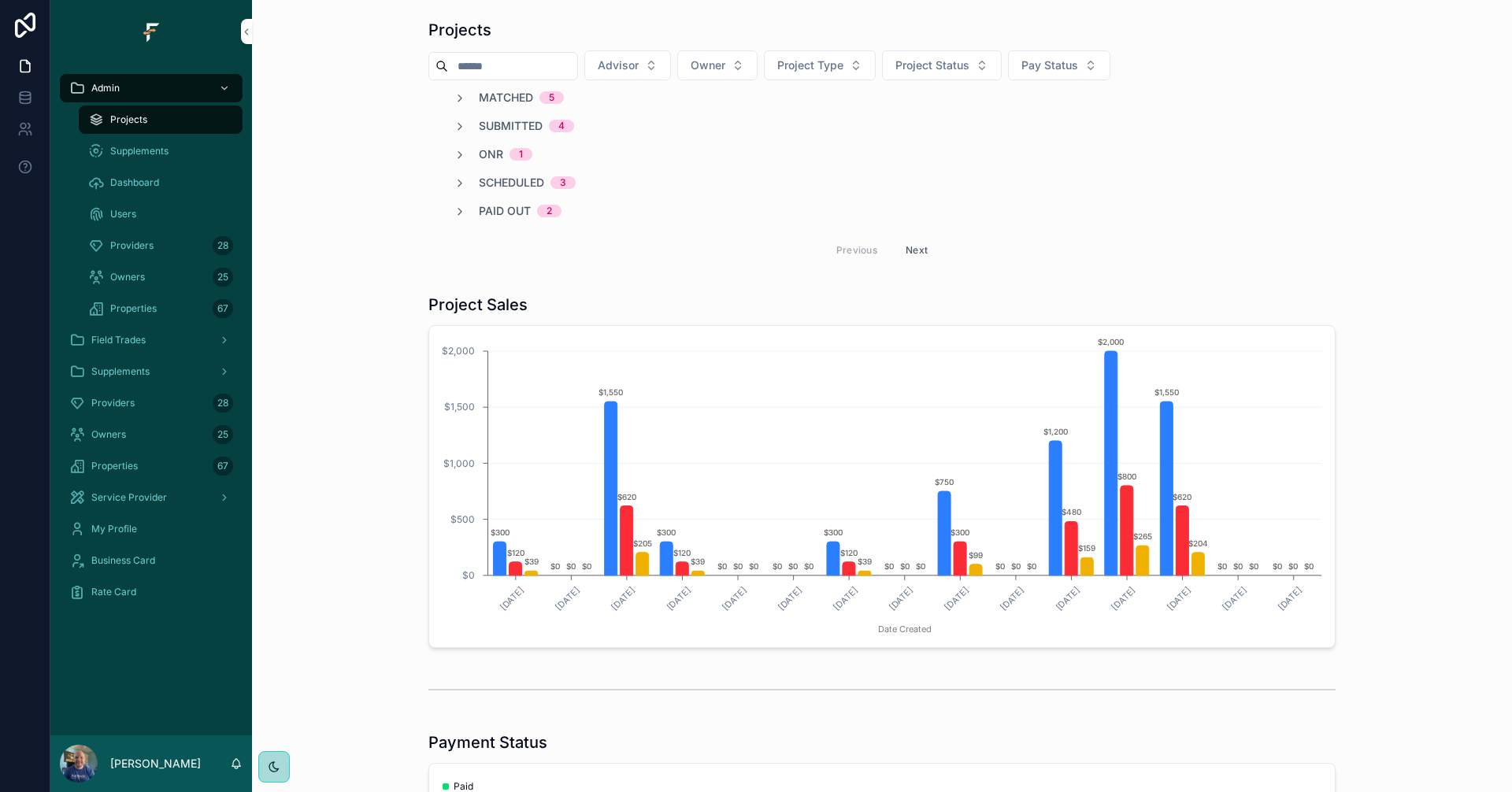
click at [498, 101] on span "Matched" at bounding box center [505, 97] width 55 height 16
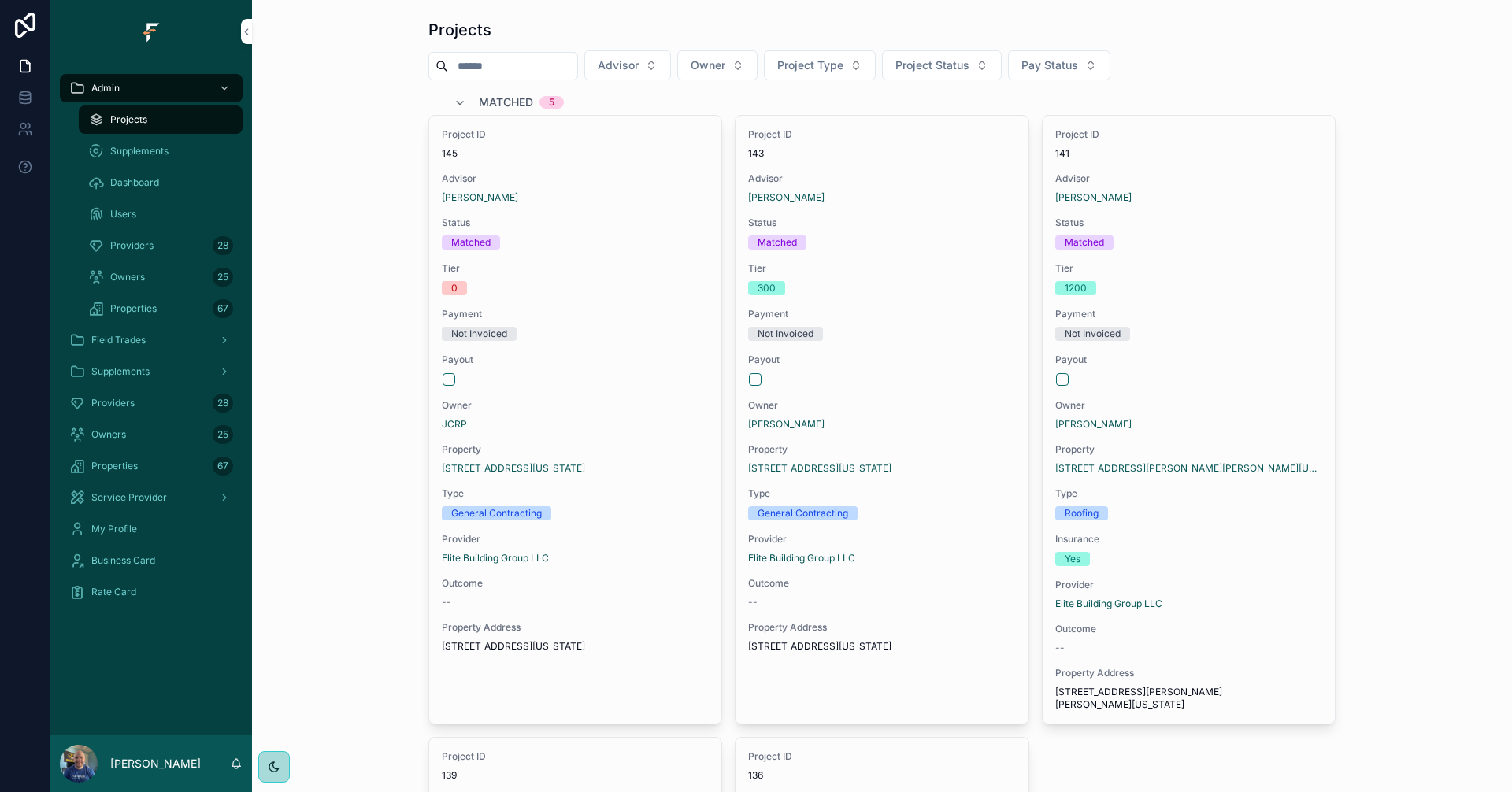
click at [498, 101] on span "Matched" at bounding box center [505, 103] width 55 height 16
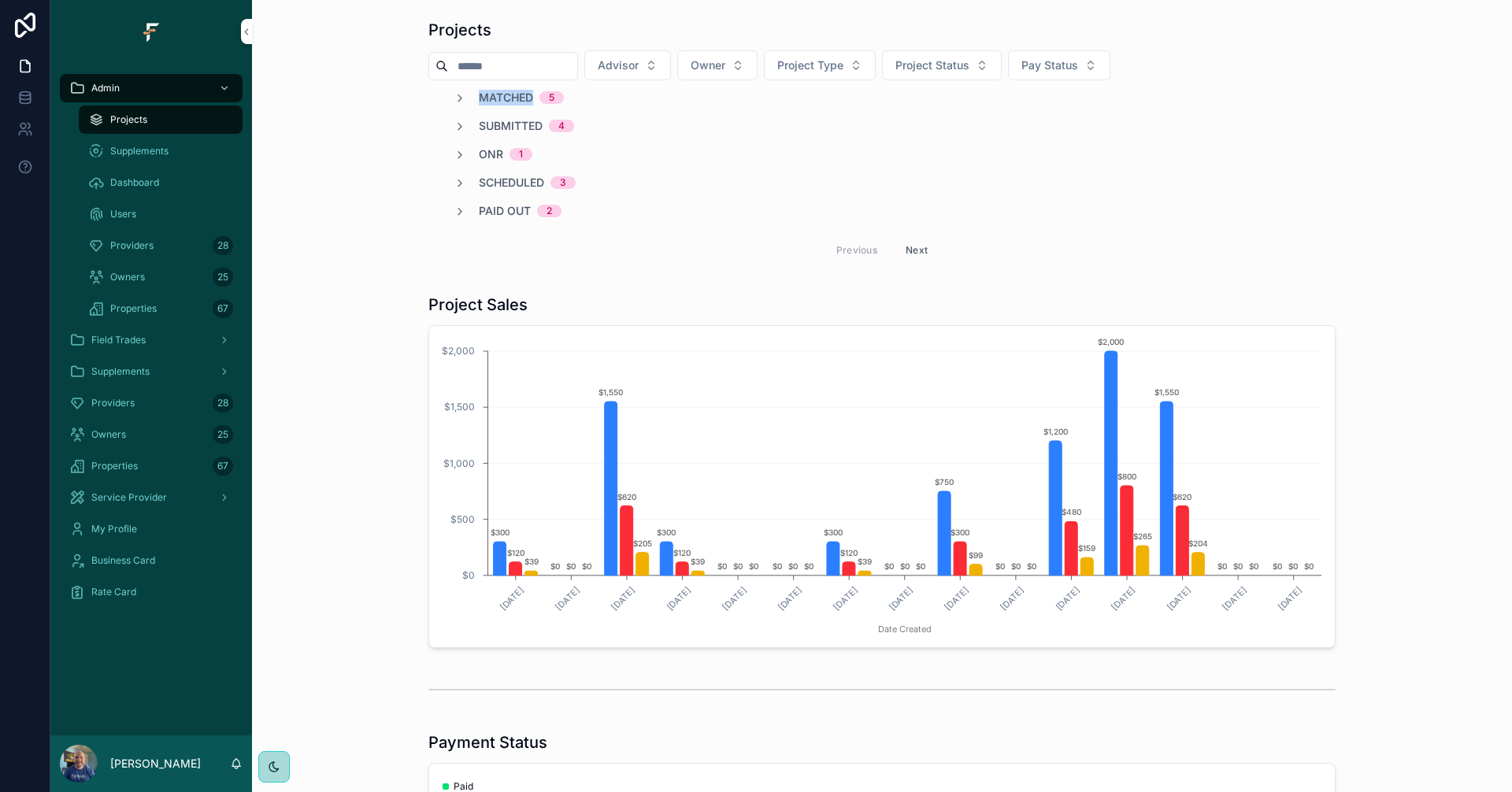
click at [498, 101] on span "Matched" at bounding box center [505, 97] width 55 height 16
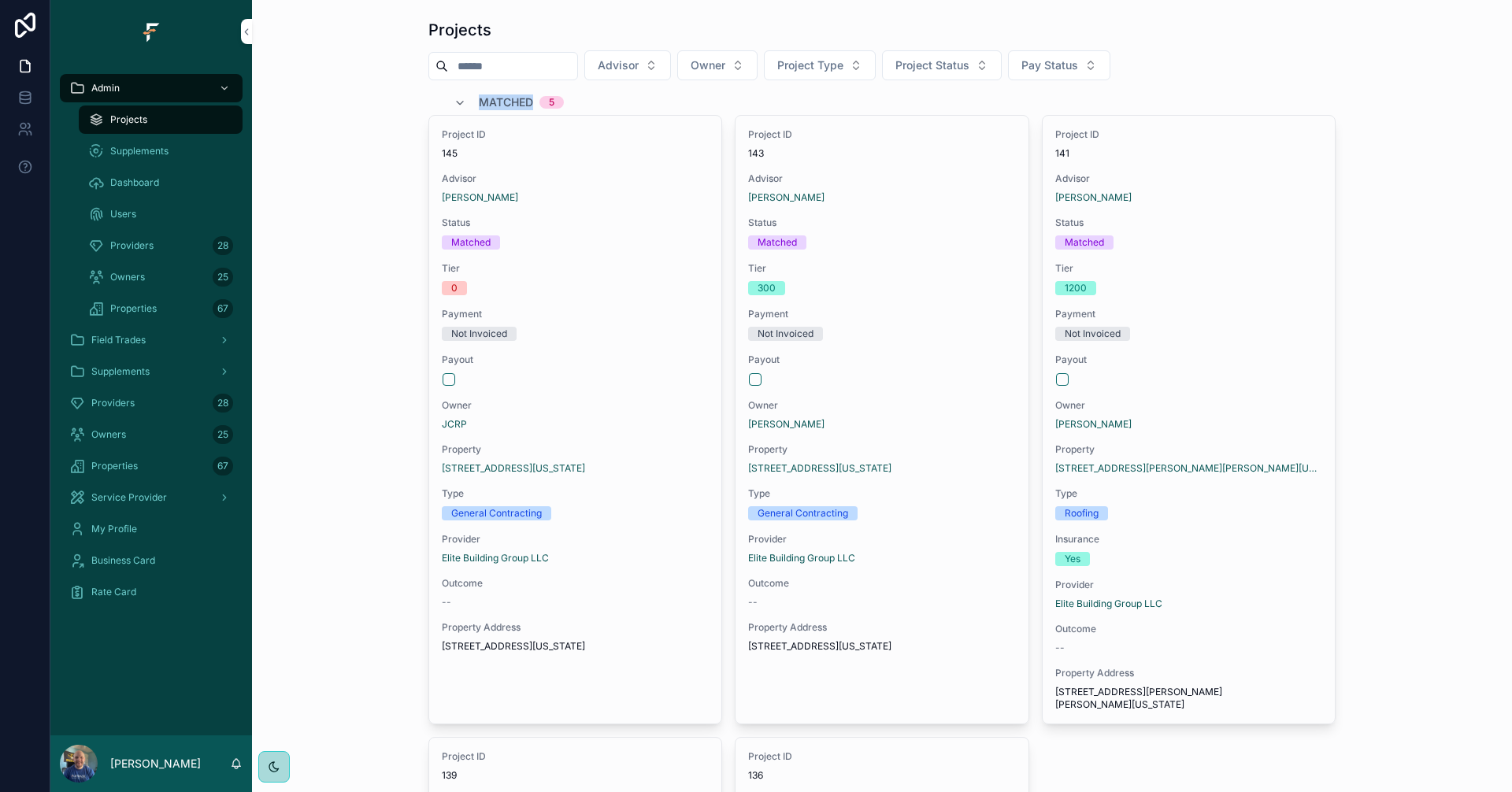
click at [609, 356] on span "Payout" at bounding box center [575, 359] width 266 height 13
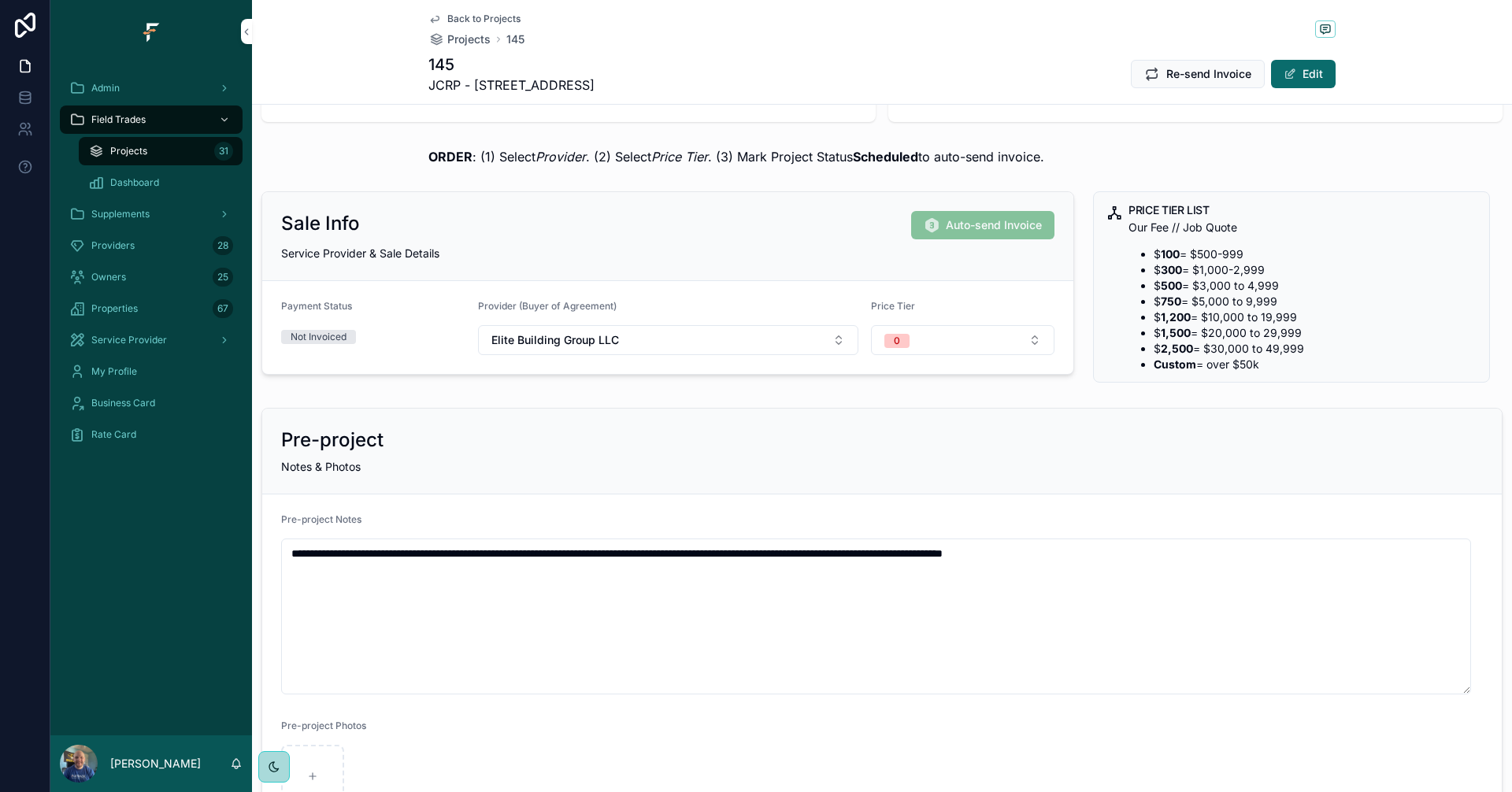
scroll to position [157, 0]
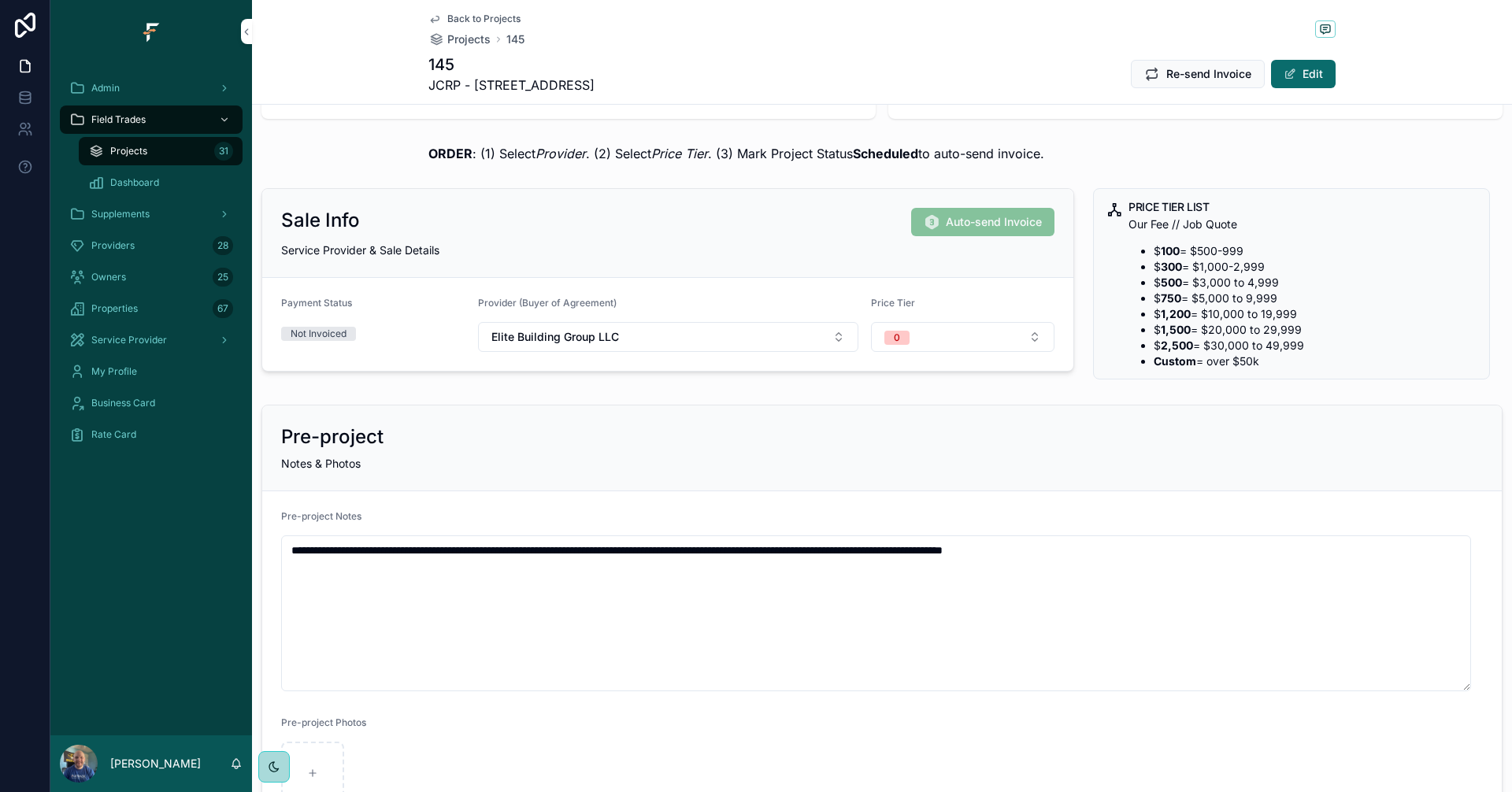
click at [1170, 548] on textarea "**********" at bounding box center [875, 613] width 1189 height 156
drag, startPoint x: 1465, startPoint y: 705, endPoint x: 1474, endPoint y: 595, distance: 110.4
click at [1474, 595] on form "**********" at bounding box center [882, 610] width 1239 height 238
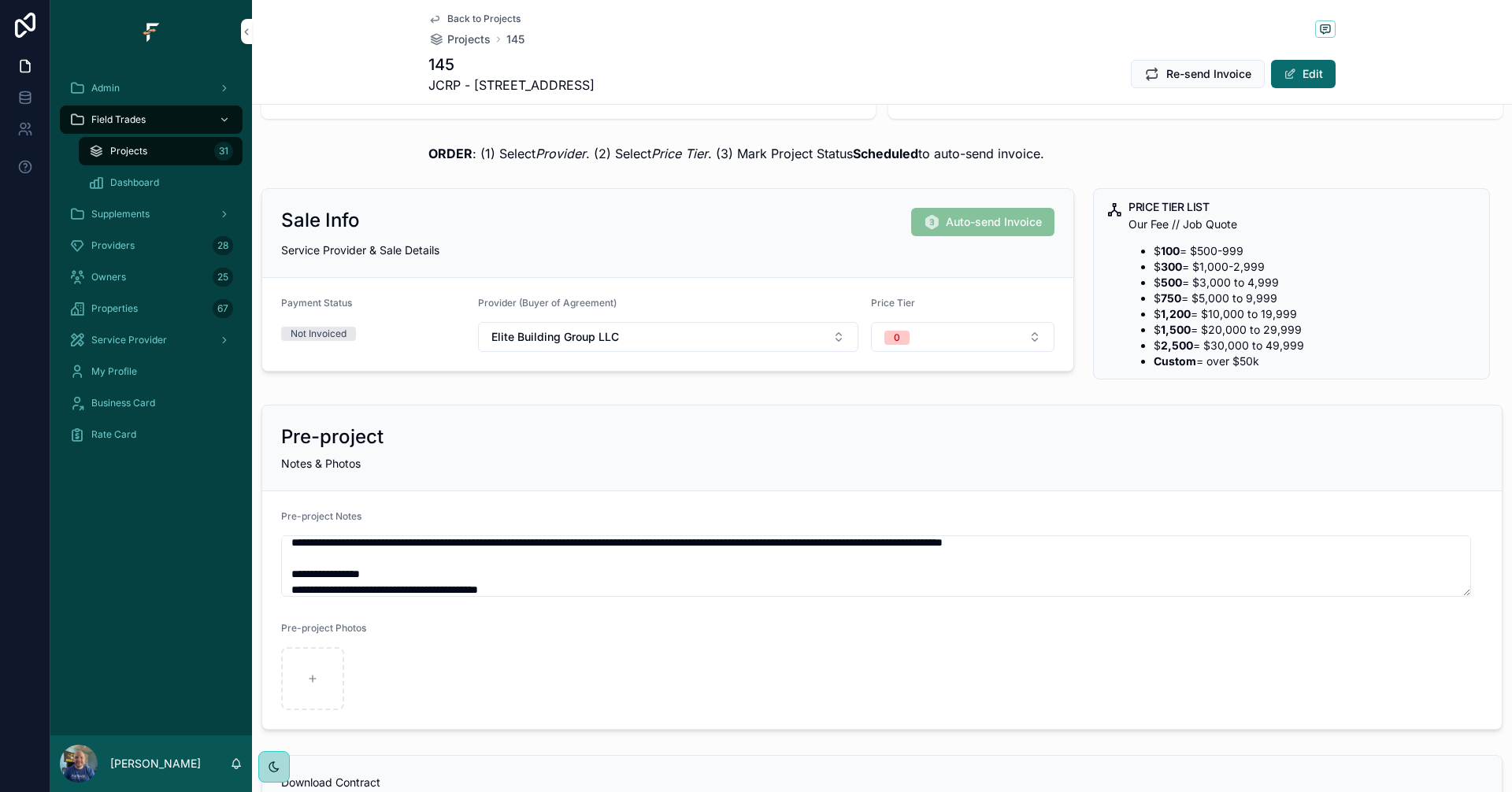
type textarea "**********"
click at [1280, 638] on div "Pre-project Photos" at bounding box center [882, 631] width 1202 height 19
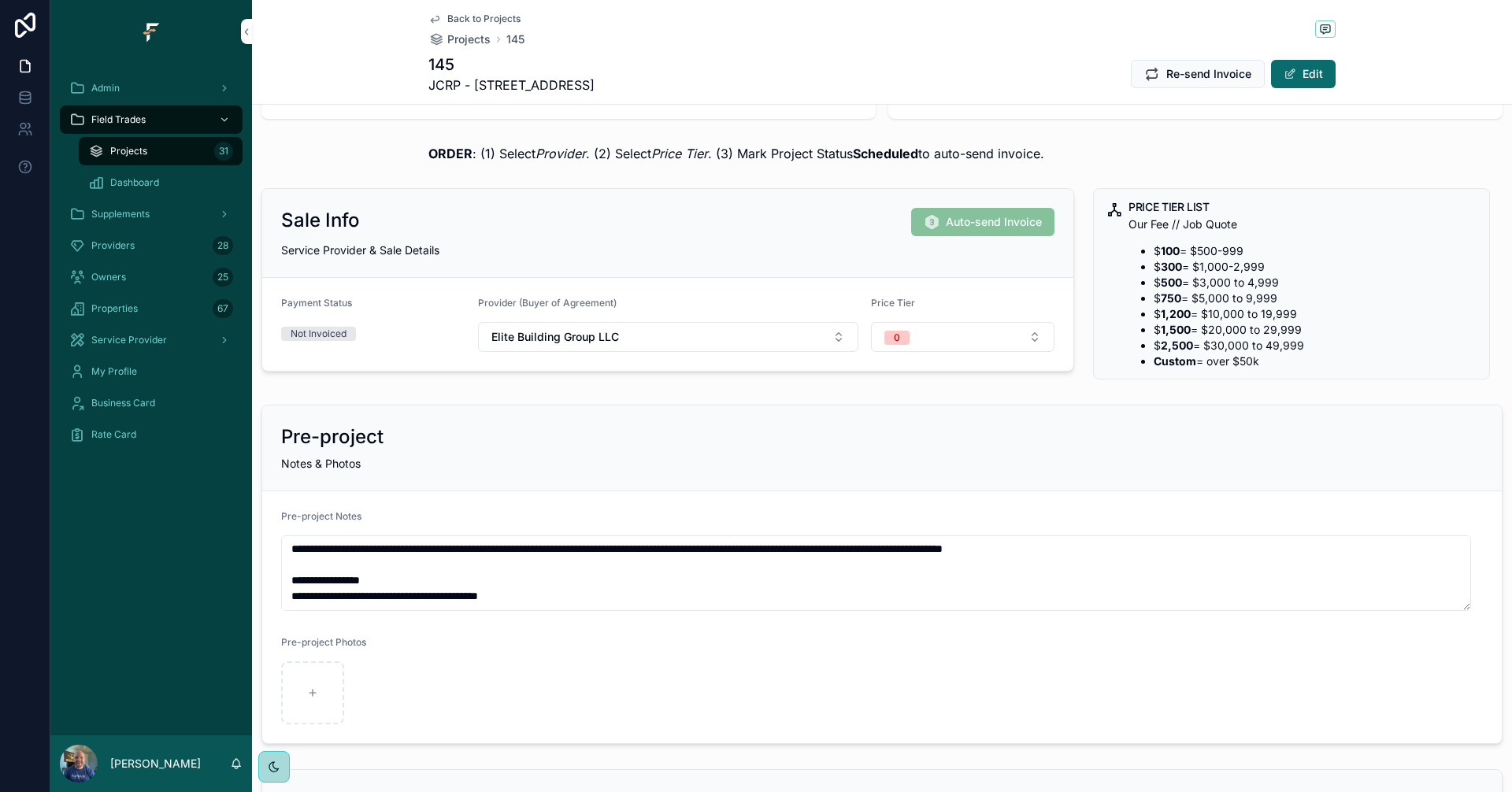
scroll to position [0, 0]
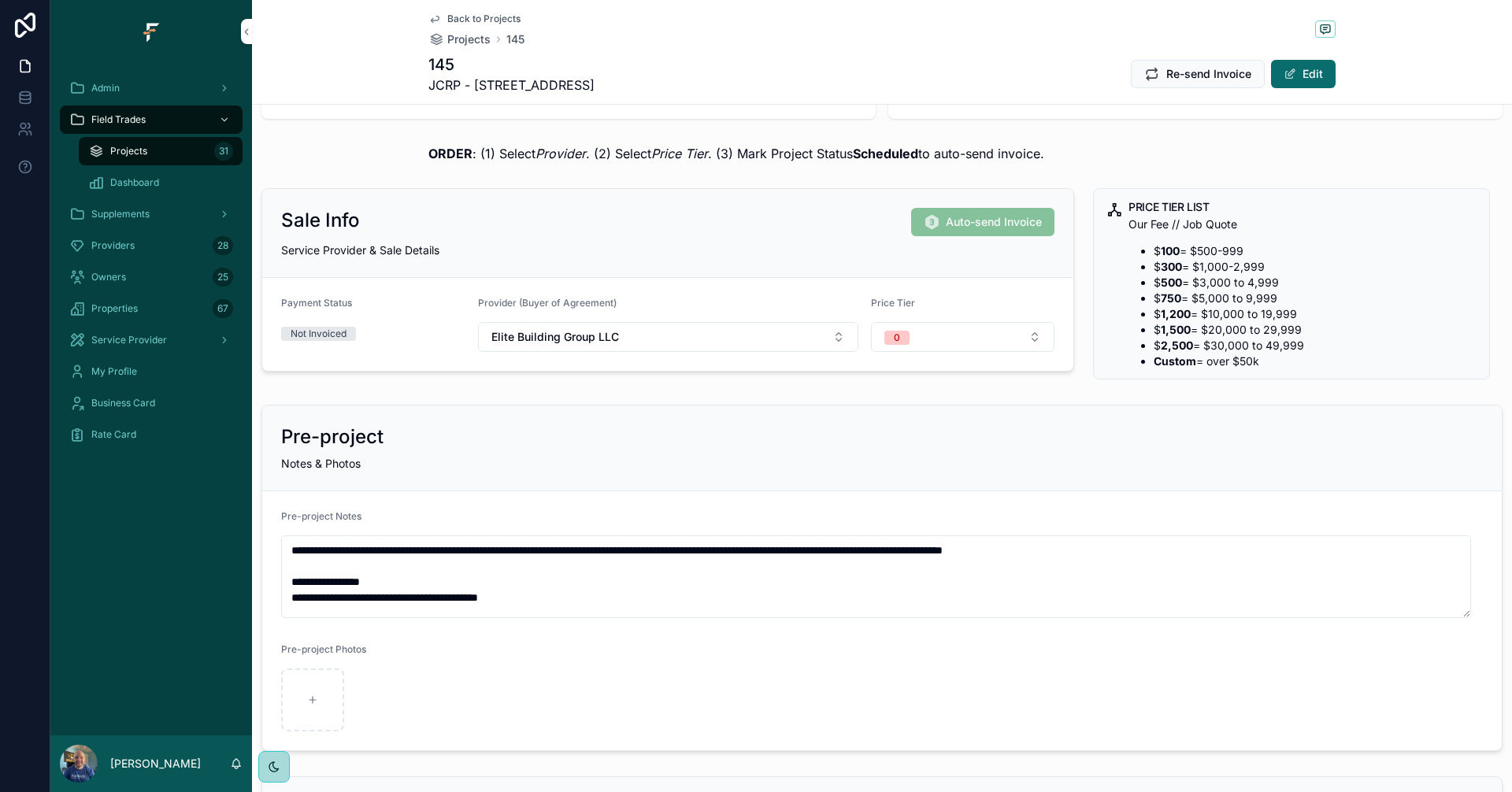
drag, startPoint x: 1462, startPoint y: 591, endPoint x: 1466, endPoint y: 612, distance: 21.4
click at [1466, 612] on textarea "**********" at bounding box center [875, 577] width 1189 height 82
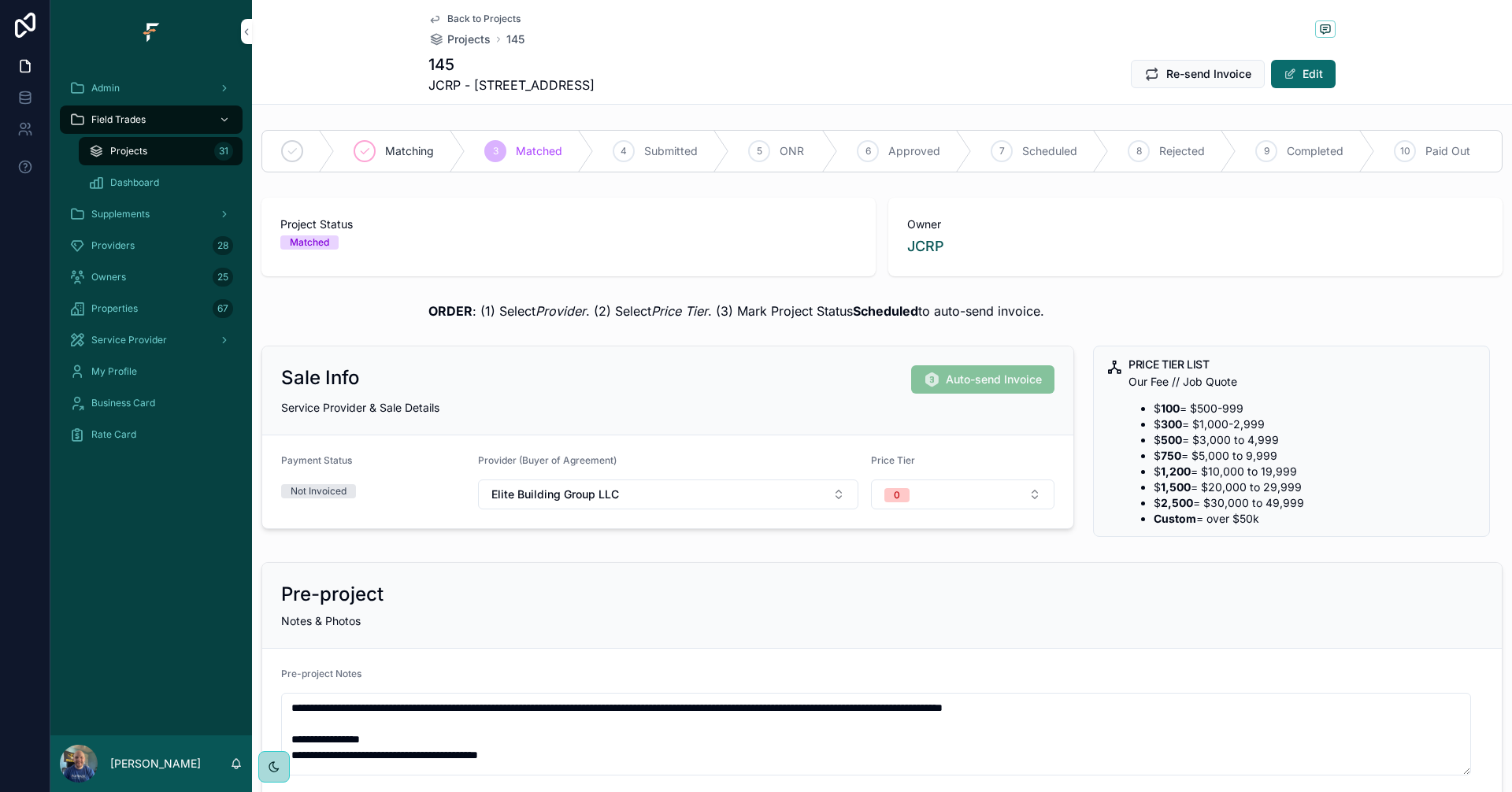
click at [493, 14] on span "Back to Projects" at bounding box center [484, 19] width 73 height 13
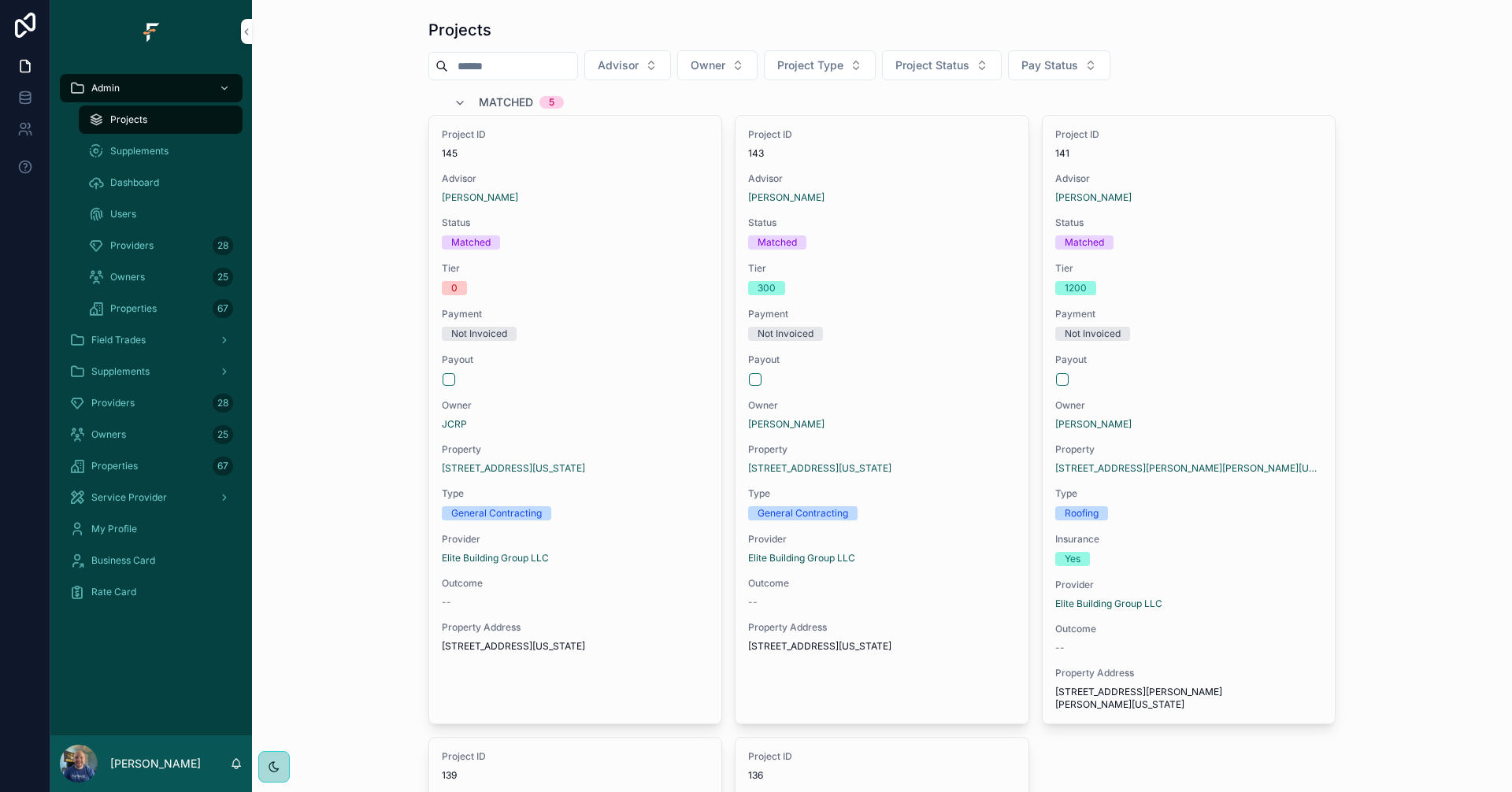
click at [479, 102] on span "Matched" at bounding box center [505, 103] width 55 height 16
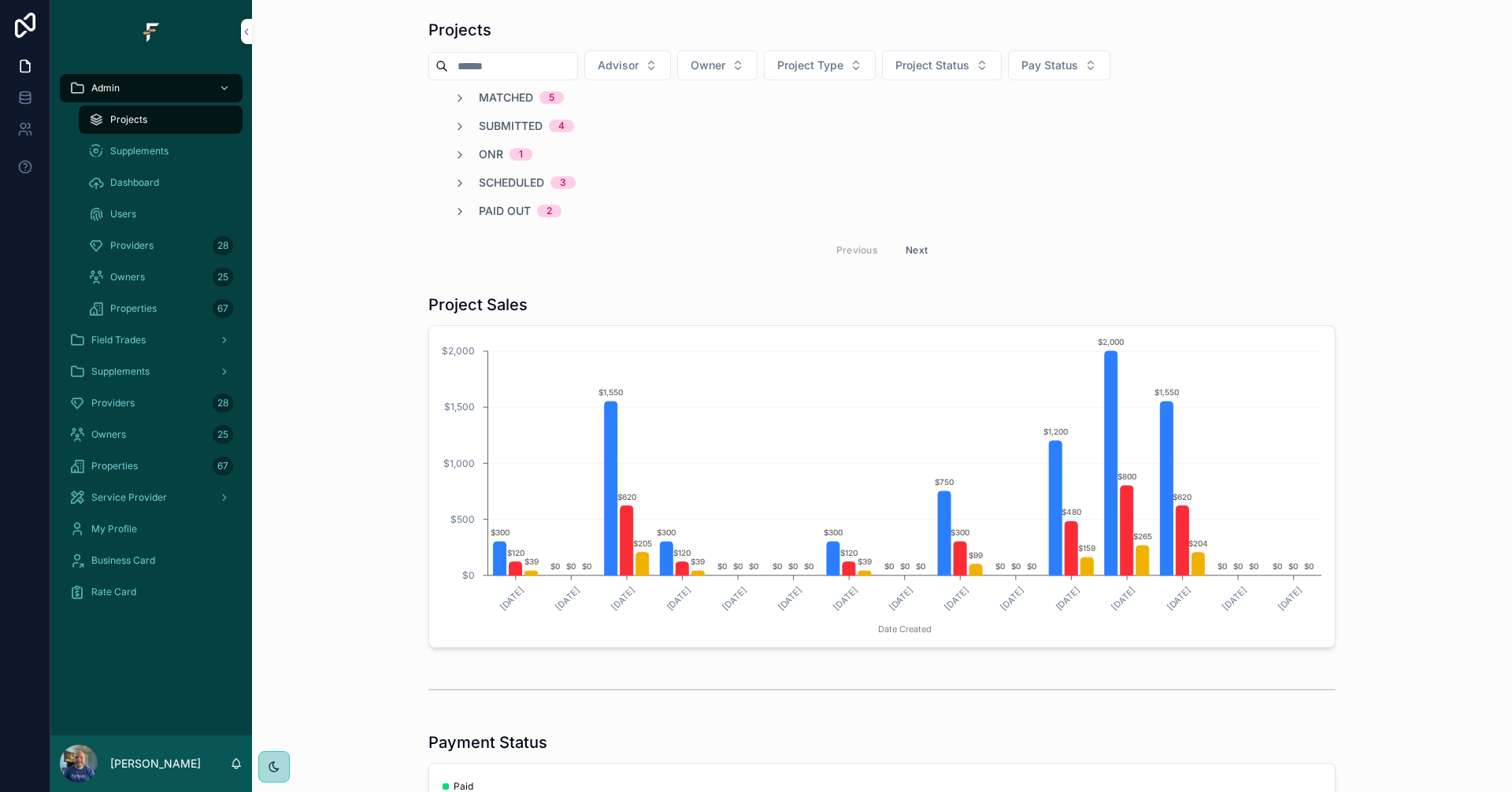
click at [479, 102] on span "Matched" at bounding box center [505, 97] width 55 height 16
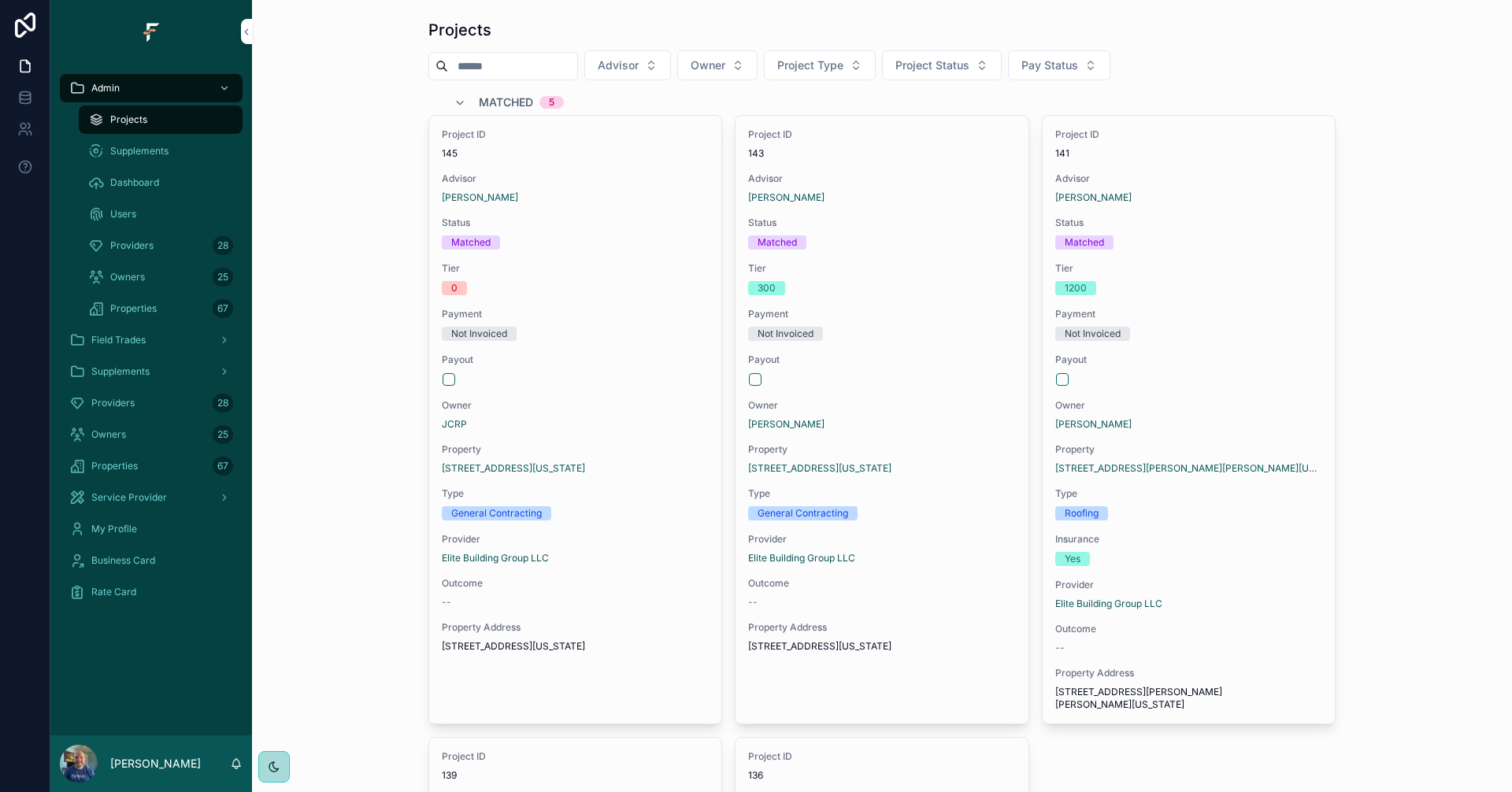
click at [498, 102] on span "Matched" at bounding box center [505, 103] width 55 height 16
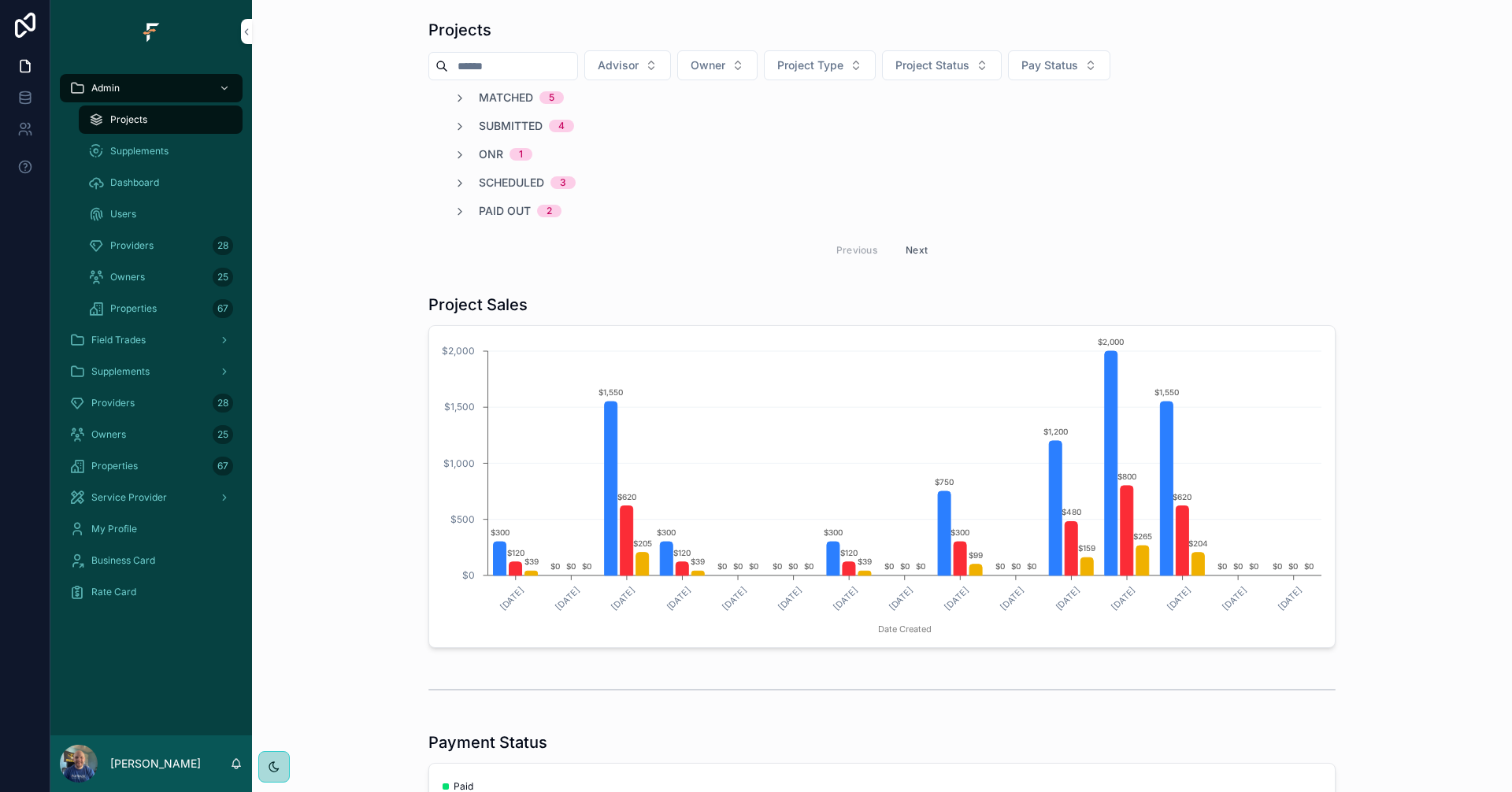
click at [495, 100] on span "Matched" at bounding box center [505, 97] width 55 height 16
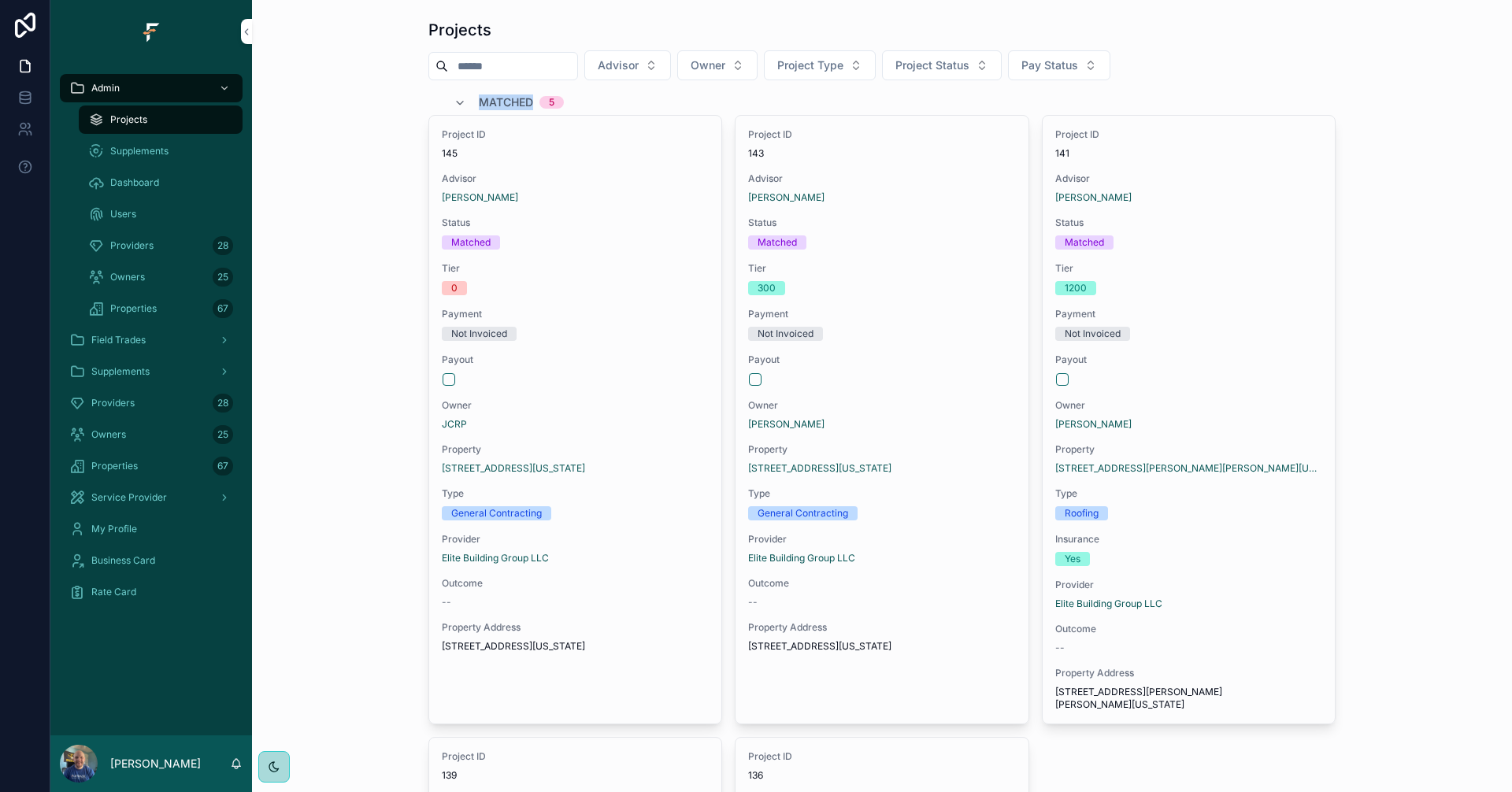
click at [496, 99] on span "Matched" at bounding box center [505, 103] width 55 height 16
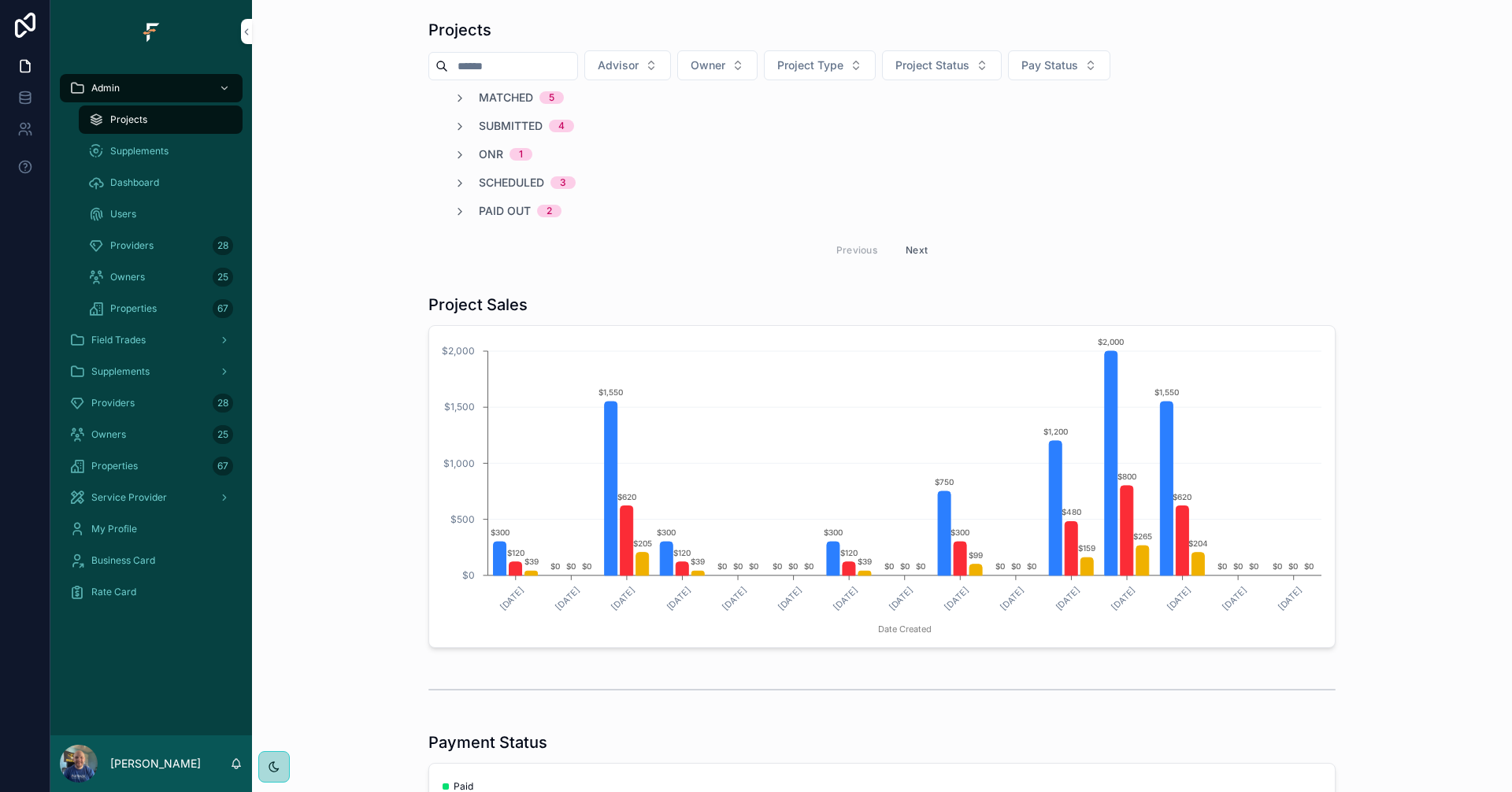
click at [511, 120] on span "Submitted" at bounding box center [510, 126] width 63 height 16
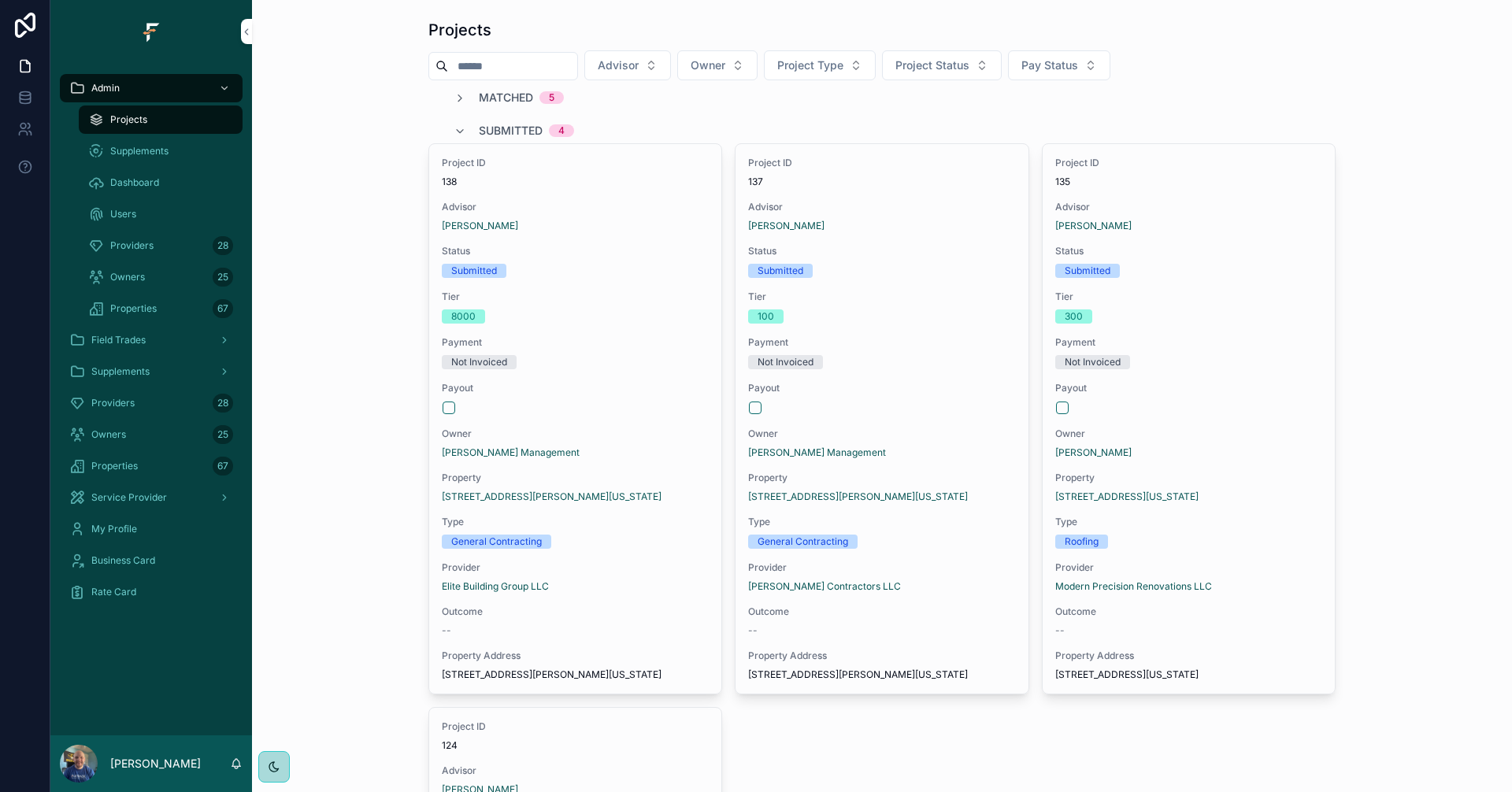
click at [642, 90] on div "Matched 5" at bounding box center [882, 97] width 907 height 16
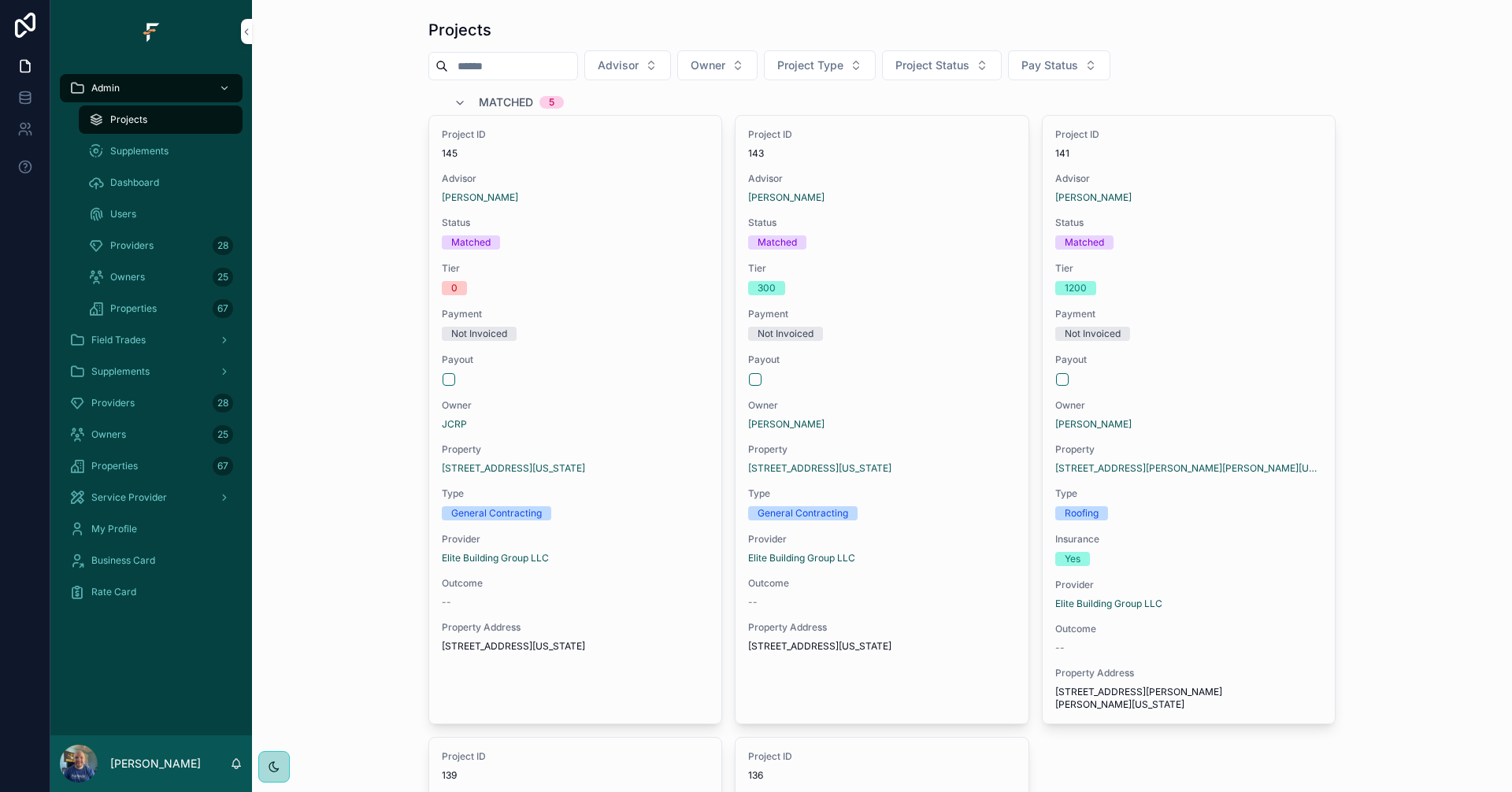
click at [509, 101] on span "Matched" at bounding box center [505, 103] width 55 height 16
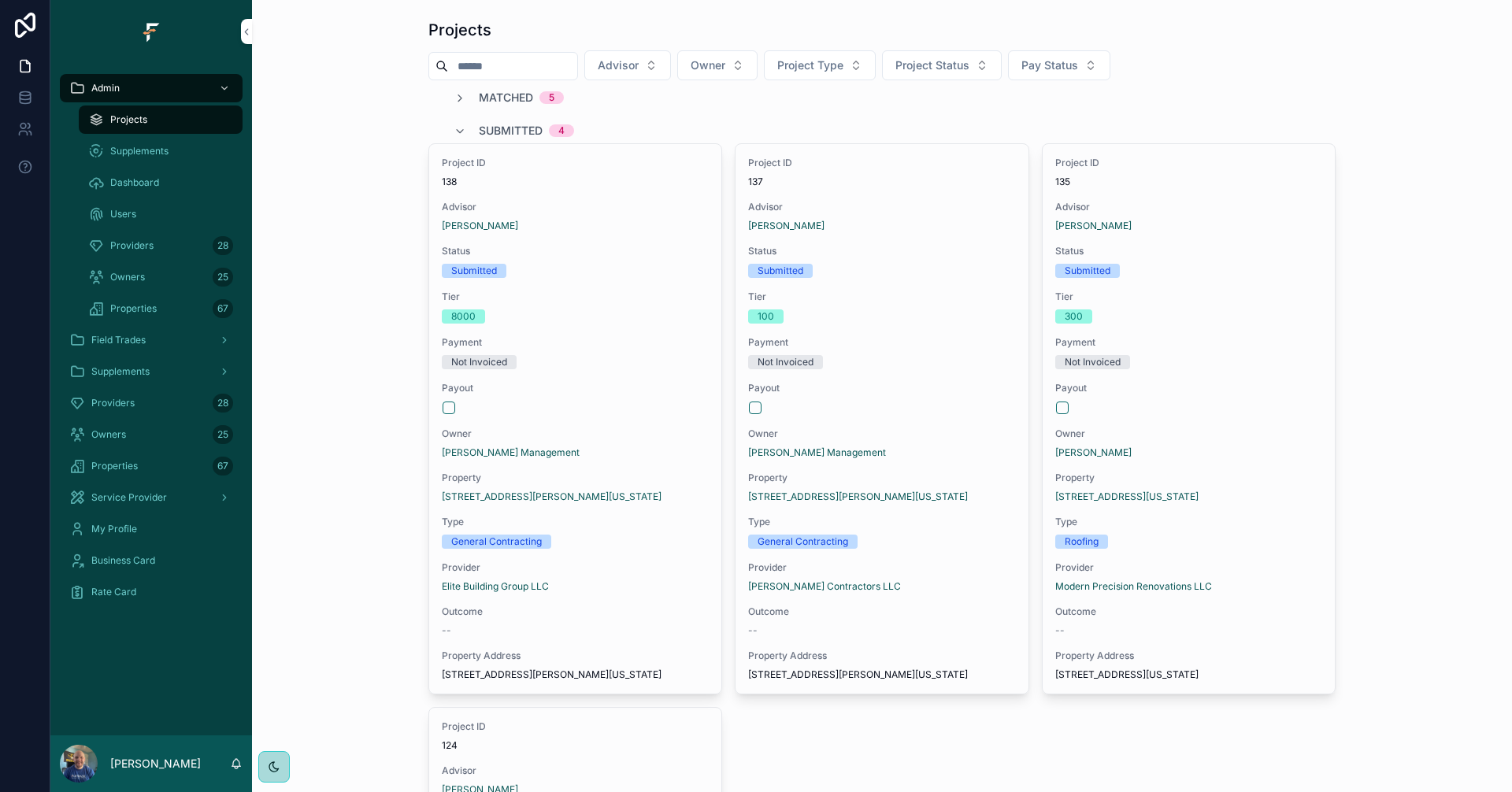
click at [507, 125] on span "Submitted" at bounding box center [510, 131] width 63 height 16
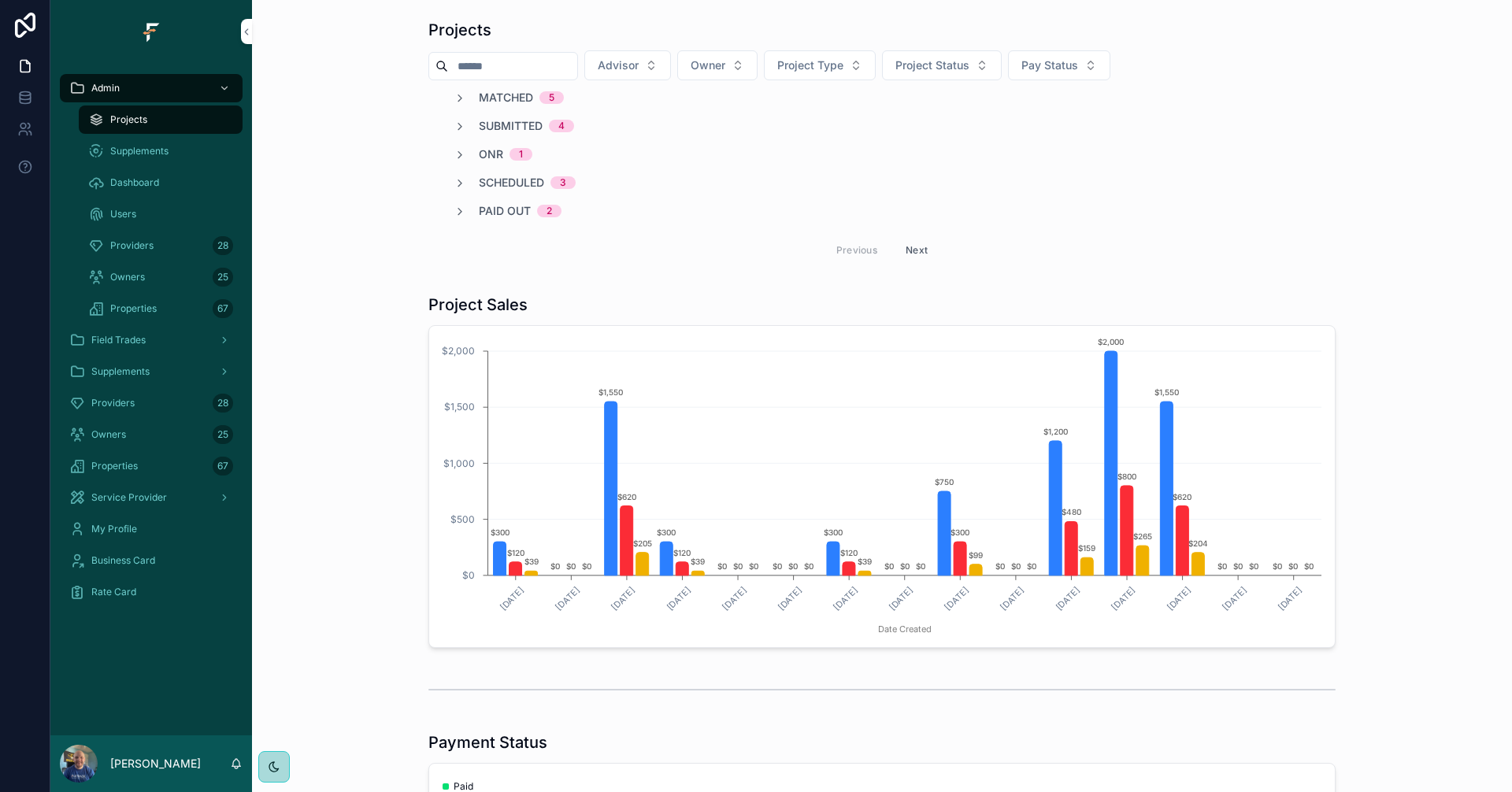
click at [453, 129] on icon "scrollable content" at bounding box center [460, 127] width 13 height 13
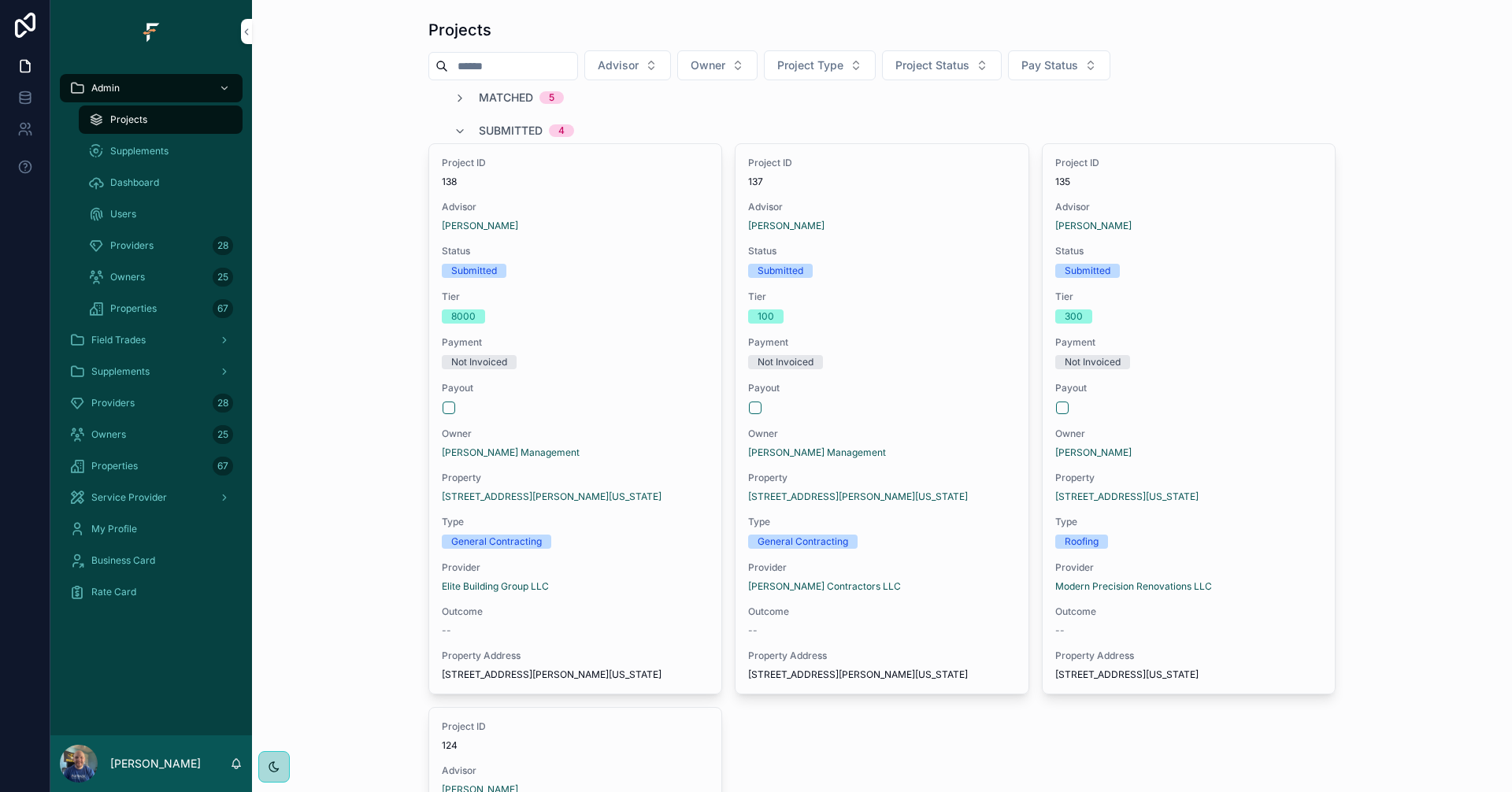
click at [453, 128] on icon "scrollable content" at bounding box center [460, 131] width 13 height 13
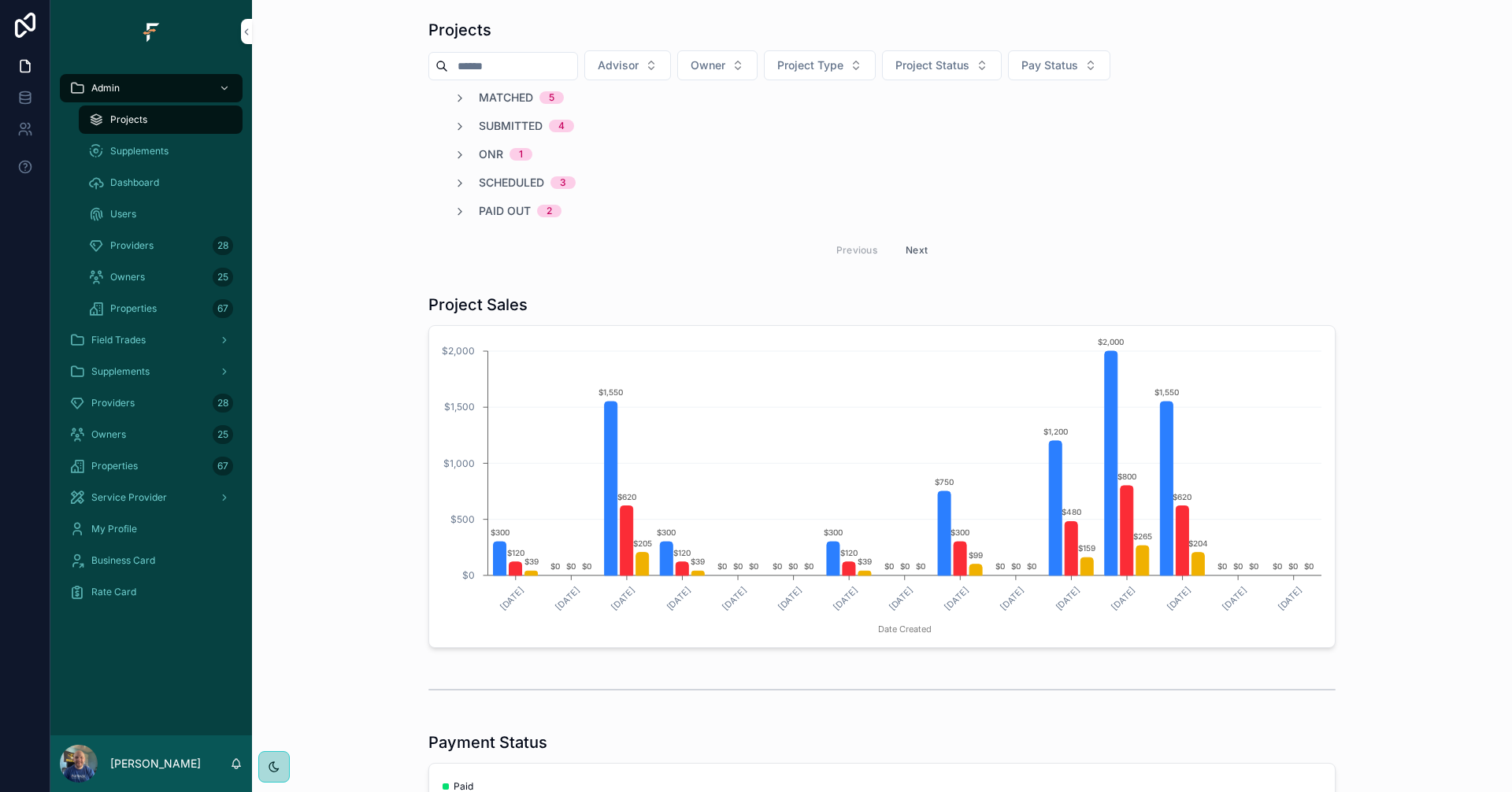
click at [122, 340] on span "Field Trades" at bounding box center [118, 340] width 55 height 13
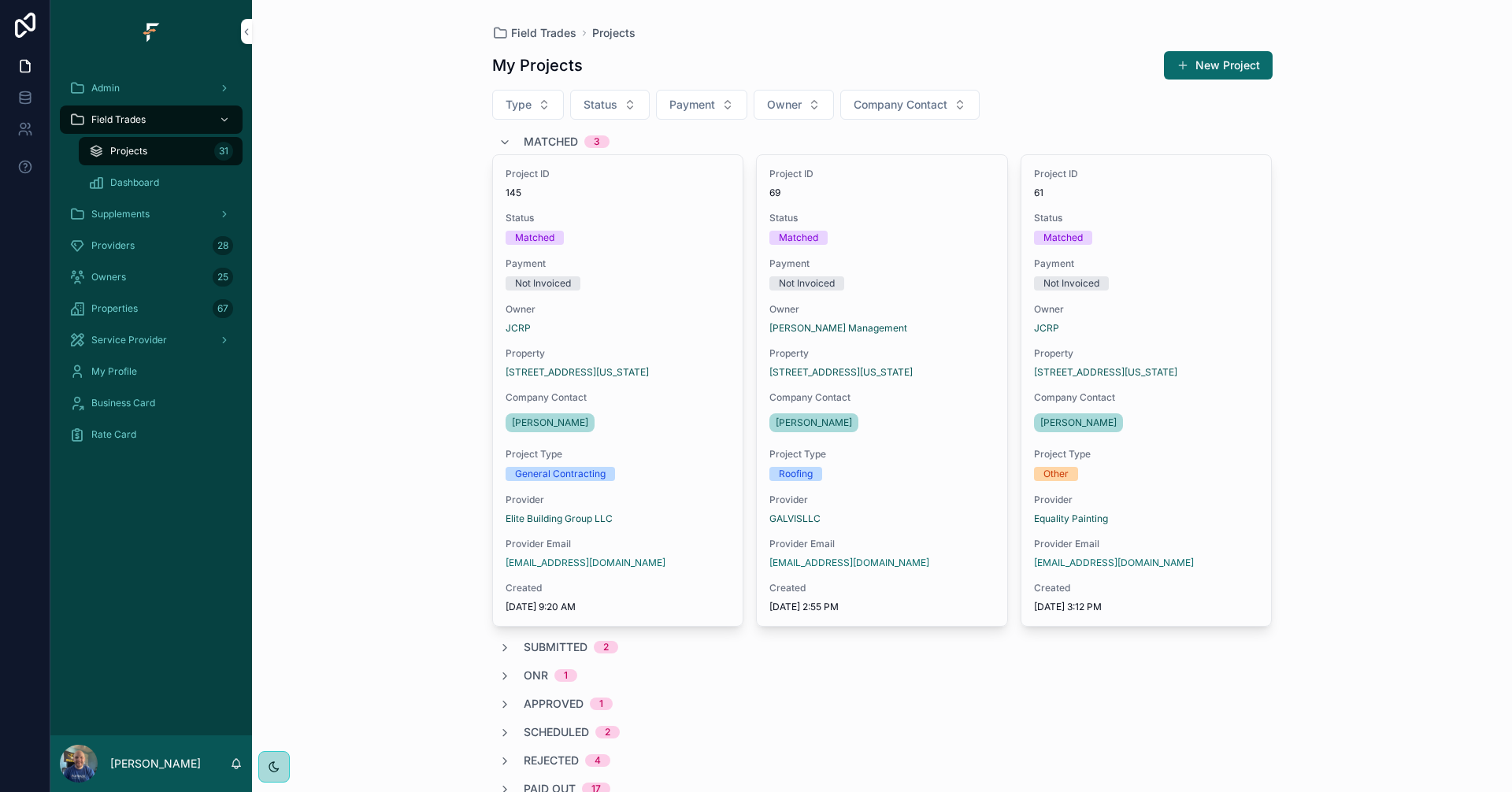
click at [532, 142] on span "Matched" at bounding box center [551, 142] width 55 height 16
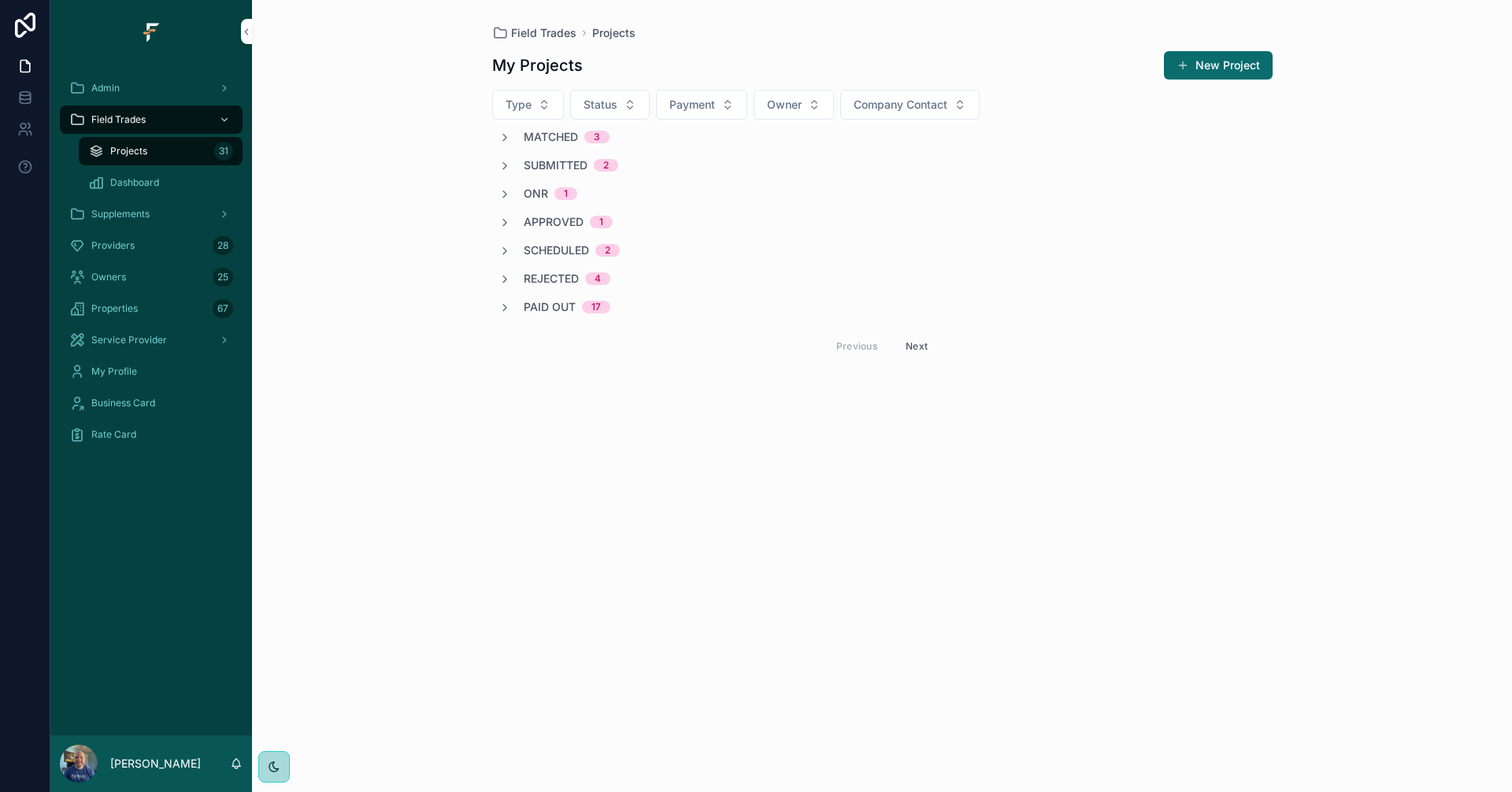
click at [504, 135] on icon "scrollable content" at bounding box center [504, 138] width 13 height 13
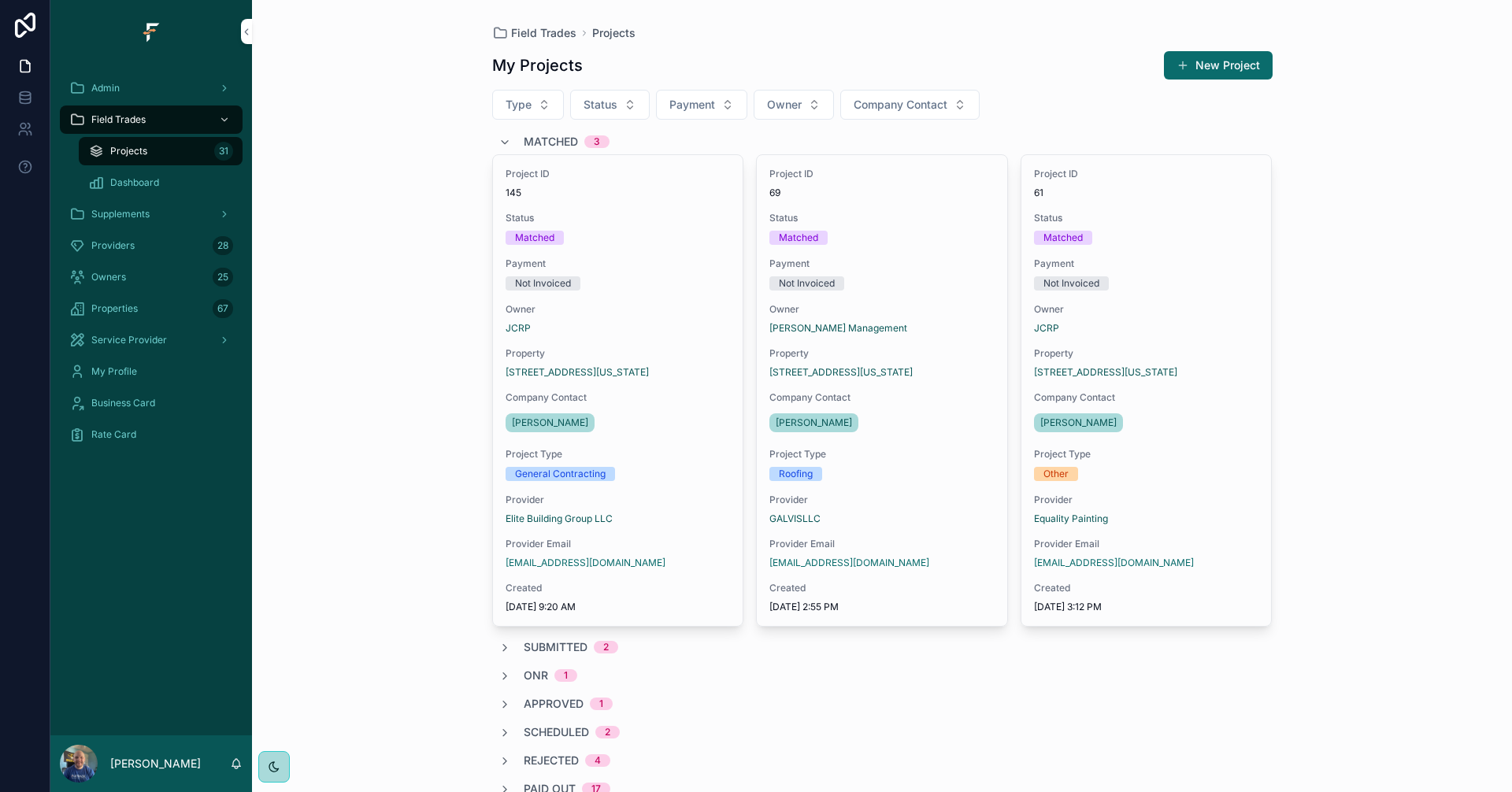
click at [504, 139] on div "Matched 3" at bounding box center [553, 141] width 111 height 25
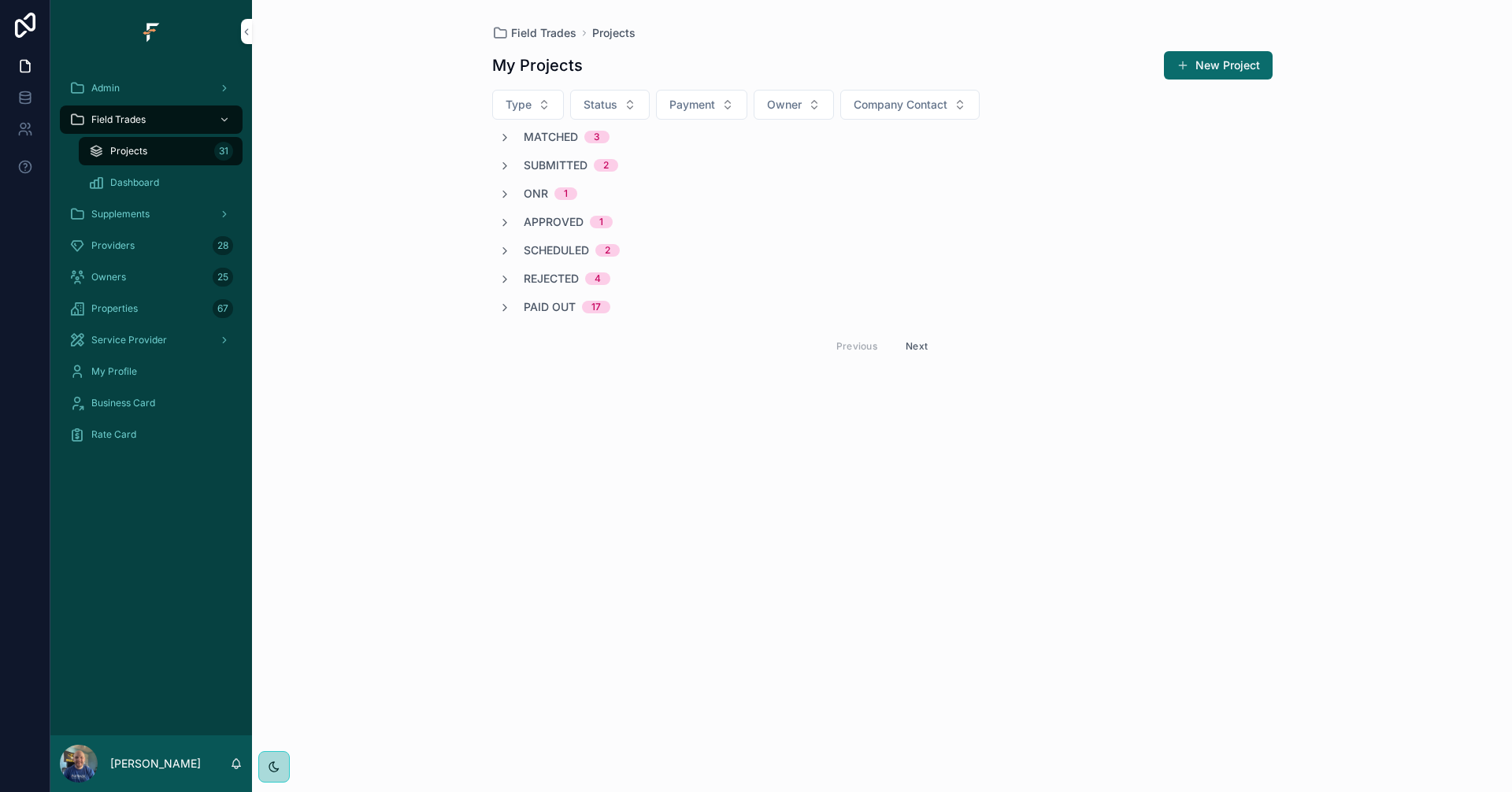
click at [503, 162] on icon "scrollable content" at bounding box center [504, 166] width 13 height 13
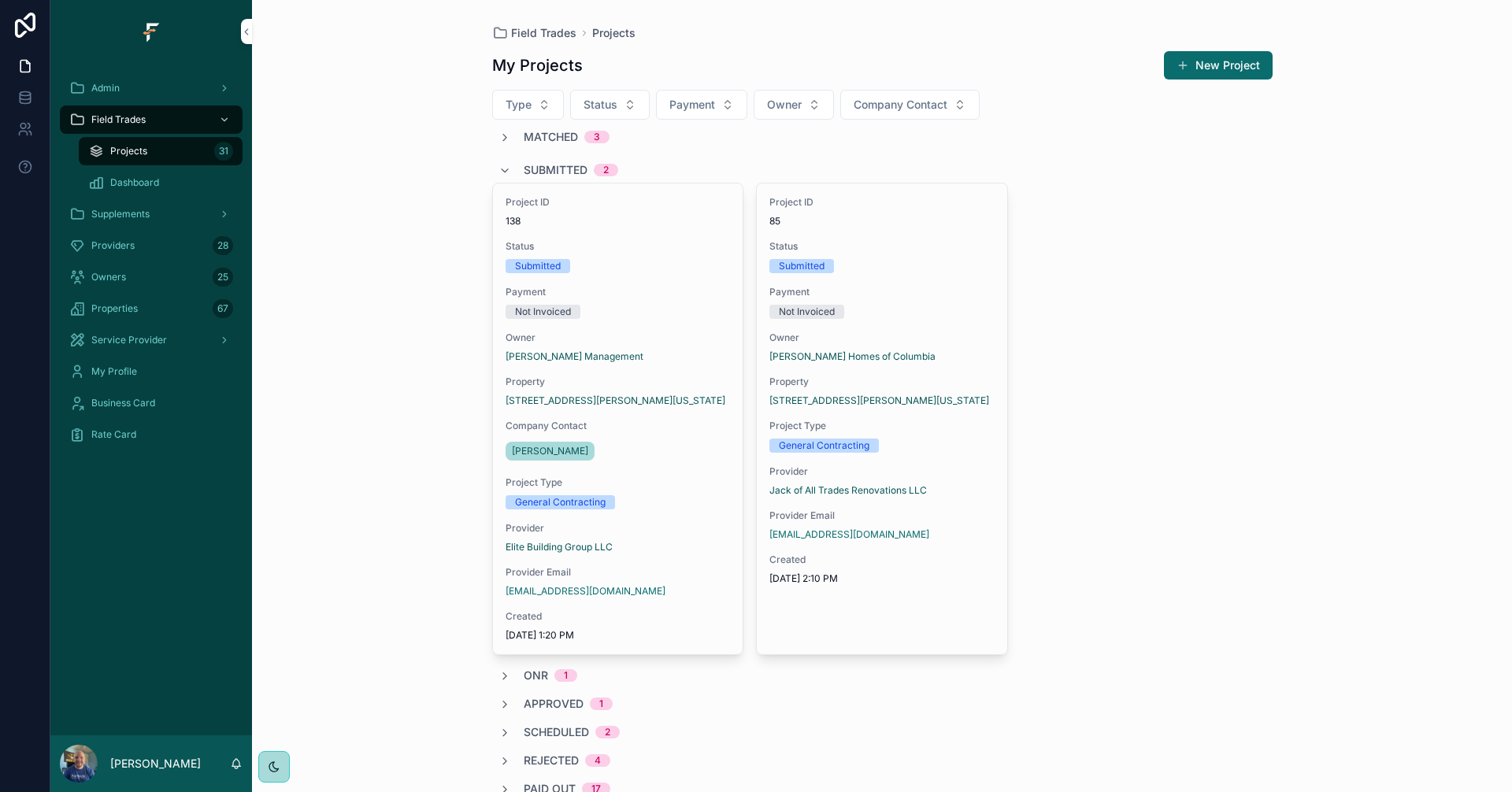
click at [503, 162] on div "Submitted 2" at bounding box center [558, 170] width 120 height 25
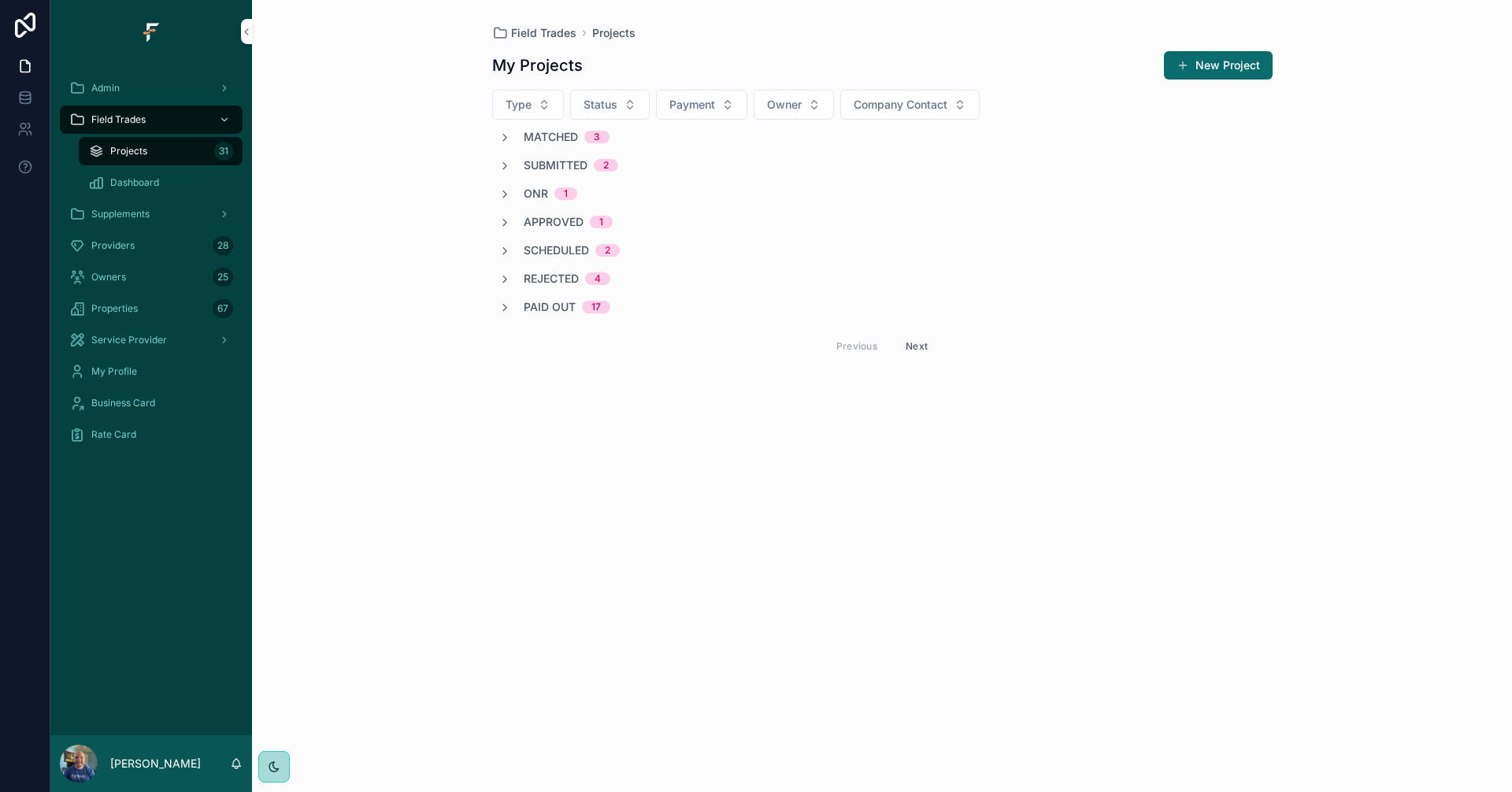
click at [1349, 201] on div "Field Trades Projects My Projects New Project Type Status Payment Owner Company…" at bounding box center [882, 396] width 1260 height 792
click at [541, 137] on span "Matched" at bounding box center [551, 137] width 55 height 16
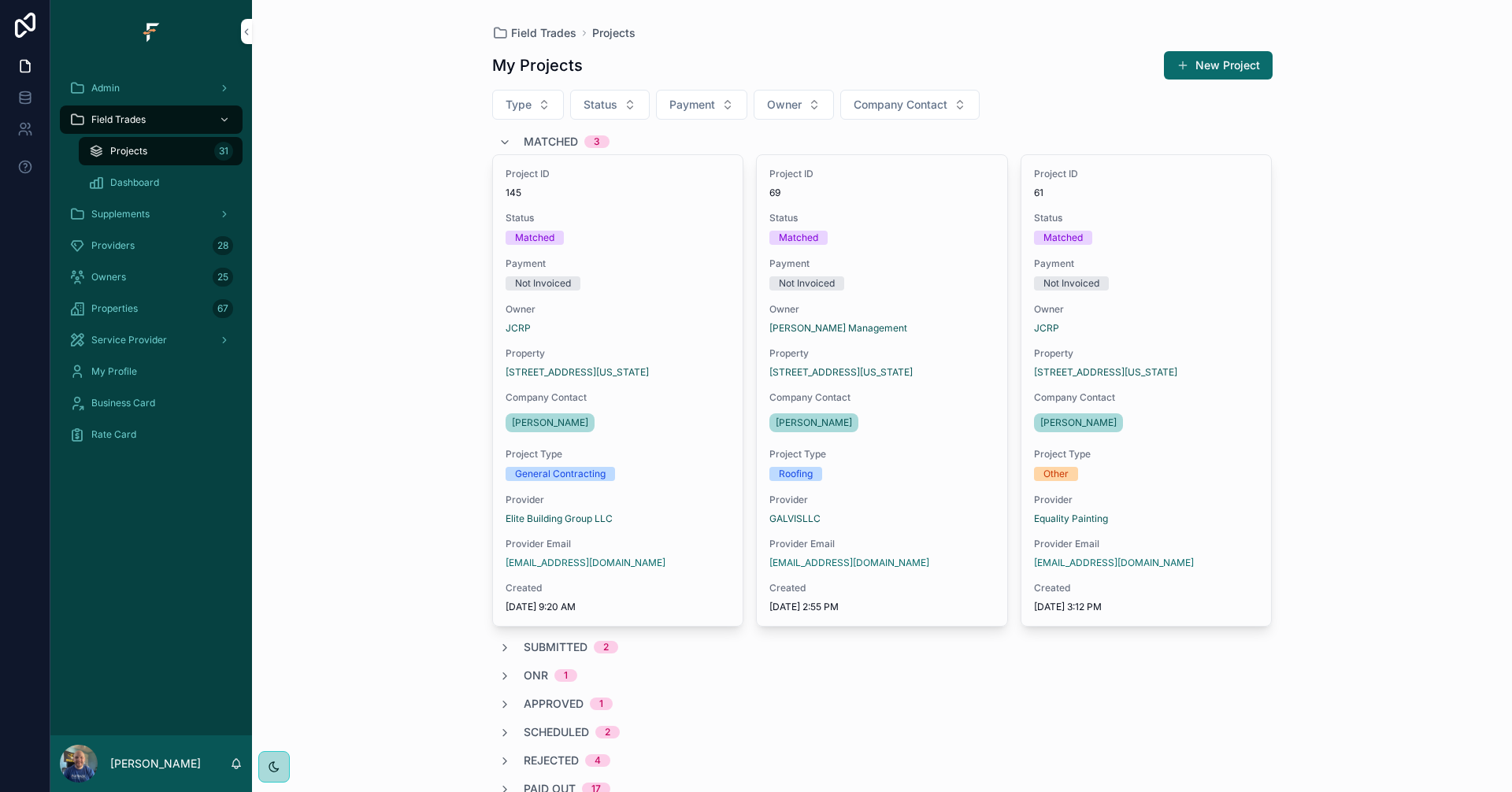
click at [540, 138] on span "Matched" at bounding box center [551, 142] width 55 height 16
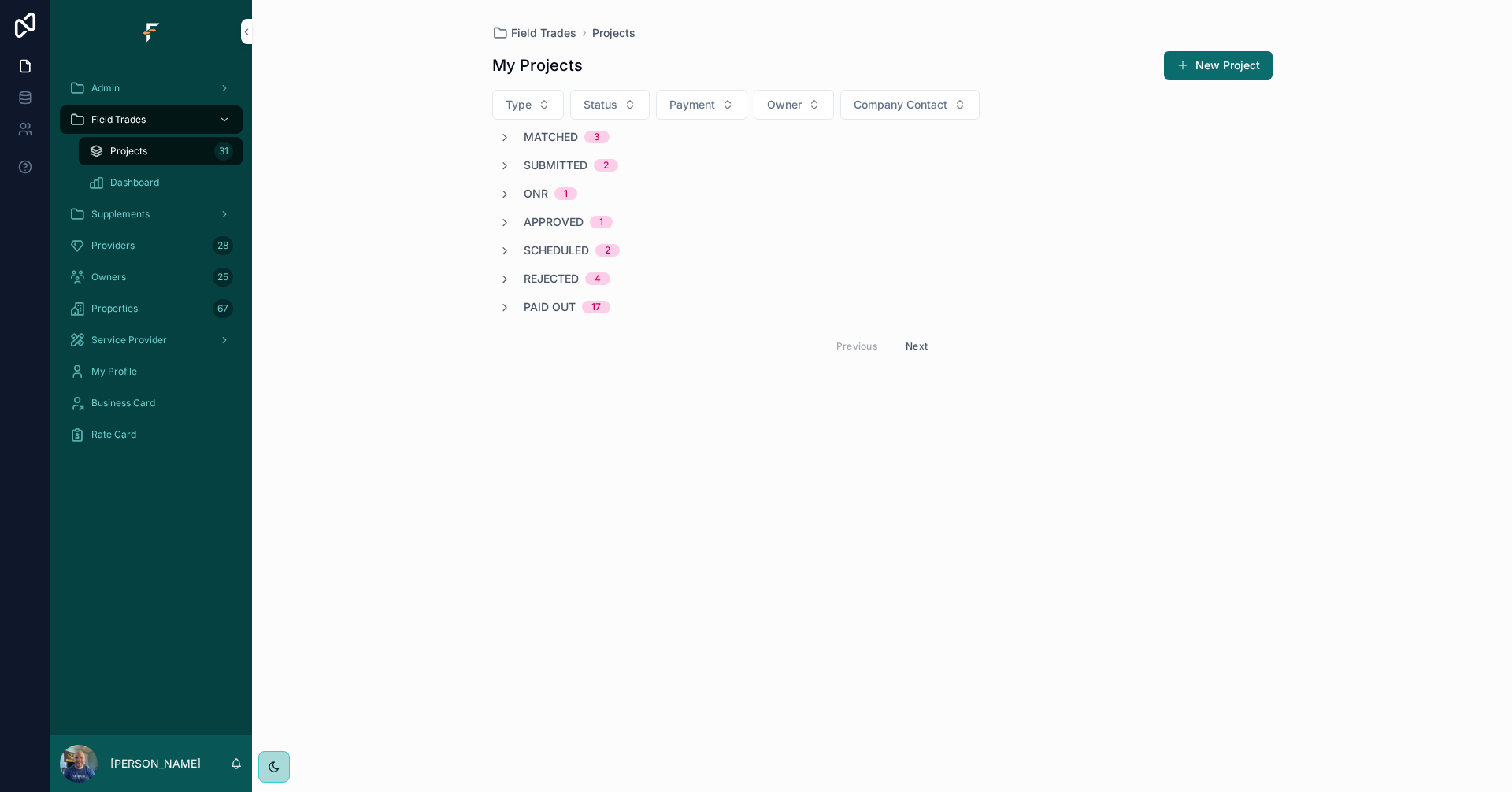
click at [506, 139] on icon "scrollable content" at bounding box center [504, 138] width 13 height 13
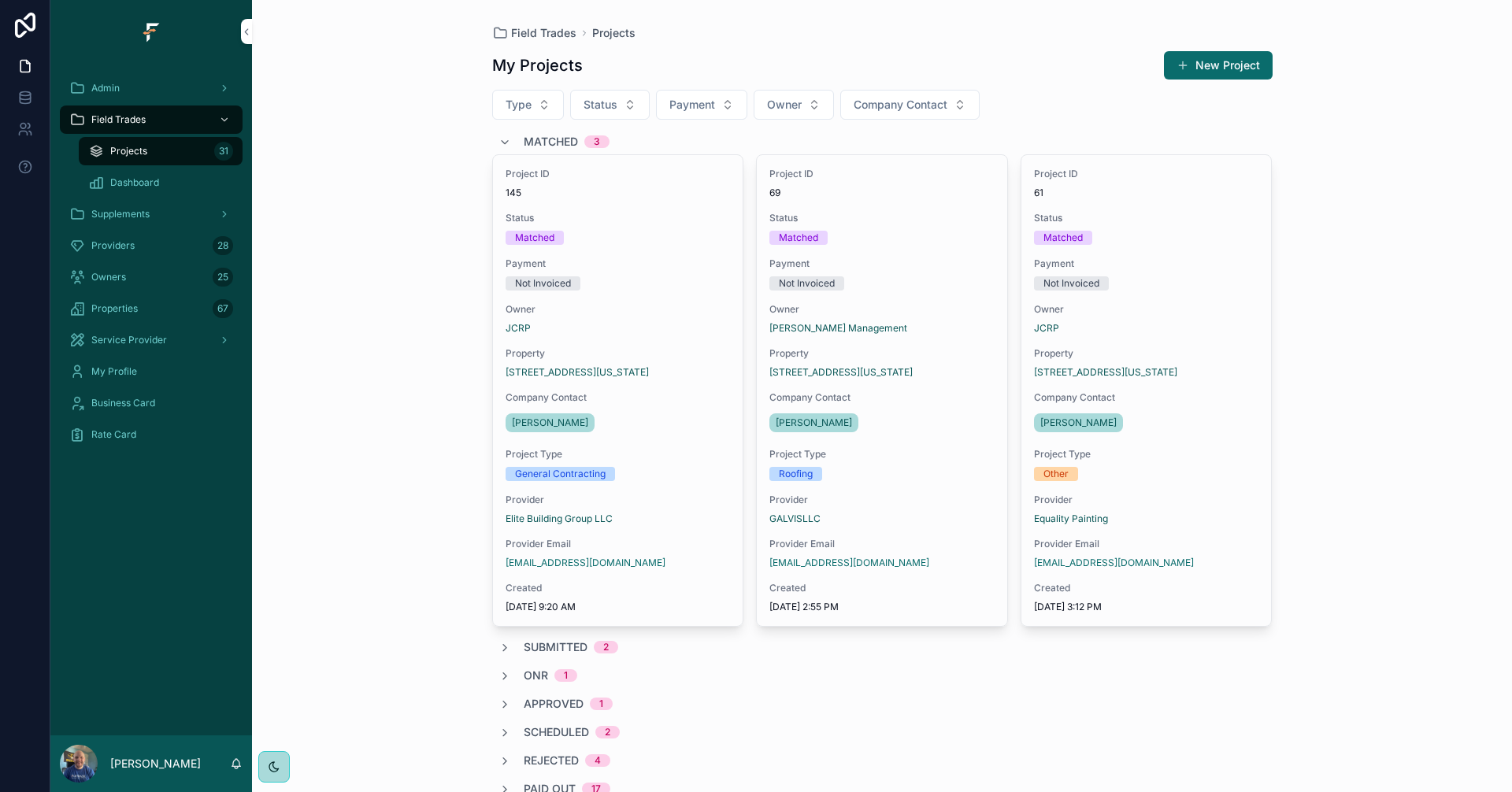
click at [506, 139] on div "Matched 3" at bounding box center [553, 141] width 111 height 25
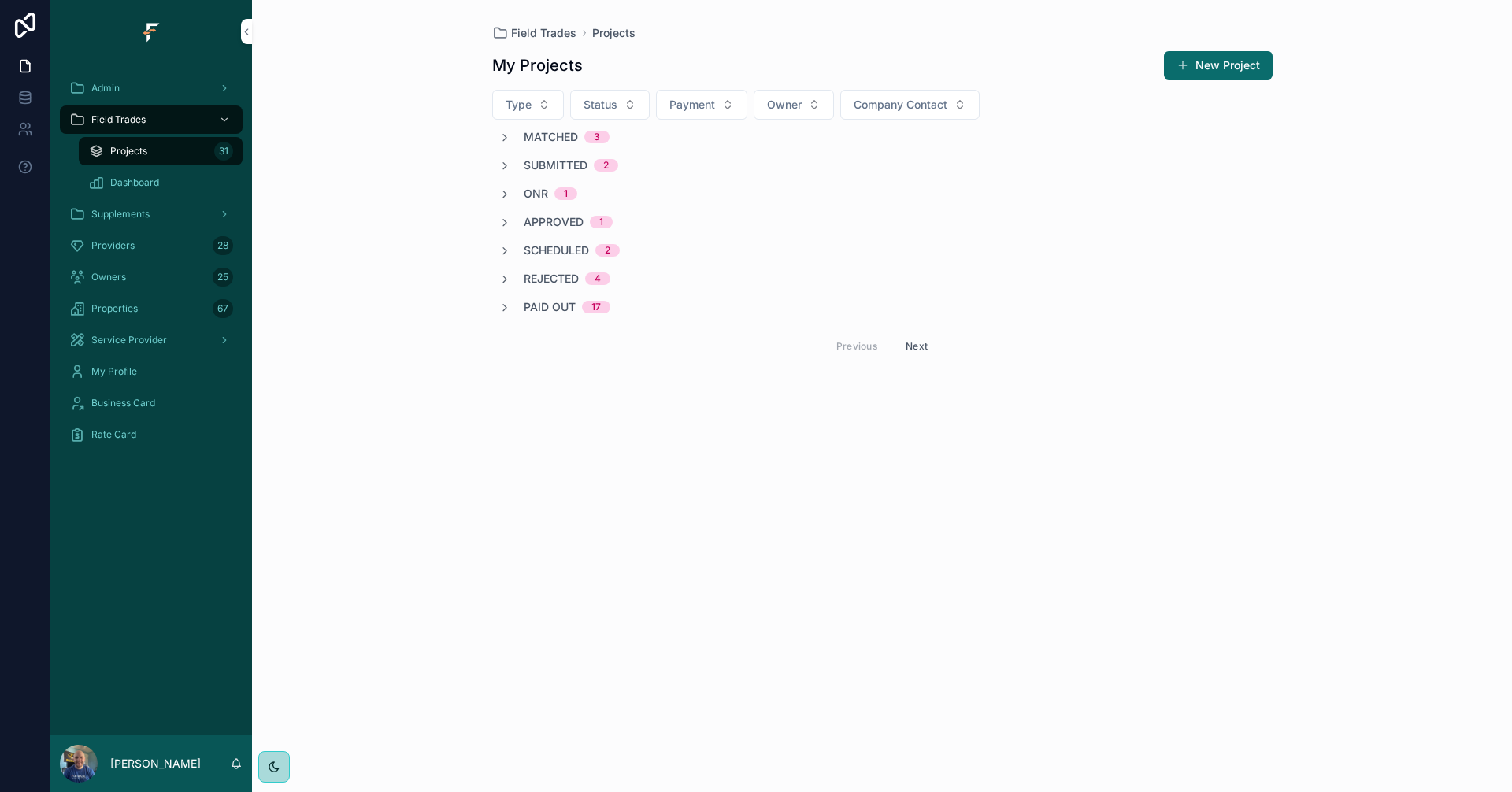
click at [549, 309] on span "Paid Out" at bounding box center [550, 308] width 52 height 16
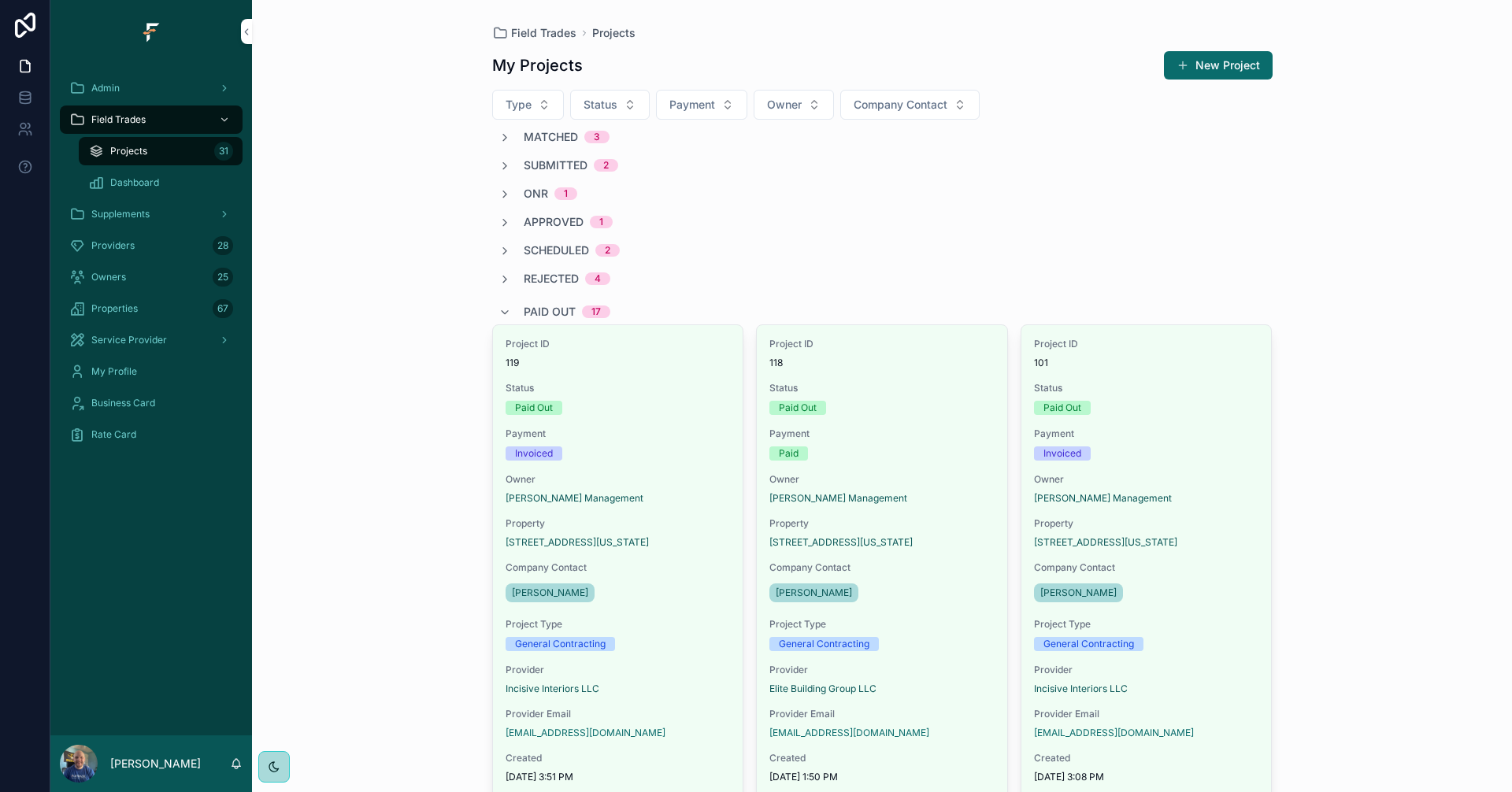
click at [549, 309] on span "Paid Out" at bounding box center [550, 312] width 52 height 16
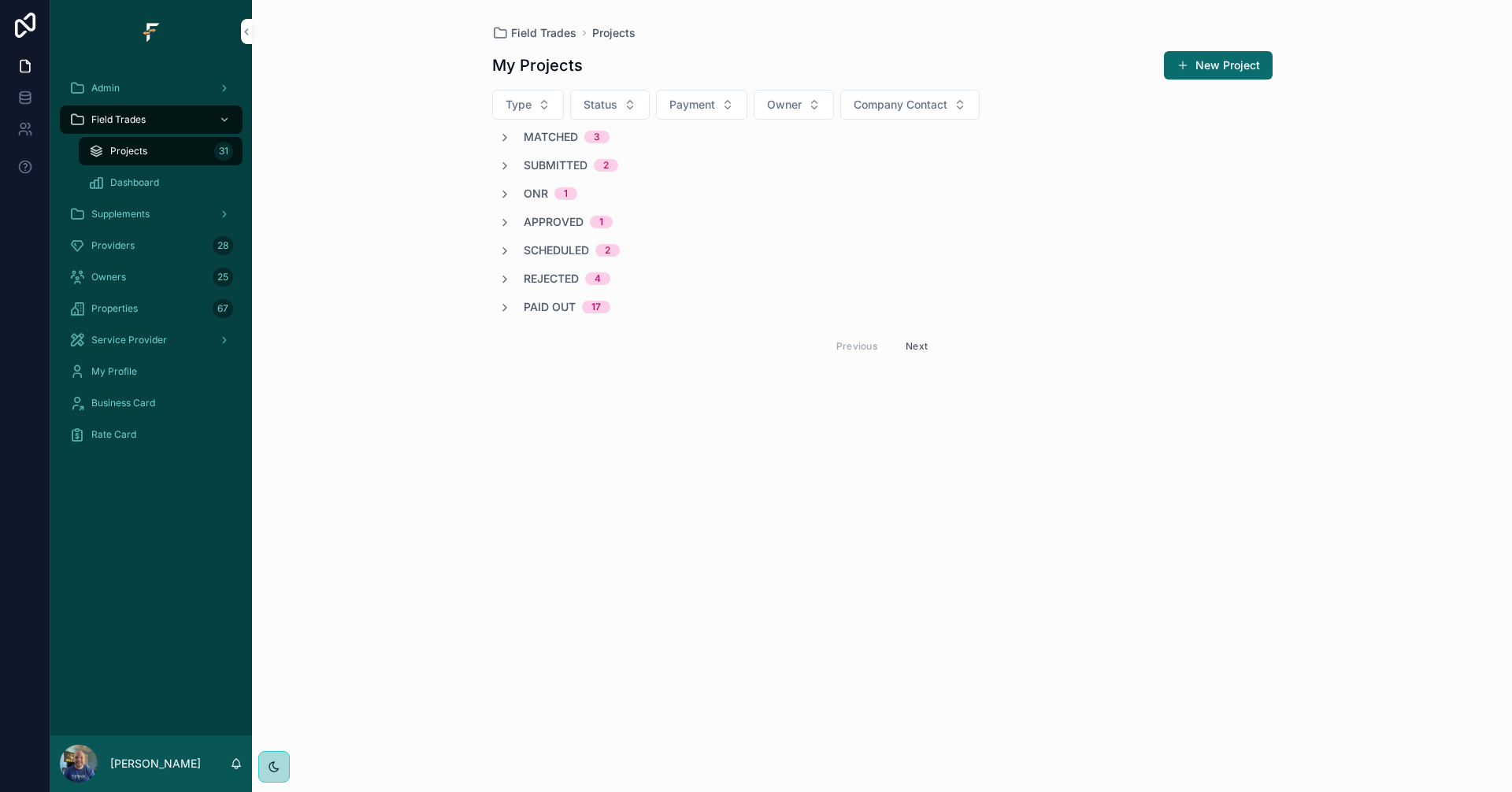
click at [547, 136] on span "Matched" at bounding box center [551, 137] width 55 height 16
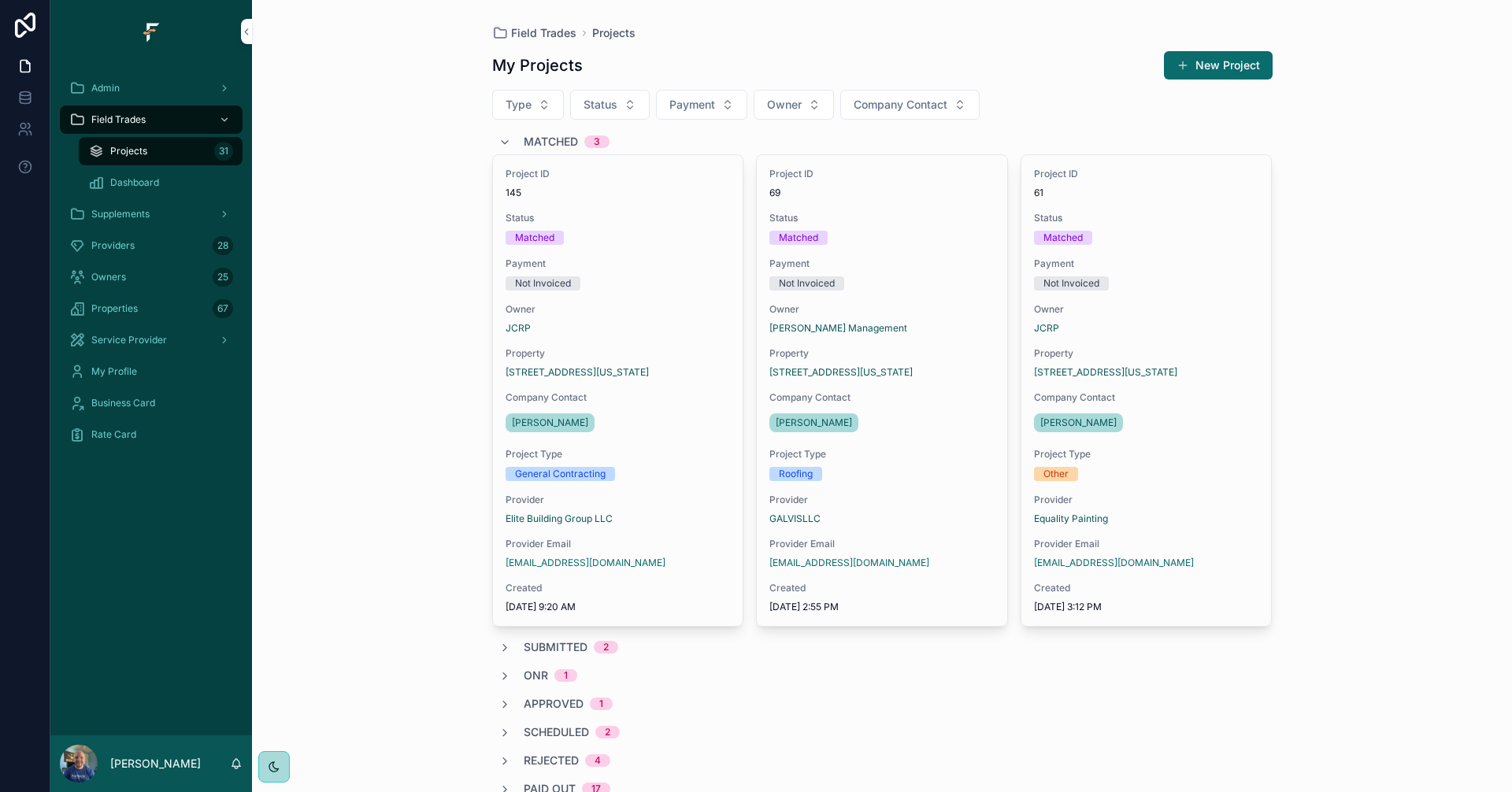
click at [555, 139] on span "Matched" at bounding box center [551, 142] width 55 height 16
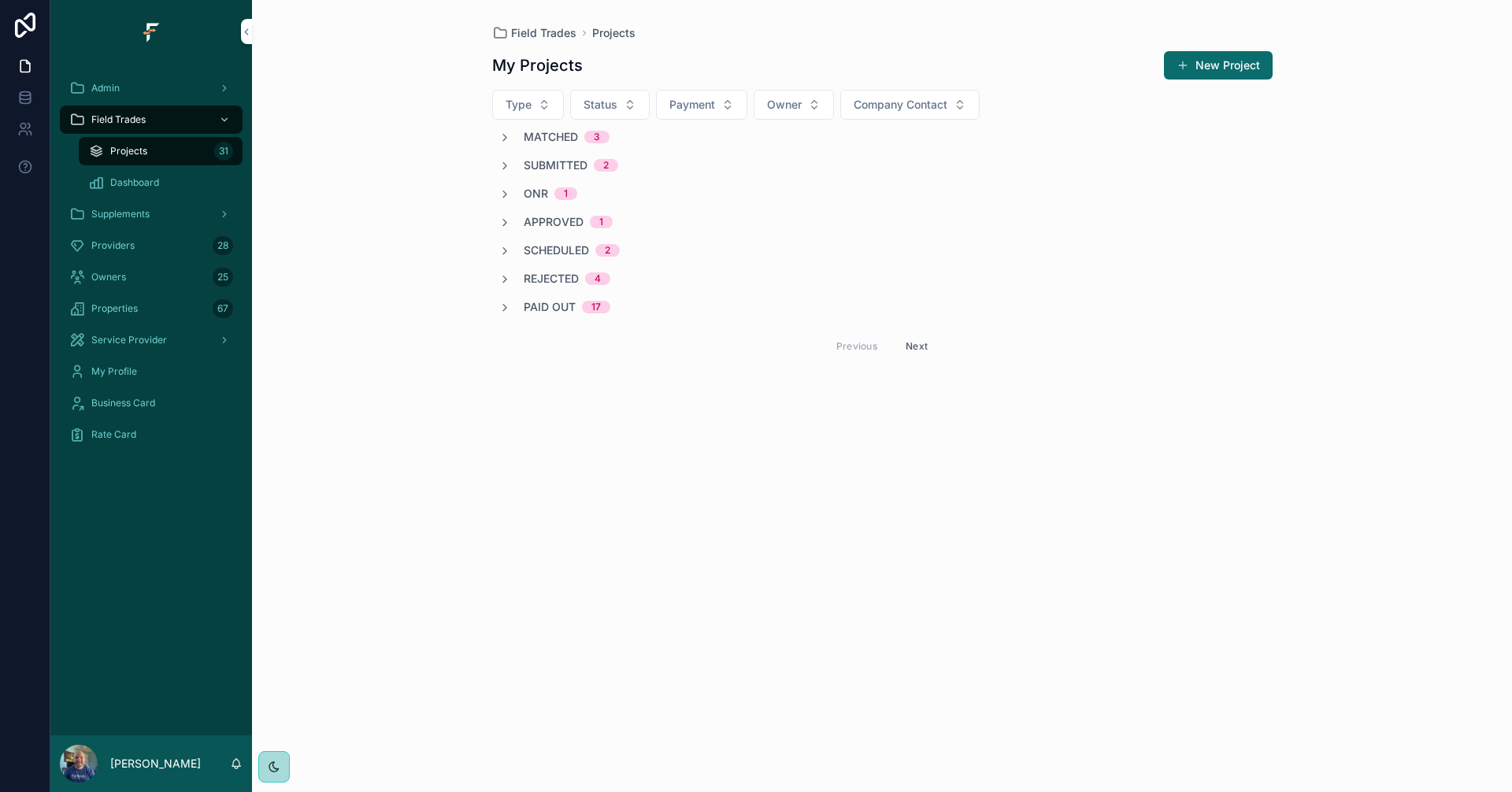
click at [544, 139] on span "Matched" at bounding box center [551, 137] width 55 height 16
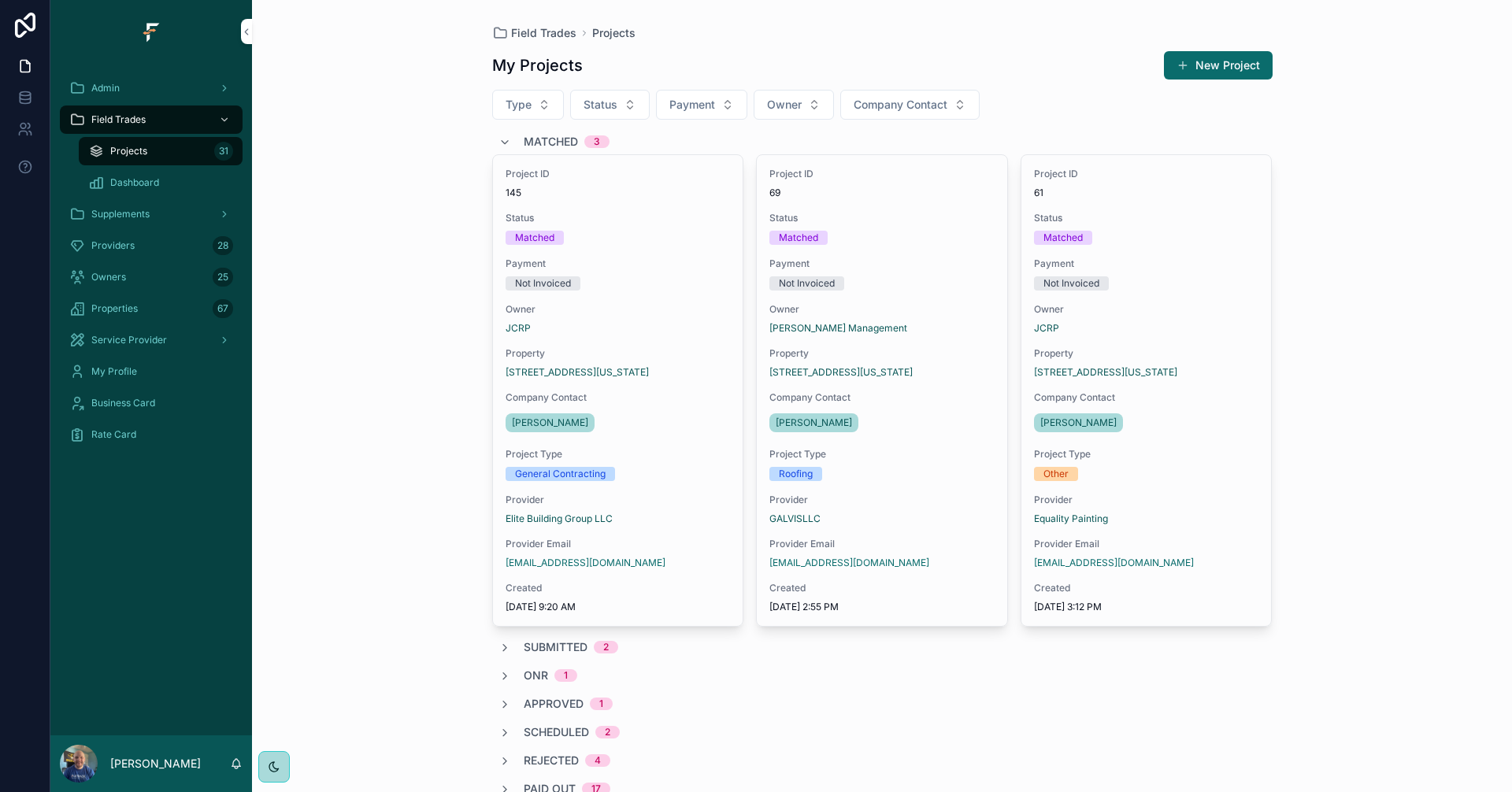
click at [544, 139] on span "Matched" at bounding box center [551, 142] width 55 height 16
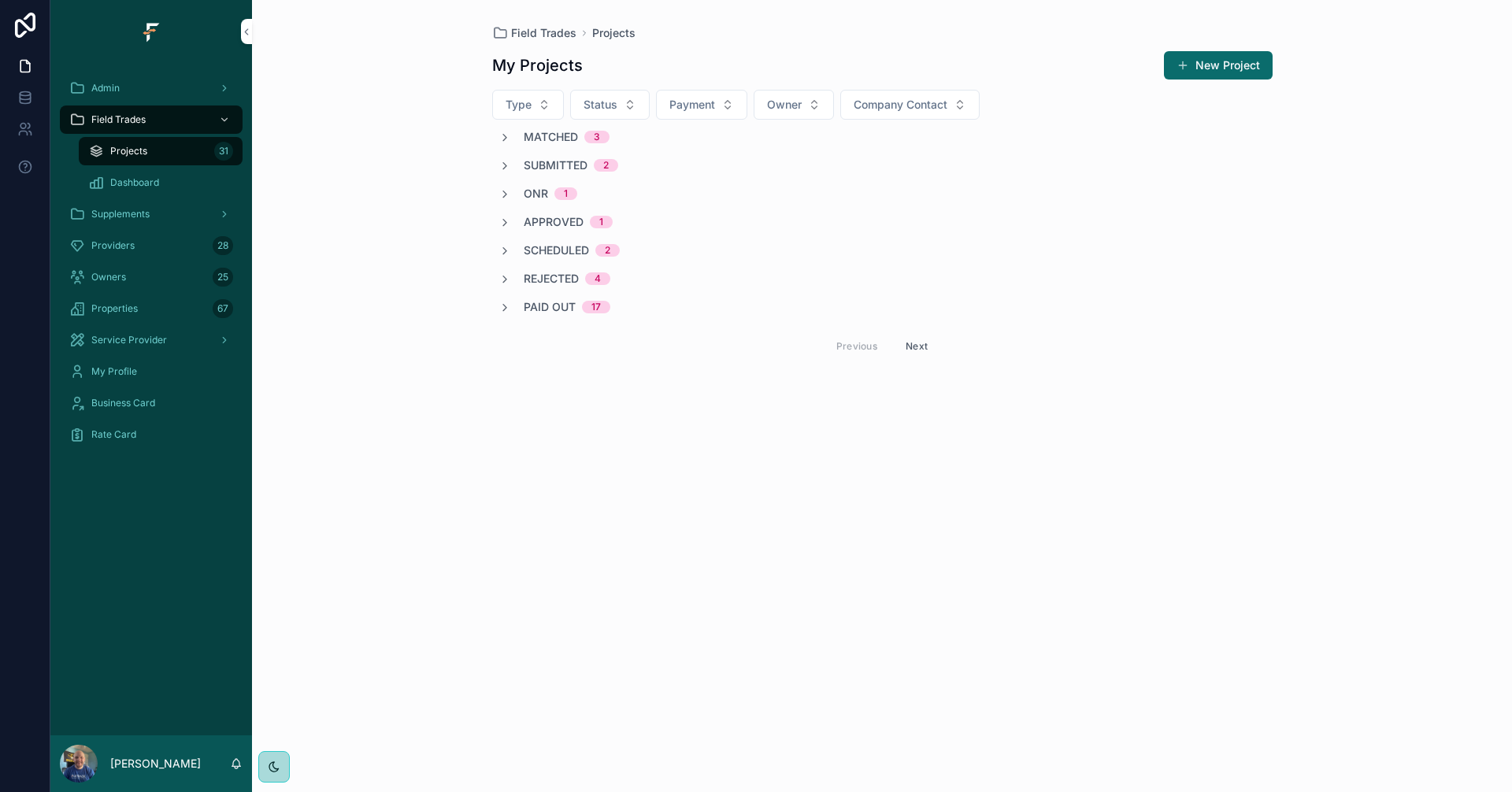
click at [553, 164] on span "Submitted" at bounding box center [555, 165] width 63 height 16
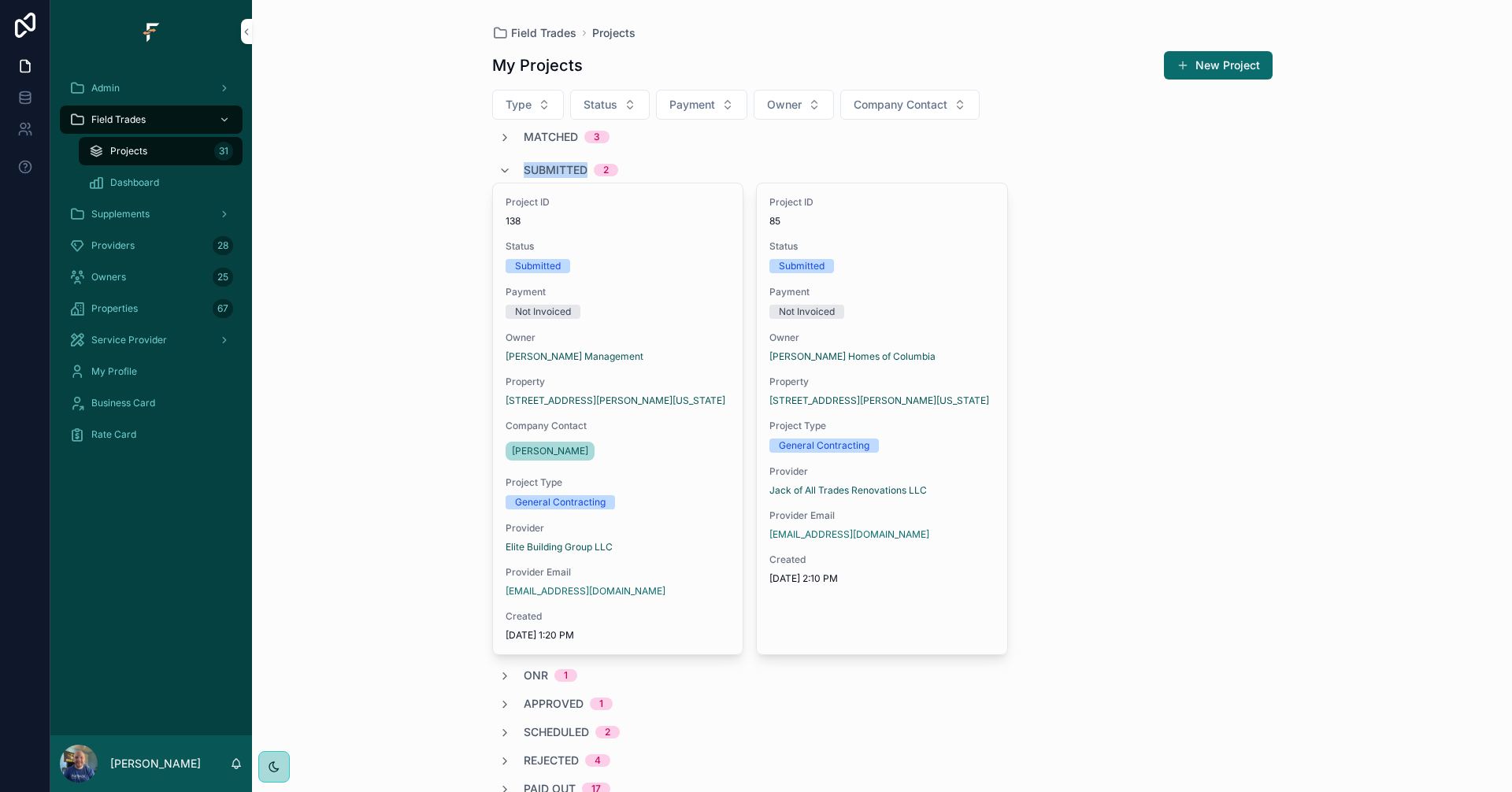
click at [553, 164] on span "Submitted" at bounding box center [555, 170] width 63 height 16
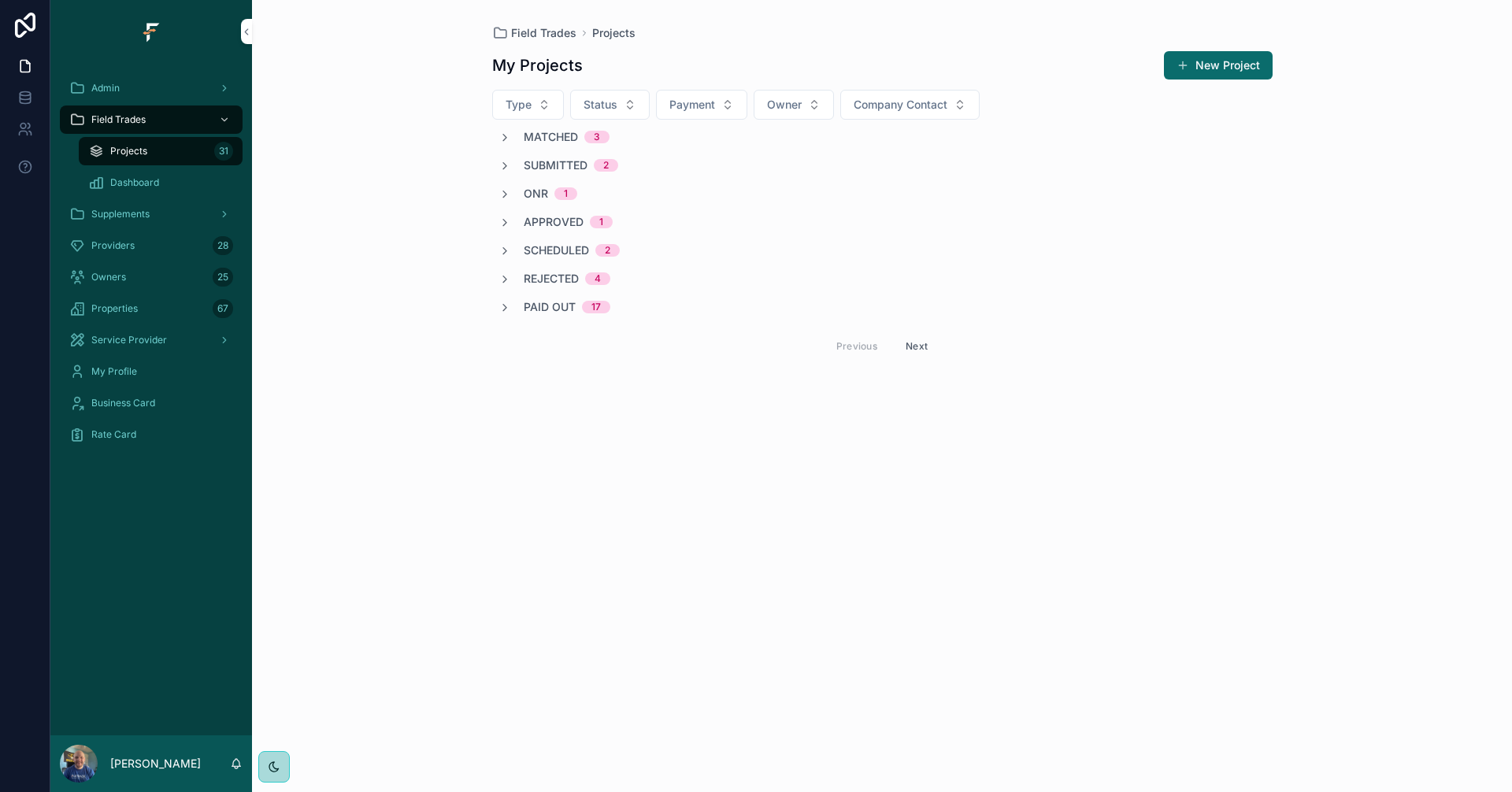
click at [409, 170] on div "Field Trades Projects My Projects New Project Type Status Payment Owner Company…" at bounding box center [882, 396] width 1260 height 792
click at [507, 140] on icon "scrollable content" at bounding box center [504, 138] width 13 height 13
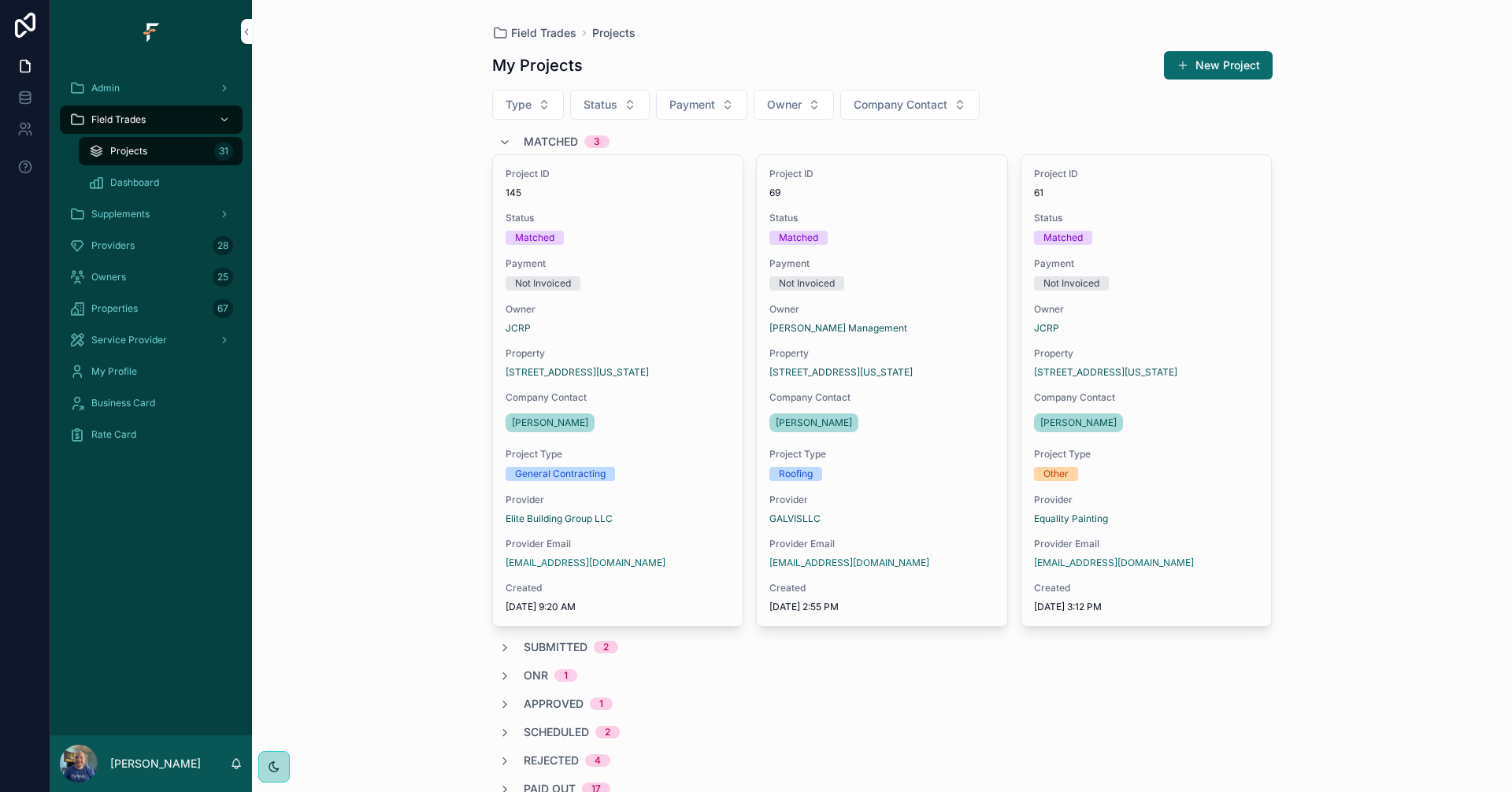
click at [507, 140] on div "Matched 3" at bounding box center [553, 141] width 111 height 25
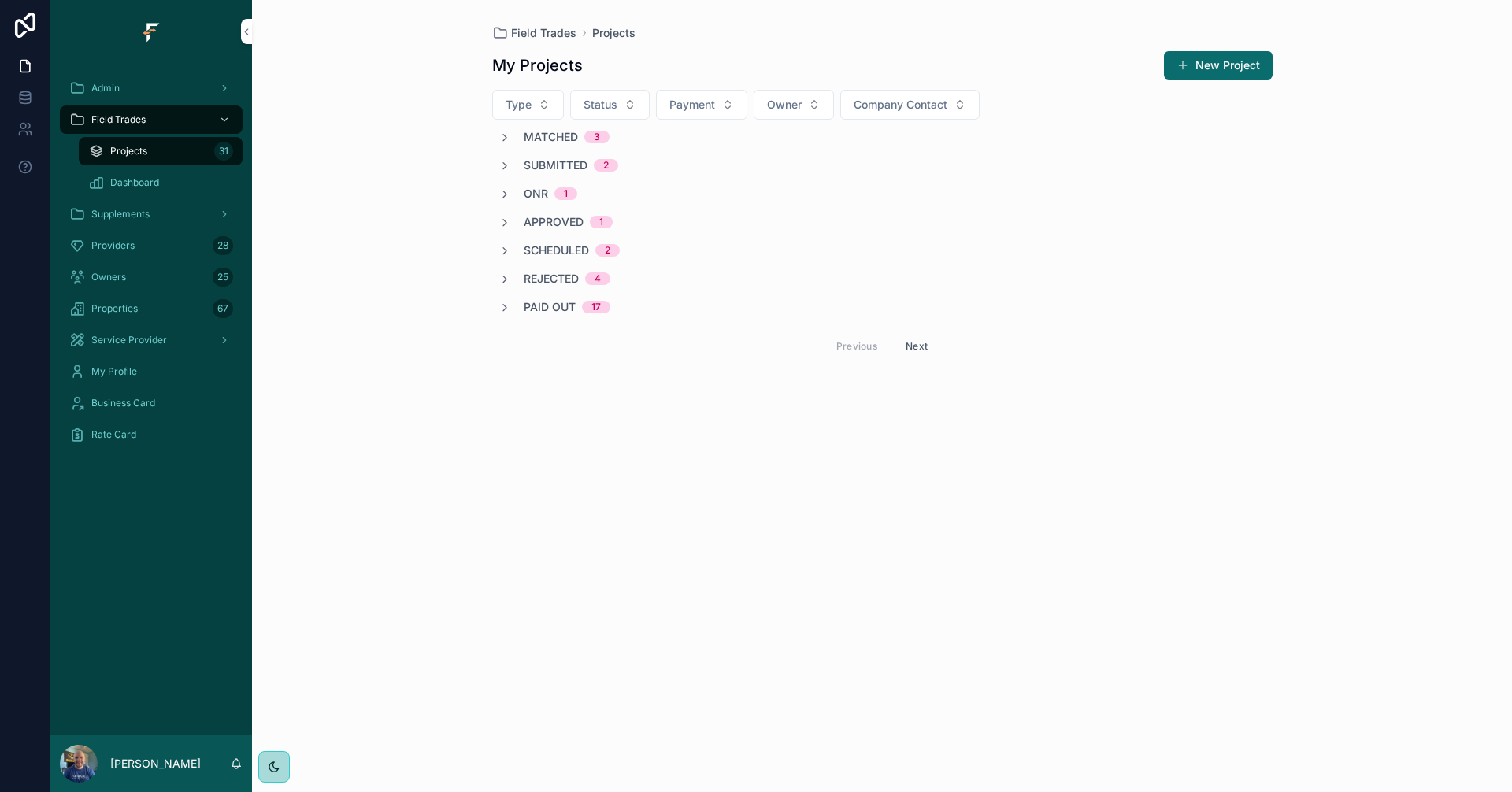
click at [504, 163] on icon "scrollable content" at bounding box center [504, 166] width 13 height 13
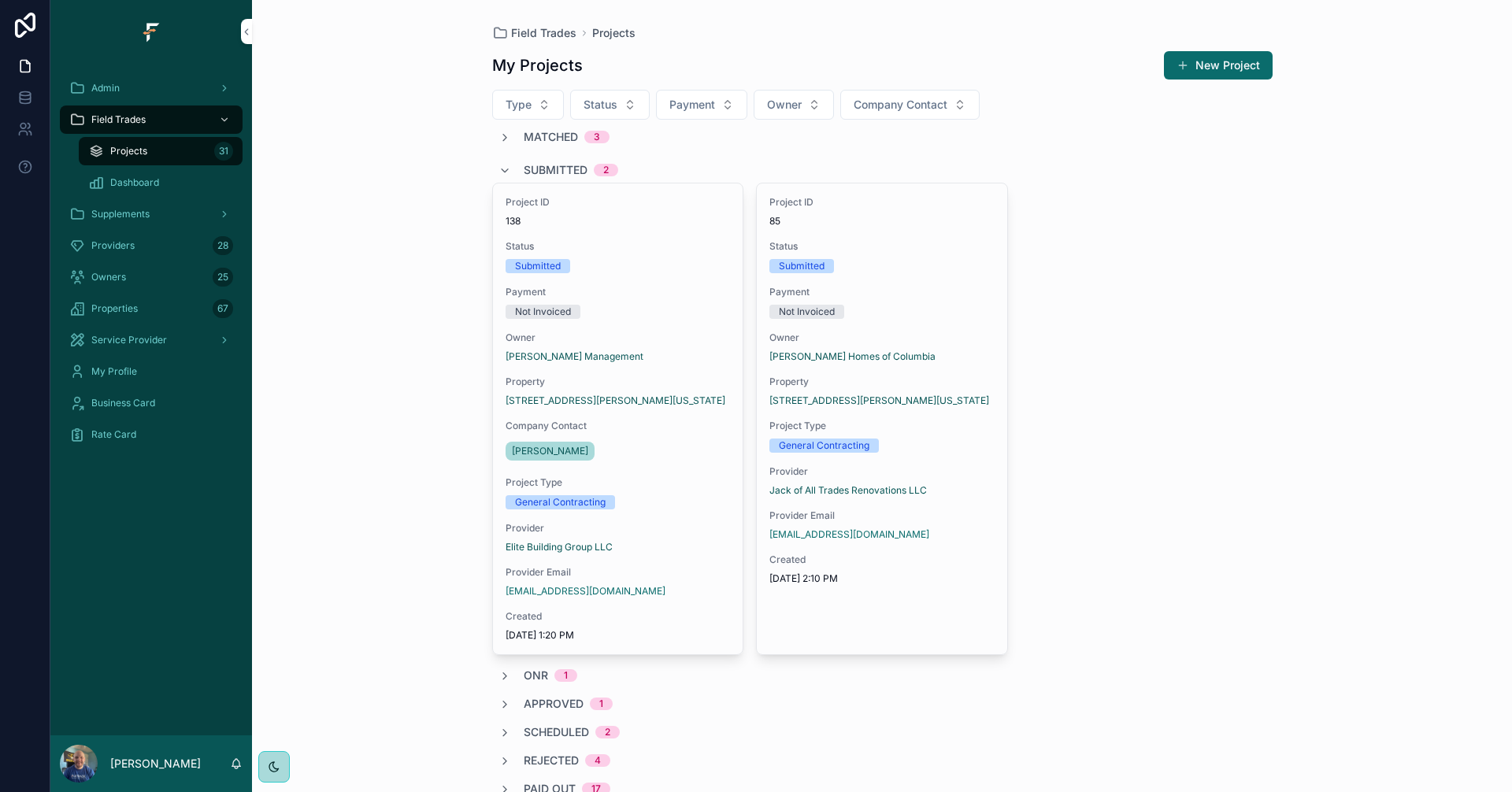
click at [504, 163] on div "Submitted 2" at bounding box center [558, 170] width 120 height 25
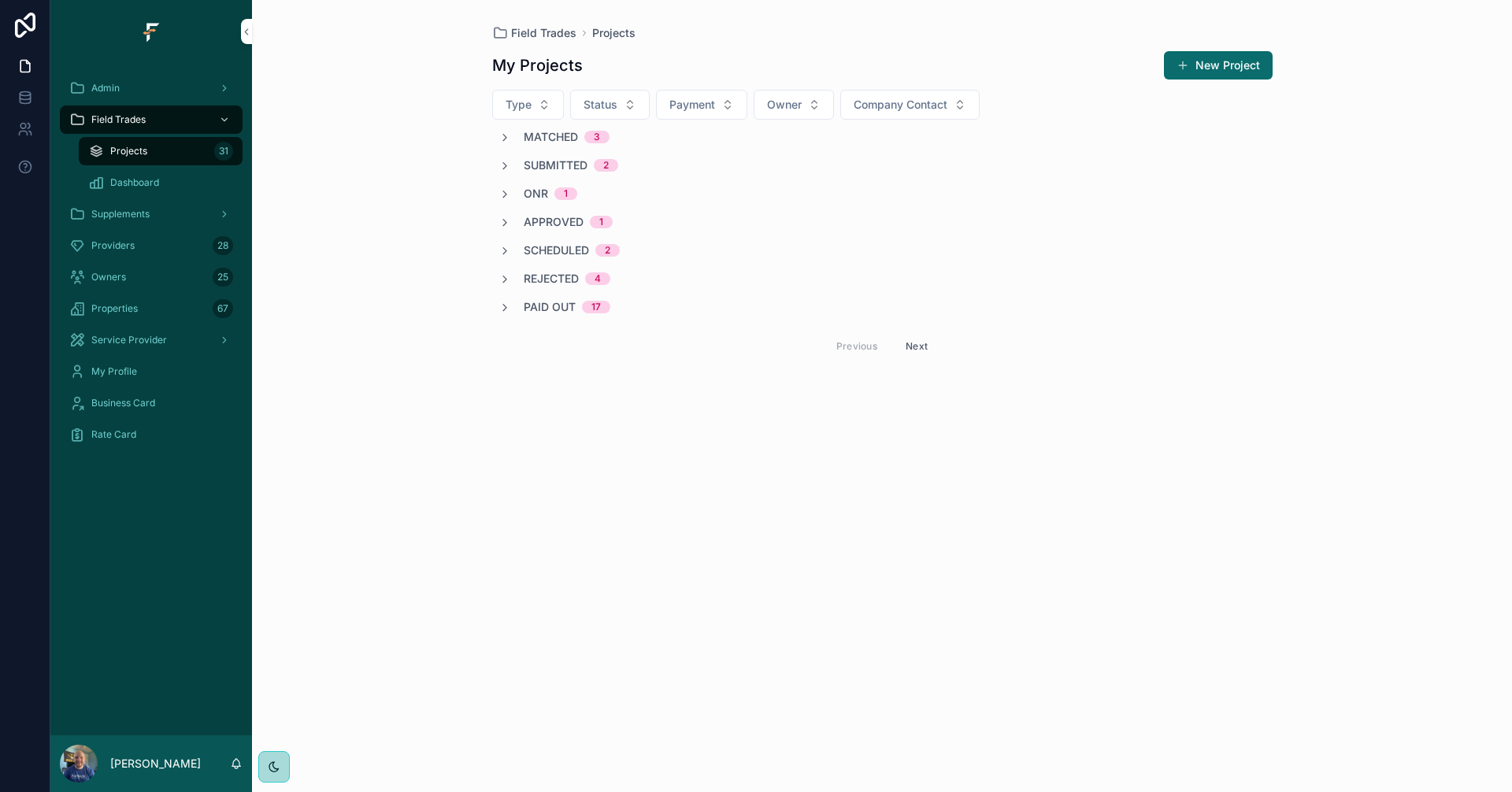
click at [504, 164] on icon "scrollable content" at bounding box center [504, 166] width 13 height 13
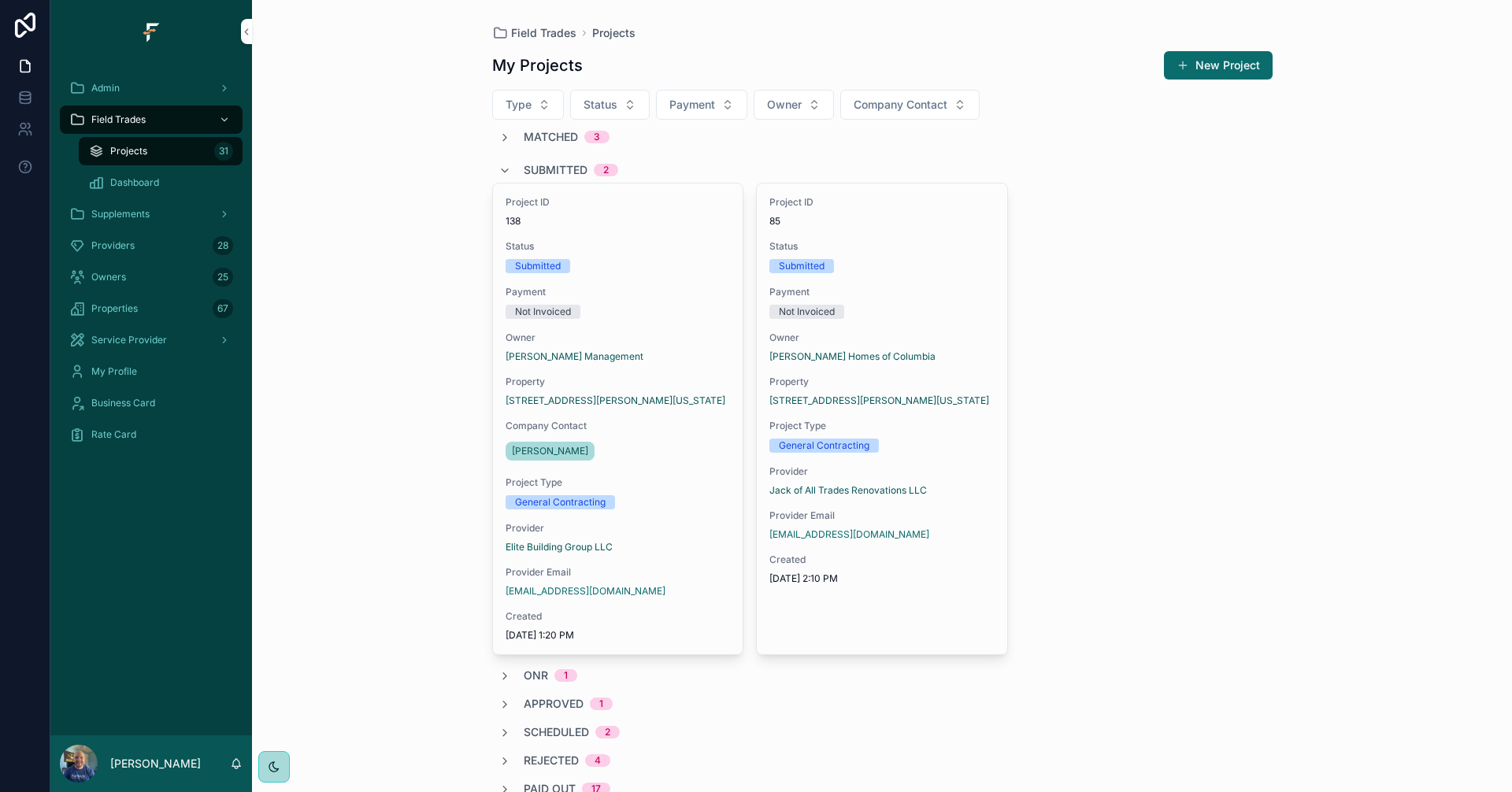
click at [504, 164] on icon "scrollable content" at bounding box center [504, 171] width 13 height 13
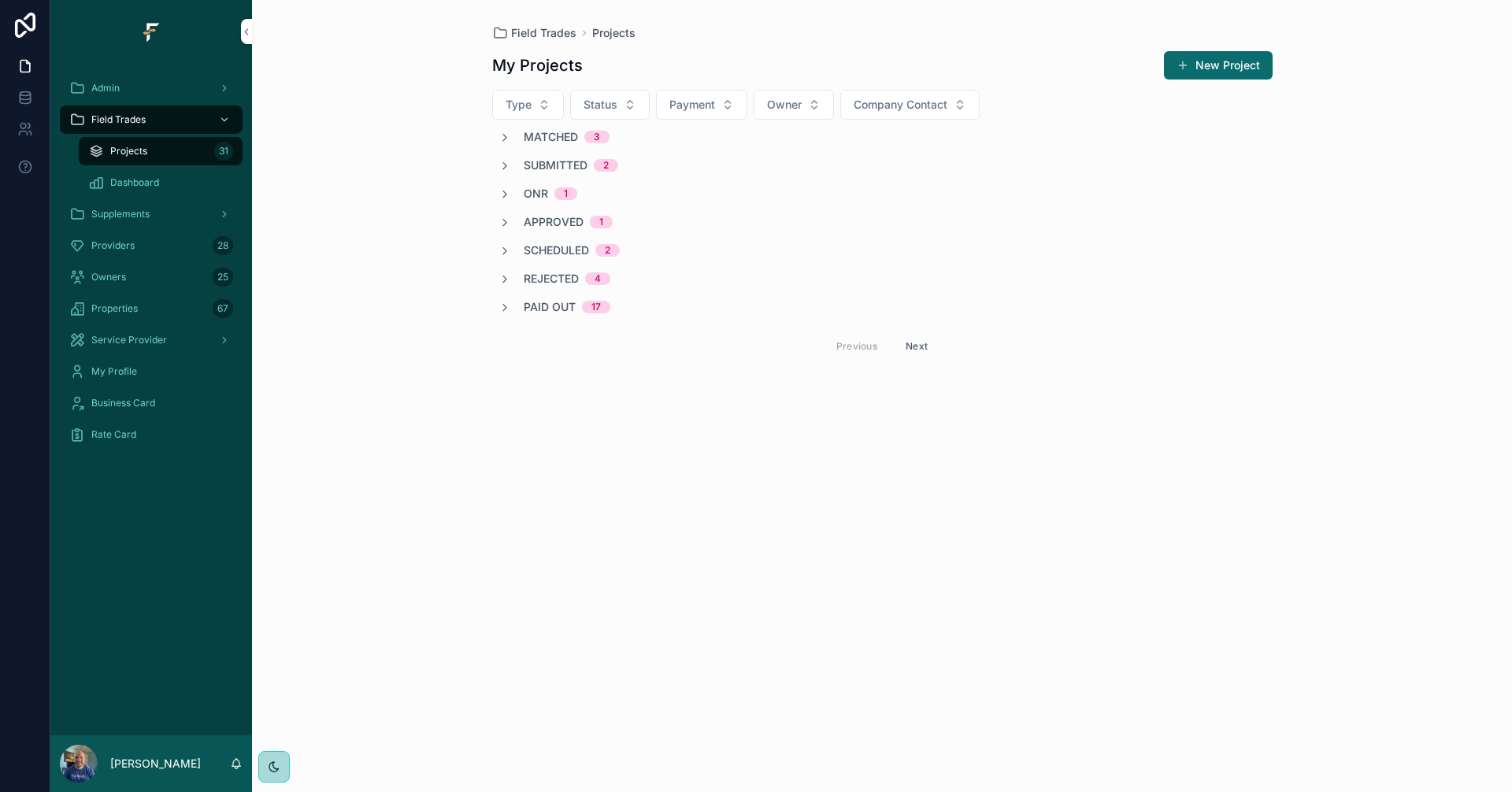
click at [504, 194] on icon "scrollable content" at bounding box center [504, 194] width 13 height 13
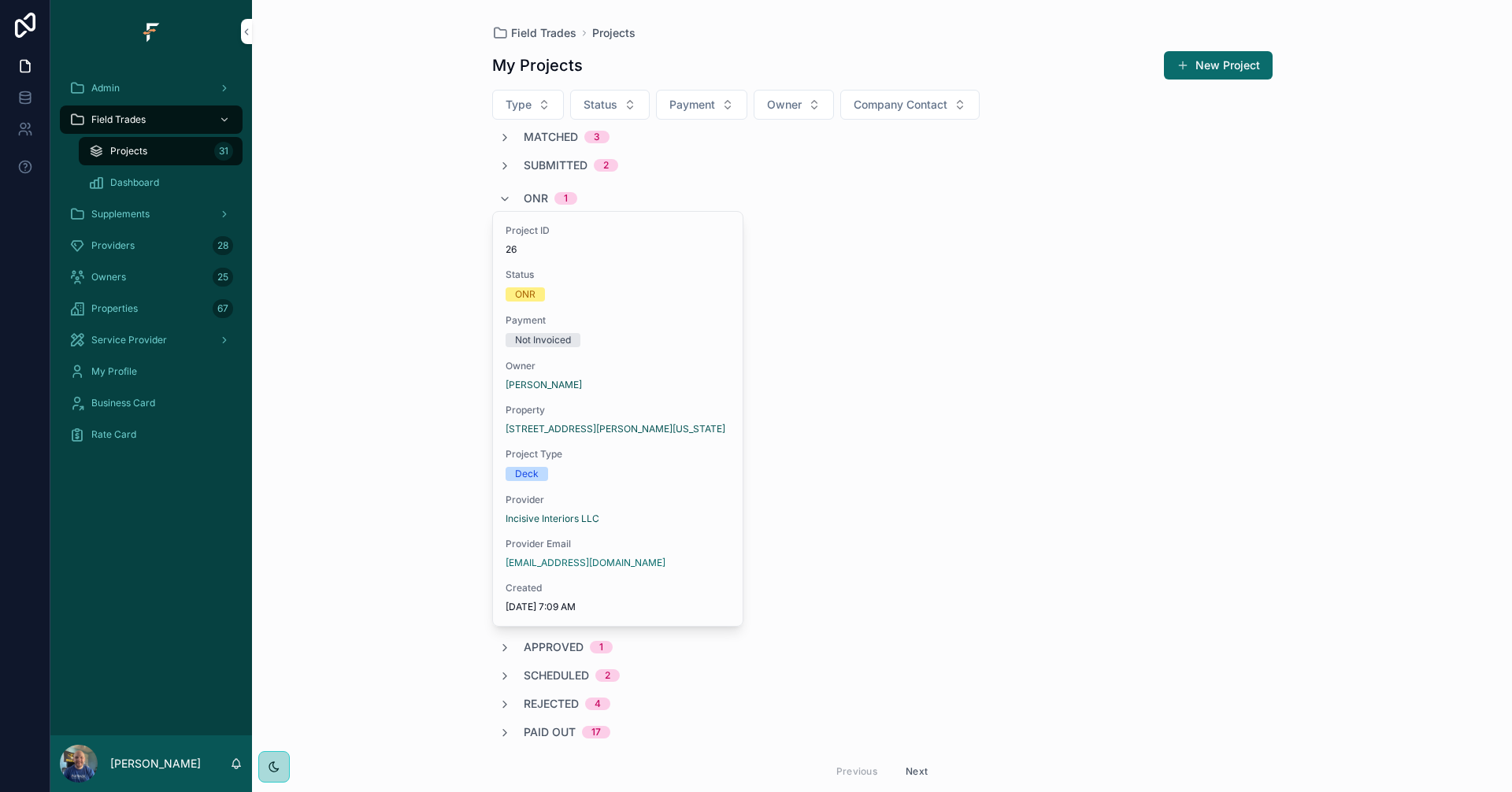
click at [504, 194] on div "ONR 1" at bounding box center [537, 198] width 79 height 25
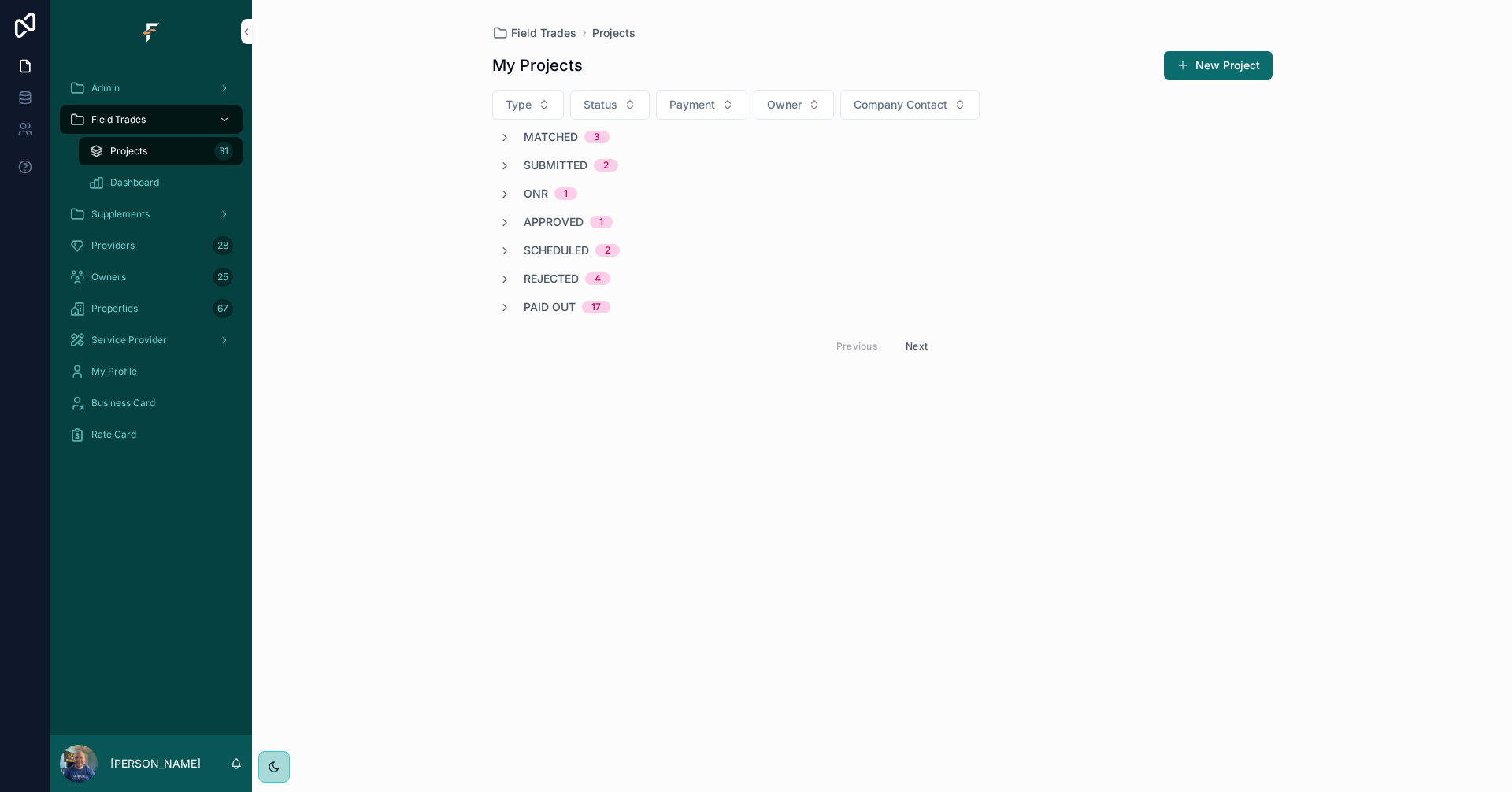
click at [506, 170] on icon "scrollable content" at bounding box center [504, 166] width 13 height 13
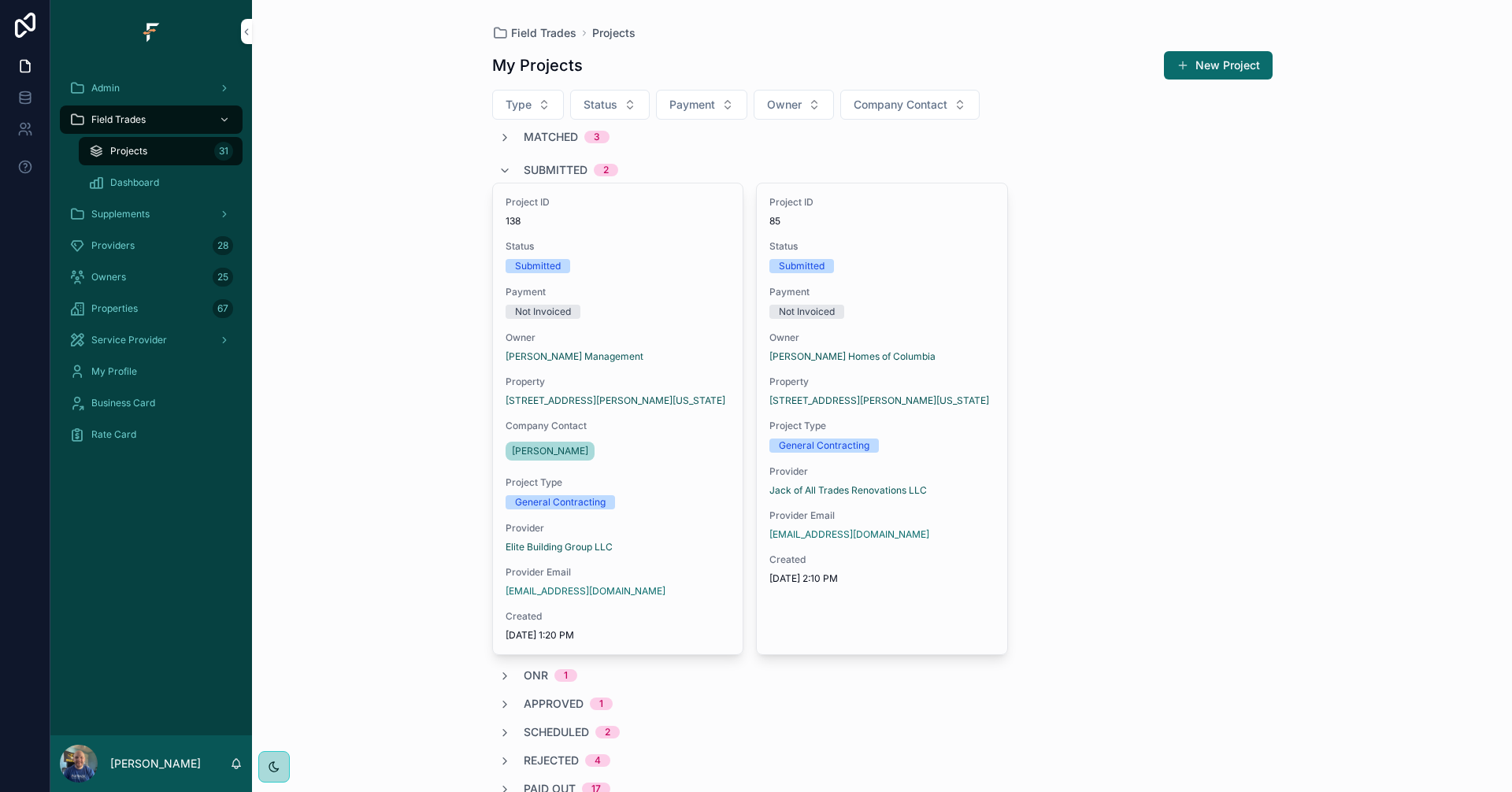
click at [506, 170] on div "Submitted 2" at bounding box center [558, 170] width 120 height 25
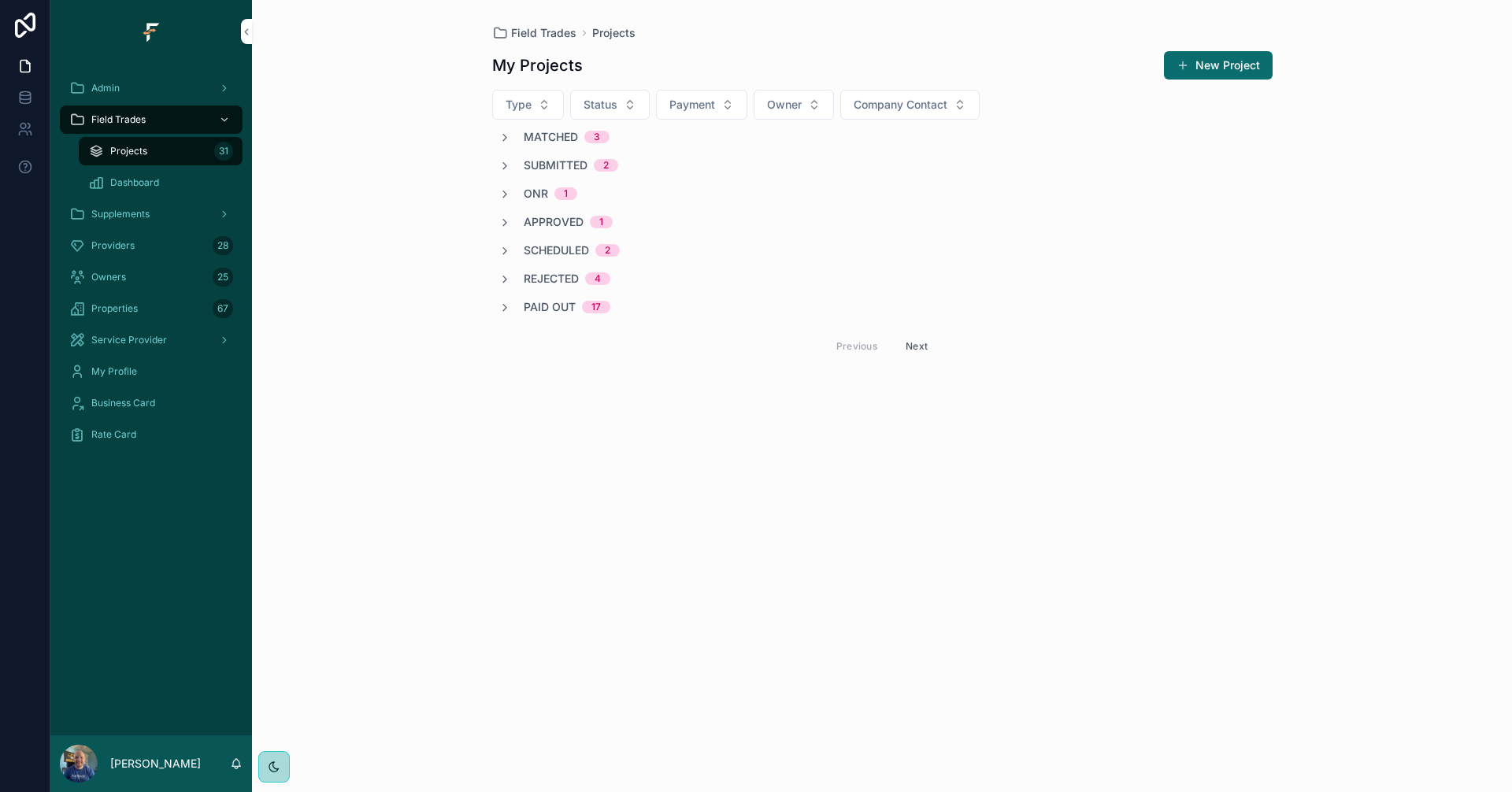
click at [511, 135] on icon "scrollable content" at bounding box center [504, 138] width 13 height 13
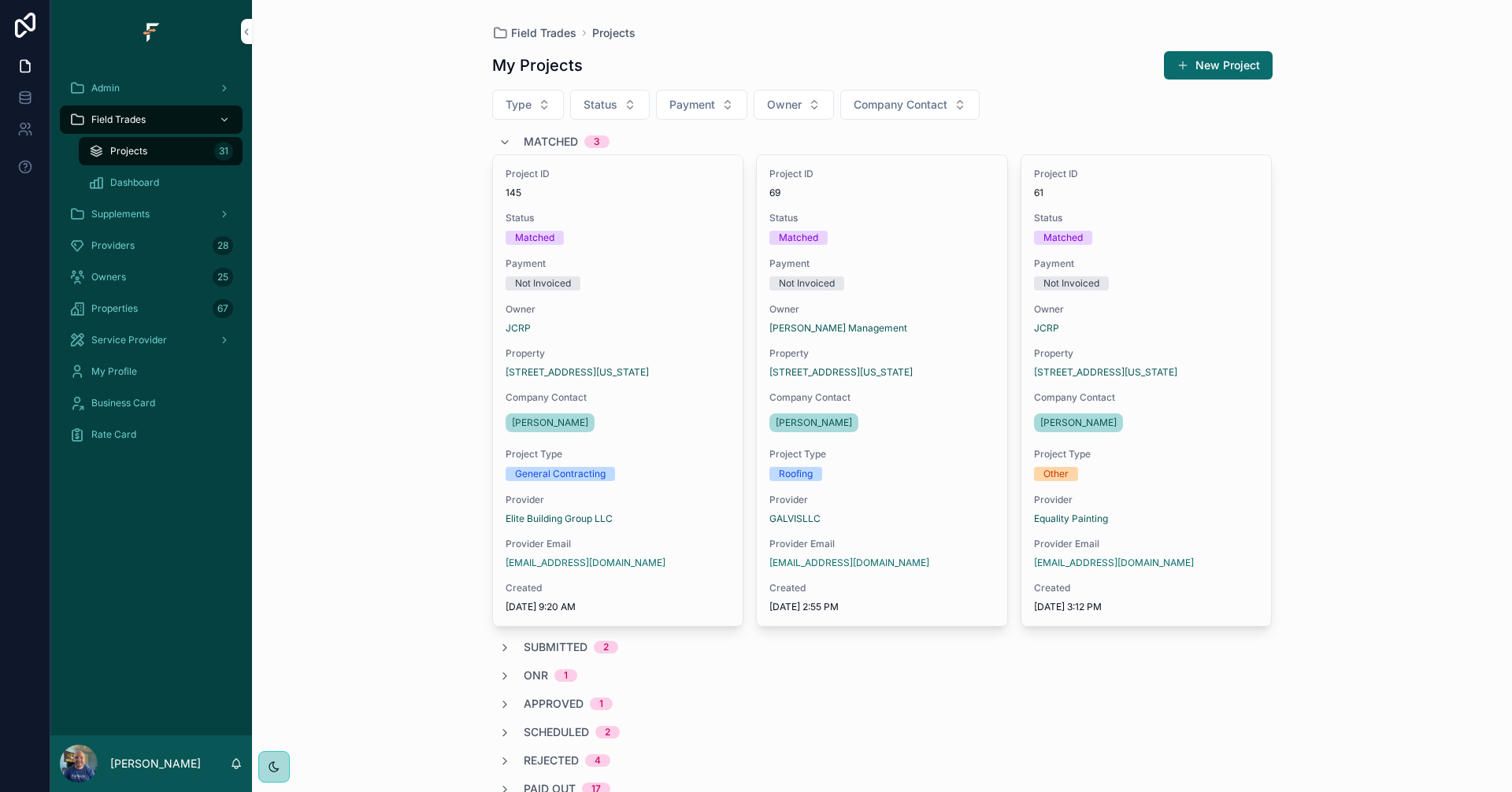
click at [509, 135] on div "Matched 3" at bounding box center [553, 141] width 111 height 25
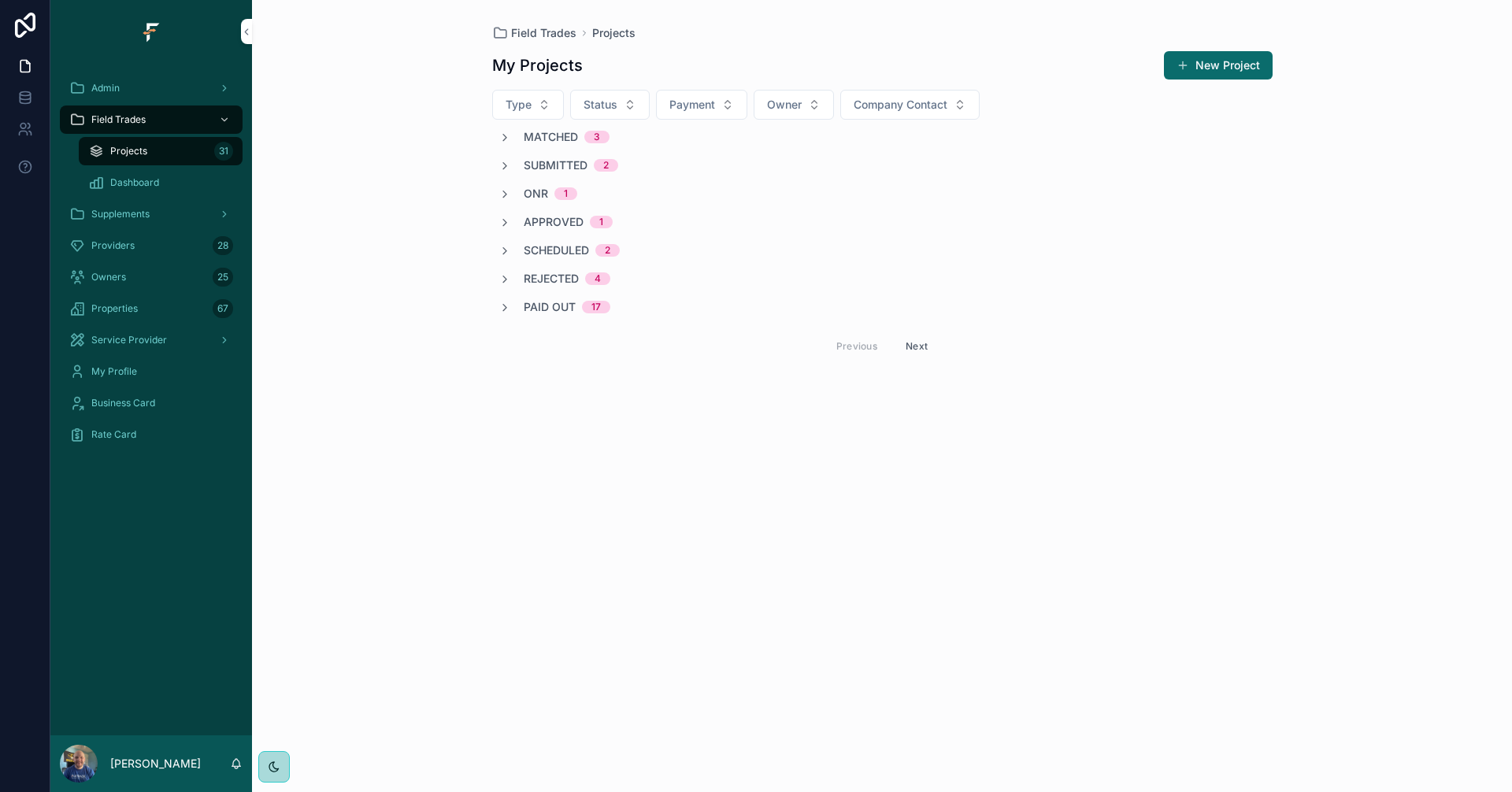
click at [913, 348] on button "Next" at bounding box center [916, 345] width 44 height 24
click at [854, 172] on button "Previous" at bounding box center [857, 175] width 63 height 24
click at [218, 121] on div "scrollable content" at bounding box center [223, 120] width 21 height 25
click at [1234, 69] on button "New Project" at bounding box center [1218, 65] width 109 height 29
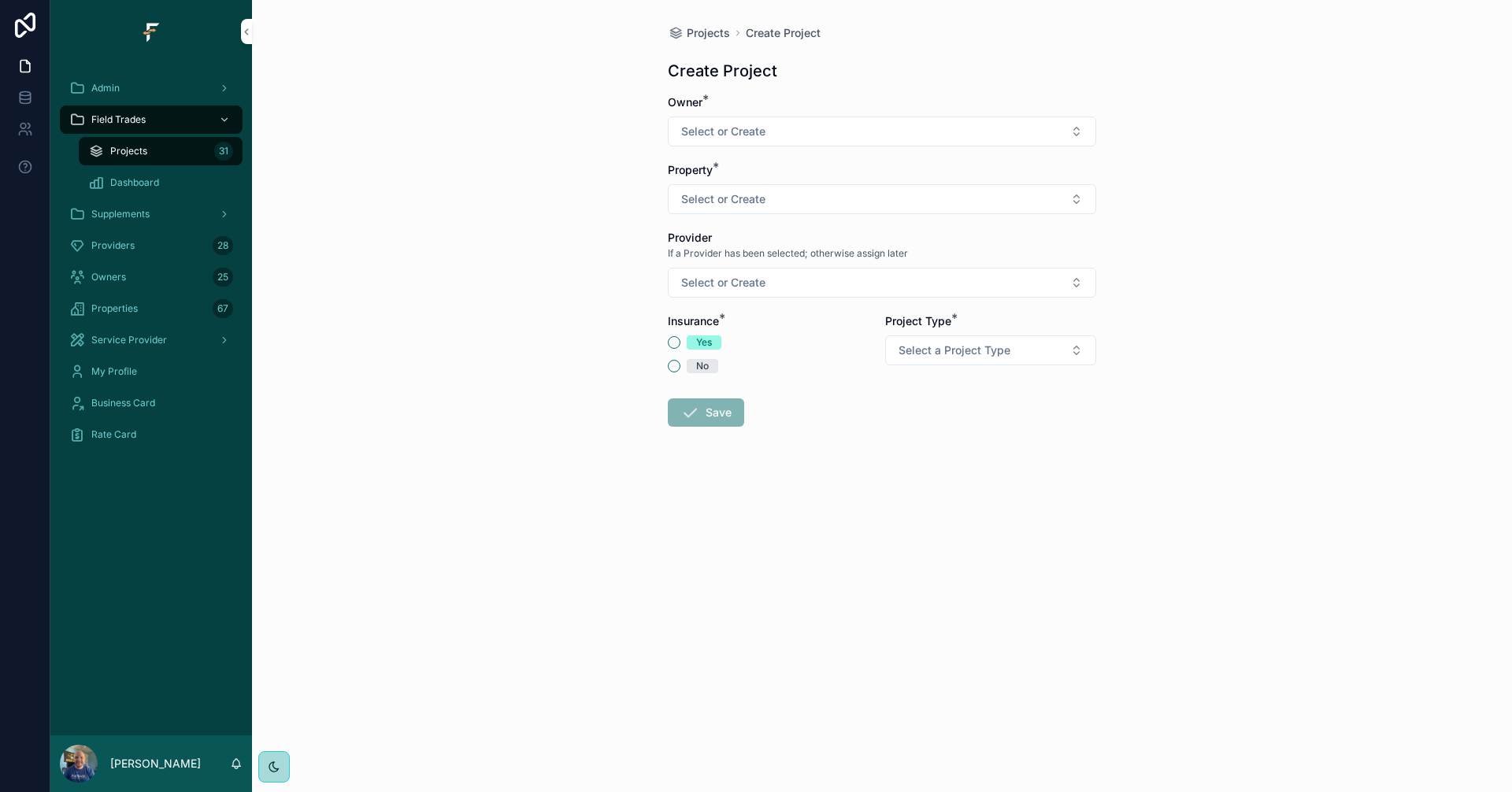
click at [1074, 127] on button "Select or Create" at bounding box center [882, 131] width 428 height 29
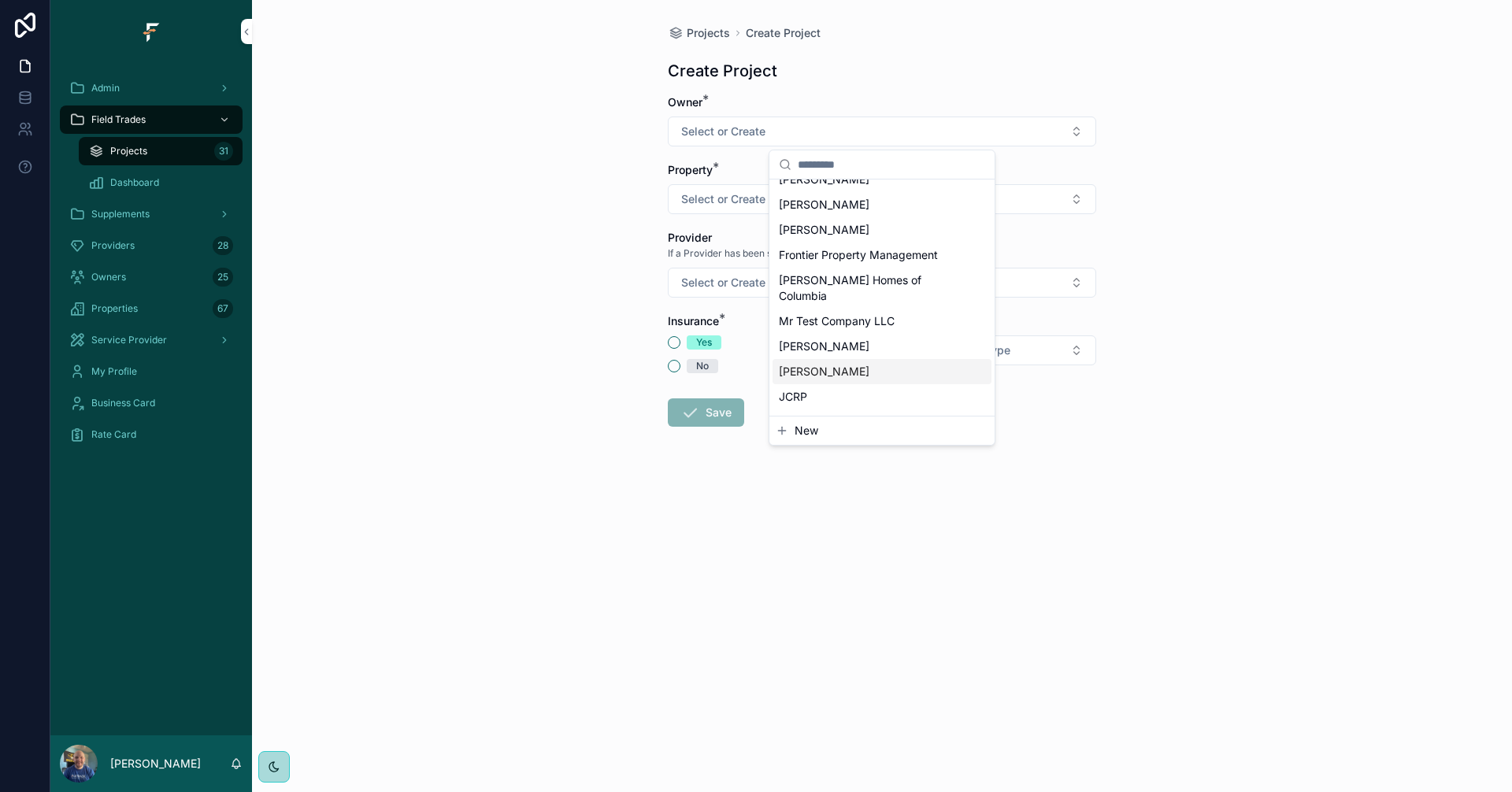
scroll to position [236, 0]
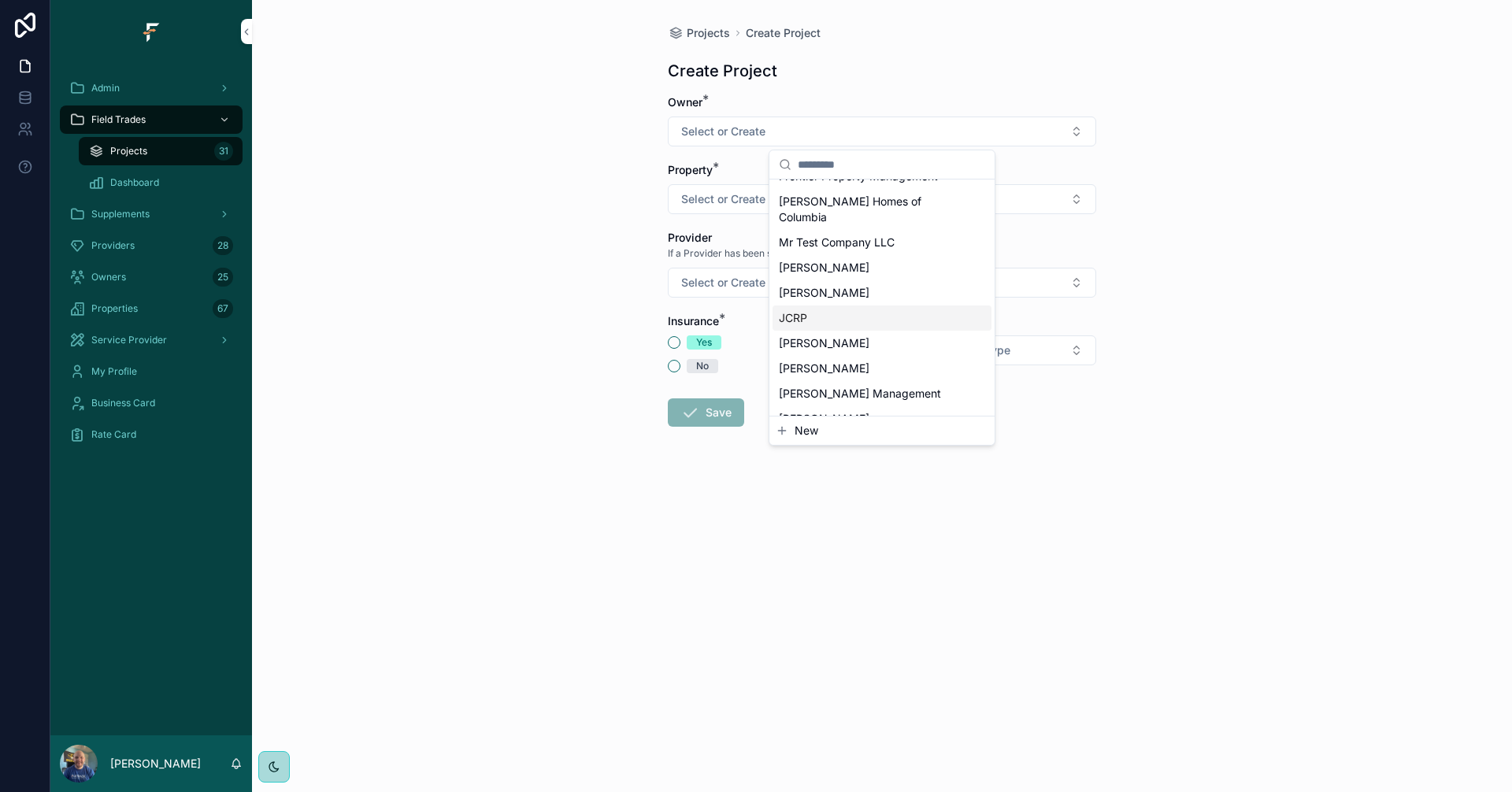
click at [852, 306] on div "JCRP" at bounding box center [882, 318] width 219 height 25
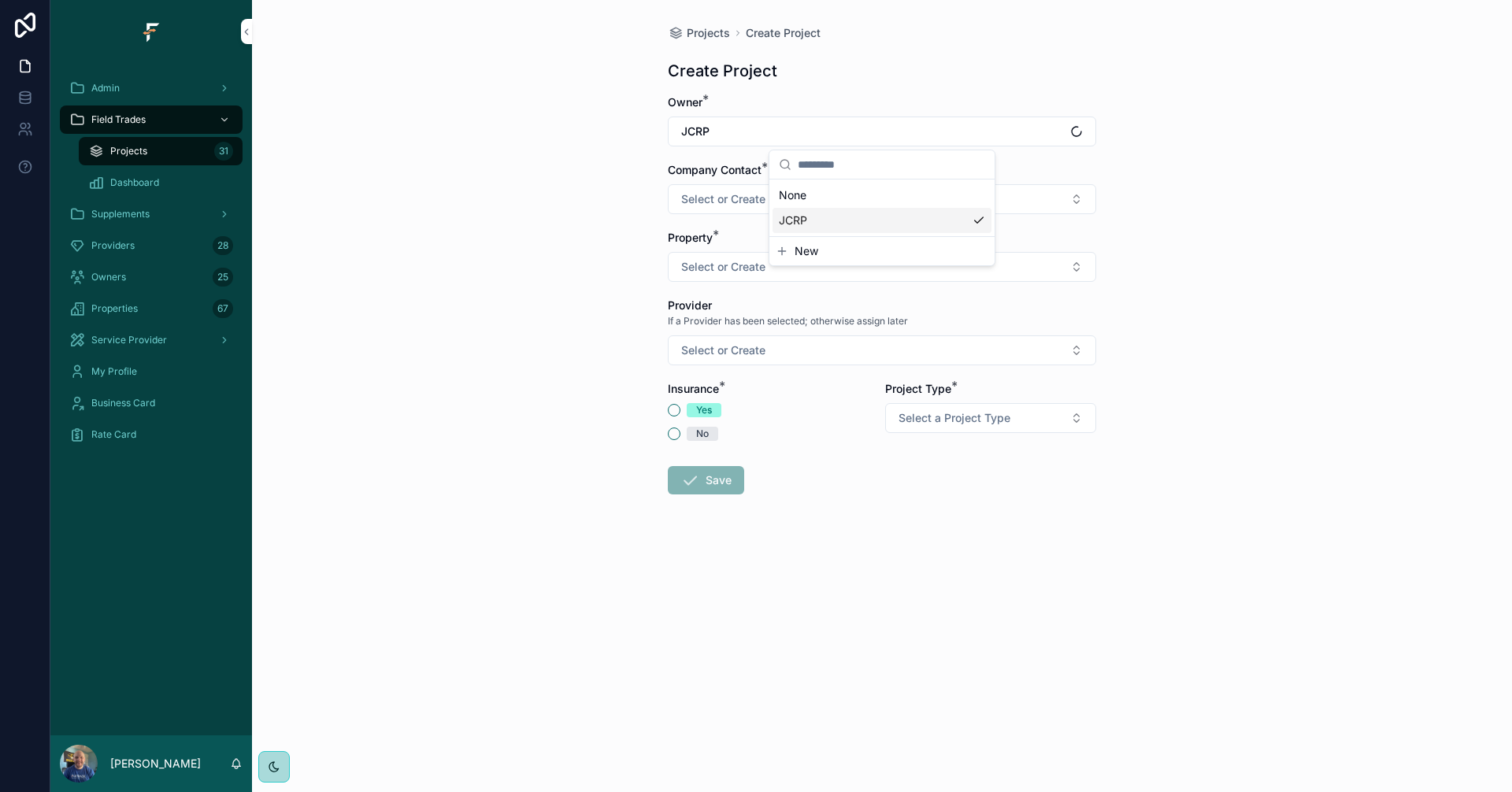
scroll to position [0, 0]
click at [996, 199] on button "Select or Create" at bounding box center [882, 198] width 428 height 29
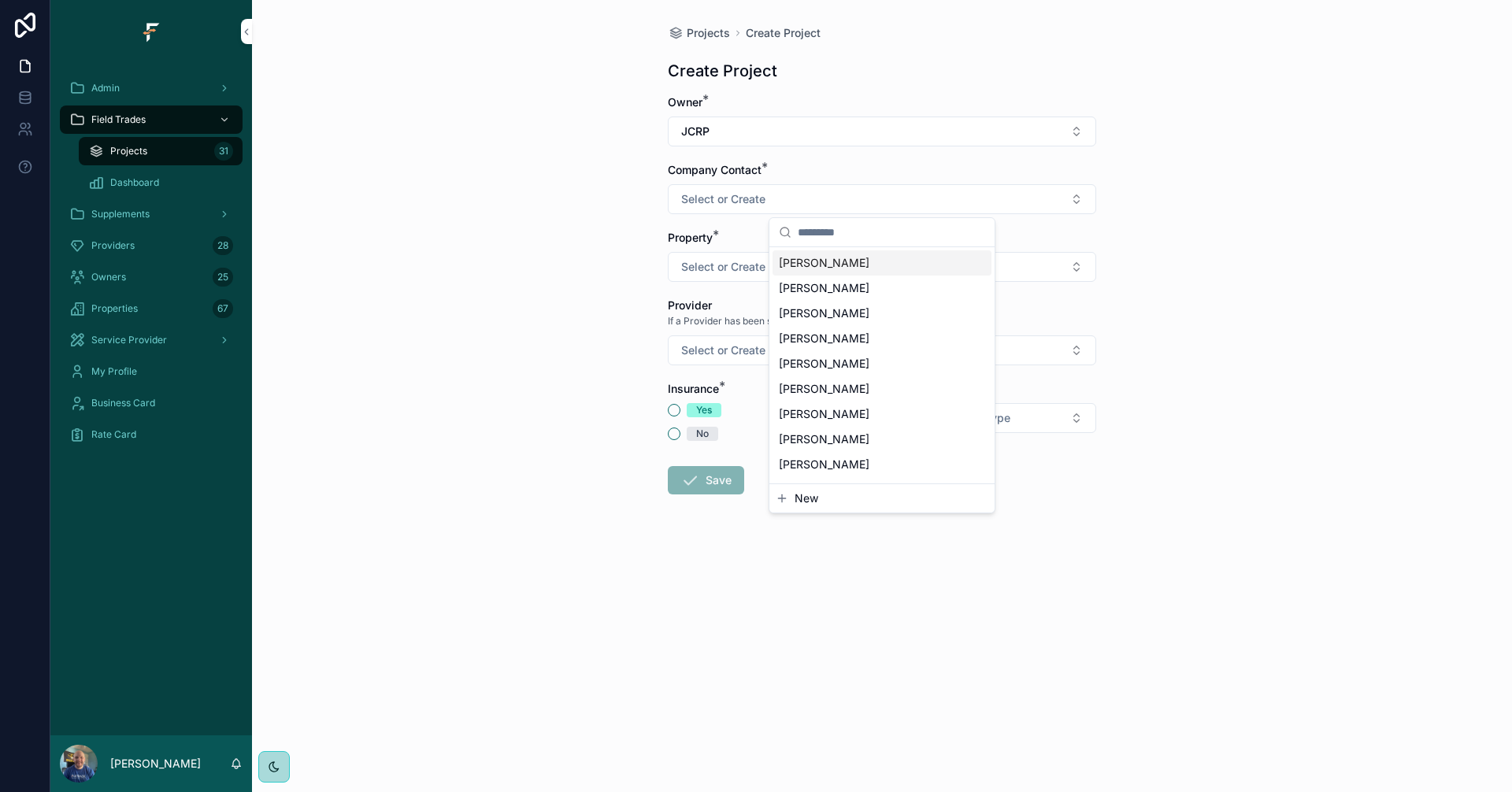
click at [839, 265] on span "[PERSON_NAME]" at bounding box center [824, 263] width 90 height 16
click at [1199, 234] on div "Projects Create Project Create Project Owner * JCRP Company Contact * [PERSON_N…" at bounding box center [882, 396] width 1260 height 792
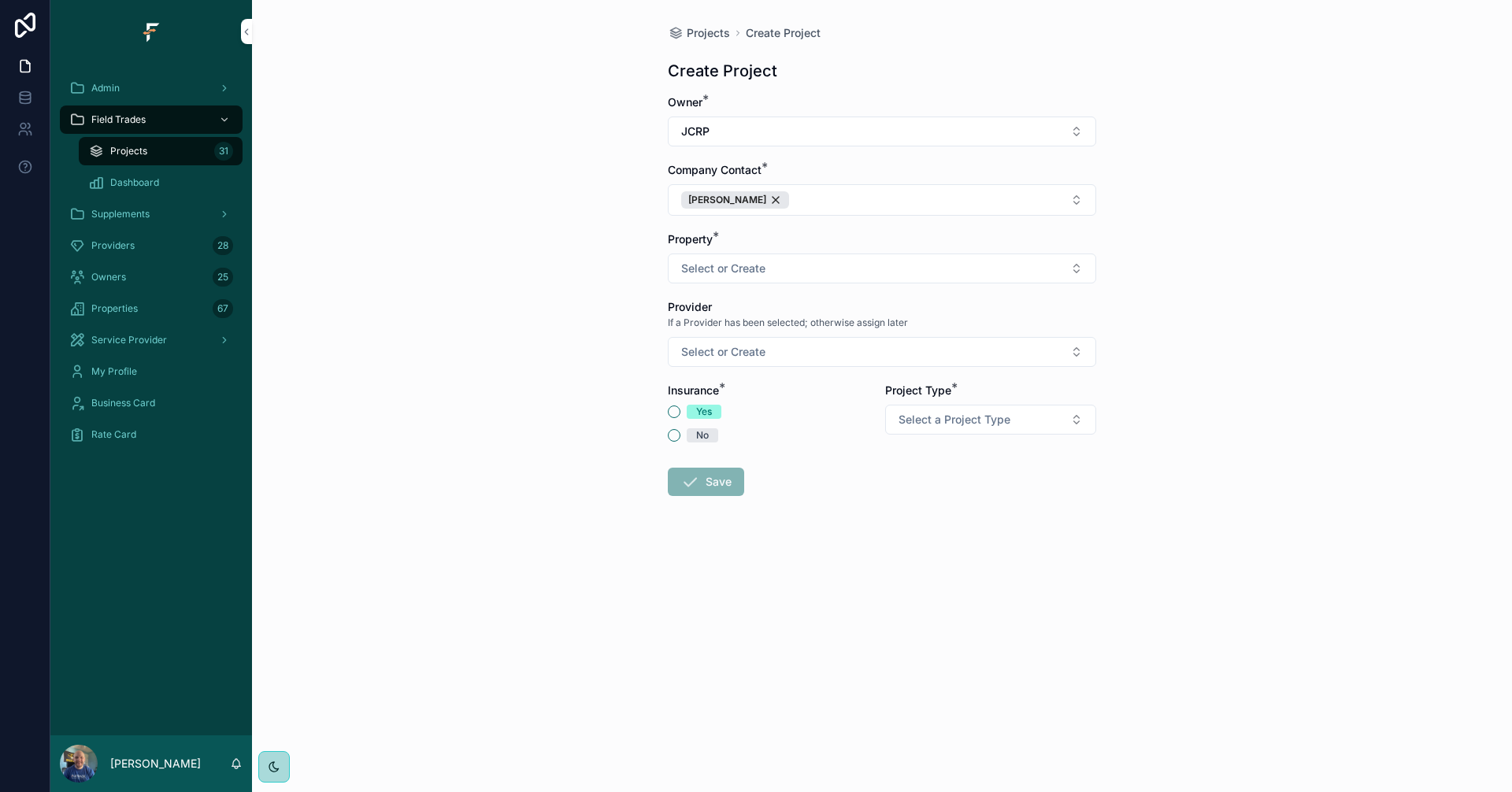
click at [1059, 258] on button "Select or Create" at bounding box center [882, 268] width 428 height 29
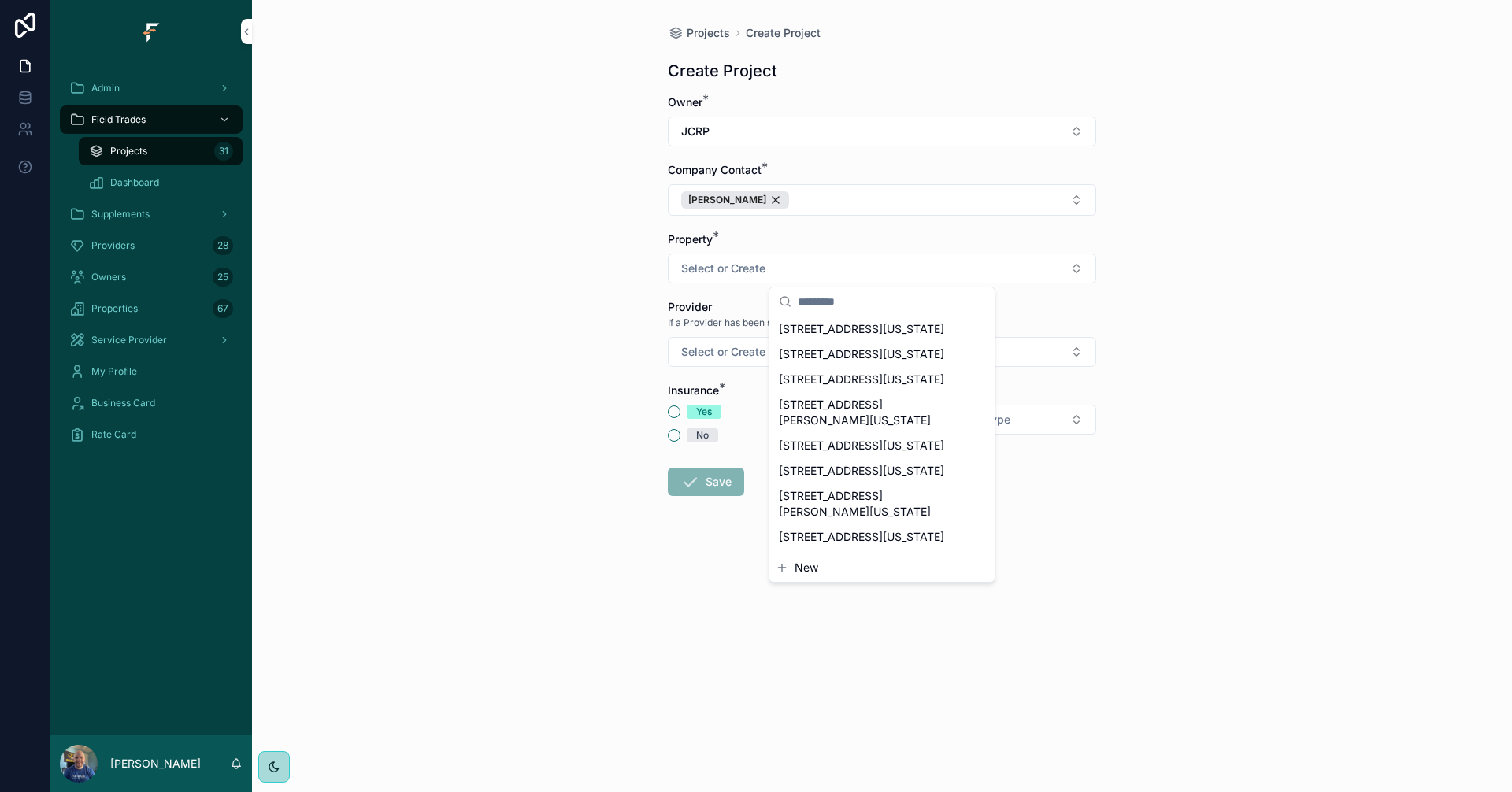
scroll to position [2500, 0]
click at [826, 221] on span "[STREET_ADDRESS][US_STATE]" at bounding box center [861, 213] width 165 height 16
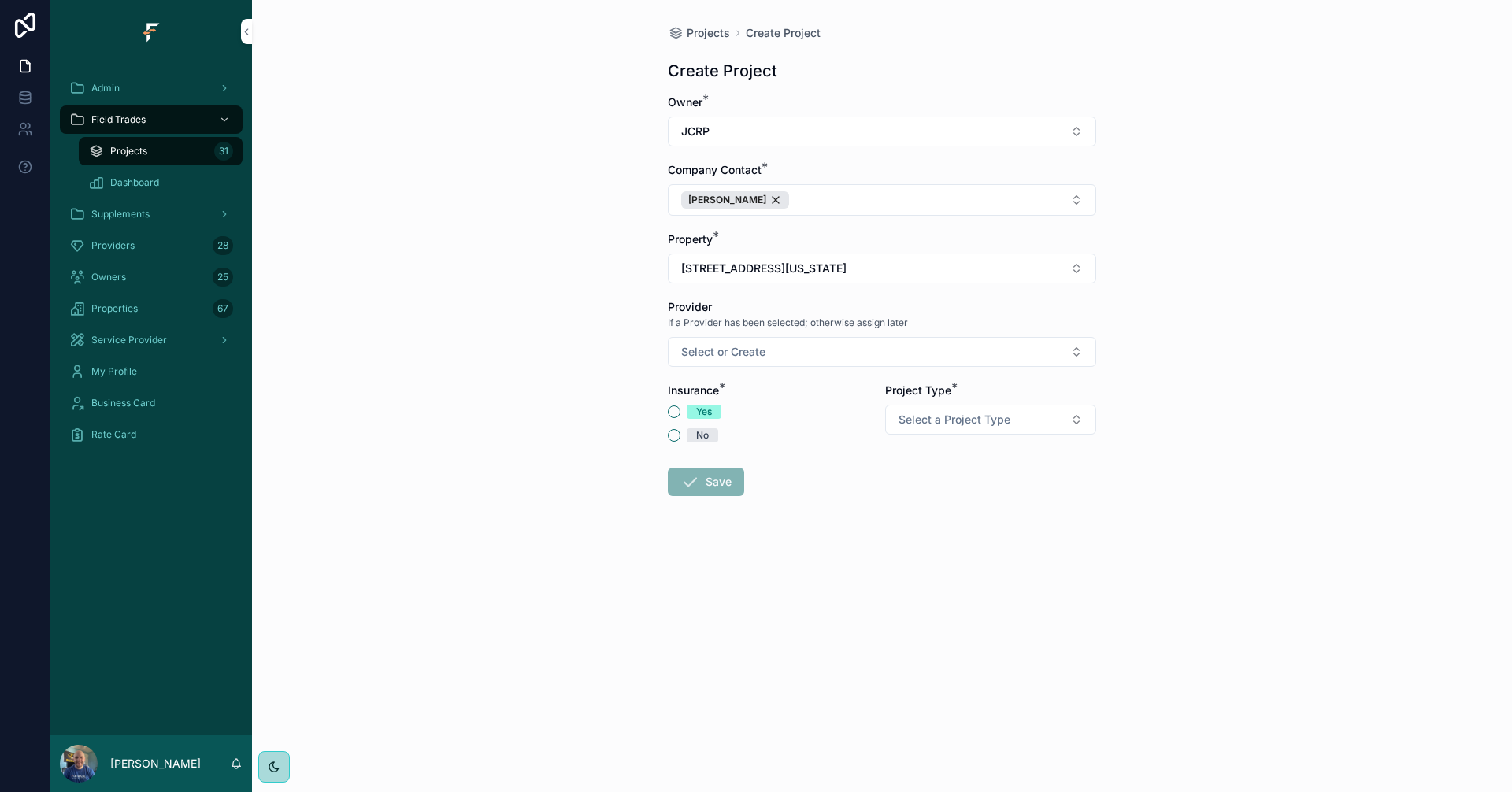
click at [1069, 350] on button "Select or Create" at bounding box center [882, 351] width 428 height 29
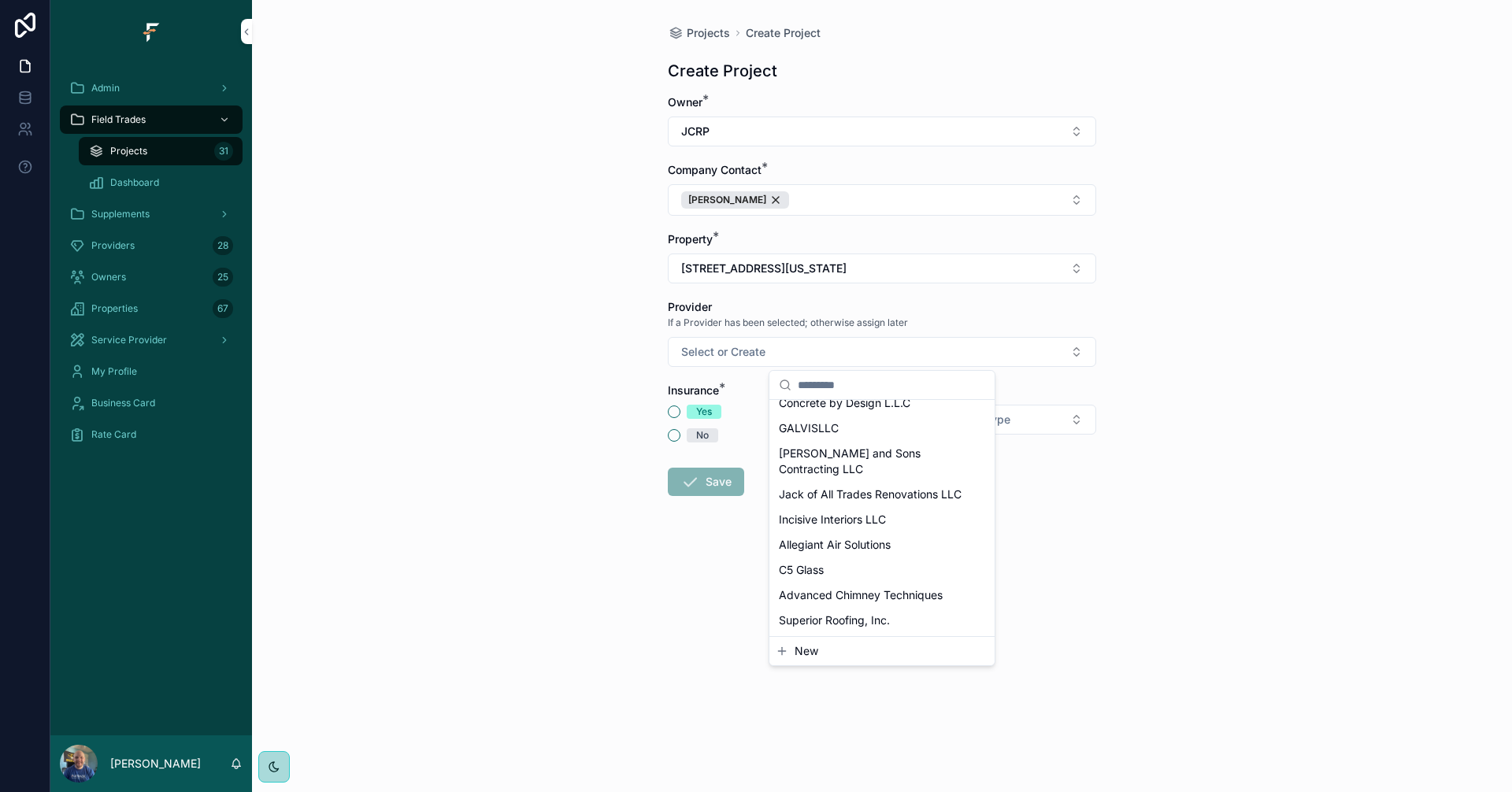
scroll to position [569, 0]
click at [882, 486] on span "Jack of All Trades Renovations LLC" at bounding box center [870, 494] width 182 height 16
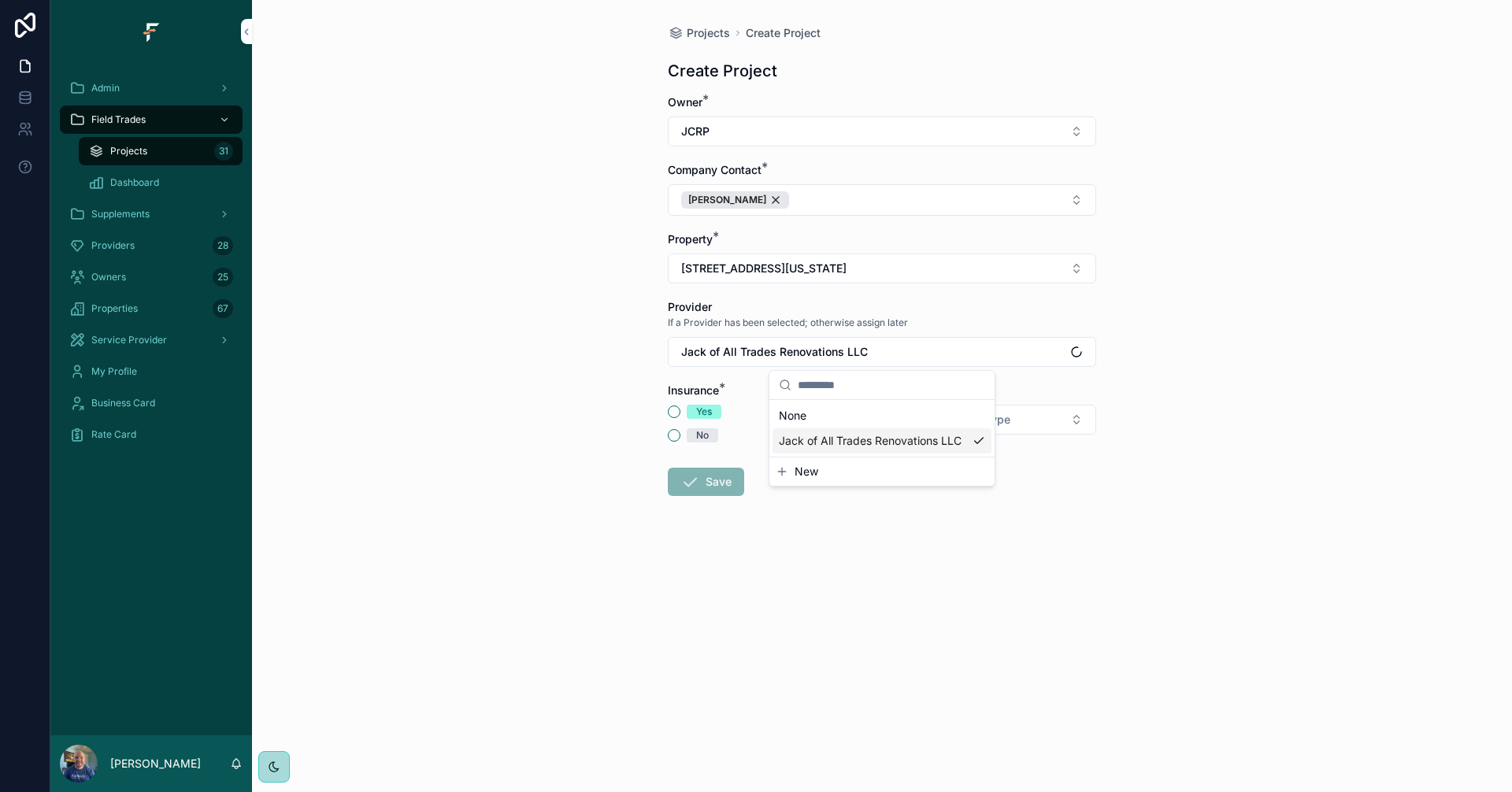
scroll to position [0, 0]
click at [674, 438] on button "No" at bounding box center [674, 435] width 13 height 13
click at [1085, 427] on button "Select a Project Type" at bounding box center [991, 419] width 211 height 29
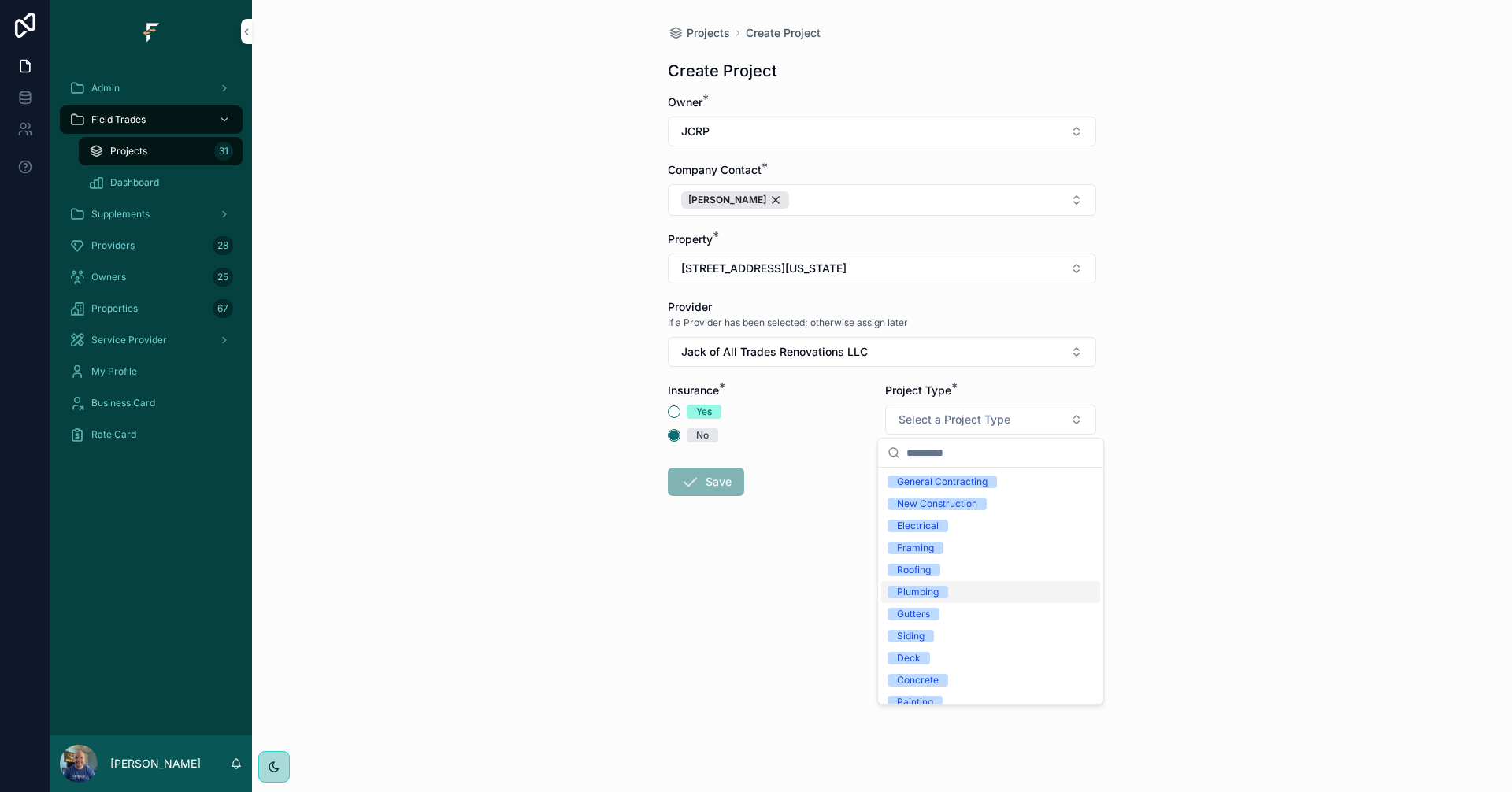
click at [925, 590] on div "Plumbing" at bounding box center [917, 592] width 42 height 13
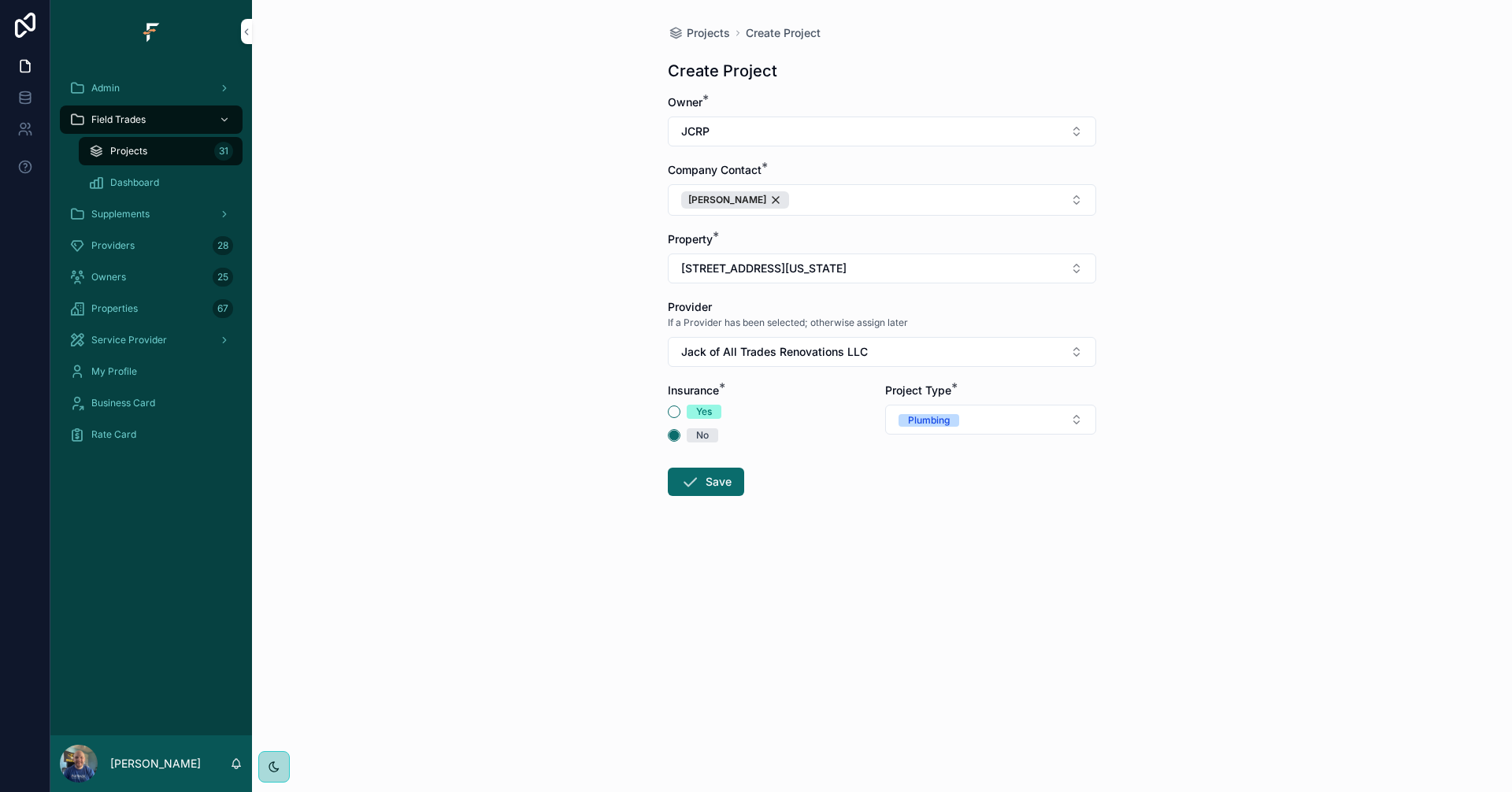
click at [730, 487] on button "Save" at bounding box center [705, 482] width 76 height 29
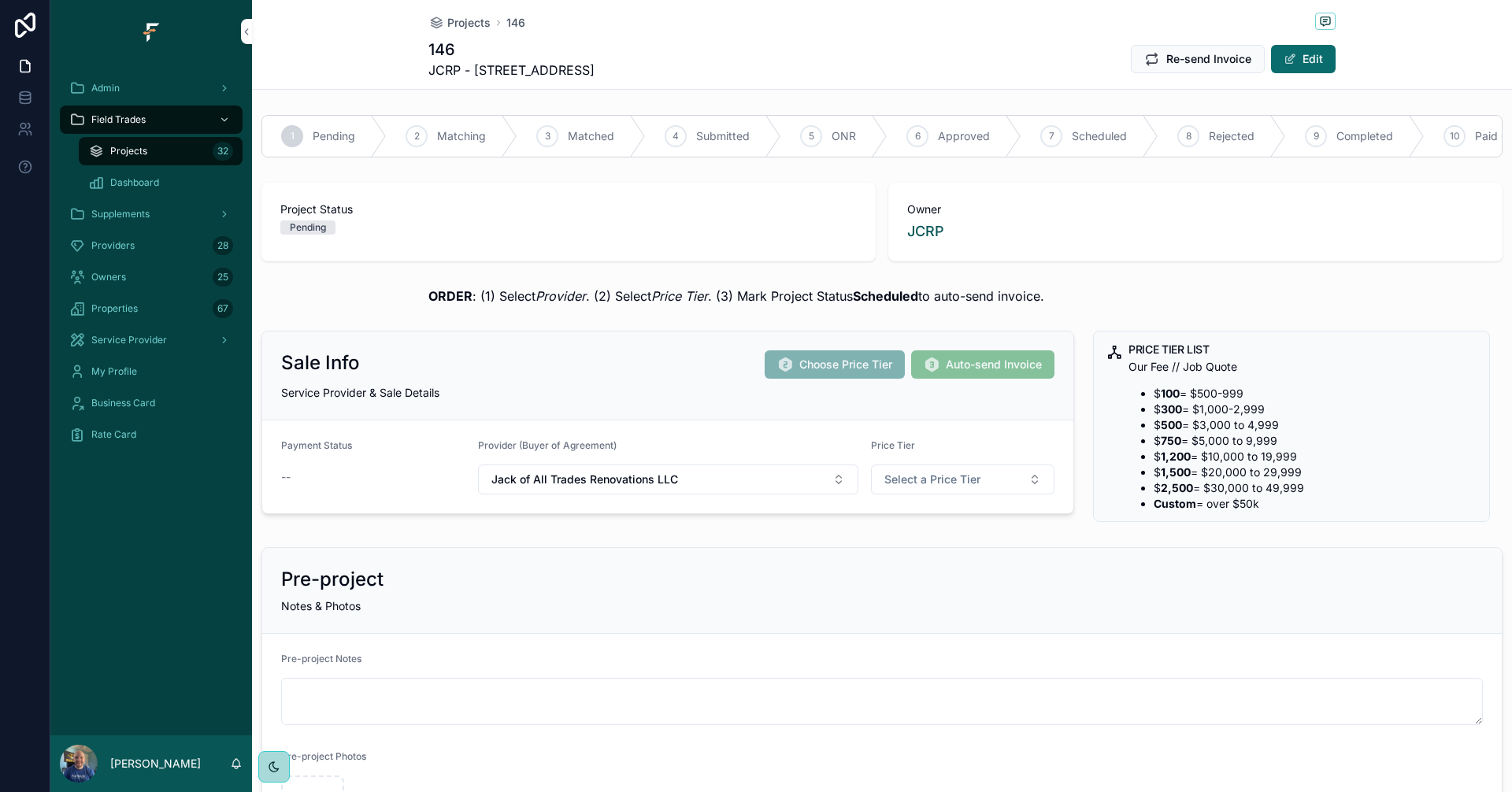
click at [450, 134] on span "Matching" at bounding box center [461, 137] width 49 height 16
click at [468, 23] on span "Projects" at bounding box center [469, 23] width 43 height 16
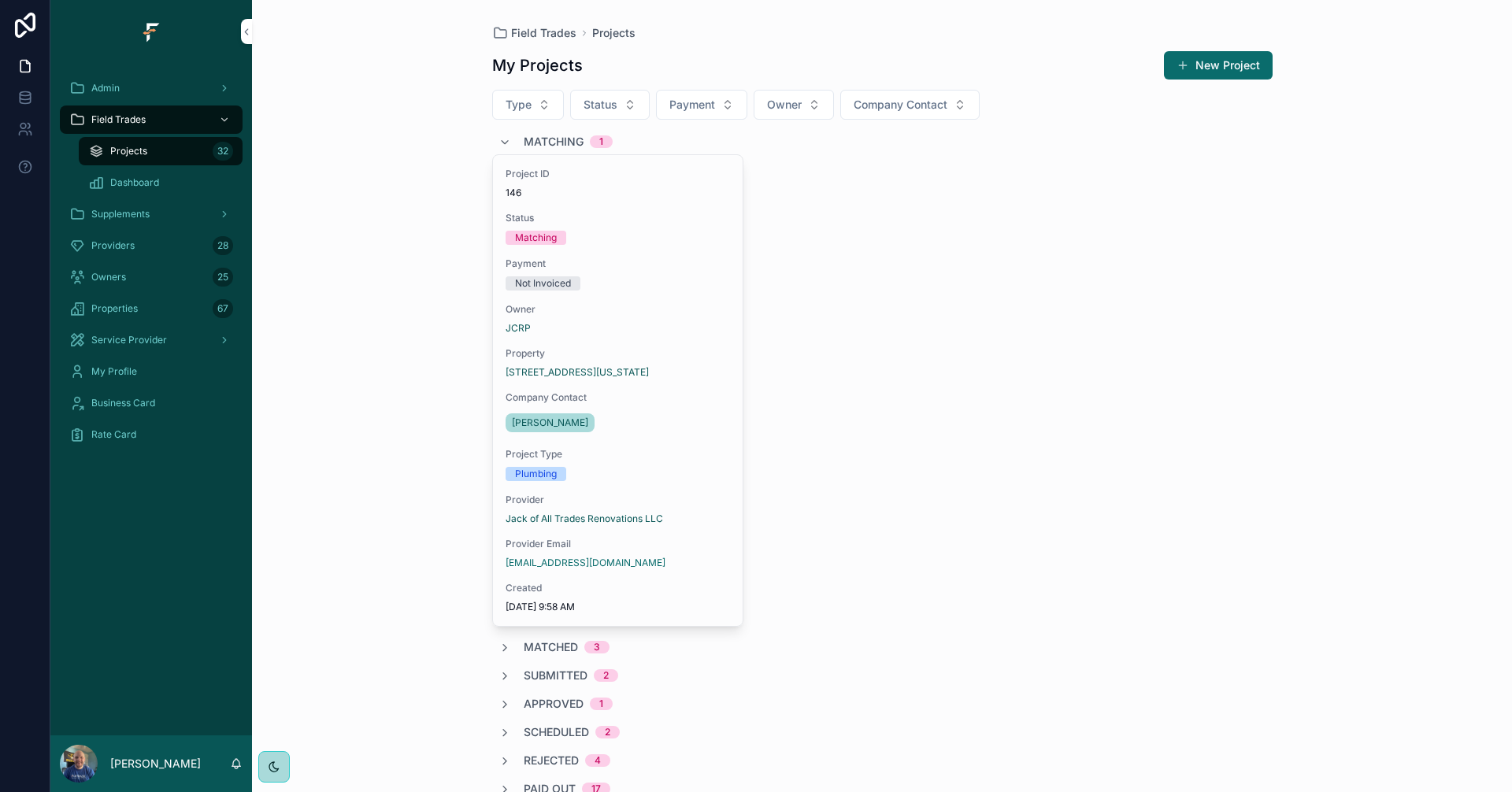
click at [545, 142] on span "Matching" at bounding box center [553, 142] width 60 height 16
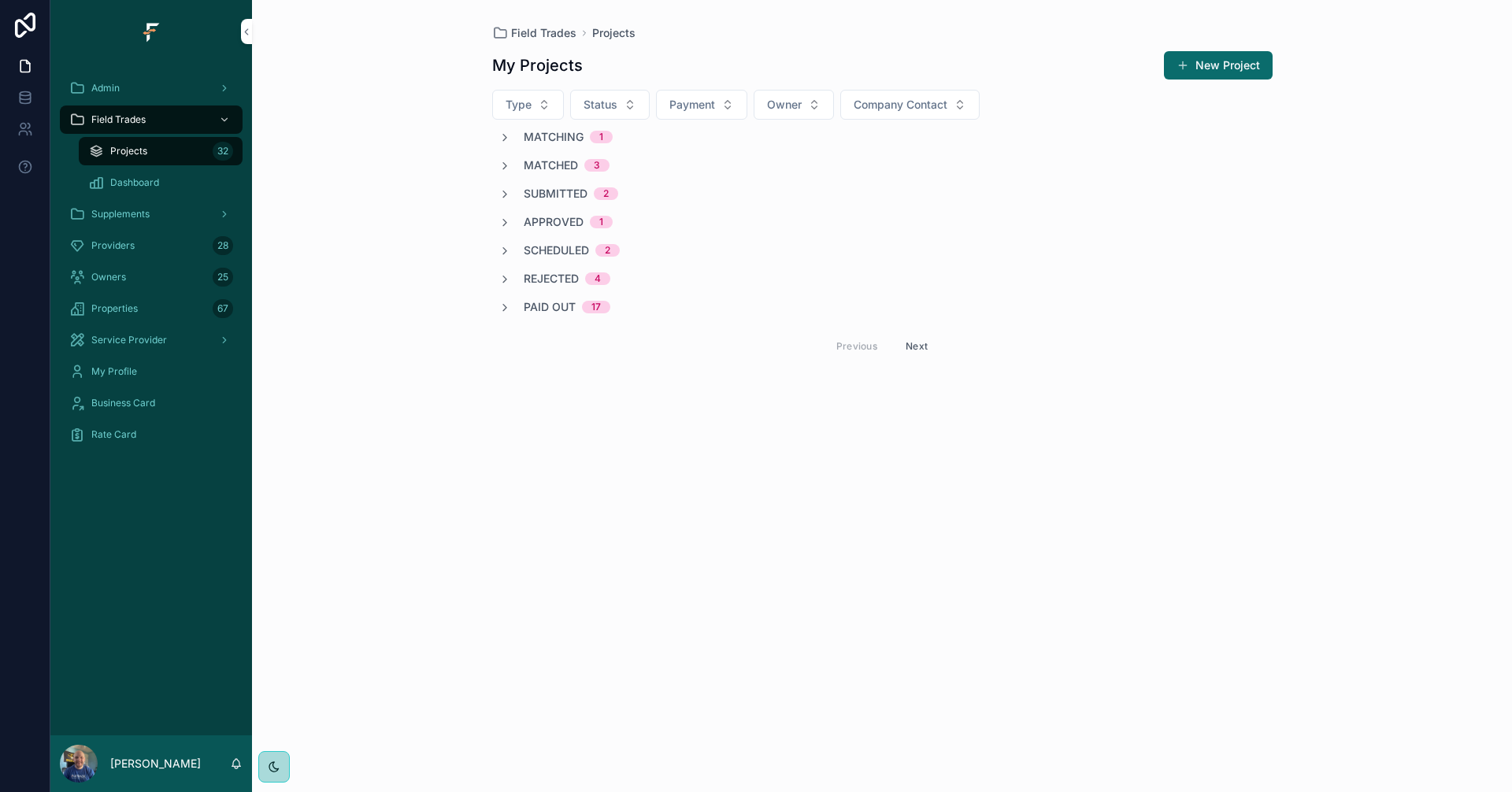
click at [545, 142] on span "Matching" at bounding box center [553, 137] width 60 height 16
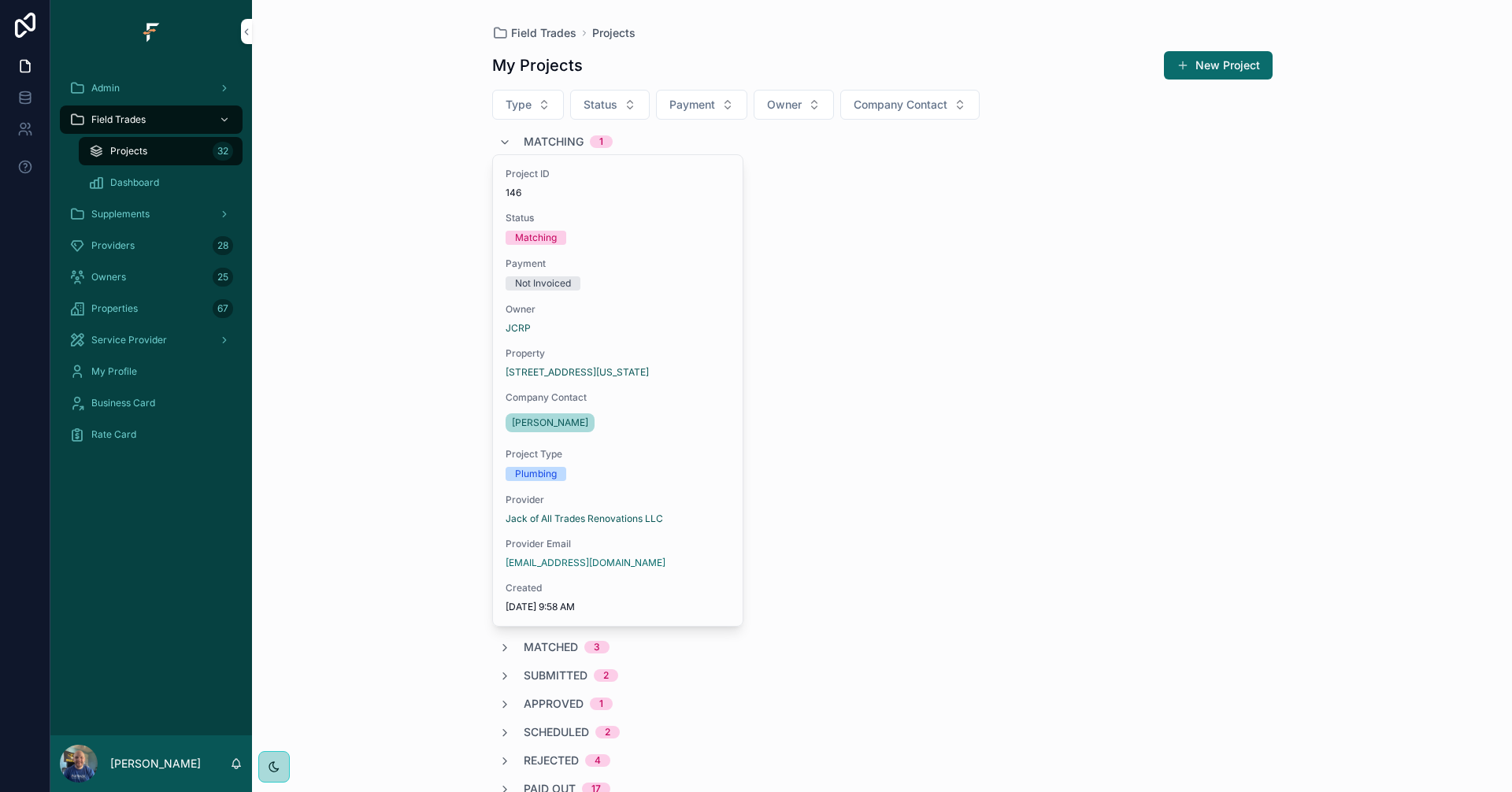
click at [550, 139] on span "Matching" at bounding box center [553, 142] width 60 height 16
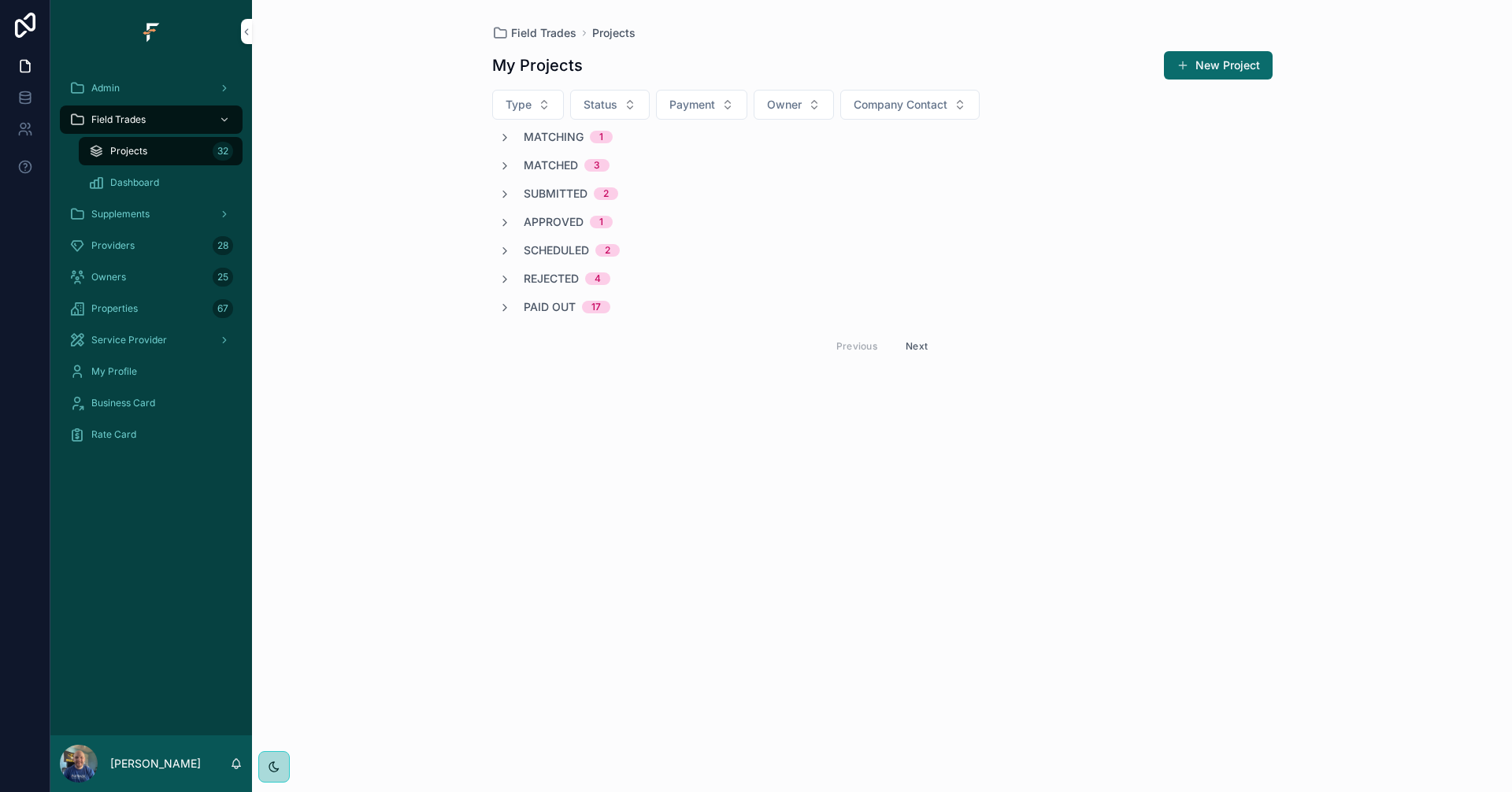
click at [555, 133] on span "Matching" at bounding box center [553, 137] width 60 height 16
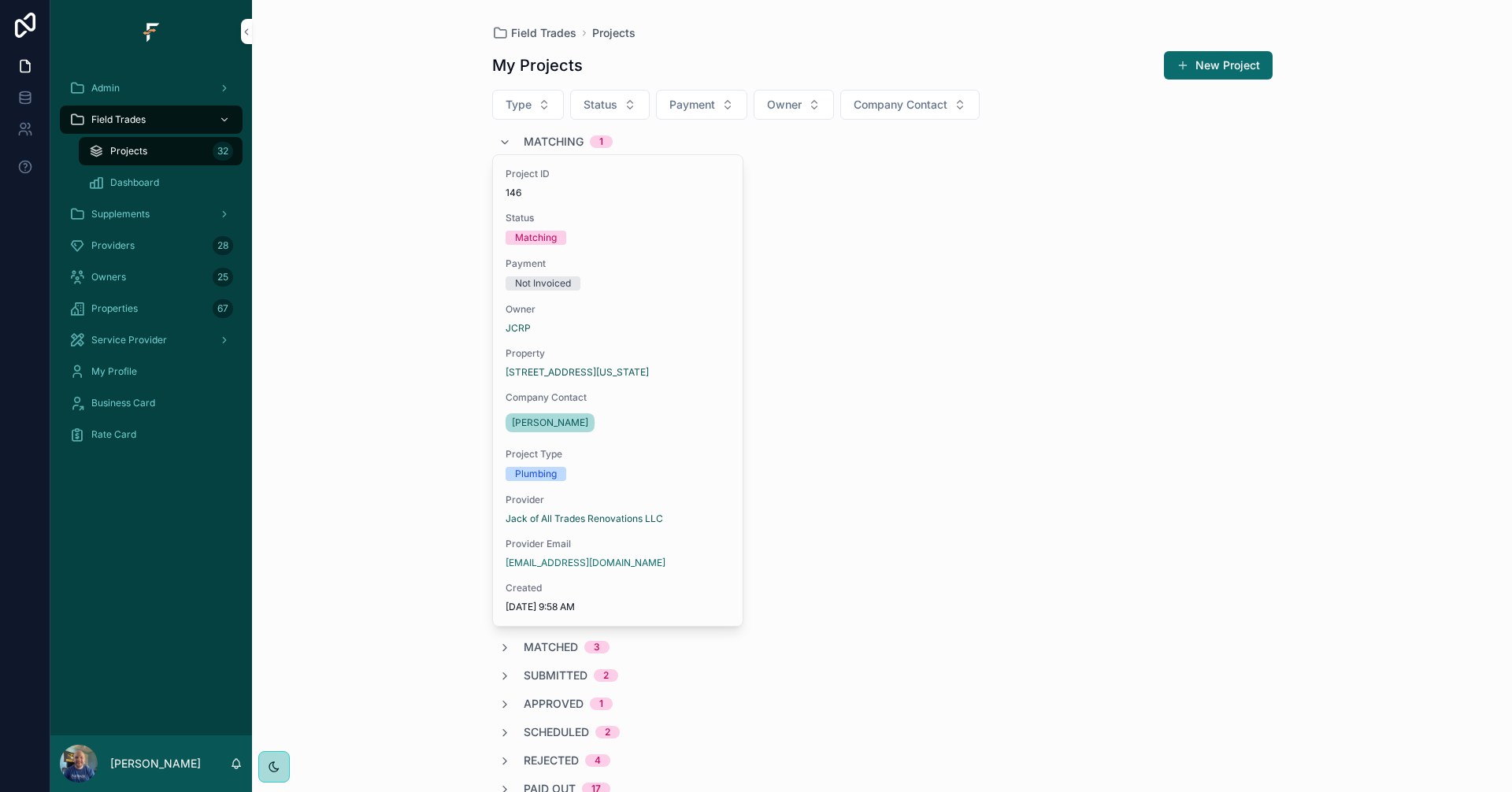
click at [553, 142] on span "Matching" at bounding box center [553, 142] width 60 height 16
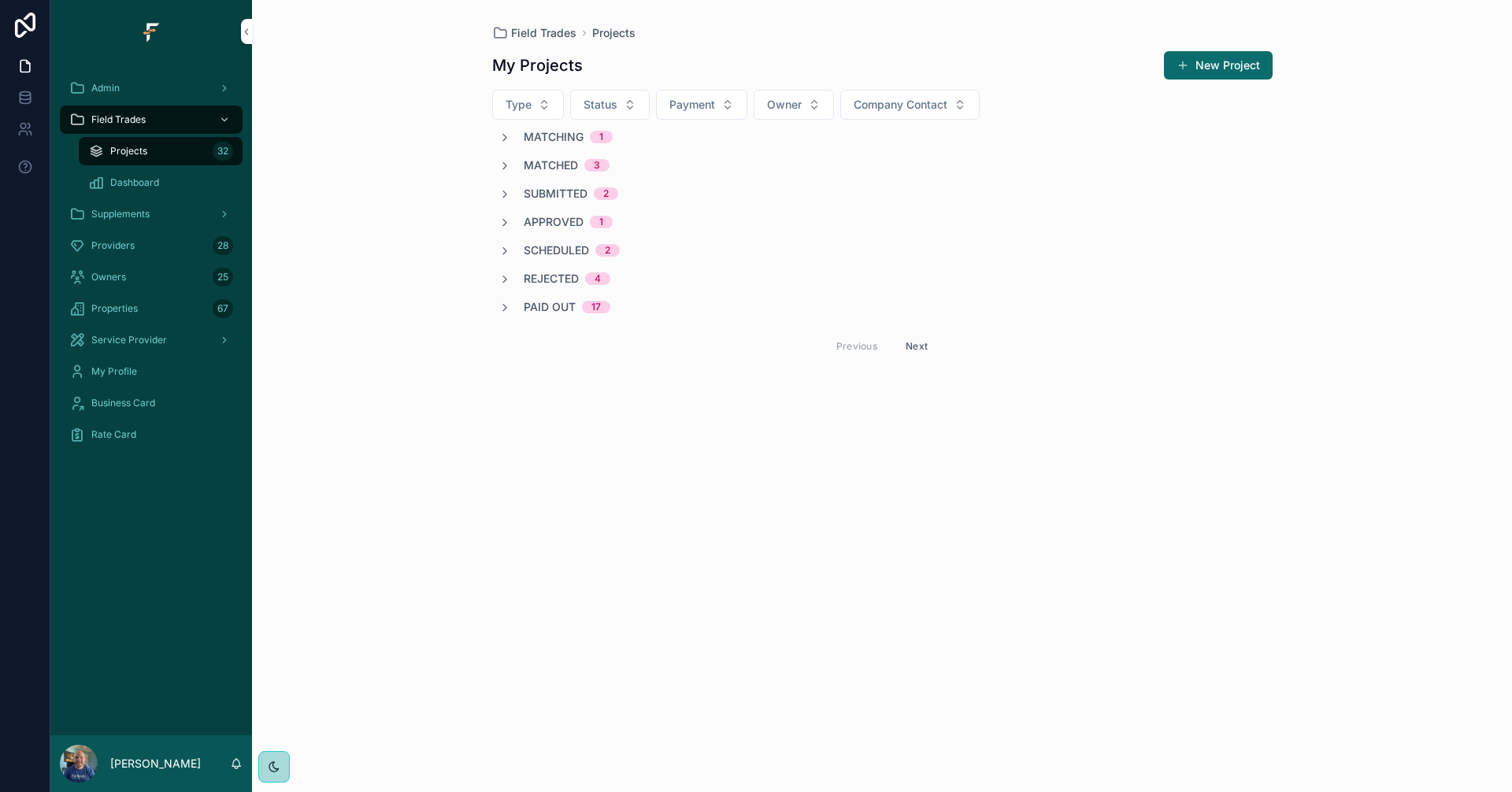
click at [538, 139] on span "Matching" at bounding box center [553, 137] width 60 height 16
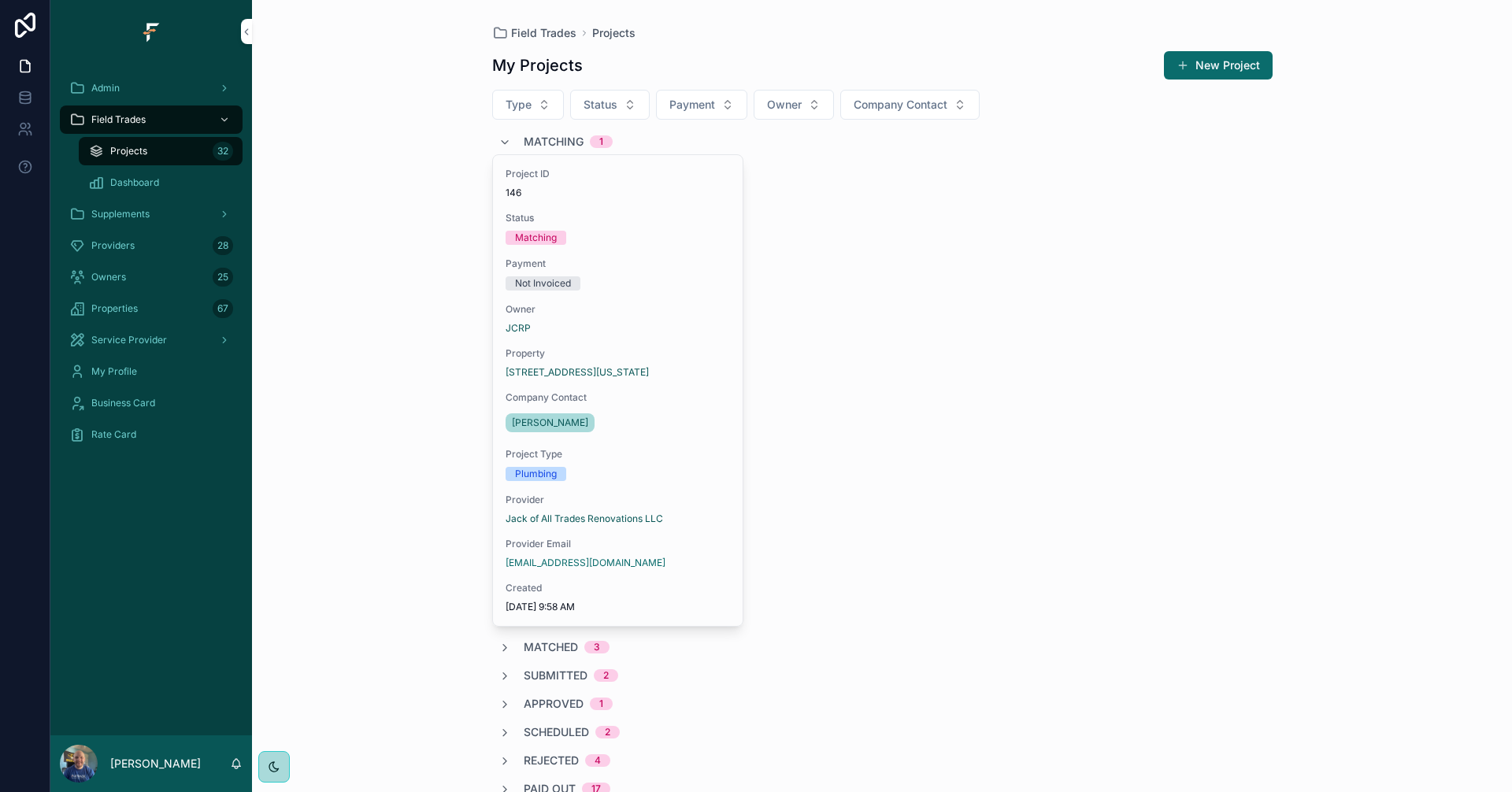
click at [538, 139] on span "Matching" at bounding box center [553, 142] width 60 height 16
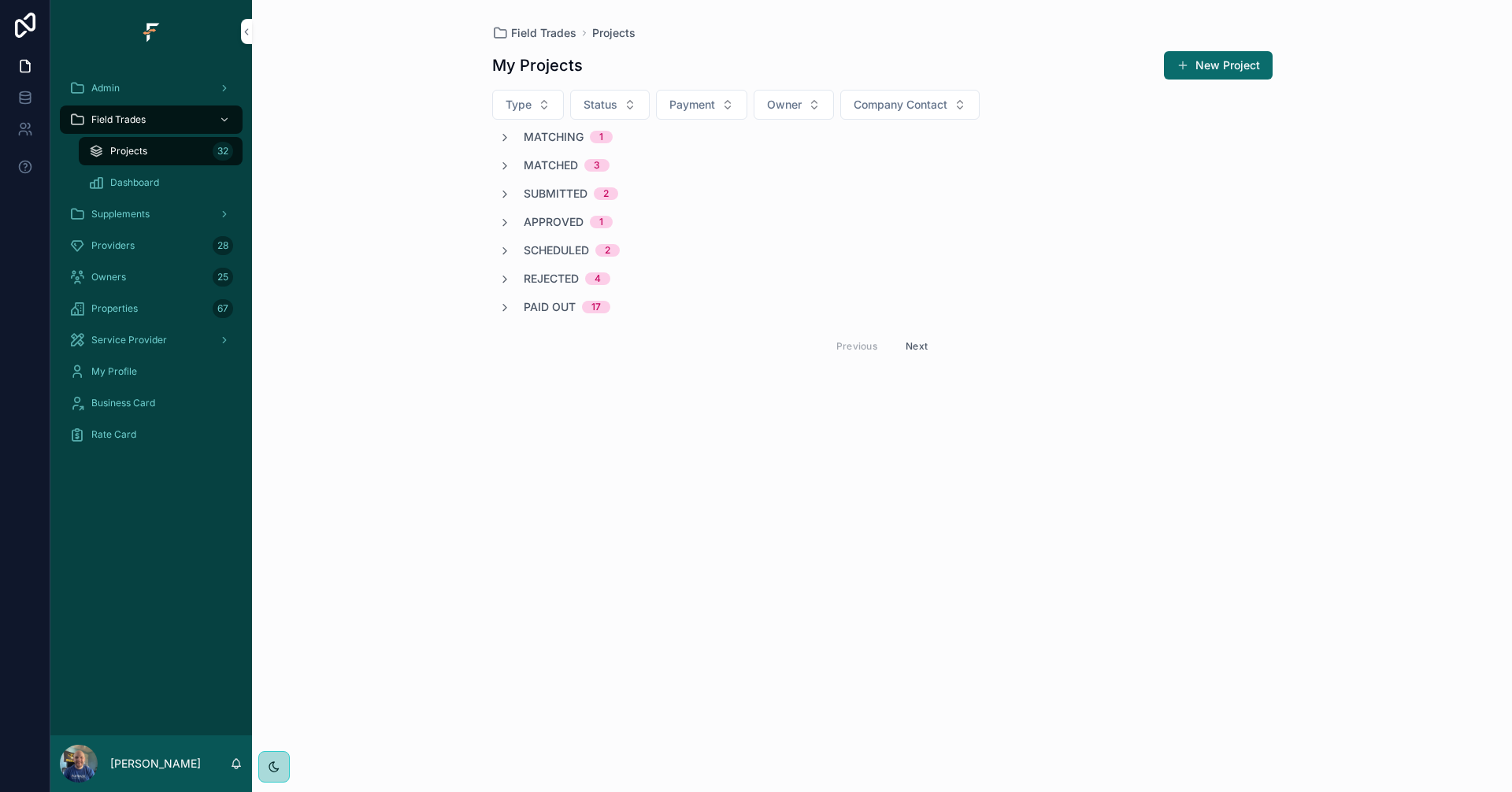
click at [520, 134] on div "Matching 1" at bounding box center [555, 137] width 114 height 16
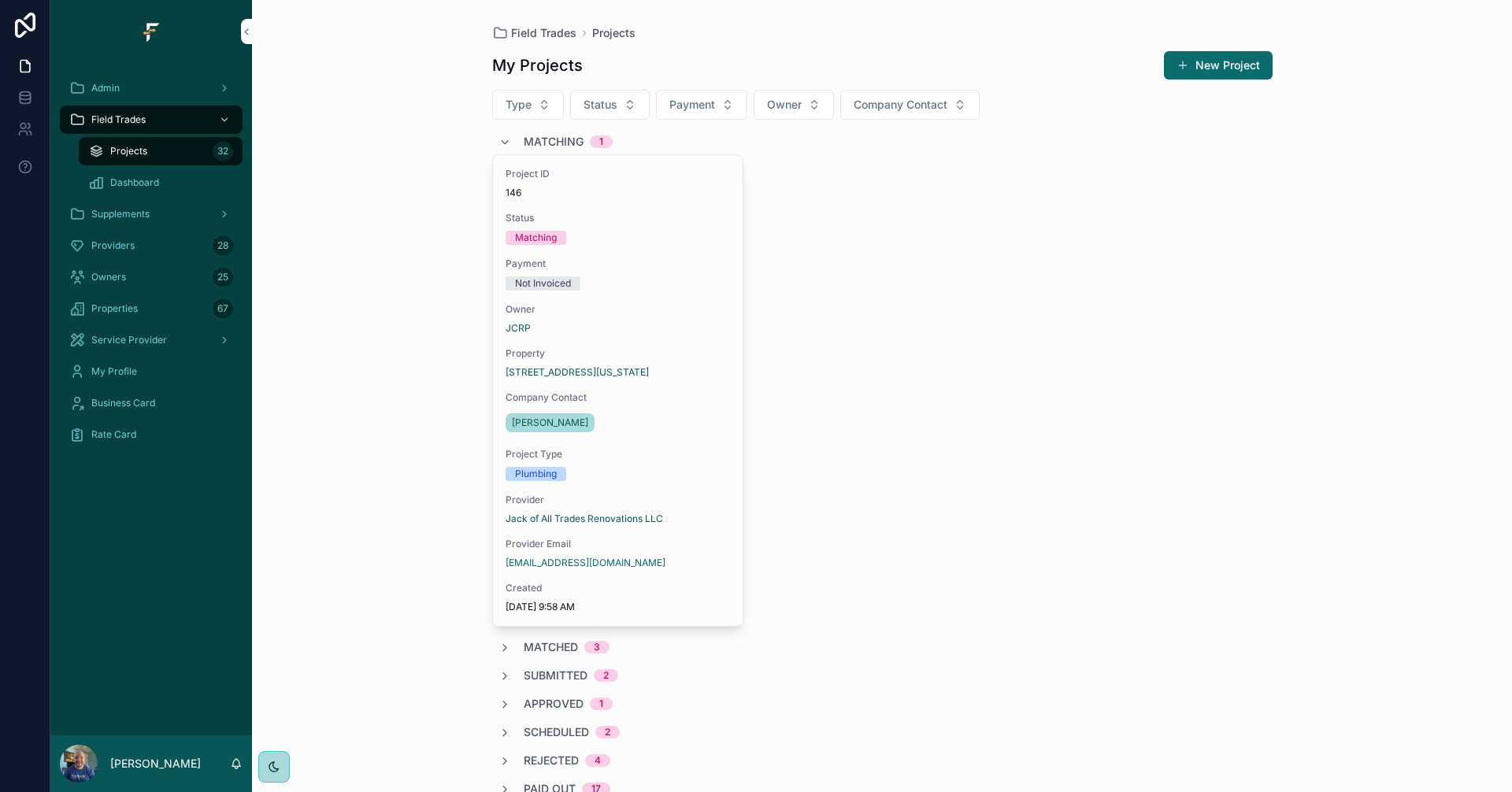
click at [524, 143] on span "Matching" at bounding box center [553, 142] width 60 height 16
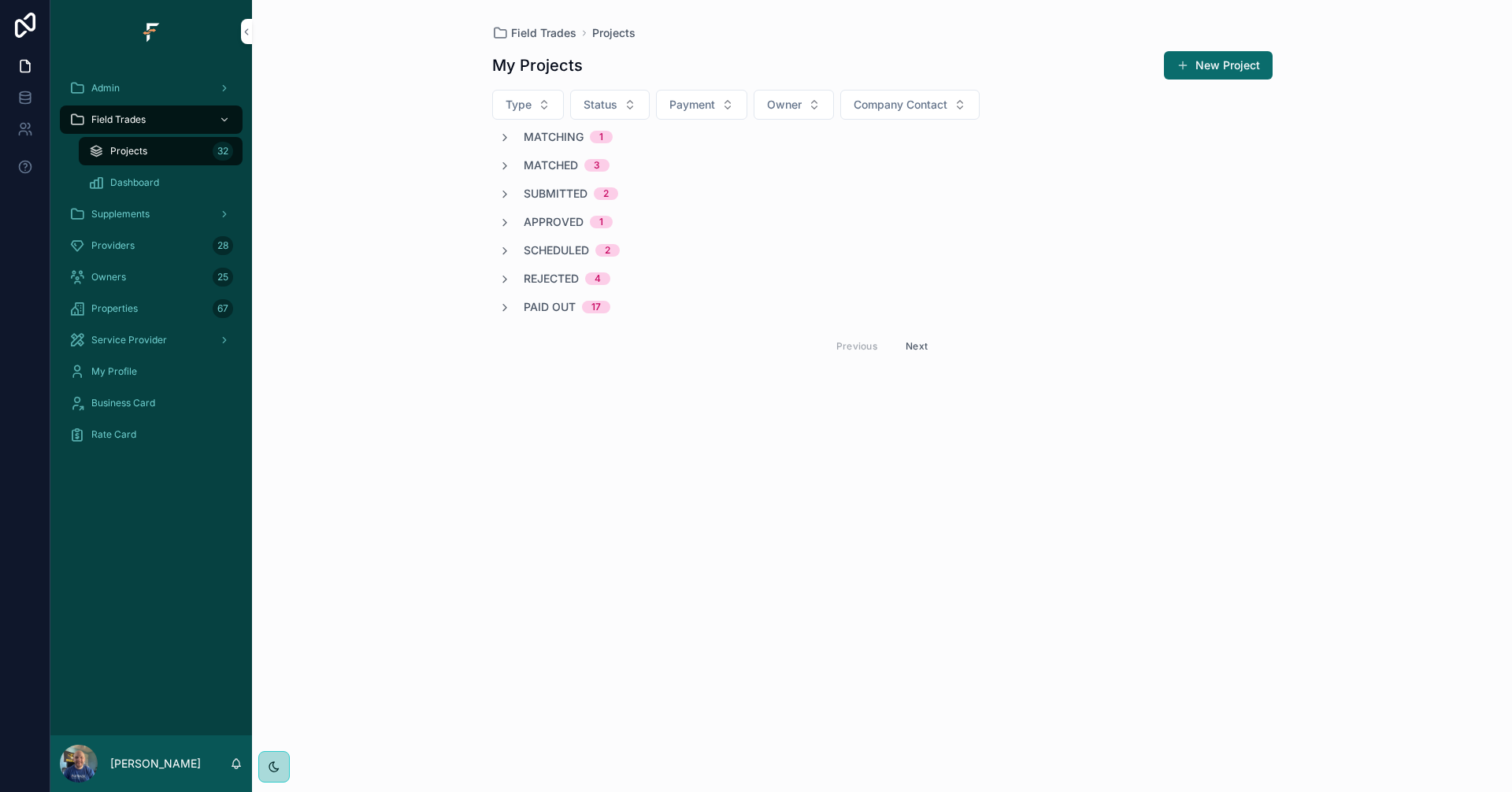
click at [524, 143] on span "Matching" at bounding box center [553, 137] width 60 height 16
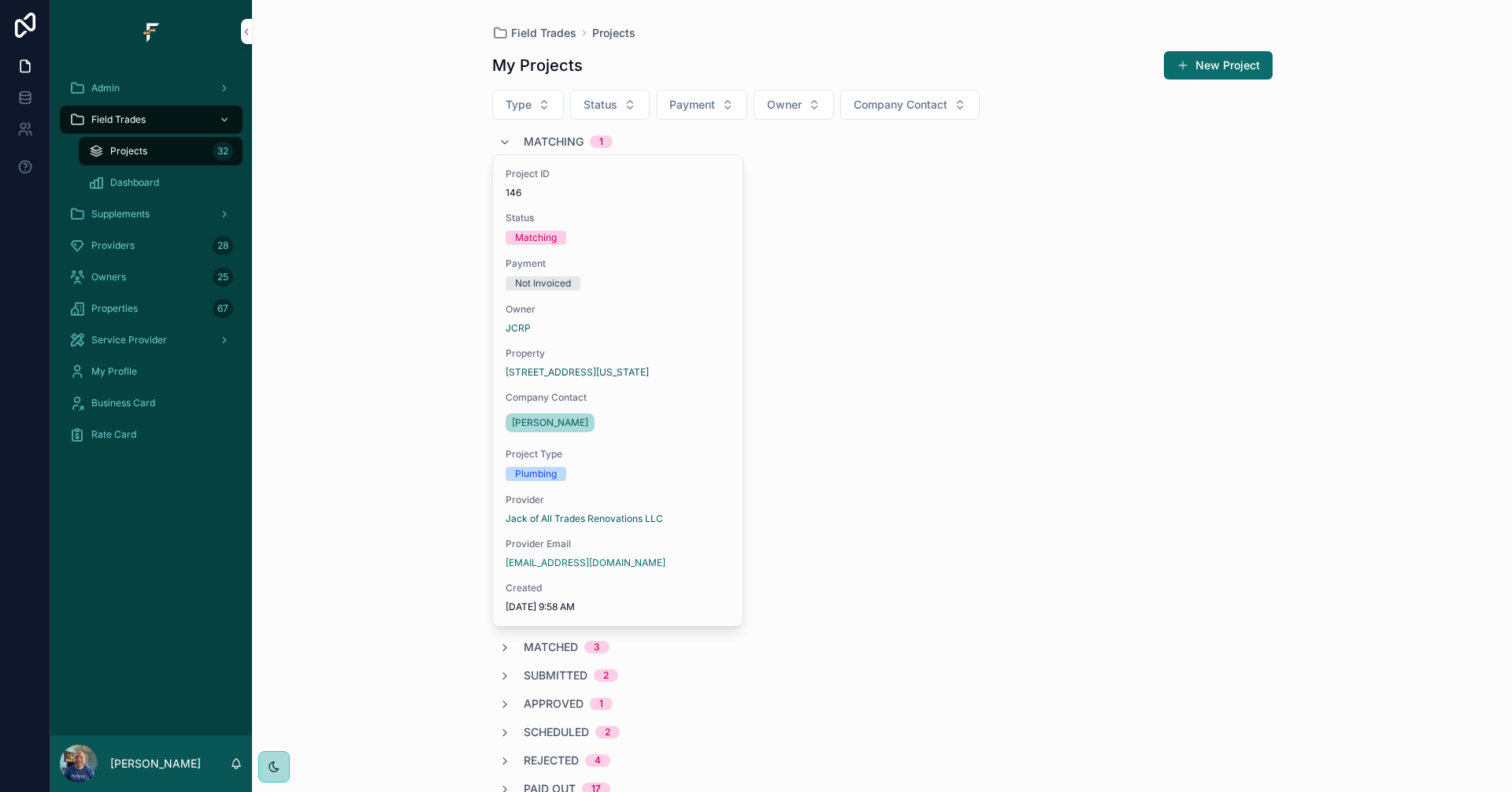
click at [530, 141] on span "Matching" at bounding box center [553, 142] width 60 height 16
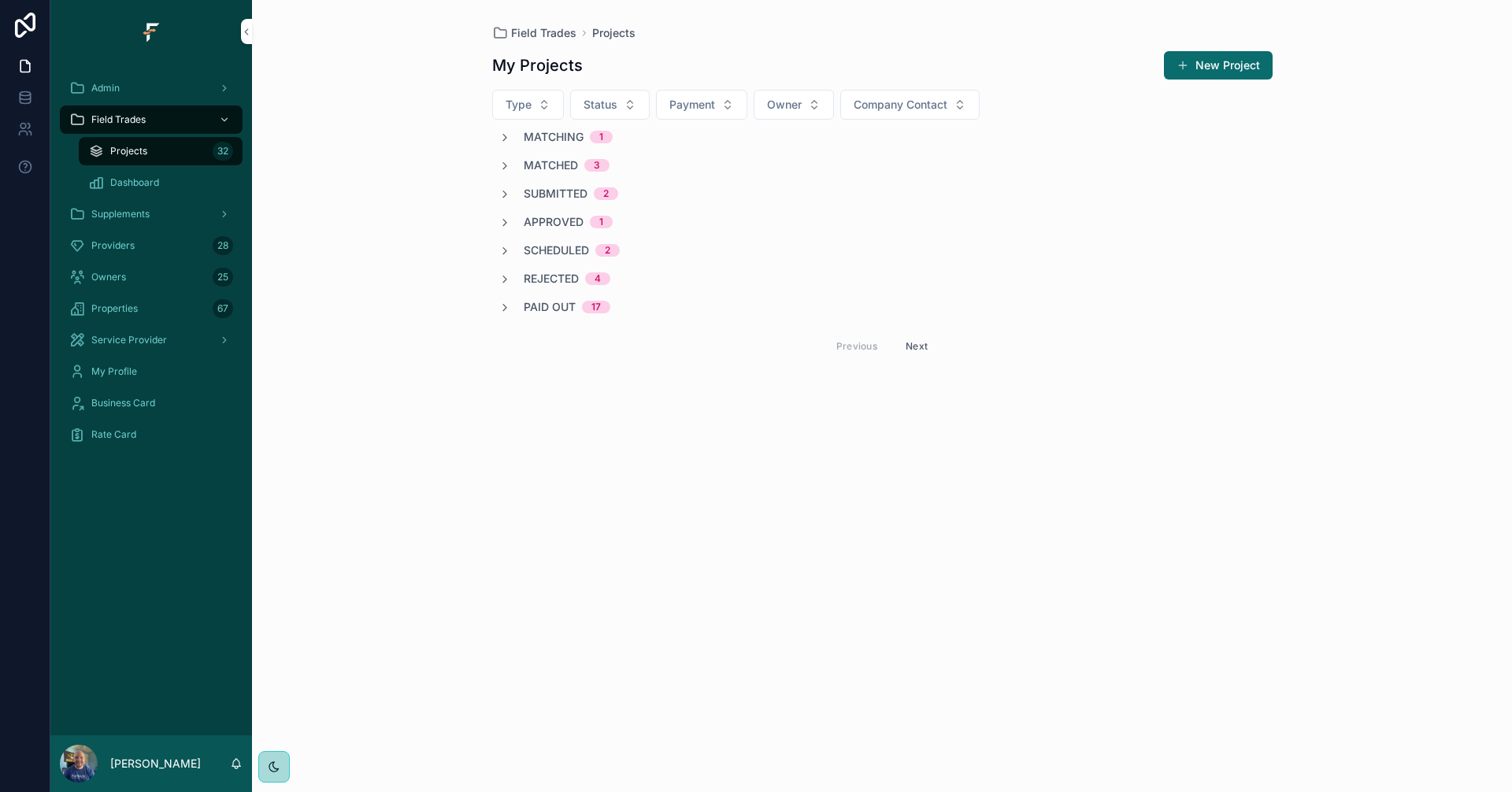
click at [538, 138] on span "Matching" at bounding box center [553, 137] width 60 height 16
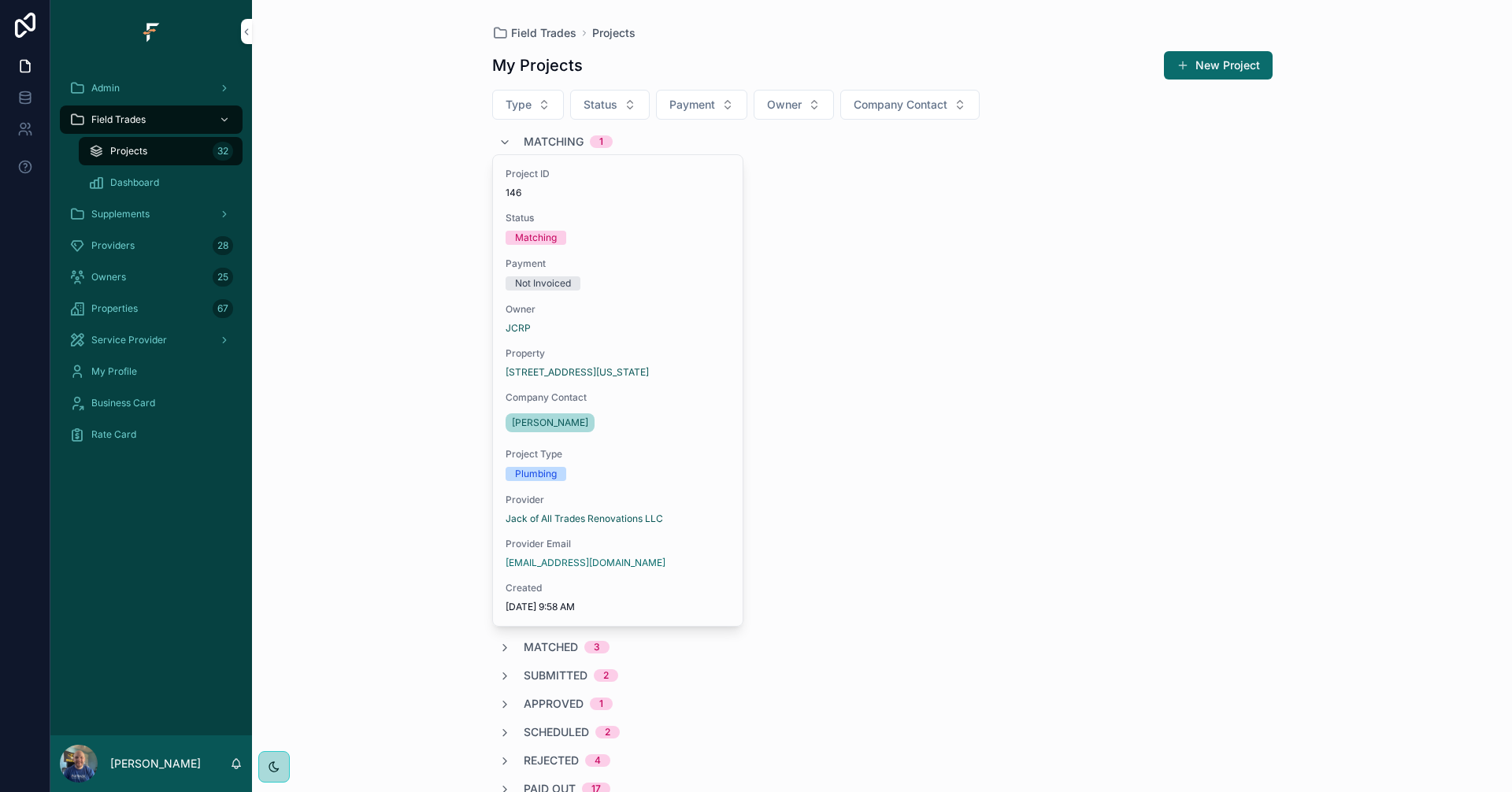
click at [538, 138] on span "Matching" at bounding box center [553, 142] width 60 height 16
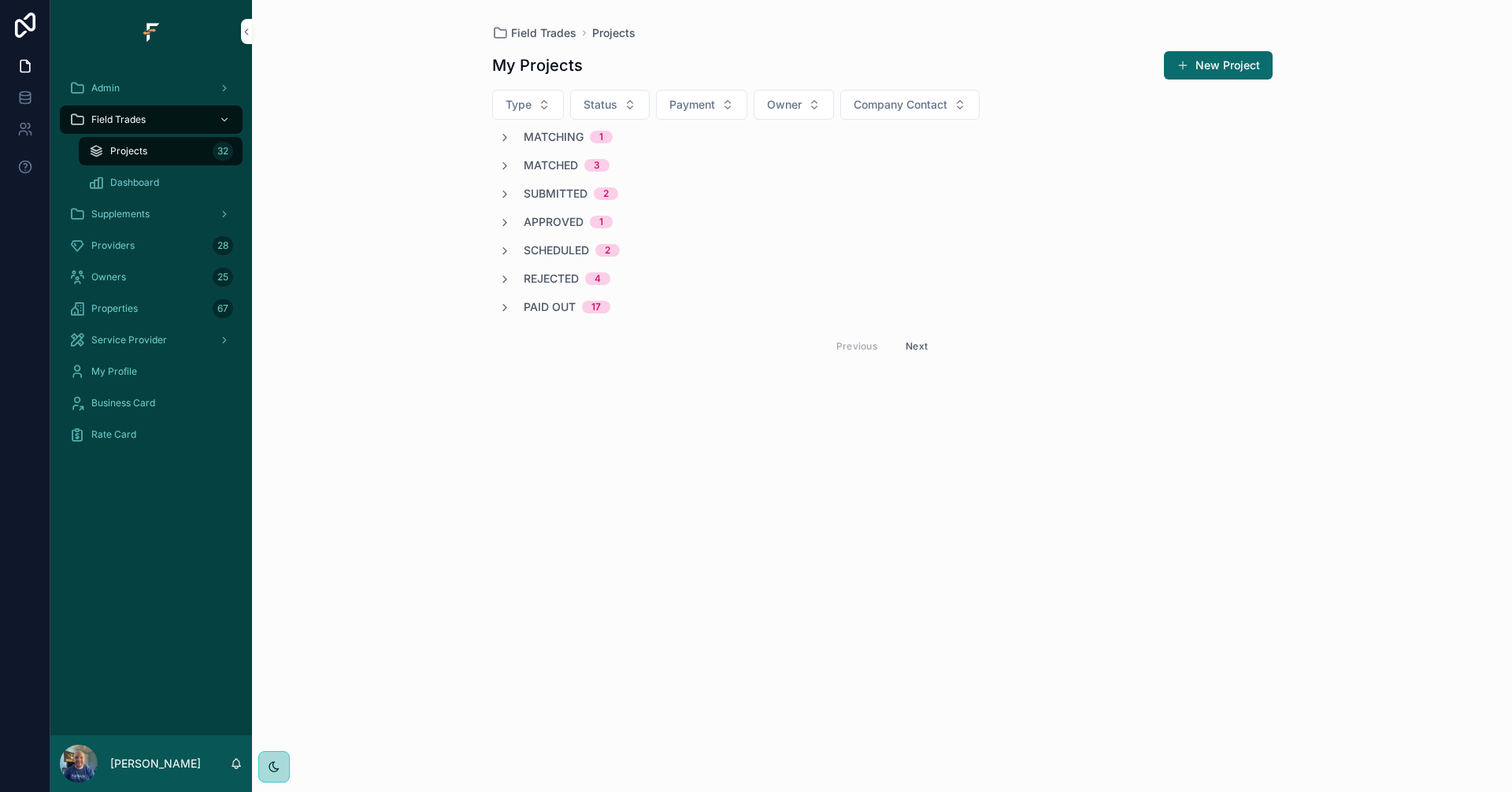
click at [538, 138] on span "Matching" at bounding box center [553, 137] width 60 height 16
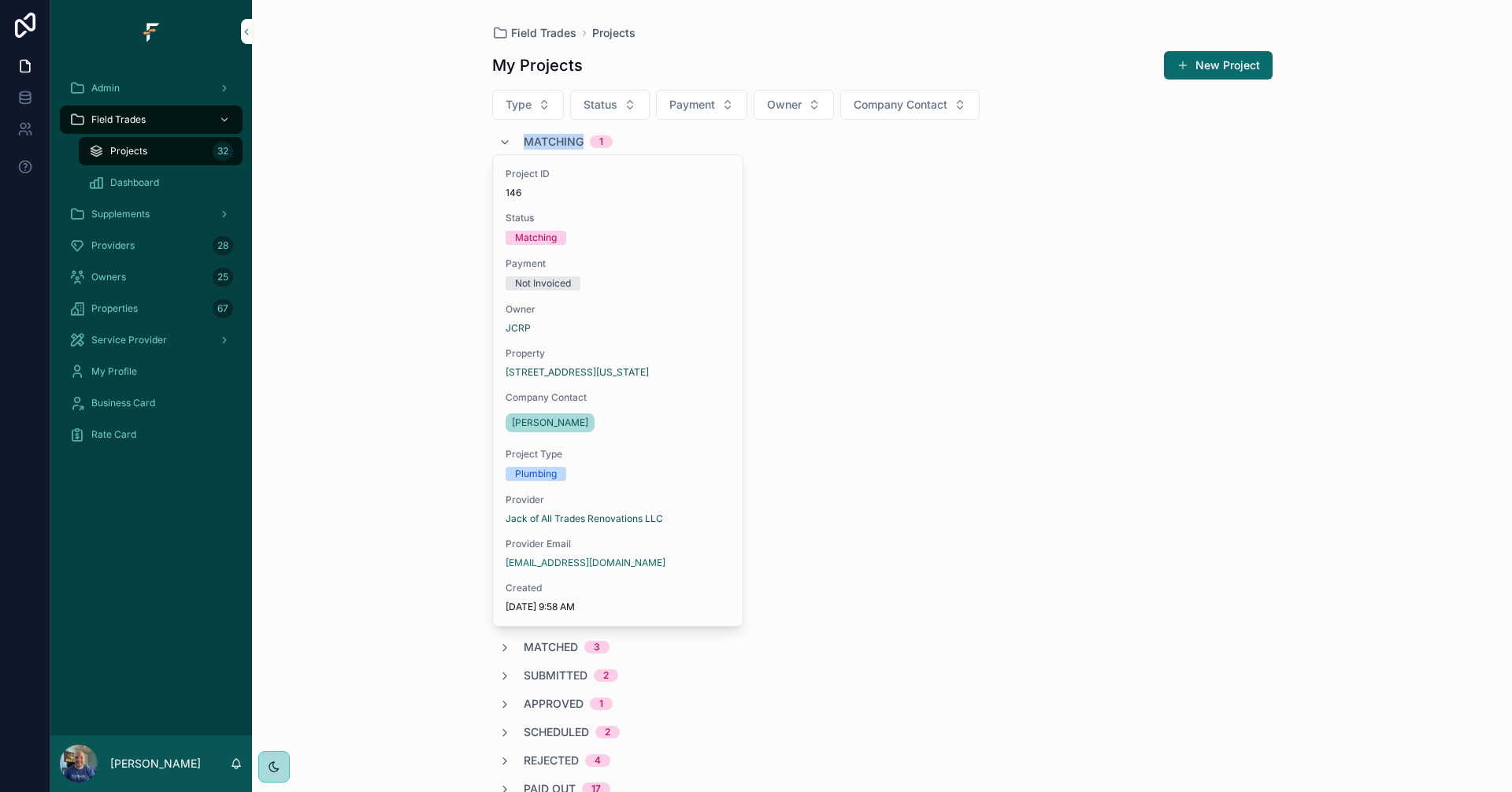
click at [538, 138] on span "Matching" at bounding box center [553, 142] width 60 height 16
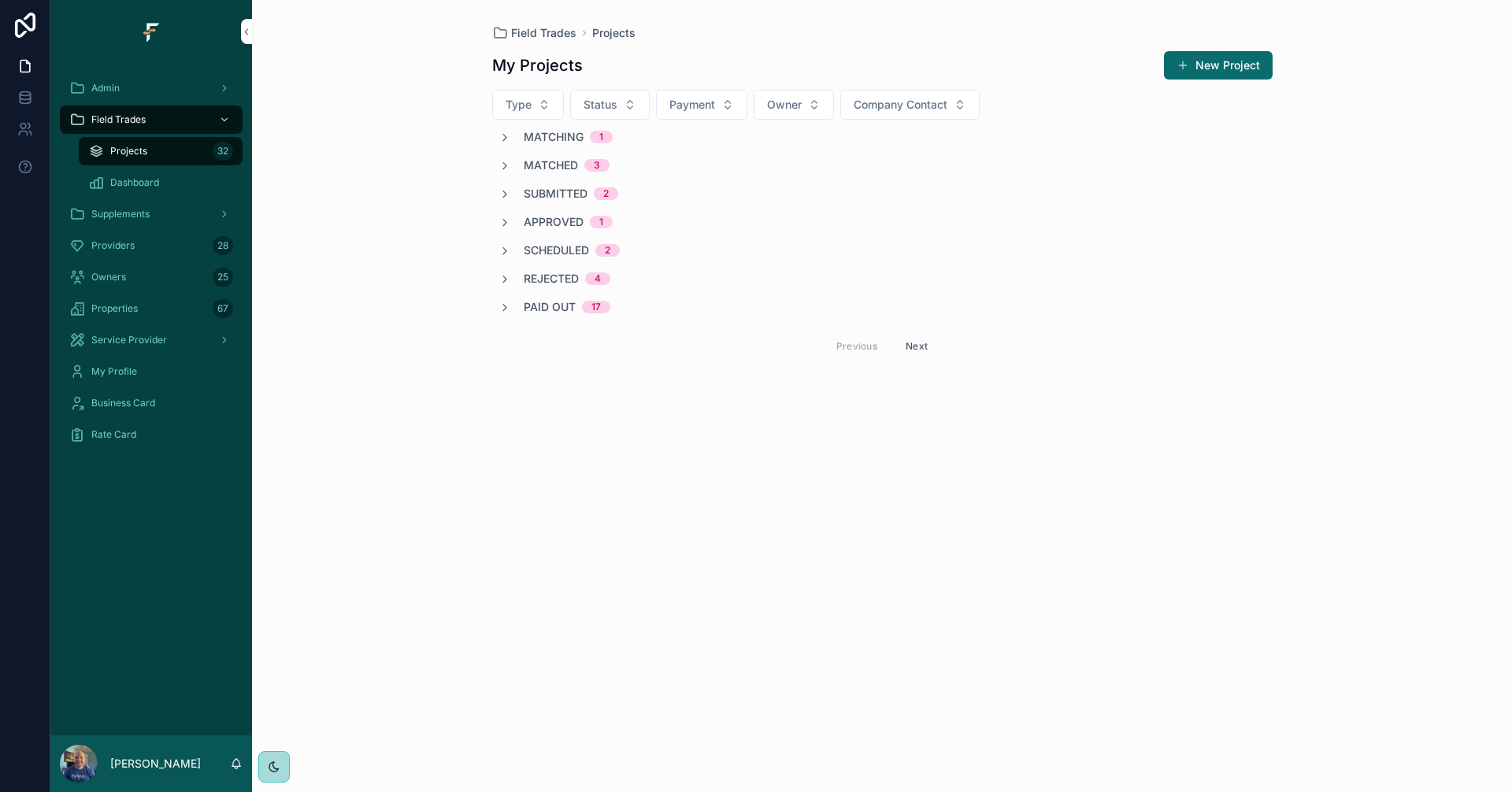
click at [441, 137] on div "Field Trades Projects My Projects New Project Type Status Payment Owner Company…" at bounding box center [882, 396] width 1260 height 792
click at [503, 134] on icon "scrollable content" at bounding box center [504, 138] width 13 height 13
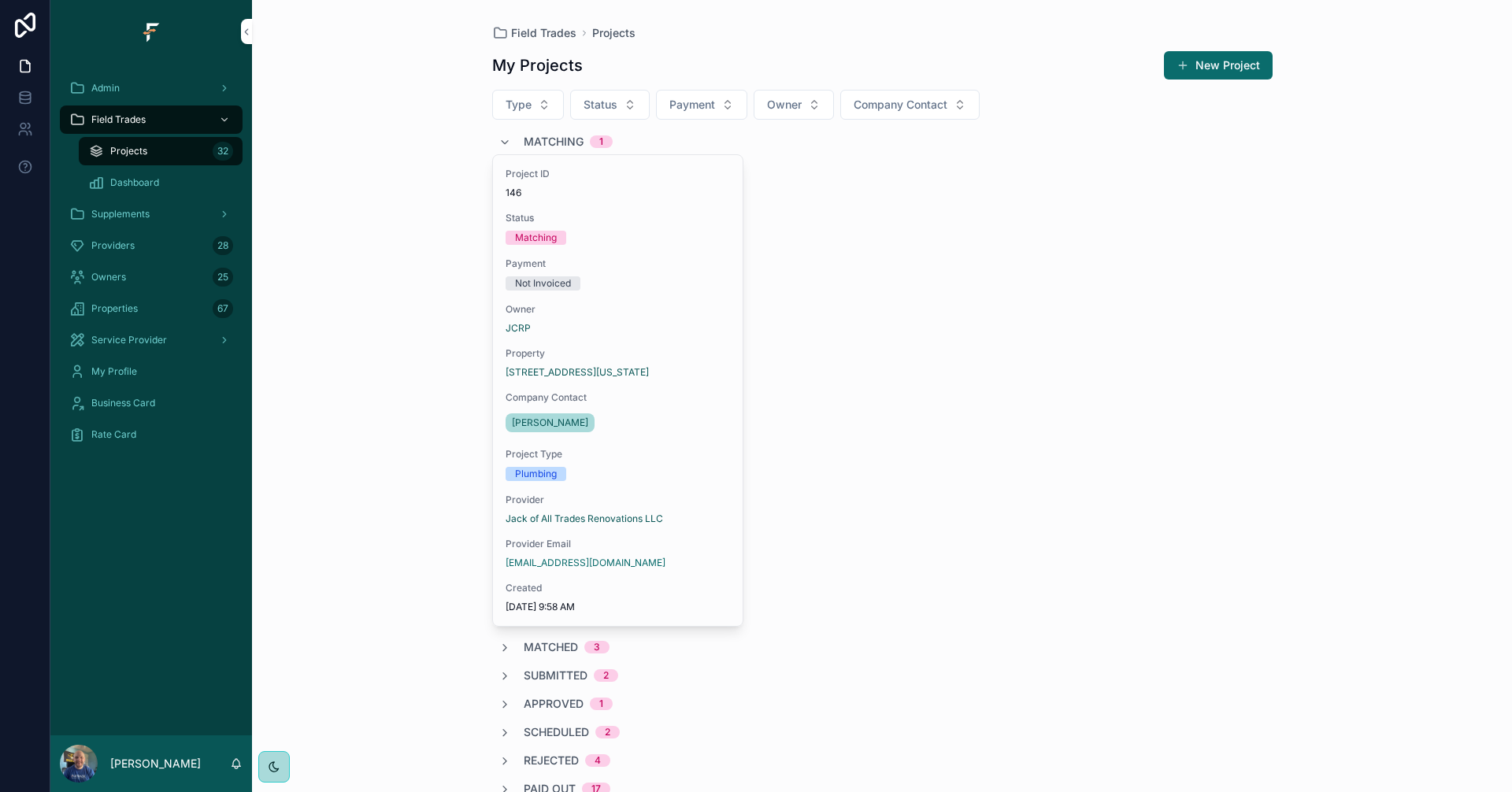
click at [503, 138] on icon "scrollable content" at bounding box center [504, 142] width 13 height 13
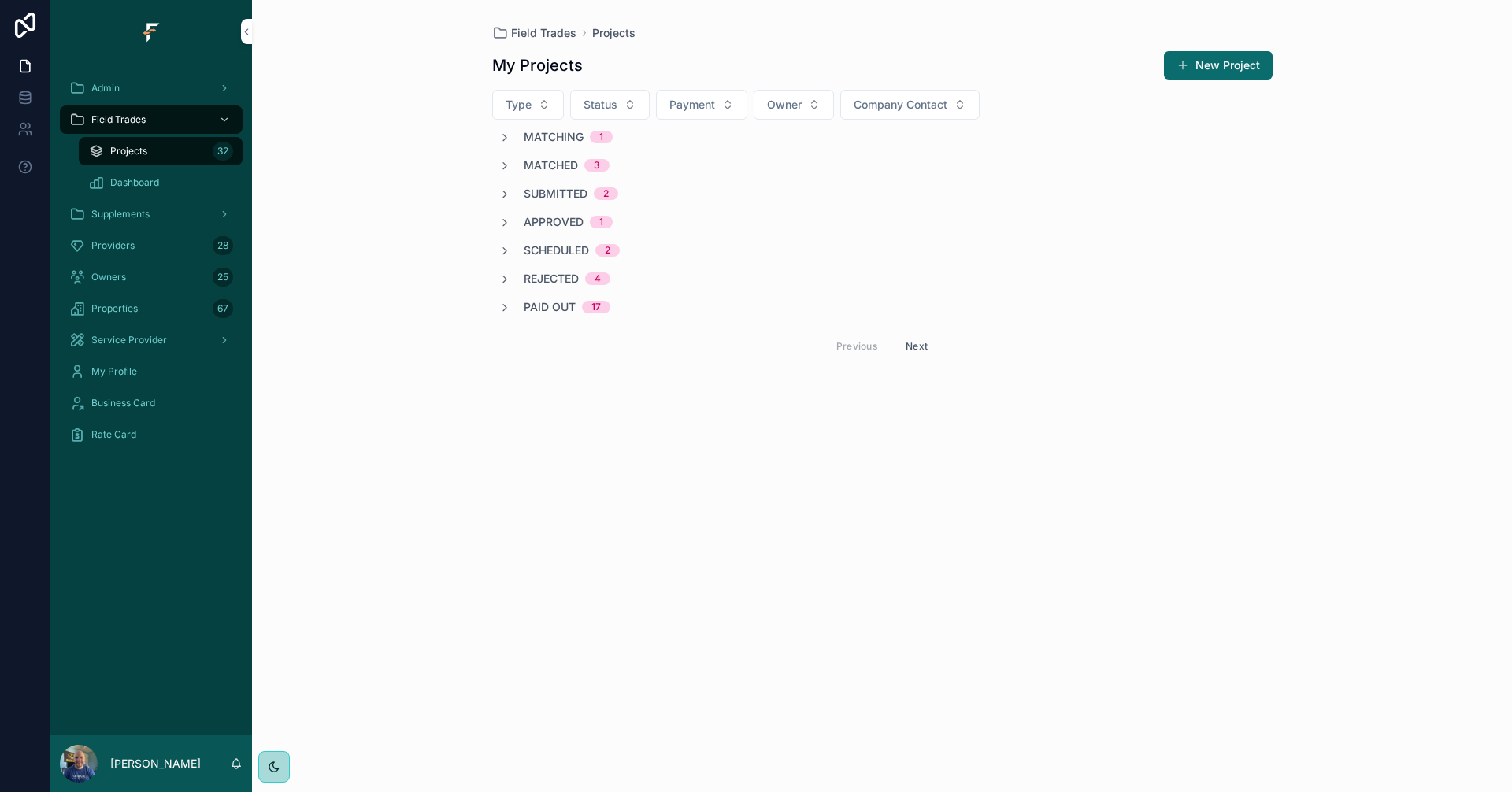
click at [1201, 59] on button "New Project" at bounding box center [1218, 65] width 109 height 29
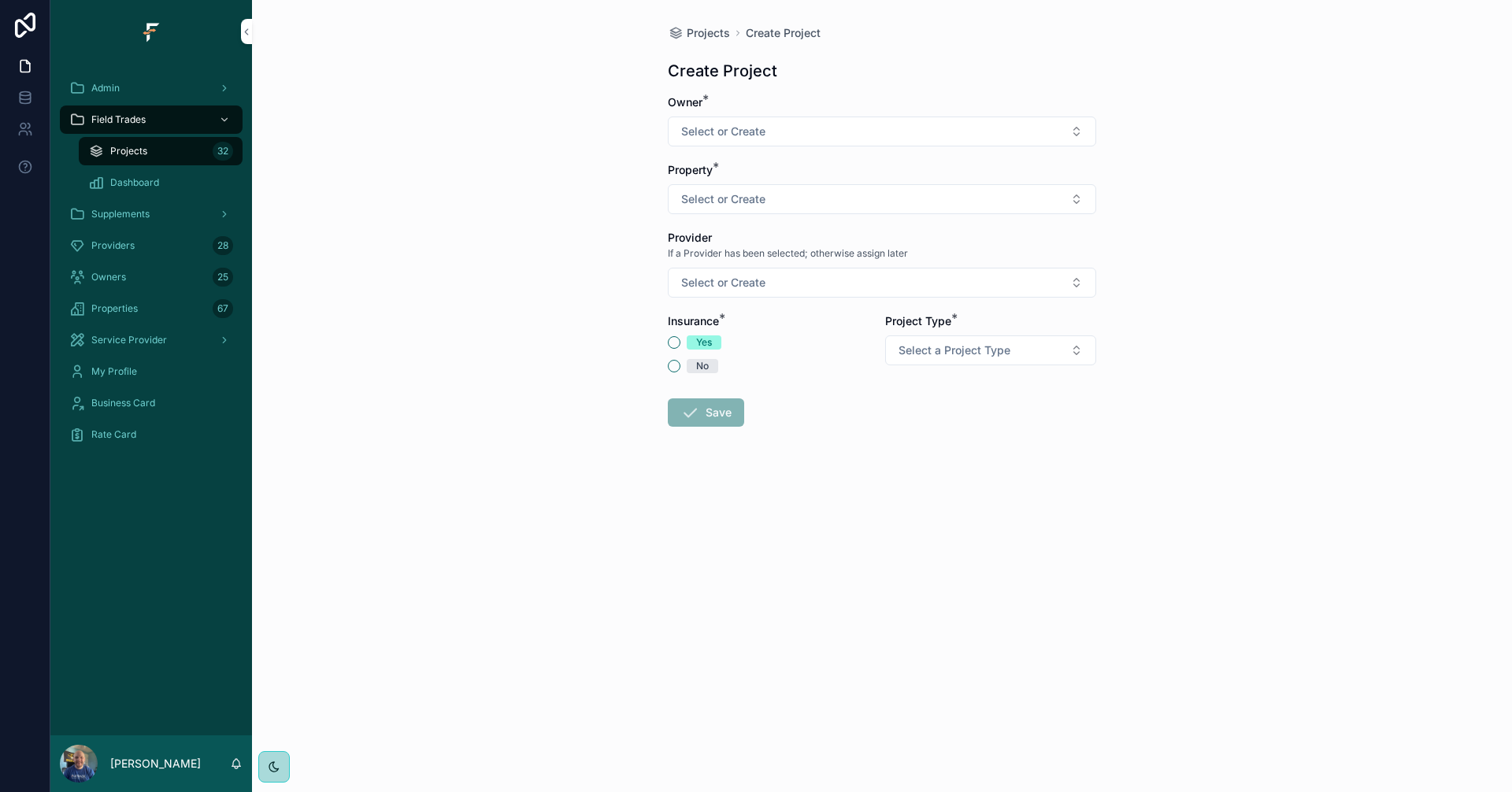
click at [951, 131] on button "Select or Create" at bounding box center [882, 131] width 428 height 29
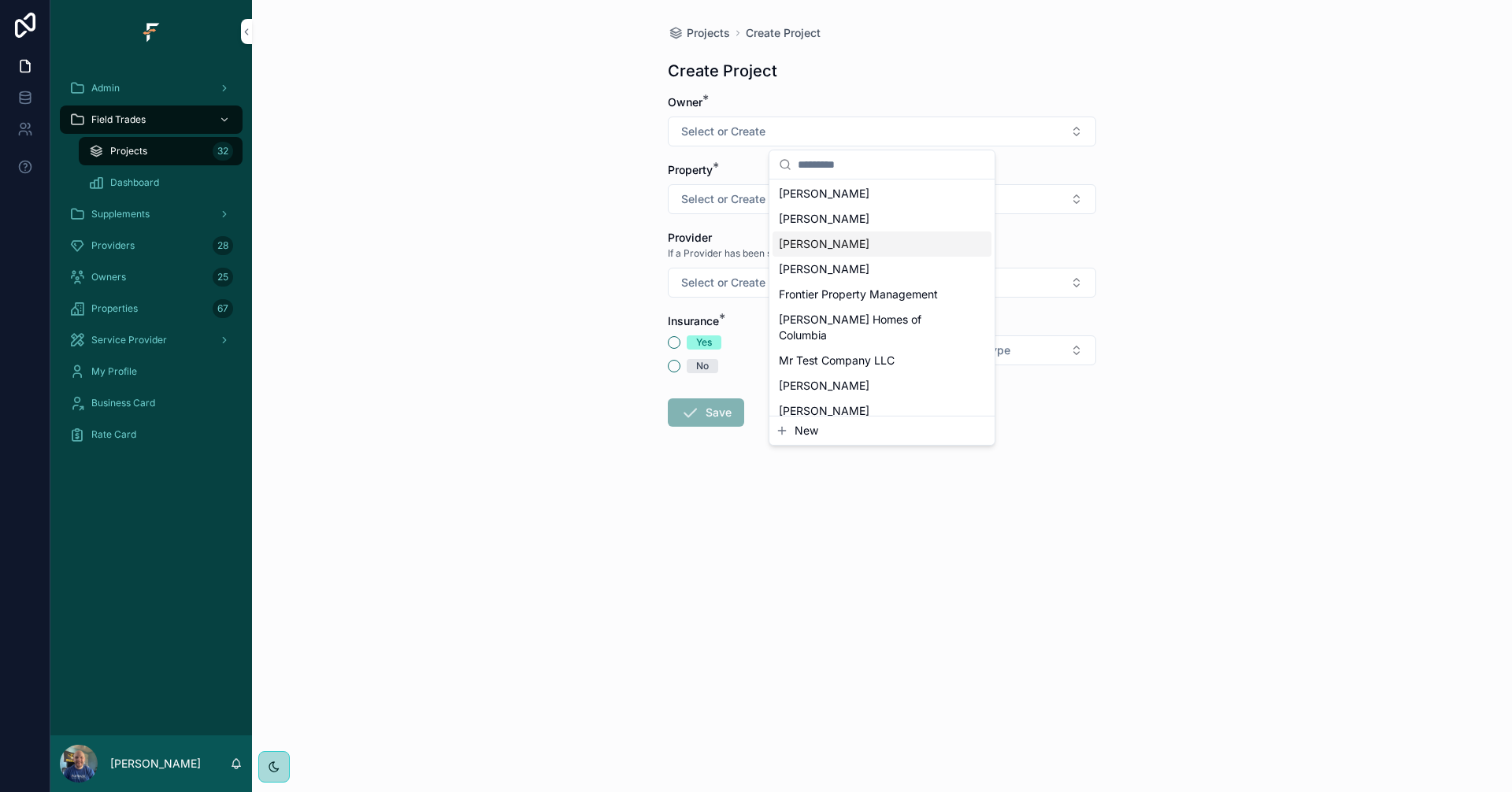
scroll to position [157, 0]
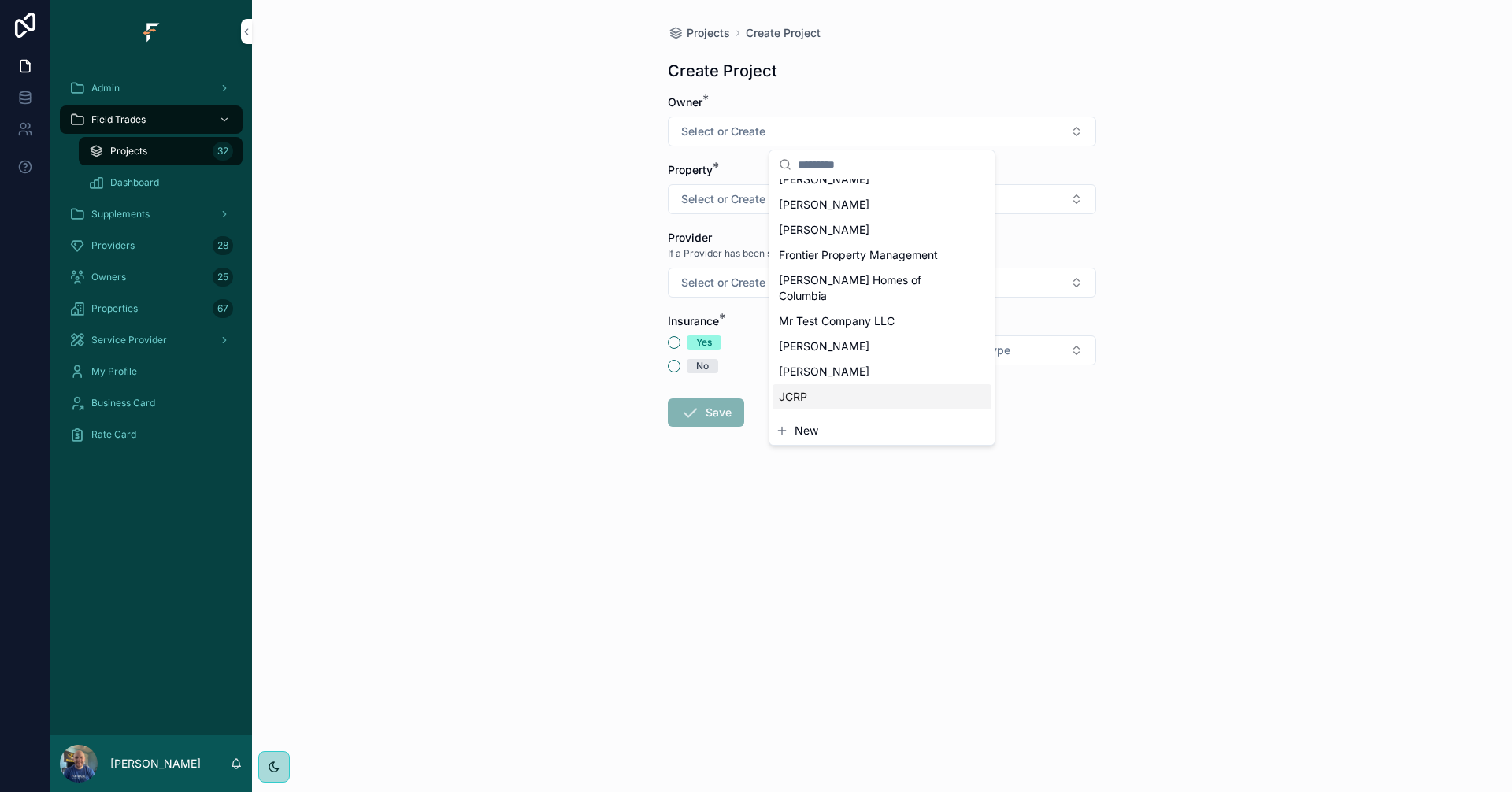
click at [821, 384] on div "JCRP" at bounding box center [882, 397] width 219 height 25
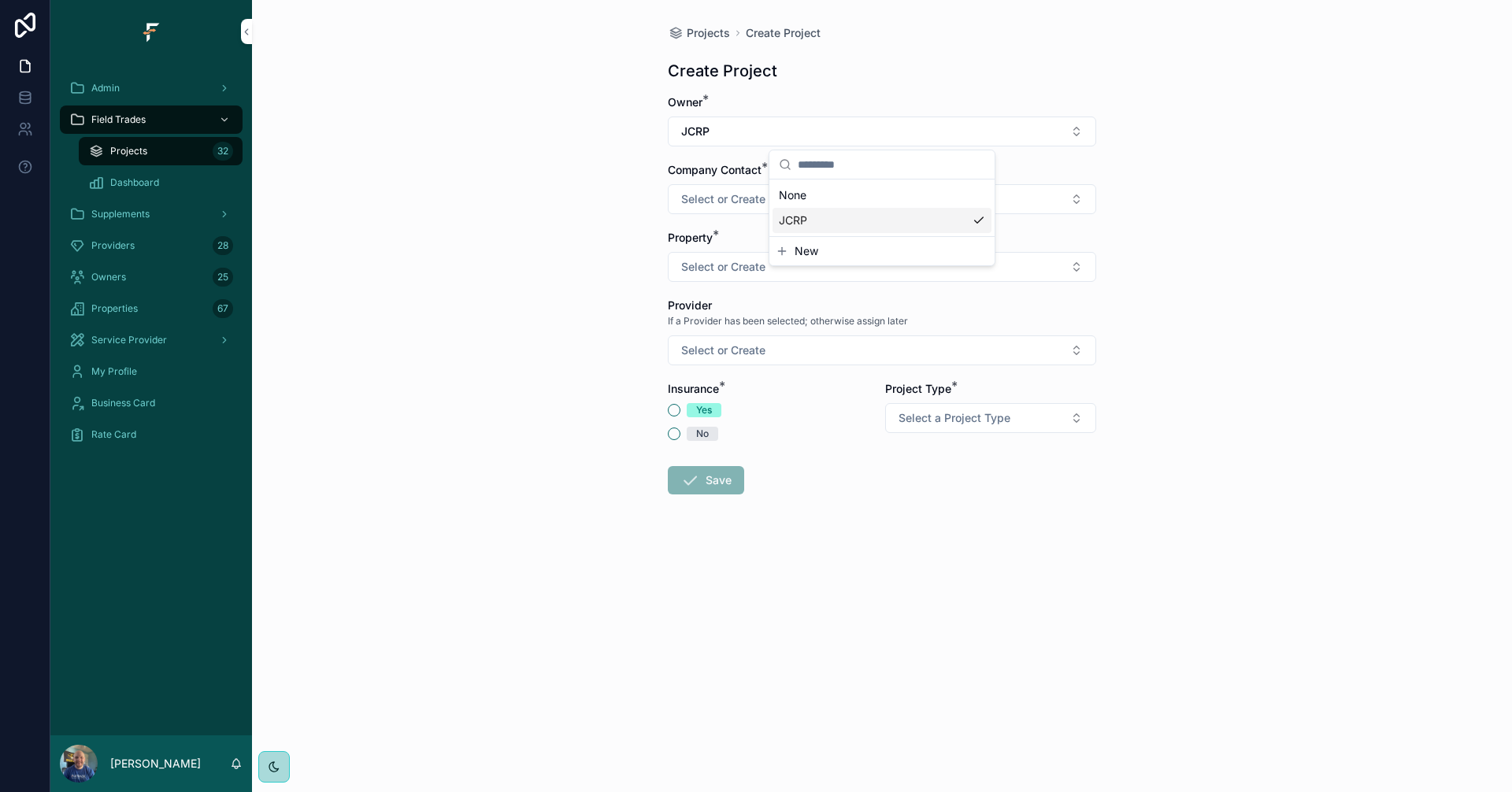
scroll to position [0, 0]
click at [862, 205] on button "Select or Create" at bounding box center [882, 198] width 428 height 29
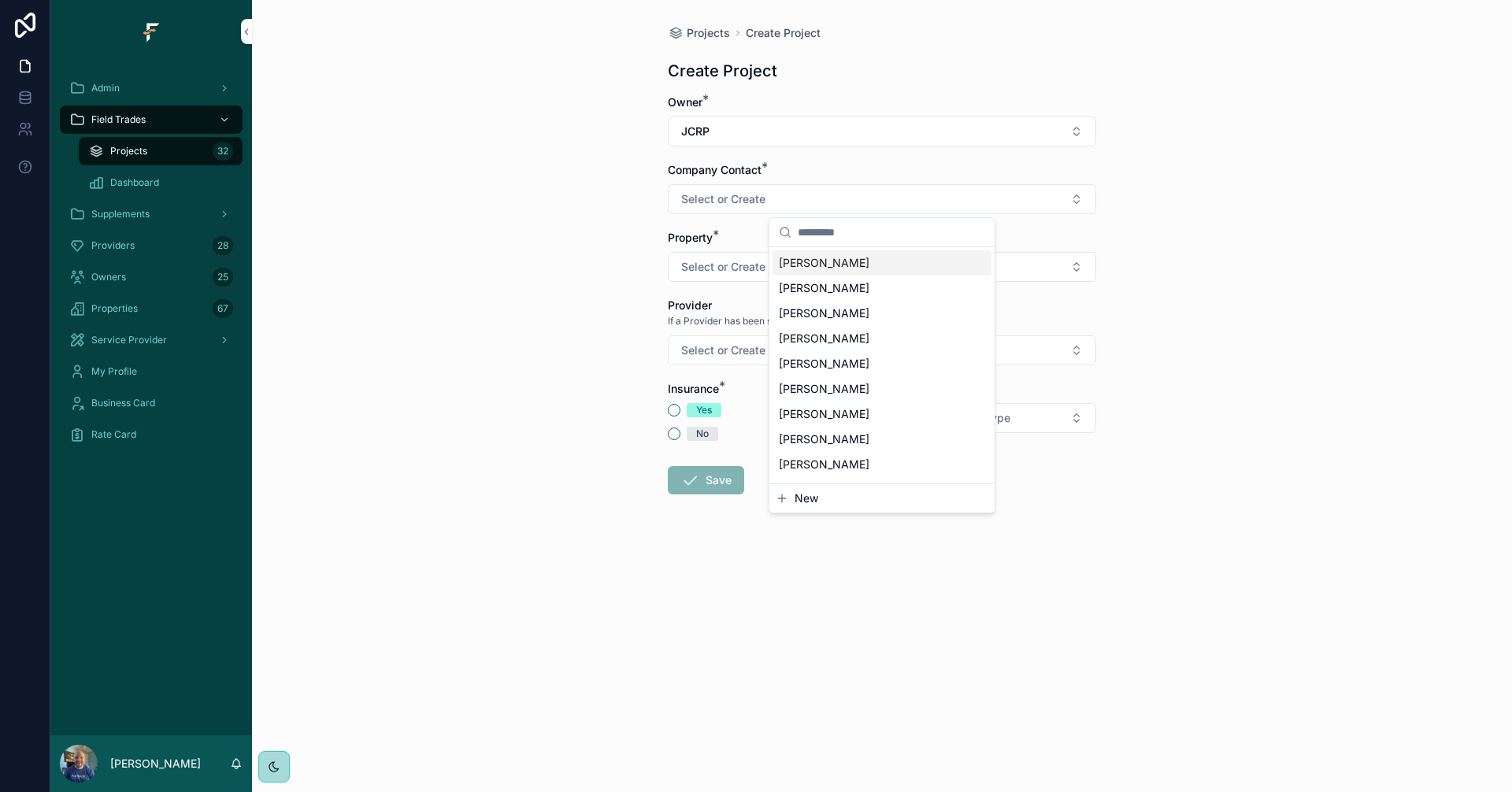
click at [838, 259] on span "[PERSON_NAME]" at bounding box center [824, 263] width 90 height 16
click at [1205, 270] on div "Projects Create Project Create Project Owner * JCRP Company Contact * [PERSON_N…" at bounding box center [882, 396] width 1260 height 792
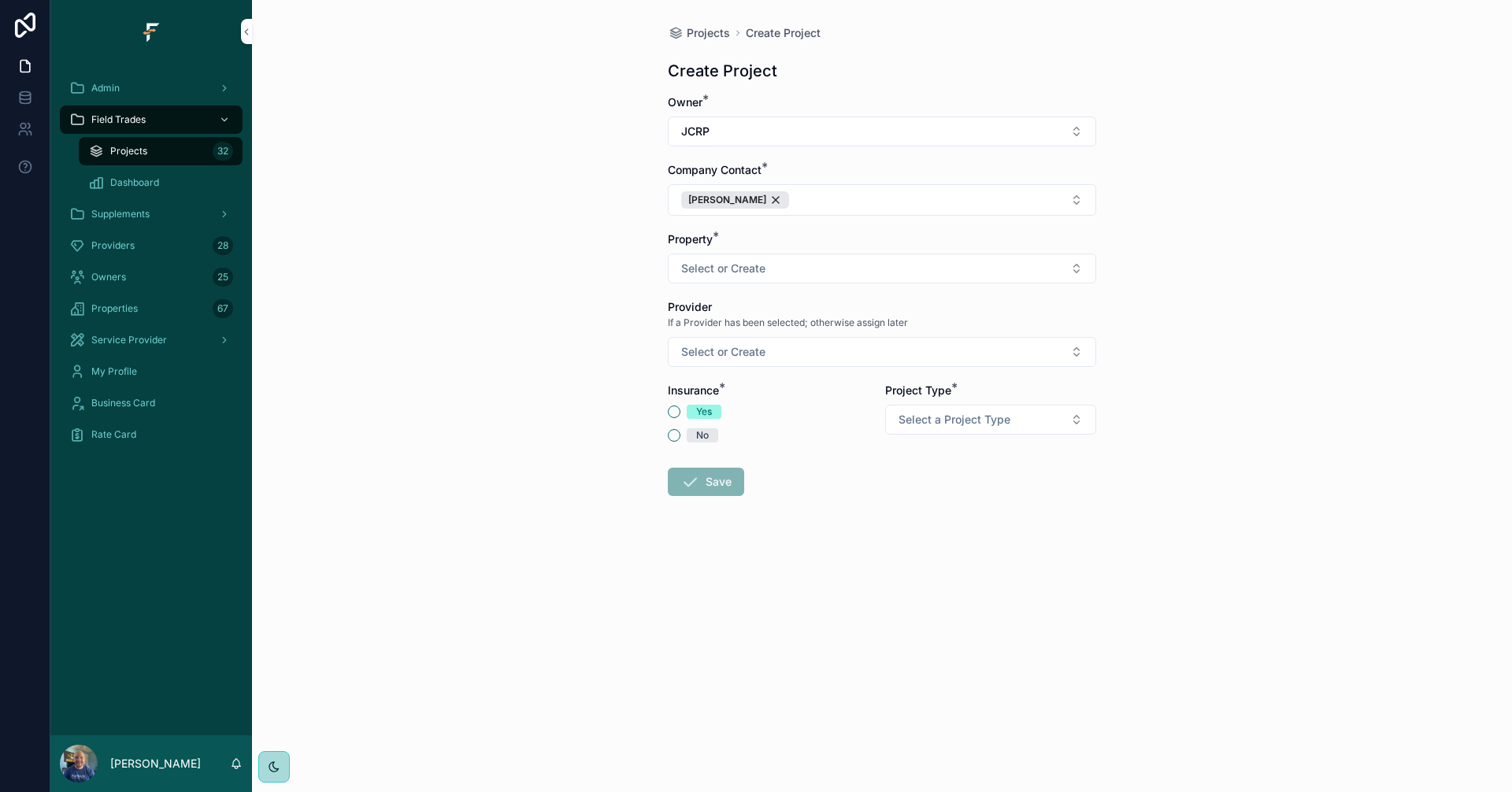
click at [1052, 266] on button "Select or Create" at bounding box center [882, 268] width 428 height 29
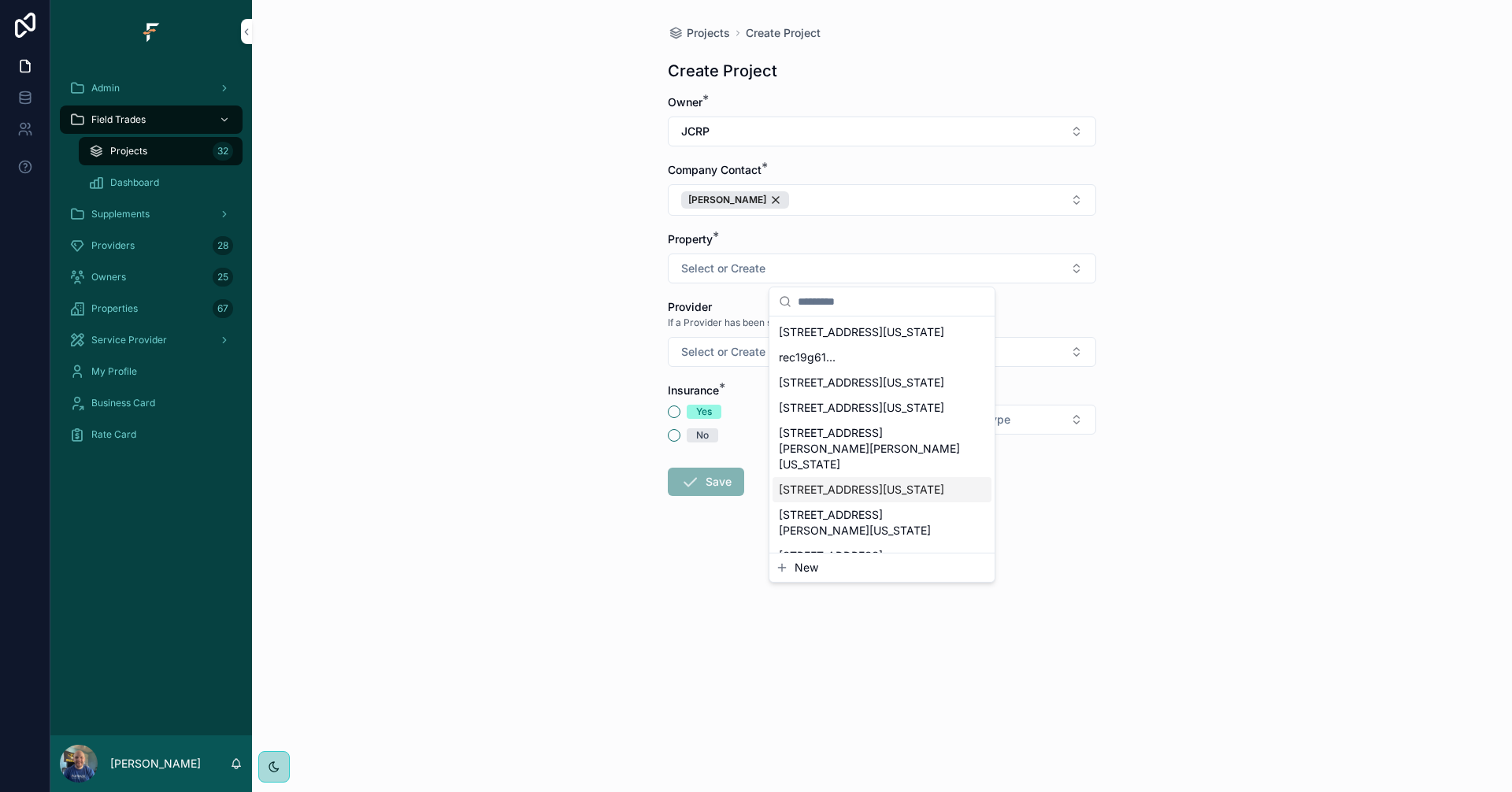
click at [791, 569] on button "New" at bounding box center [882, 568] width 213 height 16
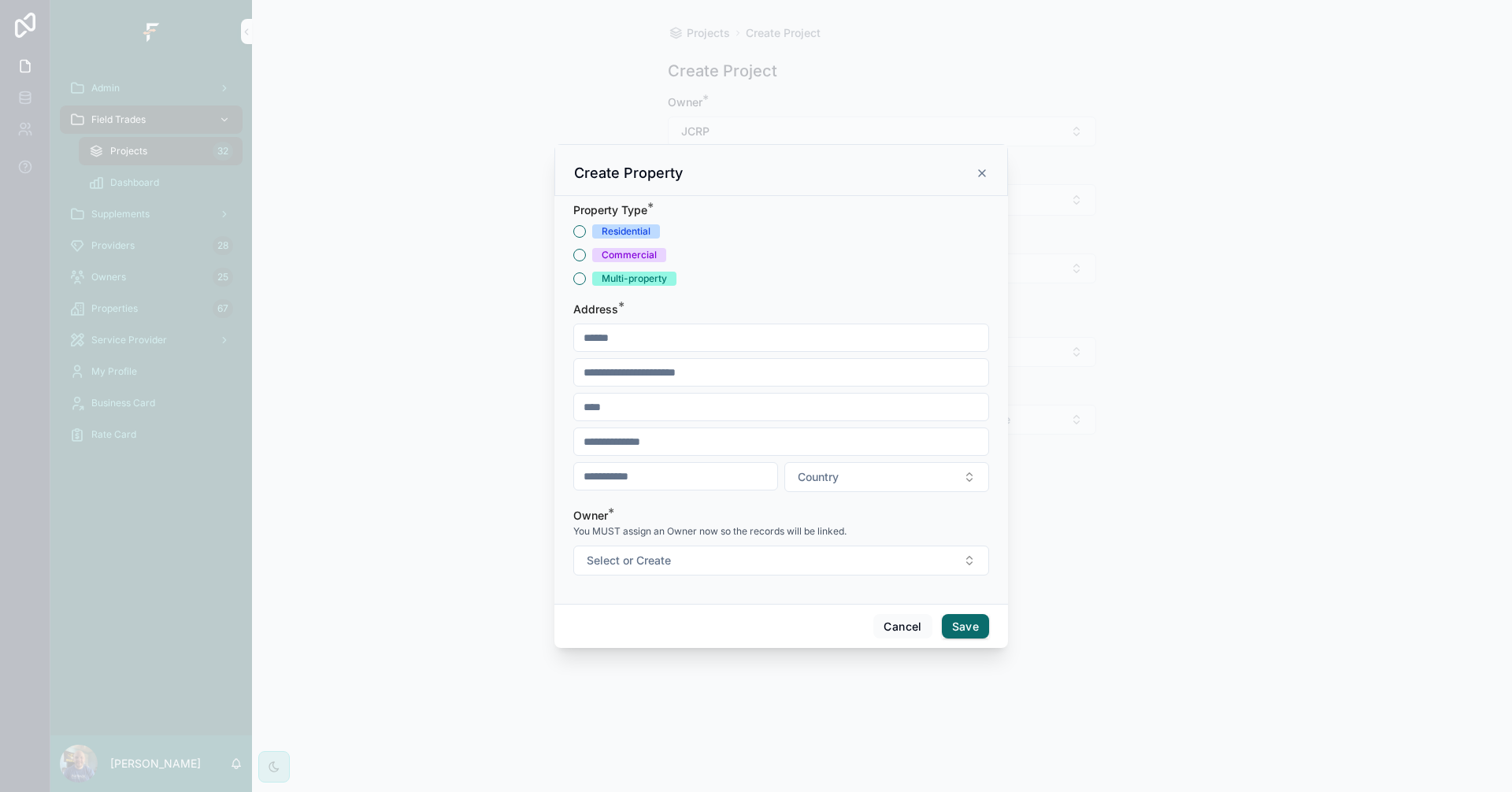
click at [572, 252] on div "Property Type * Residential Commercial Multi-property Address * Country Owner *…" at bounding box center [781, 400] width 453 height 408
click at [578, 257] on button "Commercial" at bounding box center [579, 255] width 13 height 13
click at [703, 339] on input "scrollable content" at bounding box center [781, 337] width 414 height 22
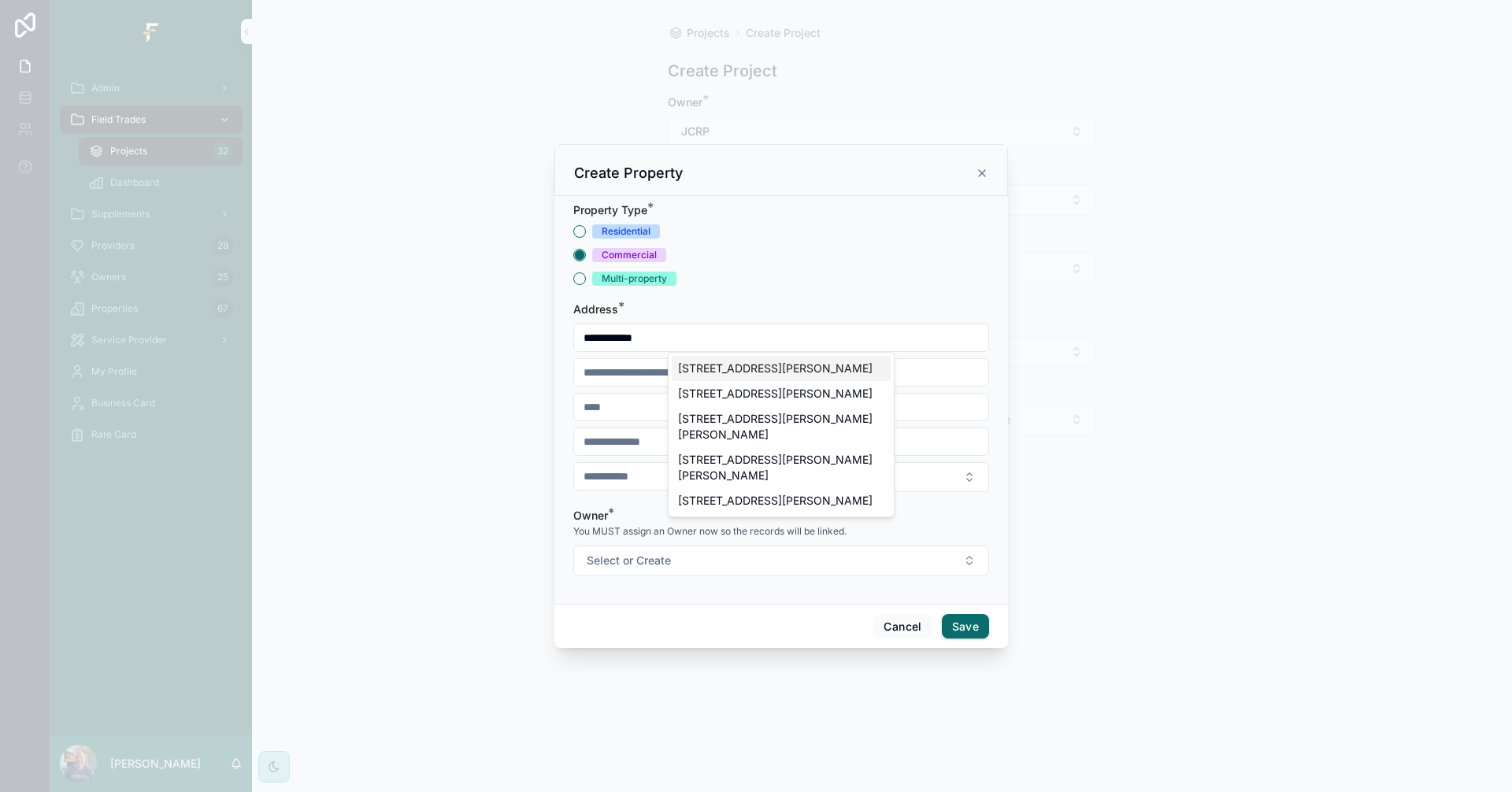
click at [748, 367] on div "5212 Collier Court, Jefferson City, MO, USA" at bounding box center [781, 368] width 219 height 25
type input "**********"
type input "********"
type input "*****"
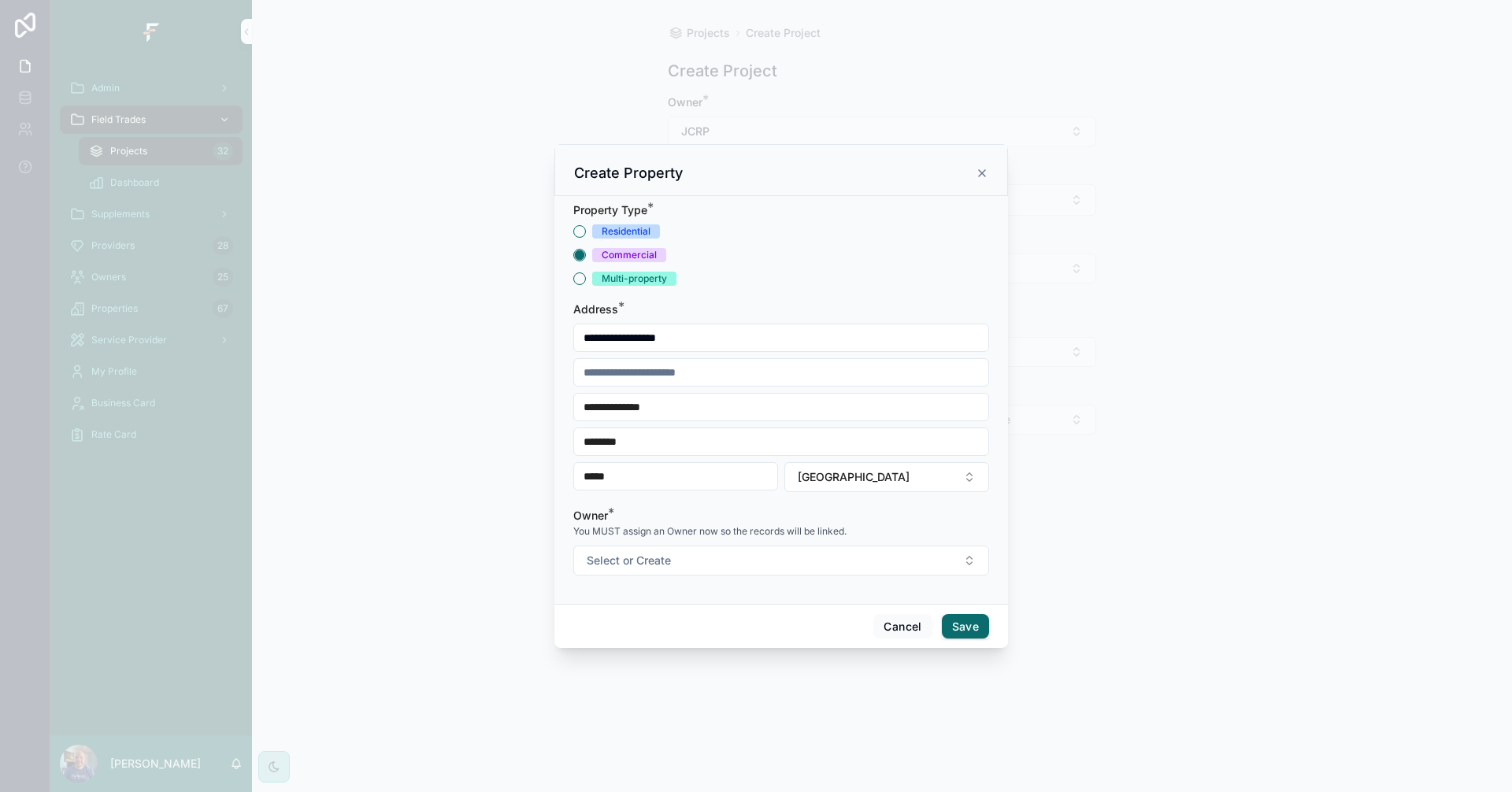
type input "**********"
click at [743, 373] on input "scrollable content" at bounding box center [781, 372] width 414 height 22
type input "******"
click at [844, 552] on button "Select or Create" at bounding box center [781, 560] width 416 height 29
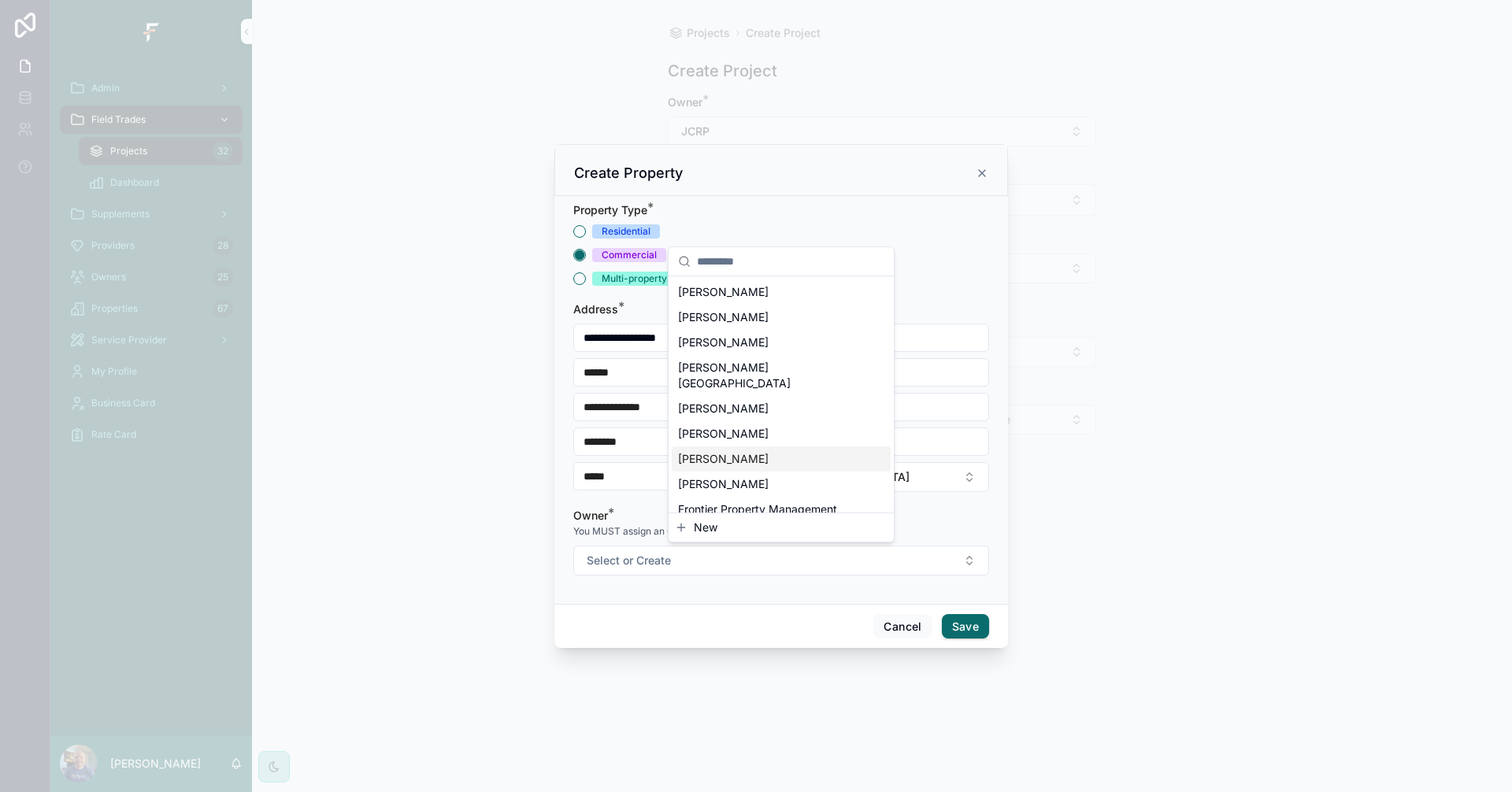
scroll to position [236, 0]
click at [728, 402] on div "JCRP" at bounding box center [781, 415] width 219 height 25
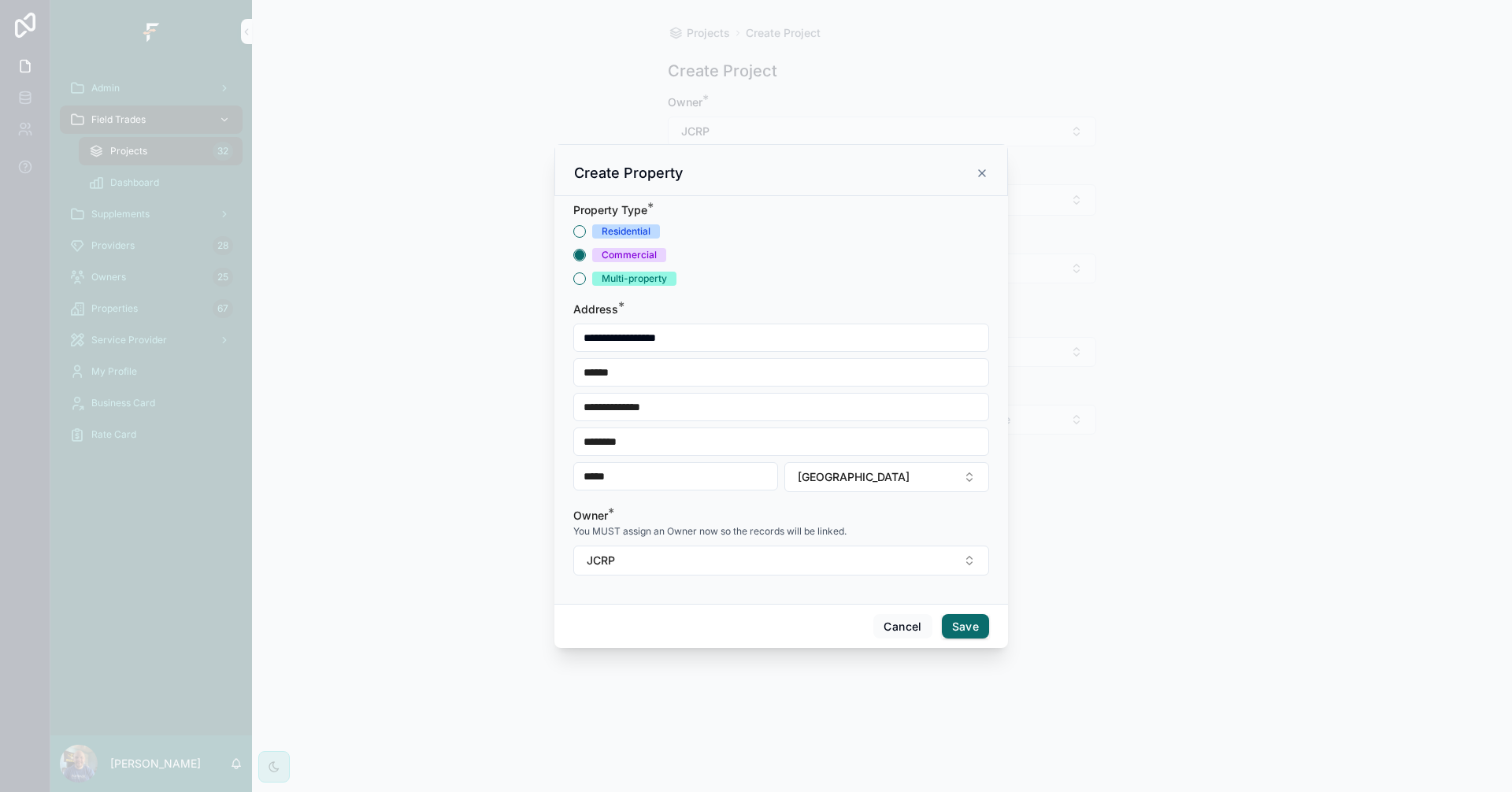
click at [974, 629] on button "Save" at bounding box center [965, 627] width 47 height 25
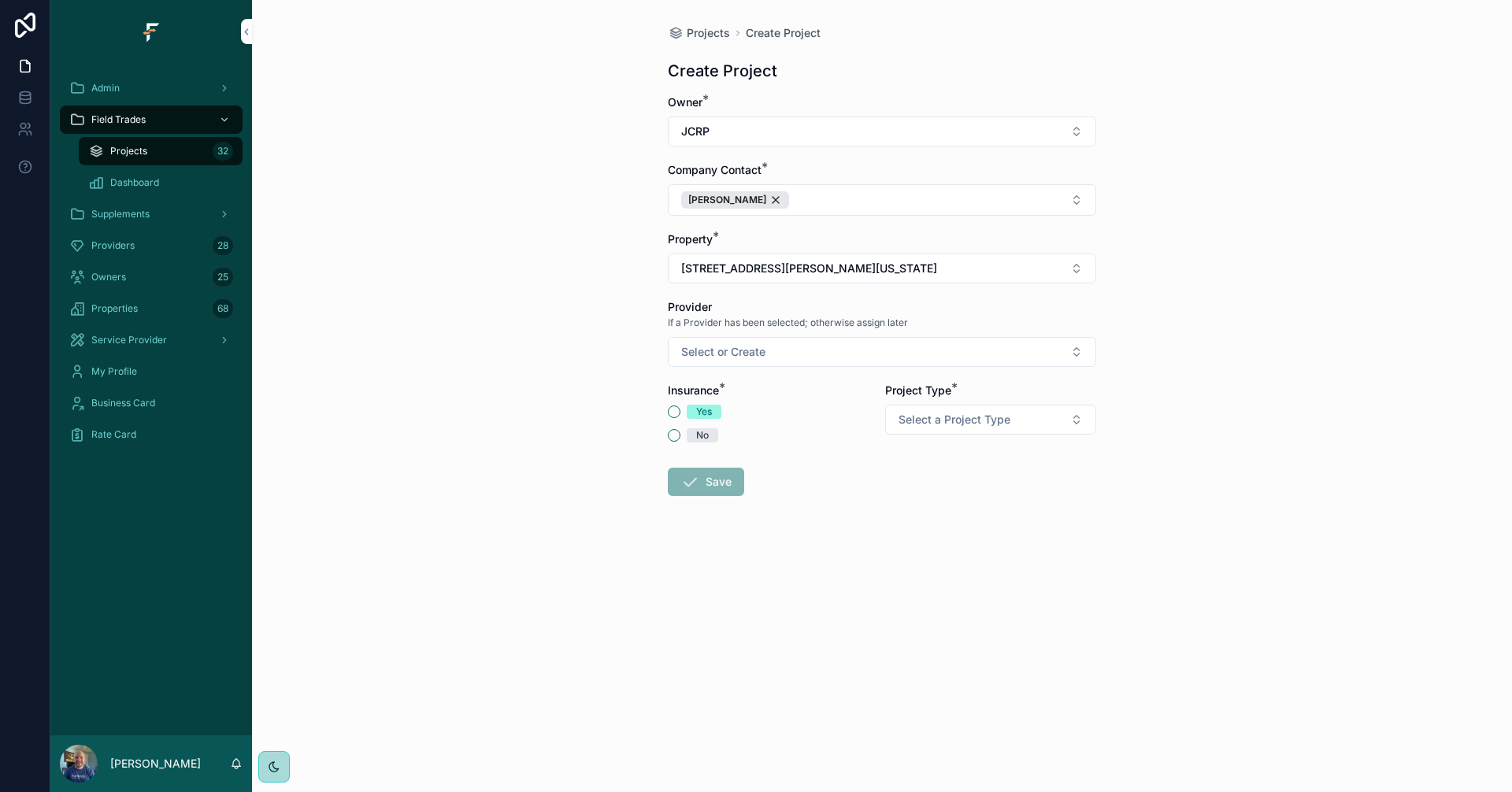
click at [671, 438] on button "No" at bounding box center [674, 435] width 13 height 13
click at [856, 350] on button "Select or Create" at bounding box center [882, 351] width 428 height 29
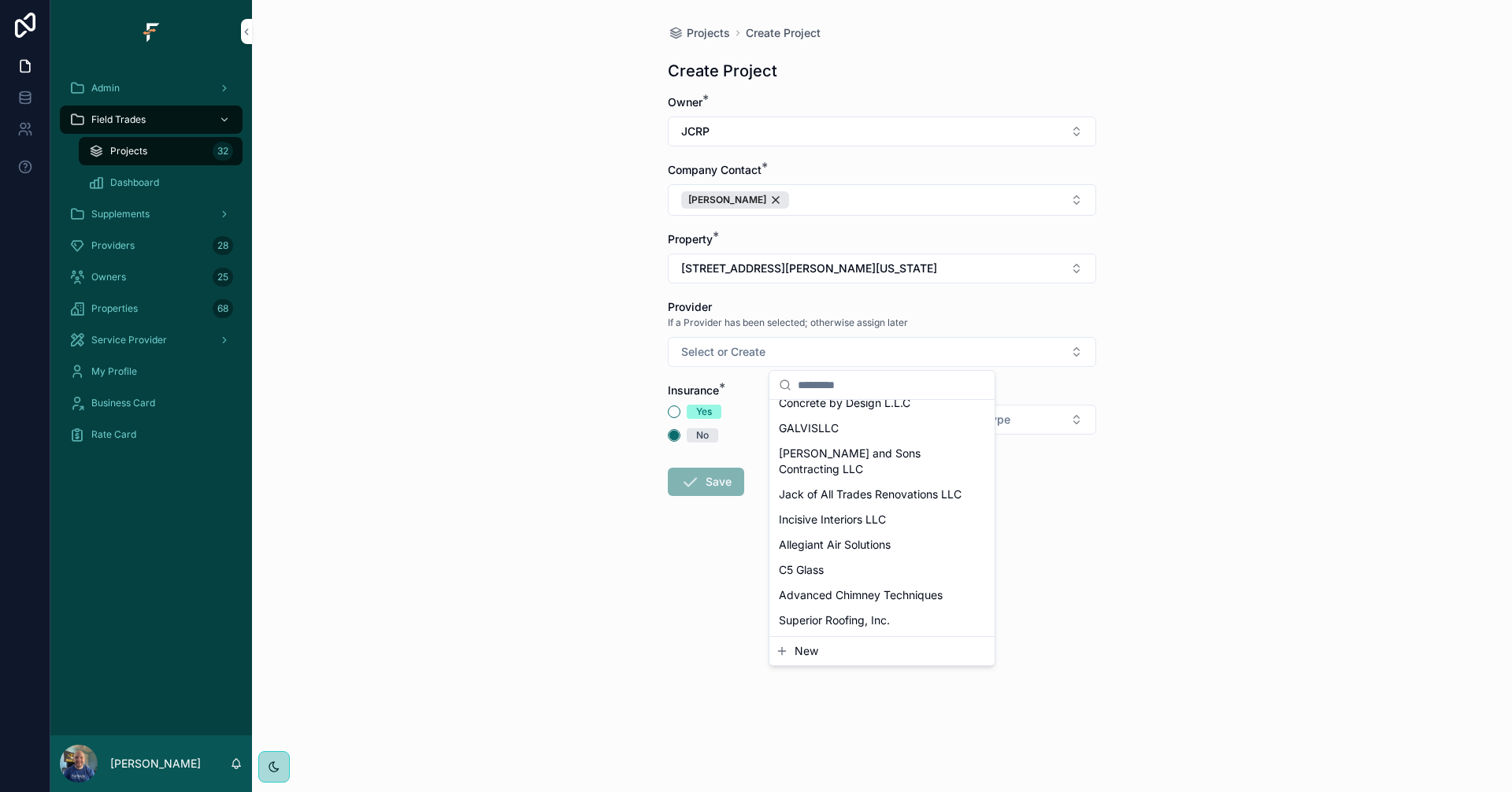
scroll to position [569, 0]
click at [860, 523] on span "Incisive Interiors LLC" at bounding box center [832, 519] width 107 height 16
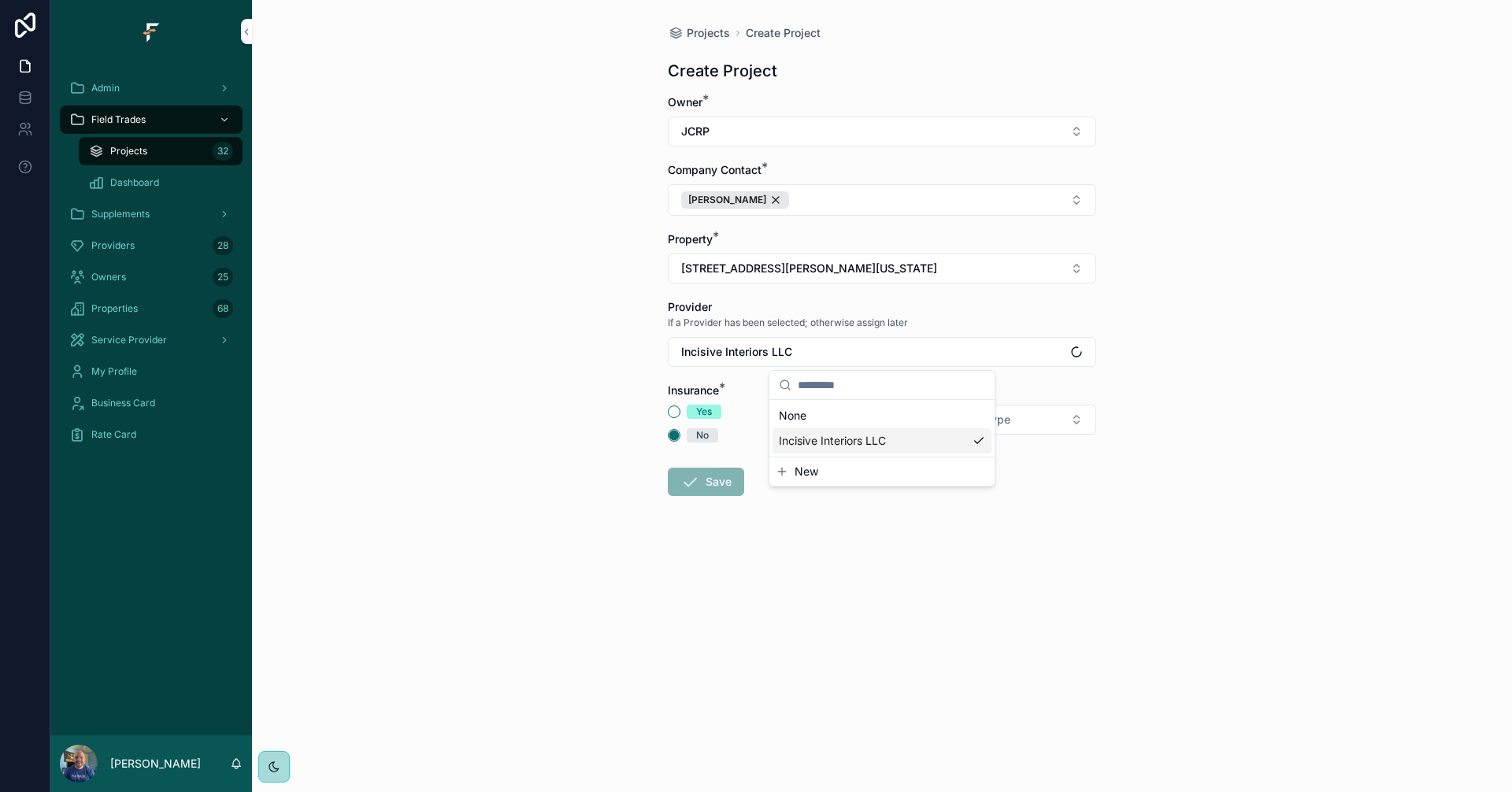
scroll to position [0, 0]
click at [1075, 422] on button "Select a Project Type" at bounding box center [991, 419] width 211 height 29
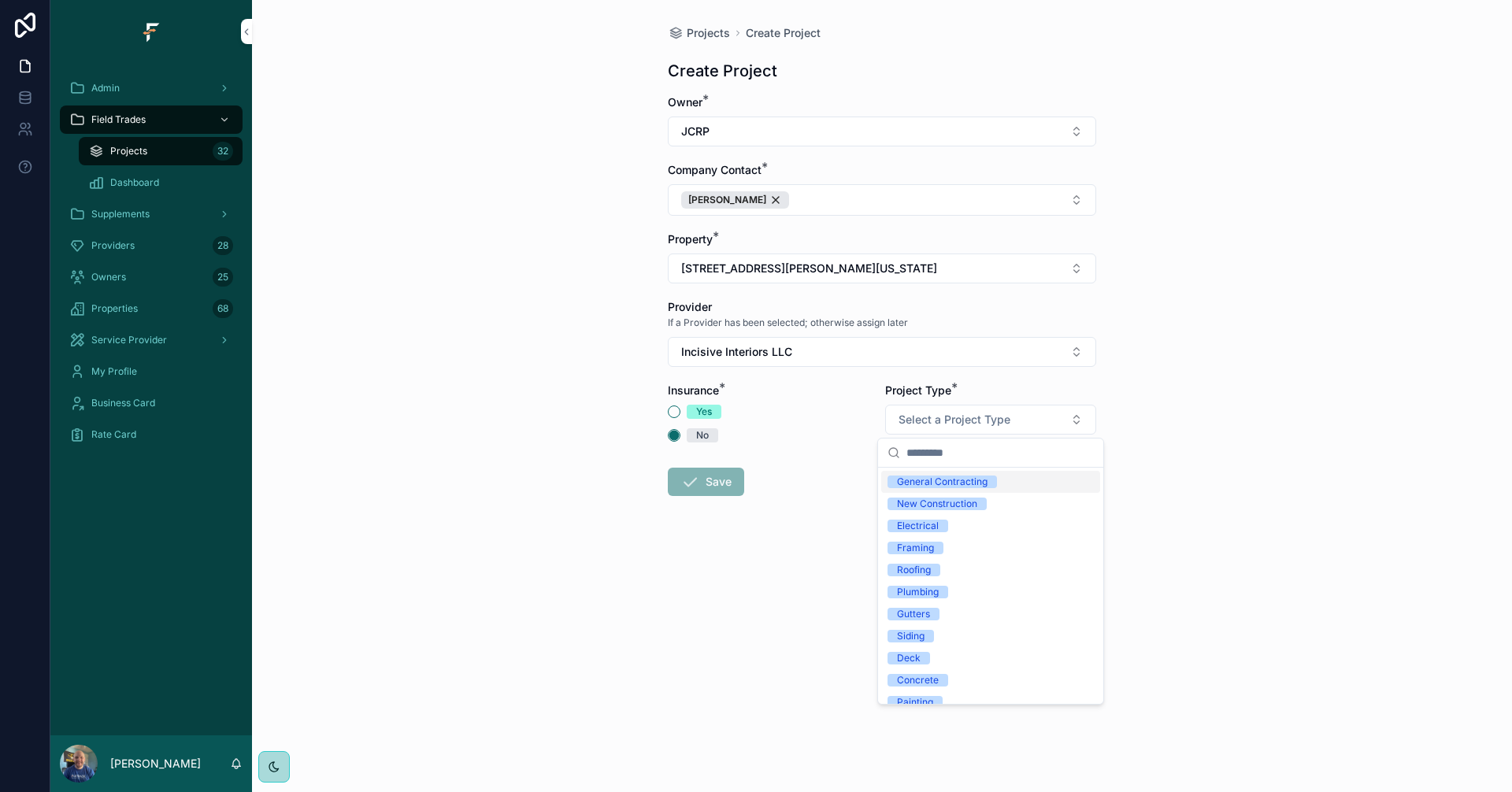
click at [982, 483] on div "General Contracting" at bounding box center [942, 482] width 90 height 13
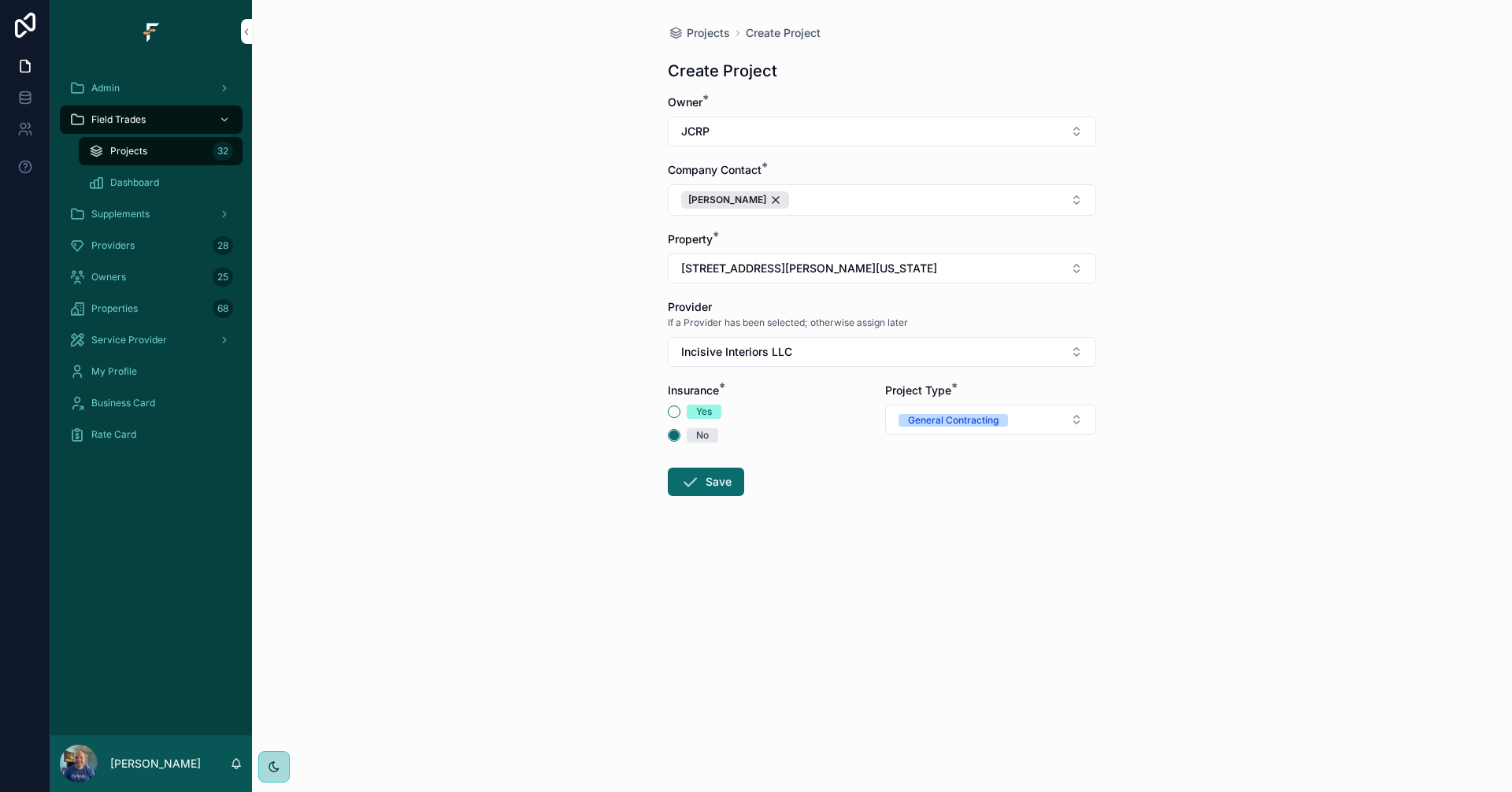
click at [707, 484] on button "Save" at bounding box center [705, 482] width 76 height 29
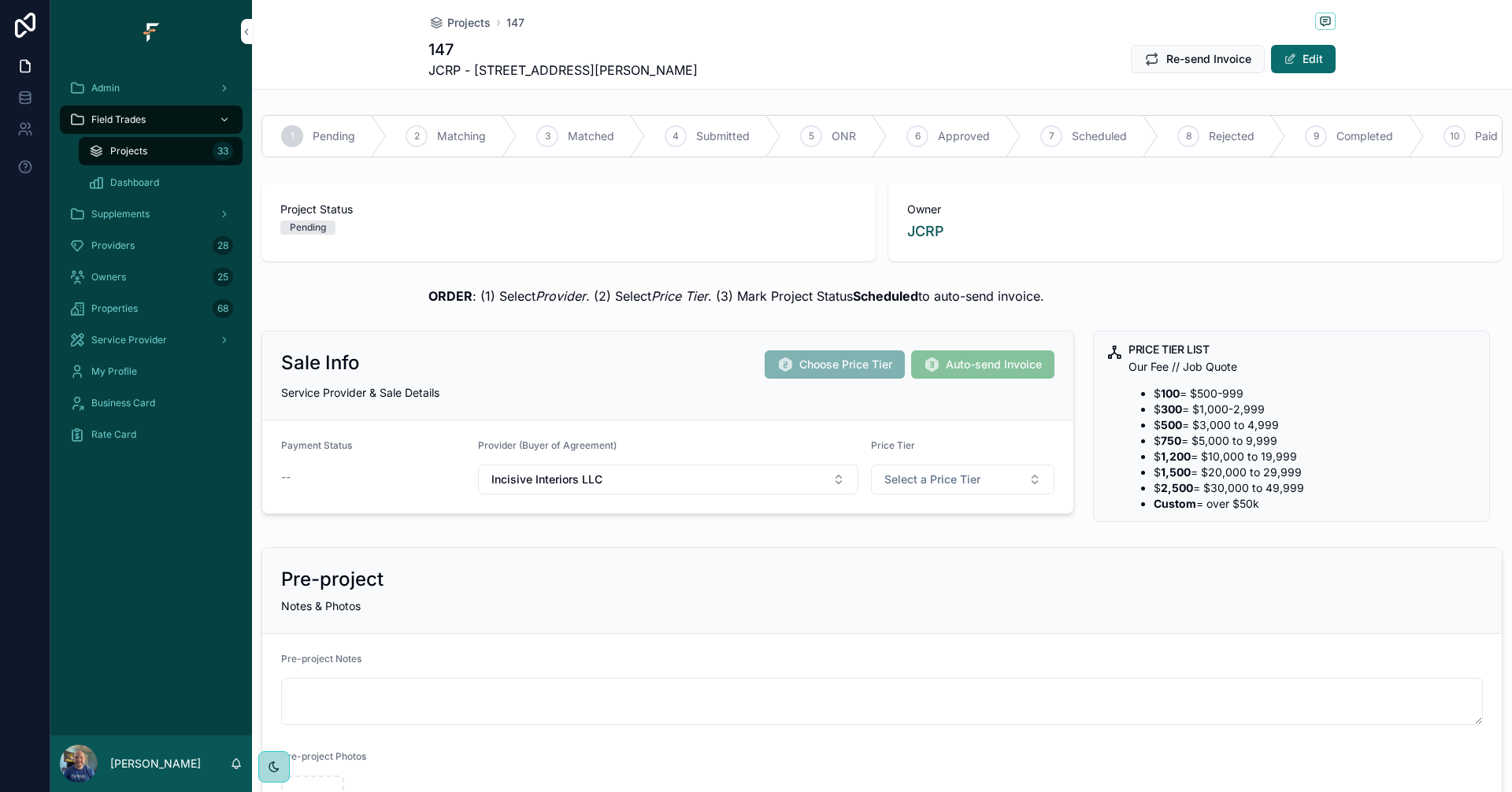
click at [590, 134] on span "Matched" at bounding box center [591, 137] width 46 height 16
click at [756, 708] on textarea "scrollable content" at bounding box center [882, 701] width 1202 height 47
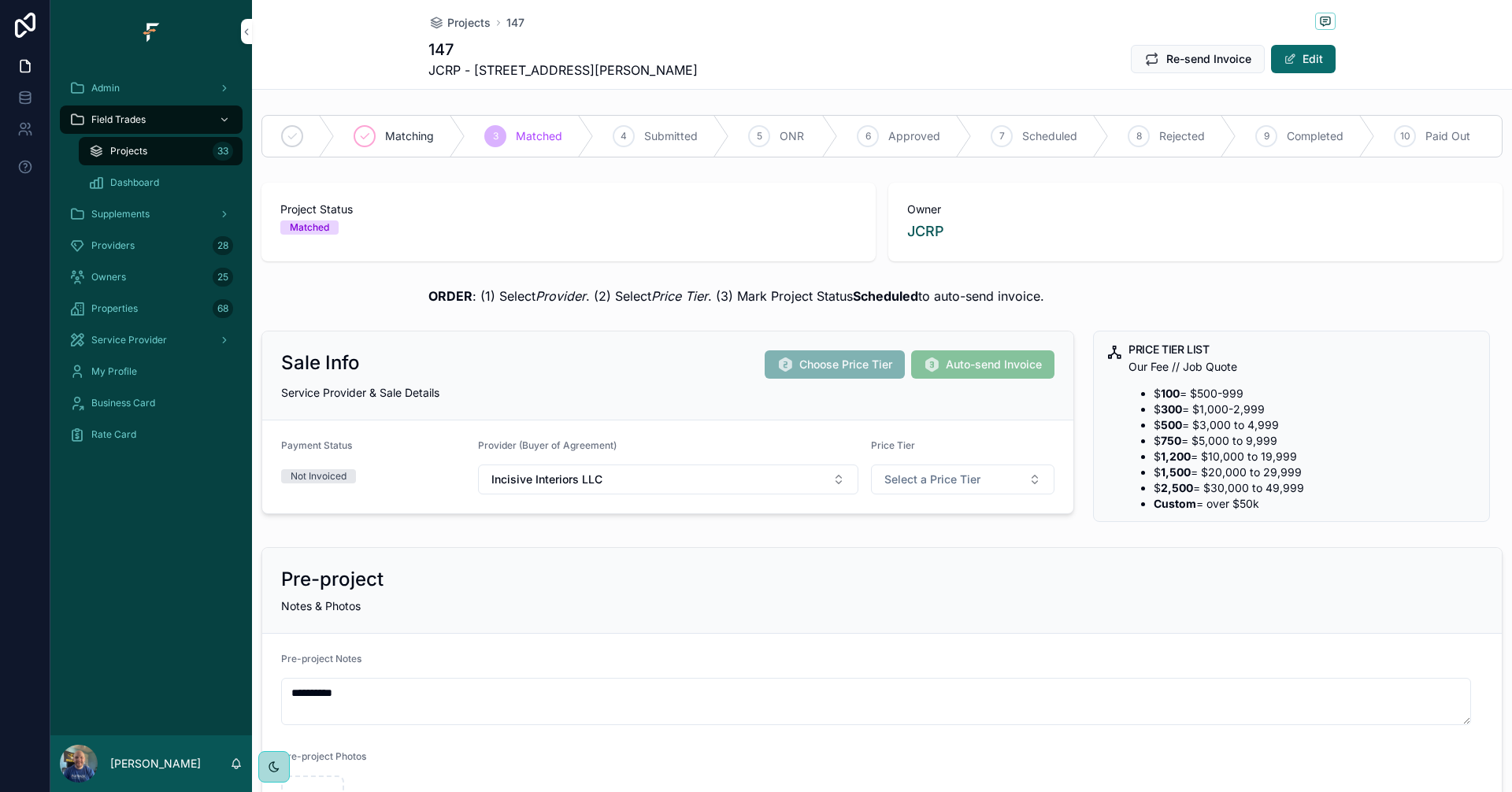
type textarea "**********"
click at [862, 653] on form "**********" at bounding box center [882, 746] width 1239 height 223
click at [144, 116] on span "Field Trades" at bounding box center [118, 120] width 55 height 13
